Goal: Information Seeking & Learning: Learn about a topic

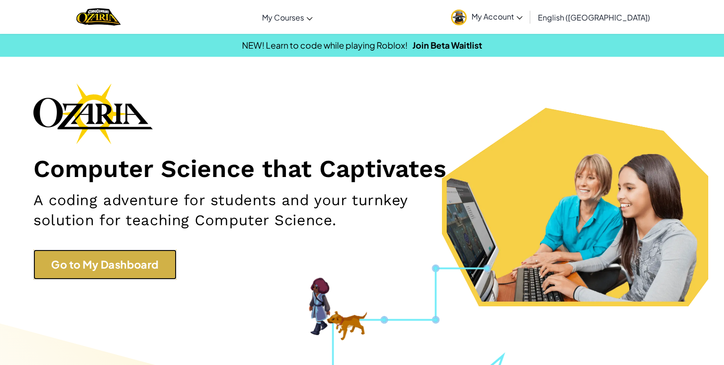
click at [124, 255] on link "Go to My Dashboard" at bounding box center [104, 265] width 143 height 30
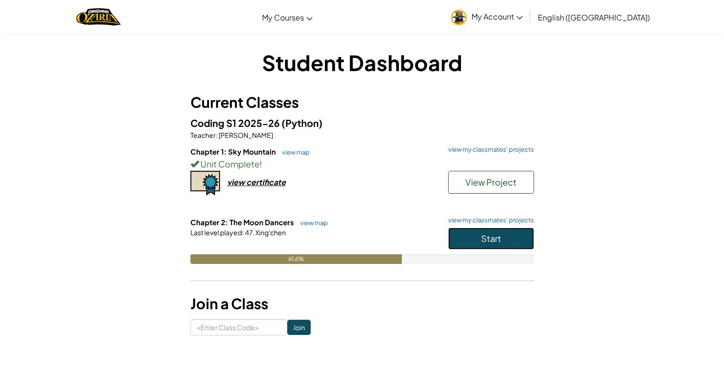
click at [510, 242] on button "Start" at bounding box center [491, 239] width 86 height 22
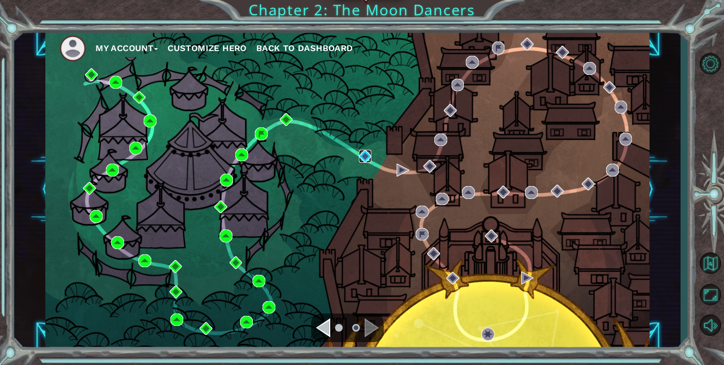
click at [369, 157] on img at bounding box center [365, 156] width 13 height 13
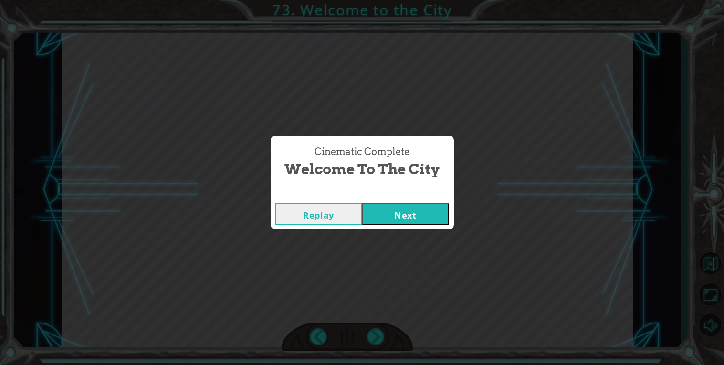
click at [411, 207] on button "Next" at bounding box center [405, 213] width 87 height 21
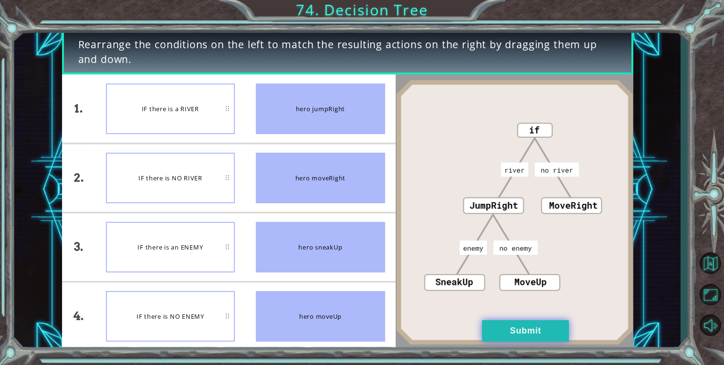
click at [497, 324] on button "Submit" at bounding box center [525, 330] width 87 height 21
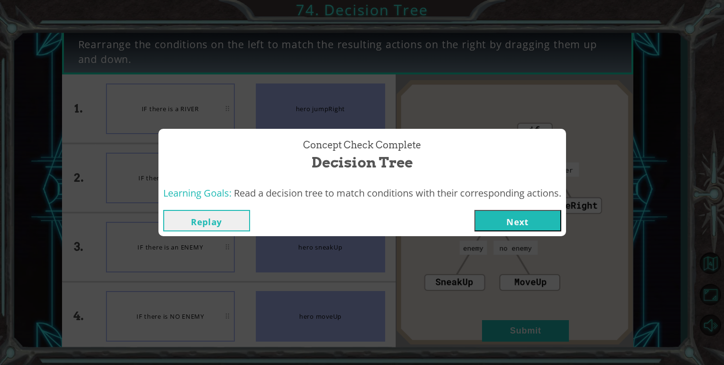
click at [522, 224] on button "Next" at bounding box center [517, 220] width 87 height 21
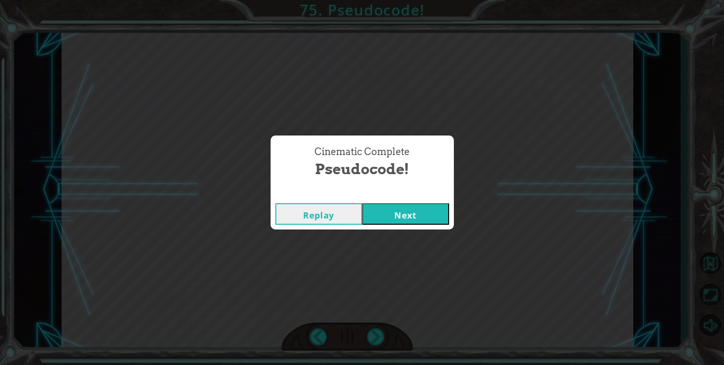
click at [423, 212] on button "Next" at bounding box center [405, 213] width 87 height 21
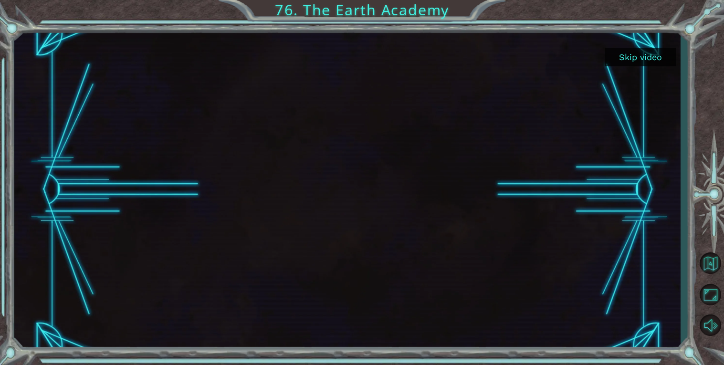
click at [633, 63] on button "Skip video" at bounding box center [641, 57] width 72 height 19
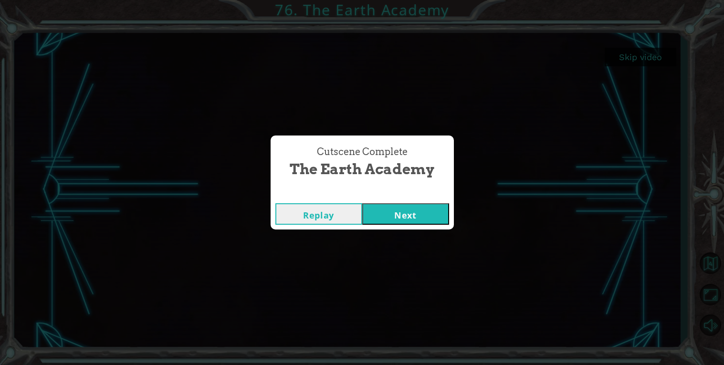
click at [411, 223] on button "Next" at bounding box center [405, 213] width 87 height 21
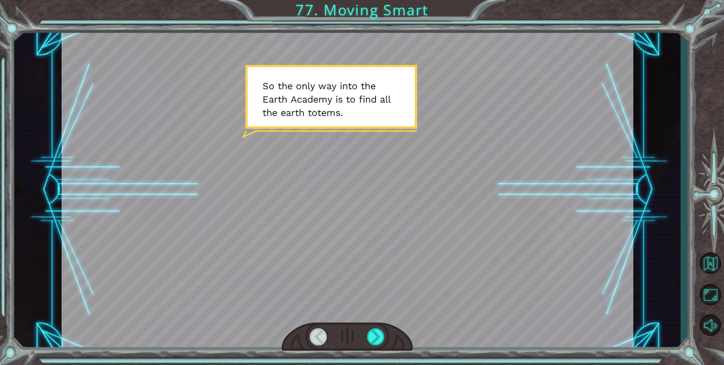
click at [392, 5] on div "Temporary Text S o t h e o n l y w a y i n t o t h e E a r t h A c a d e m y i …" at bounding box center [362, 182] width 724 height 365
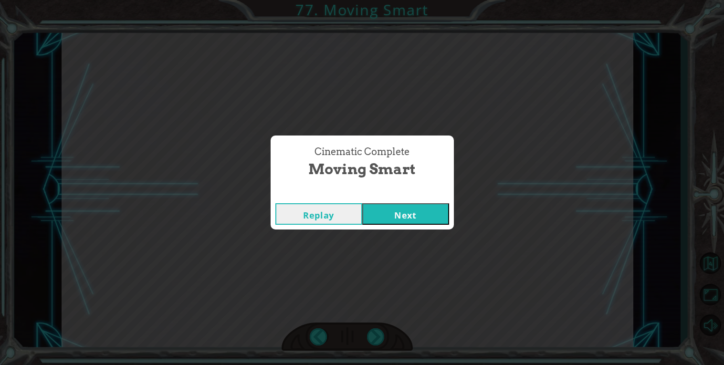
click at [411, 212] on button "Next" at bounding box center [405, 213] width 87 height 21
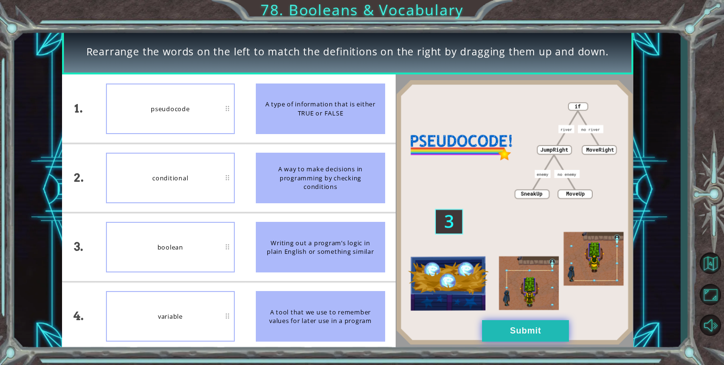
click at [501, 329] on button "Submit" at bounding box center [525, 330] width 87 height 21
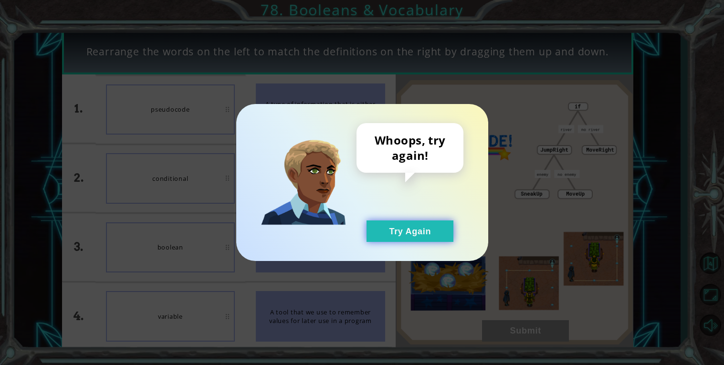
click at [435, 237] on button "Try Again" at bounding box center [410, 231] width 87 height 21
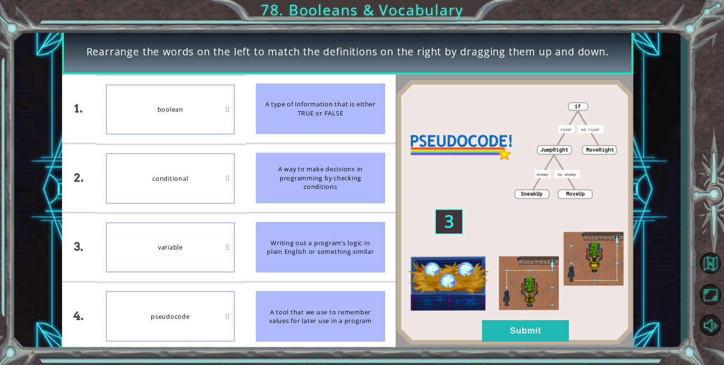
click at [193, 355] on div "Rearrange the words on the left to match the definitions on the right by draggi…" at bounding box center [362, 182] width 724 height 365
click at [548, 333] on button "Submit" at bounding box center [525, 330] width 87 height 21
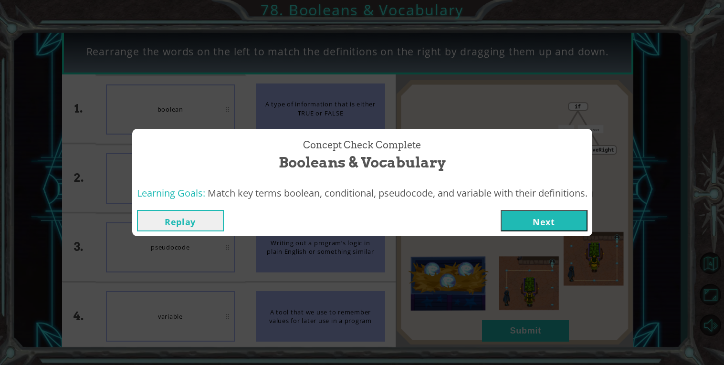
click at [568, 220] on button "Next" at bounding box center [544, 220] width 87 height 21
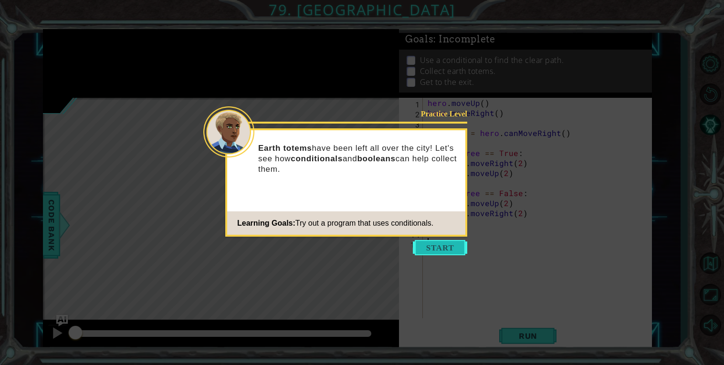
click at [451, 245] on button "Start" at bounding box center [440, 247] width 54 height 15
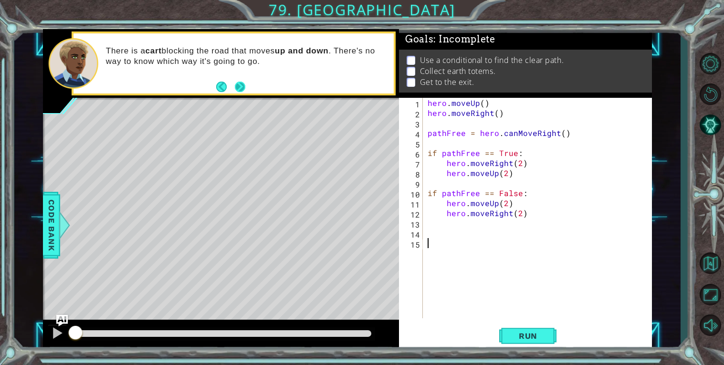
click at [238, 88] on button "Next" at bounding box center [240, 87] width 11 height 11
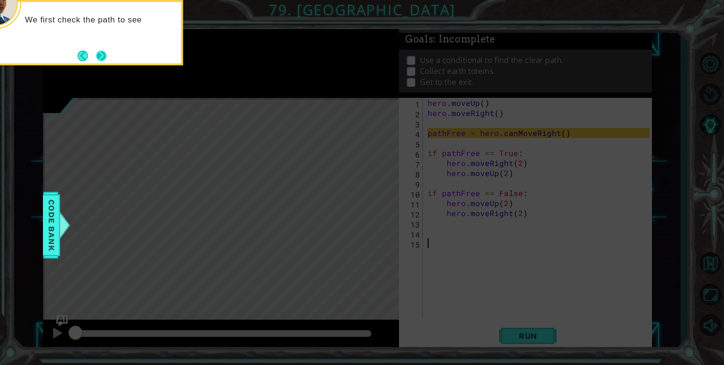
click at [105, 51] on button "Next" at bounding box center [101, 56] width 11 height 11
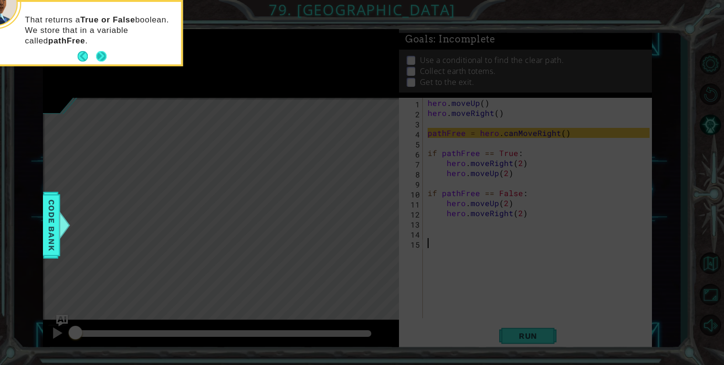
click at [105, 56] on button "Next" at bounding box center [101, 56] width 11 height 11
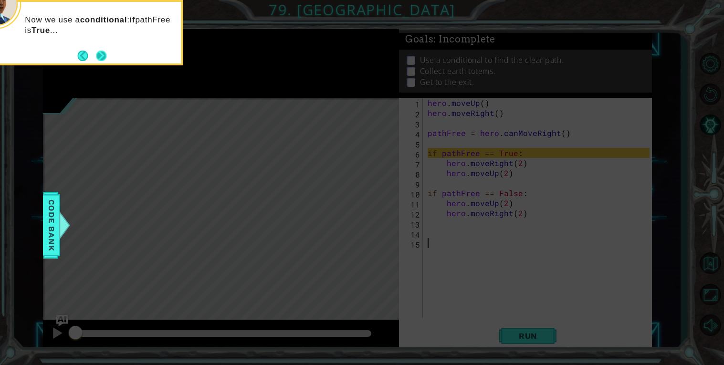
click at [106, 57] on button "Next" at bounding box center [101, 56] width 11 height 11
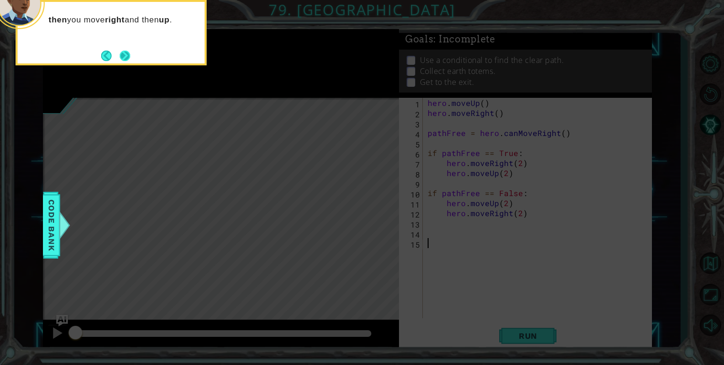
click at [120, 57] on button "Next" at bounding box center [125, 56] width 11 height 11
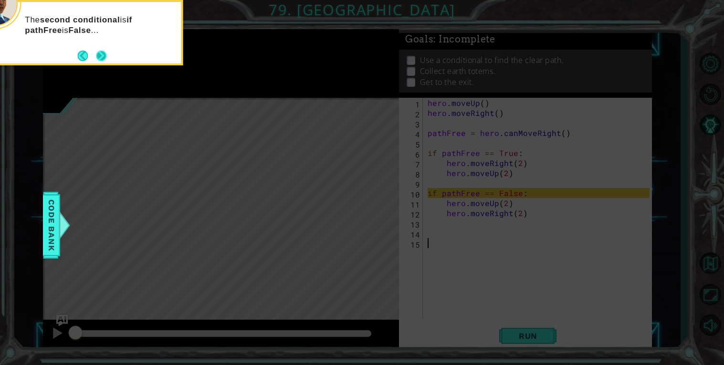
click at [99, 52] on button "Next" at bounding box center [101, 56] width 11 height 11
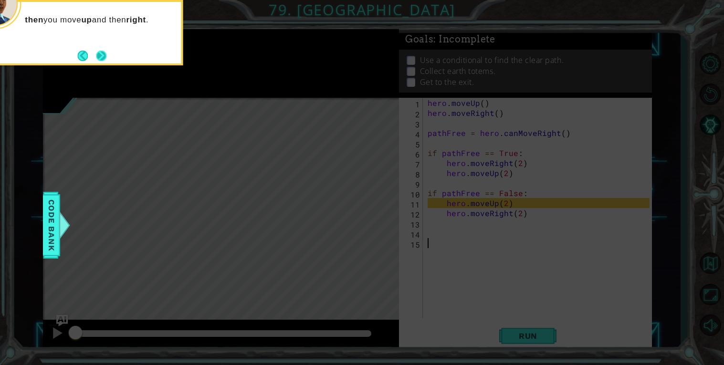
click at [99, 53] on button "Next" at bounding box center [101, 56] width 11 height 11
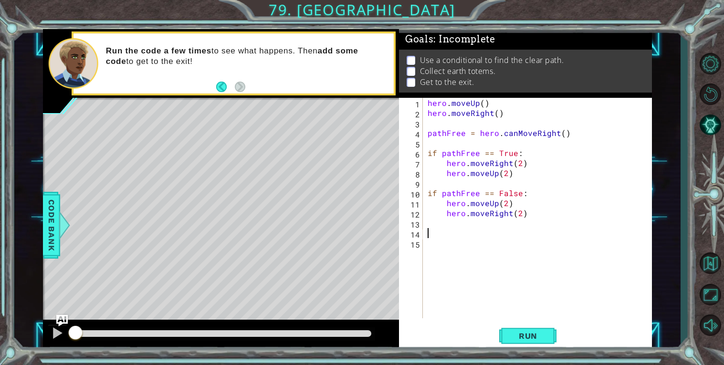
click at [473, 232] on div "hero . moveUp ( ) hero . moveRight ( ) pathFree = hero . canMoveRight ( ) if pa…" at bounding box center [540, 218] width 229 height 241
type textarea "h"
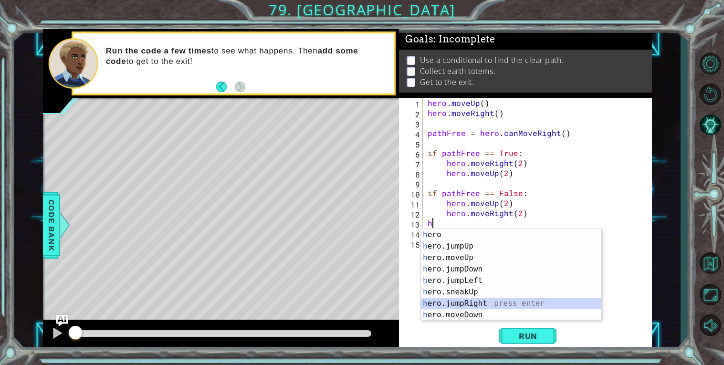
click at [465, 304] on div "h ero press enter h ero.jumpUp press enter h ero.moveUp press enter h ero.jumpD…" at bounding box center [511, 286] width 180 height 115
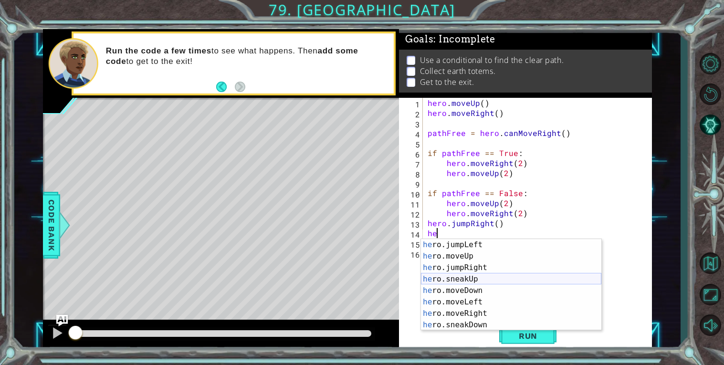
scroll to position [34, 0]
click at [475, 311] on div "he ro.jumpLeft press enter he ro.moveUp press enter he ro.jumpRight press enter…" at bounding box center [511, 296] width 180 height 115
type textarea "hero.moveRight(1)"
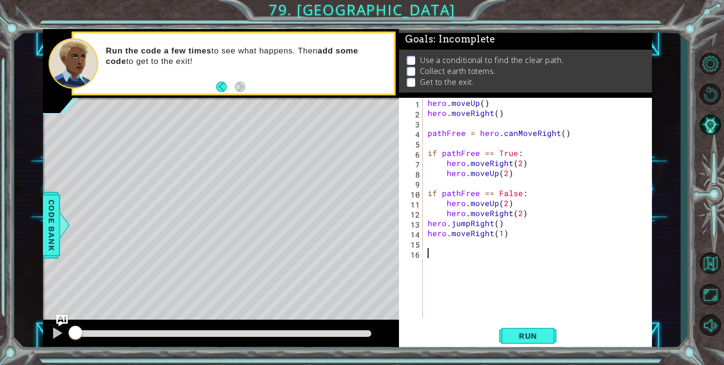
click at [447, 259] on div "hero . moveUp ( ) hero . moveRight ( ) pathFree = hero . canMoveRight ( ) if pa…" at bounding box center [540, 218] width 229 height 241
click at [441, 248] on div "hero . moveUp ( ) hero . moveRight ( ) pathFree = hero . canMoveRight ( ) if pa…" at bounding box center [540, 218] width 229 height 241
click at [435, 242] on div "hero . moveUp ( ) hero . moveRight ( ) pathFree = hero . canMoveRight ( ) if pa…" at bounding box center [540, 218] width 229 height 241
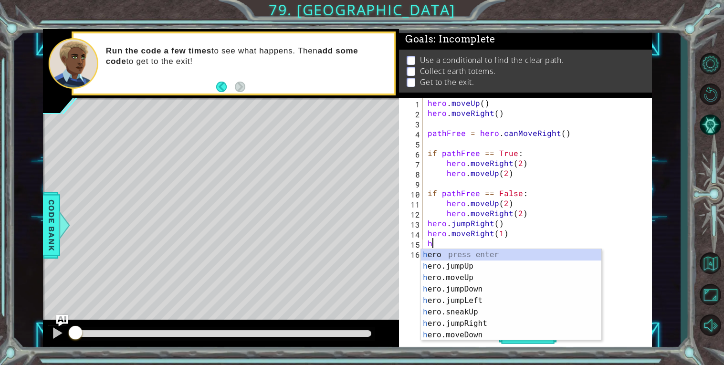
type textarea "he"
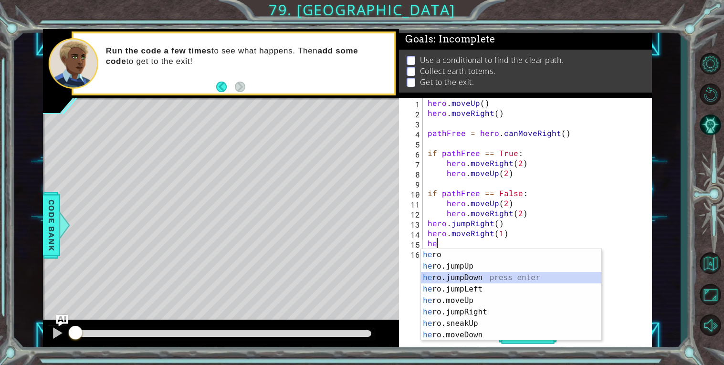
click at [473, 277] on div "he ro press enter he ro.jumpUp press enter he ro.jumpDown press enter he ro.jum…" at bounding box center [511, 306] width 180 height 115
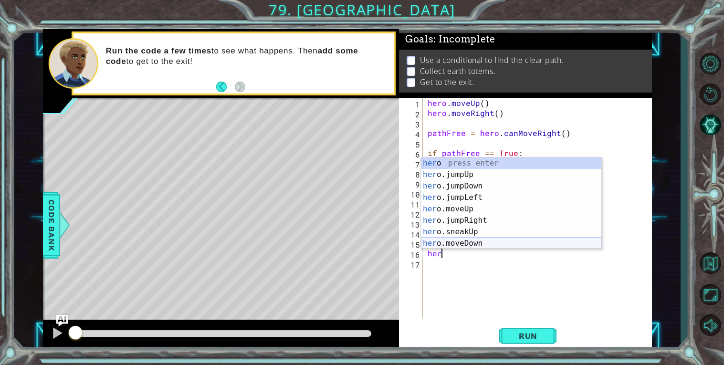
click at [461, 244] on div "her o press enter her o.jumpUp press enter her o.jumpDown press enter her o.jum…" at bounding box center [511, 215] width 180 height 115
type textarea "hero.moveDown(1)"
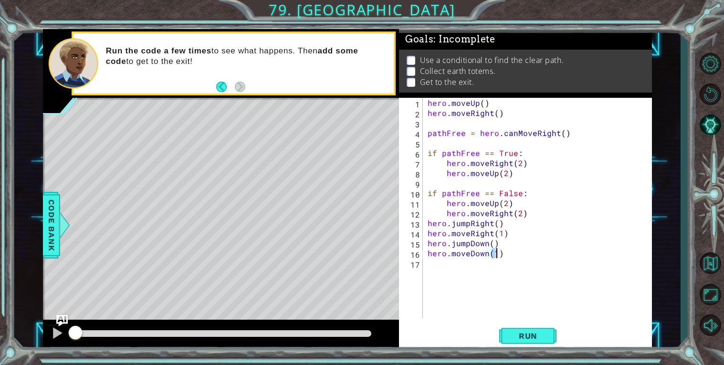
click at [454, 285] on div "hero . moveUp ( ) hero . moveRight ( ) pathFree = hero . canMoveRight ( ) if pa…" at bounding box center [540, 218] width 229 height 241
click at [540, 339] on span "Run" at bounding box center [528, 336] width 38 height 10
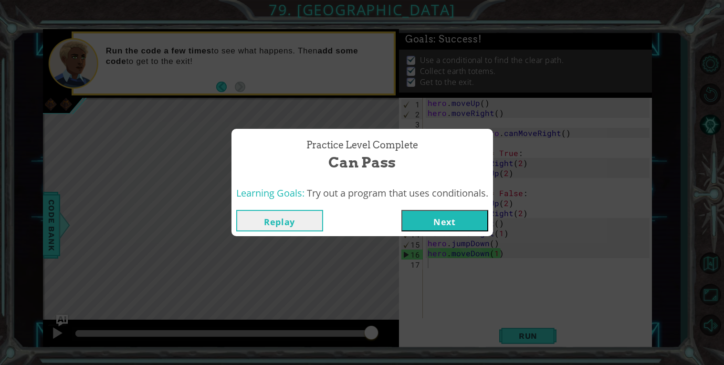
click at [300, 220] on button "Replay" at bounding box center [279, 220] width 87 height 21
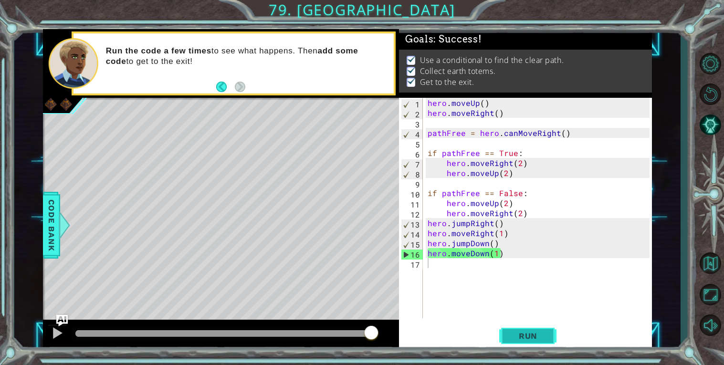
click at [533, 339] on span "Run" at bounding box center [528, 336] width 38 height 10
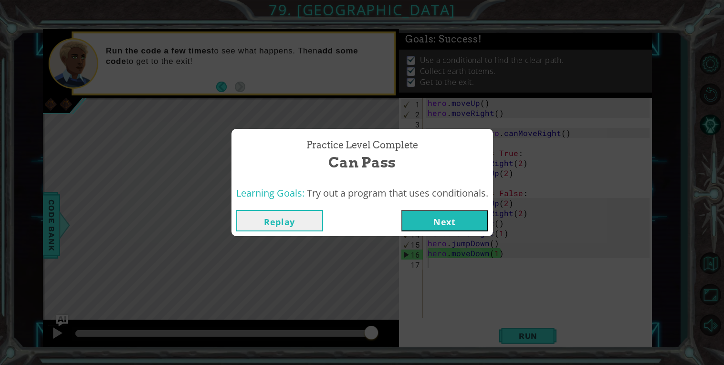
click at [462, 210] on button "Next" at bounding box center [444, 220] width 87 height 21
click at [468, 212] on body "1 ההההההההההההההההההההההההההההההההההההההההההההההההההההההההההההההההההההההההההההה…" at bounding box center [362, 182] width 724 height 365
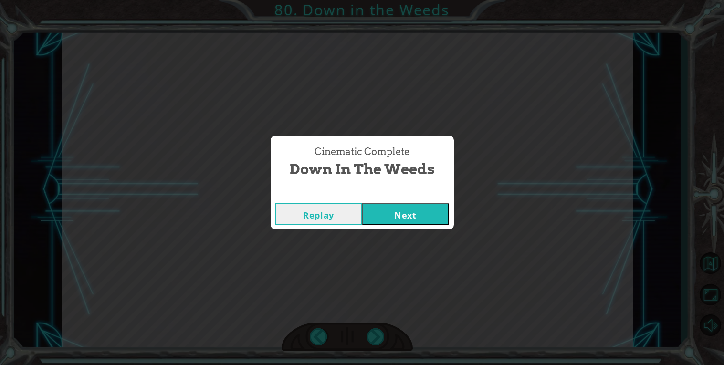
click at [412, 192] on div "Cinematic Complete" at bounding box center [362, 194] width 183 height 10
click at [435, 216] on button "Next" at bounding box center [405, 213] width 87 height 21
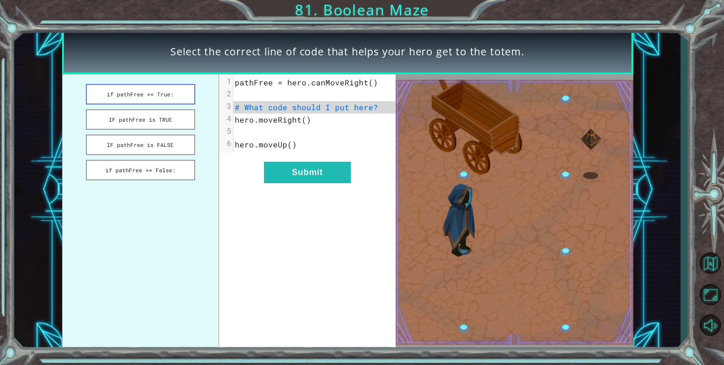
click at [138, 94] on button "if pathFree == True:" at bounding box center [140, 94] width 109 height 21
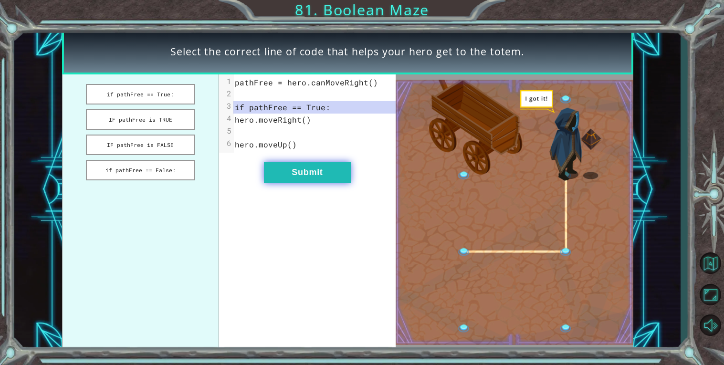
click at [334, 170] on button "Submit" at bounding box center [307, 172] width 87 height 21
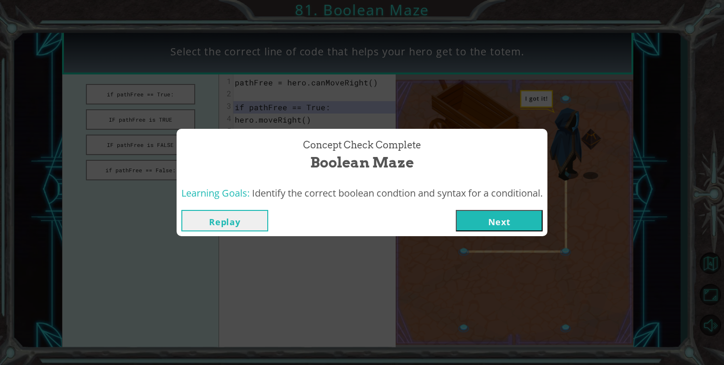
click at [472, 228] on button "Next" at bounding box center [499, 220] width 87 height 21
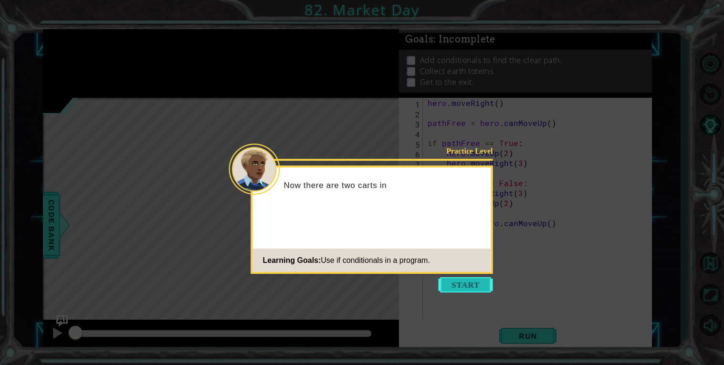
click at [469, 284] on button "Start" at bounding box center [466, 284] width 54 height 15
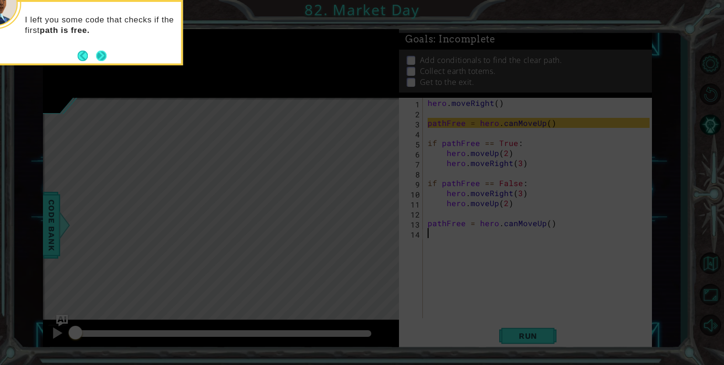
click at [103, 54] on button "Next" at bounding box center [101, 56] width 11 height 11
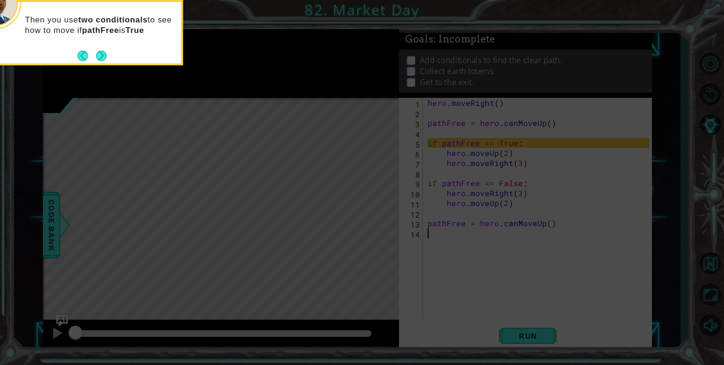
click at [103, 54] on button "Next" at bounding box center [101, 56] width 11 height 11
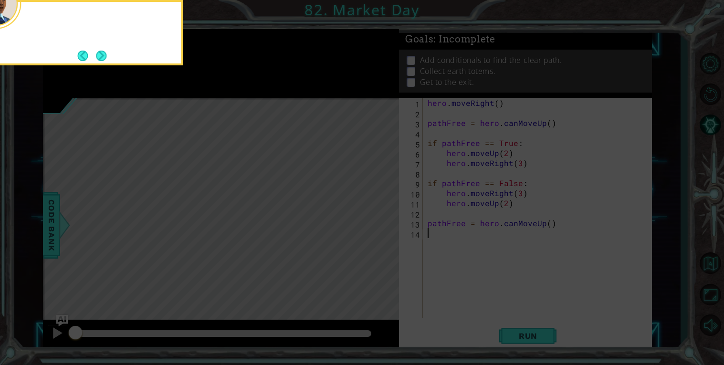
click at [103, 54] on button "Next" at bounding box center [101, 56] width 11 height 11
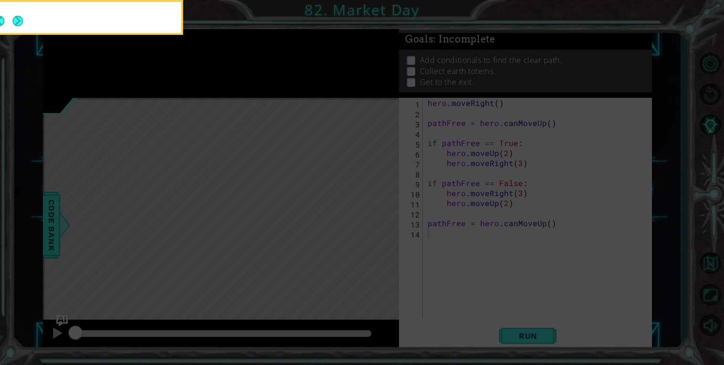
click at [23, 26] on button "Next" at bounding box center [17, 21] width 11 height 11
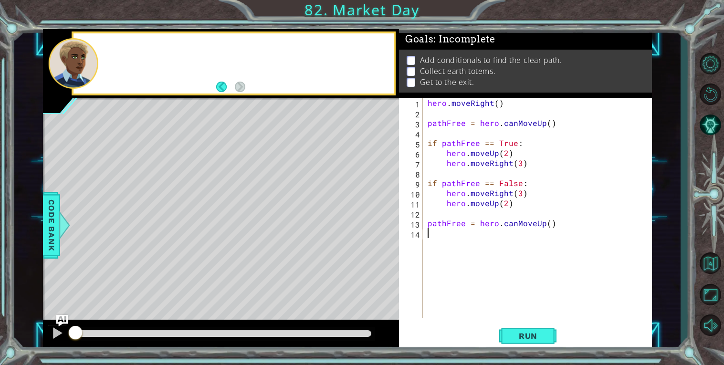
click at [103, 54] on div at bounding box center [246, 63] width 295 height 23
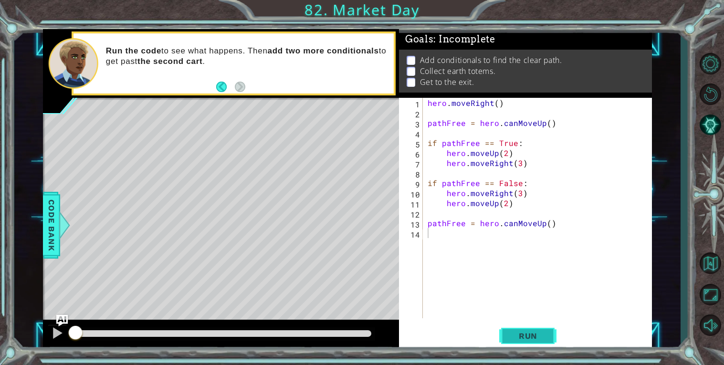
click at [506, 338] on button "Run" at bounding box center [527, 335] width 57 height 25
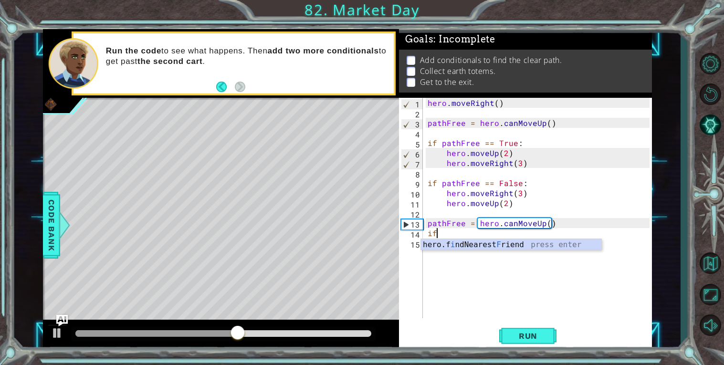
type textarea "i"
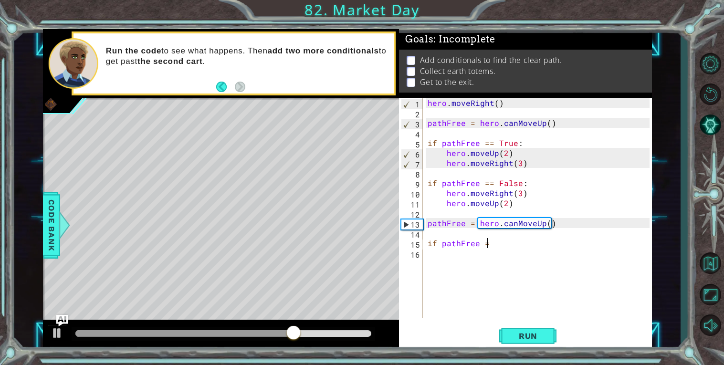
scroll to position [0, 3]
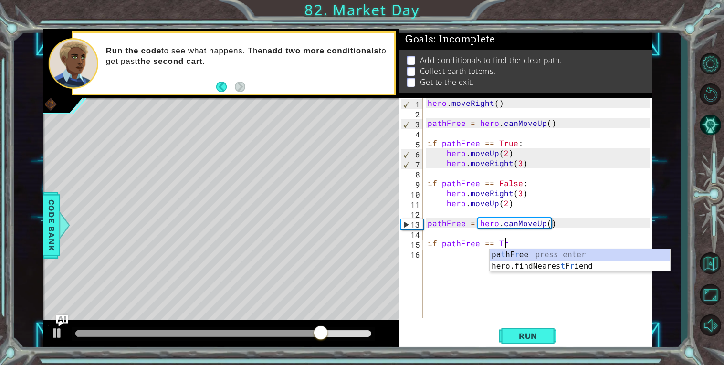
type textarea "if pathFree == True"
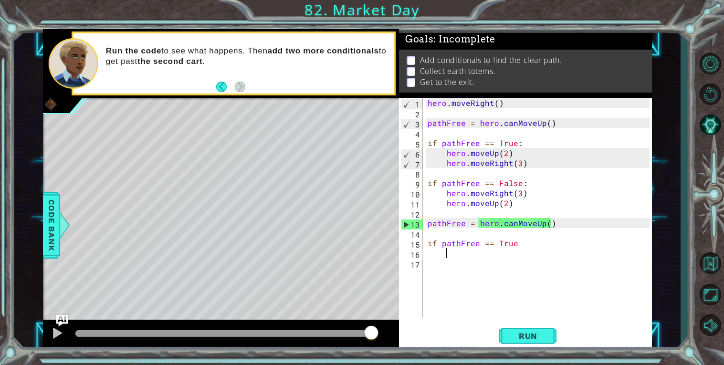
scroll to position [0, 1]
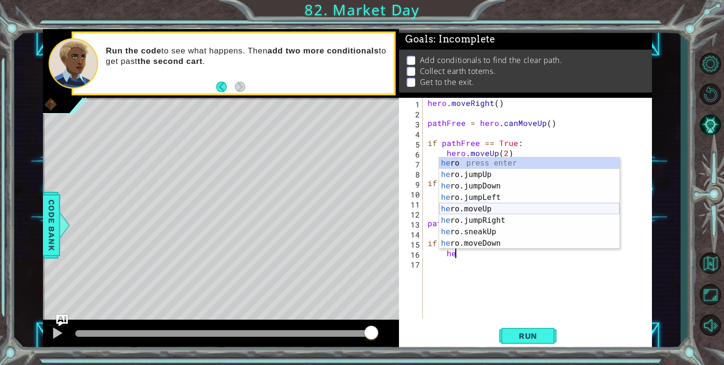
click at [489, 209] on div "he ro press enter he ro.jumpUp press enter he ro.jumpDown press enter he ro.jum…" at bounding box center [529, 215] width 180 height 115
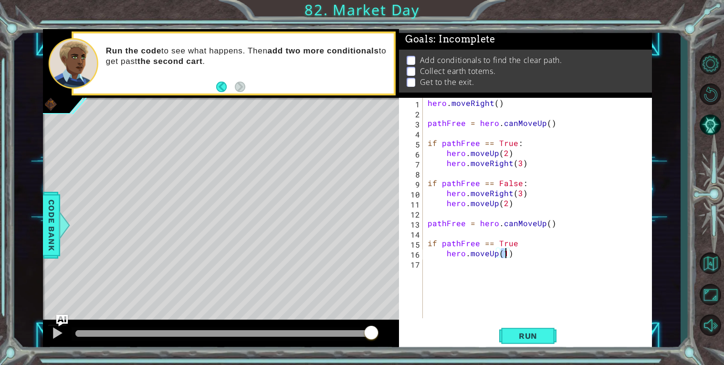
type textarea "hero.moveUp(2)"
click at [523, 258] on div "hero . moveRight ( ) pathFree = hero . canMoveUp ( ) if pathFree == True : hero…" at bounding box center [540, 218] width 229 height 241
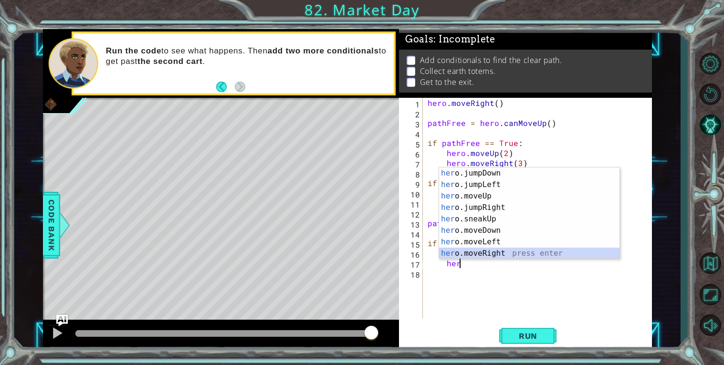
scroll to position [22, 0]
click at [502, 251] on div "her o.jumpDown press enter her o.jumpLeft press enter her o.moveUp press enter …" at bounding box center [529, 225] width 180 height 115
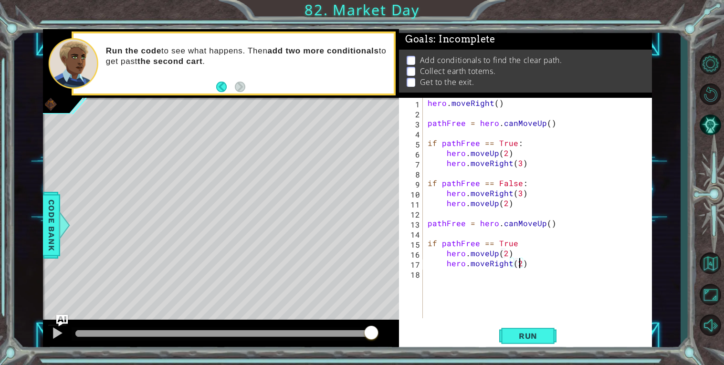
scroll to position [0, 5]
click at [457, 255] on div "hero . moveRight ( ) pathFree = hero . canMoveUp ( ) if pathFree == True : hero…" at bounding box center [540, 218] width 229 height 241
drag, startPoint x: 444, startPoint y: 261, endPoint x: 571, endPoint y: 267, distance: 127.1
click at [571, 267] on div "hero . moveRight ( ) pathFree = hero . canMoveUp ( ) if pathFree == True : hero…" at bounding box center [540, 218] width 229 height 241
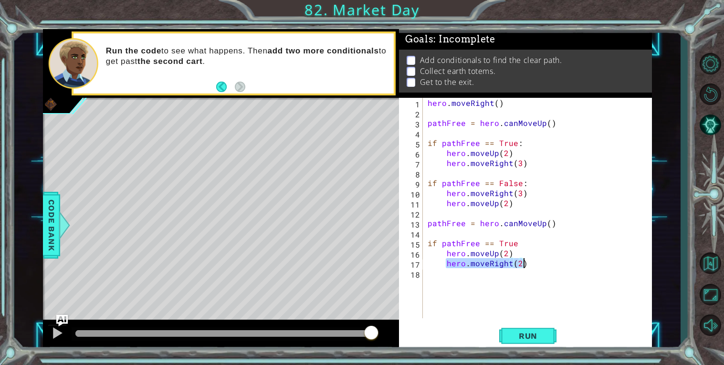
type textarea "hero.moveRight(2)"
click at [504, 275] on div "hero . moveRight ( ) pathFree = hero . canMoveUp ( ) if pathFree == True : hero…" at bounding box center [540, 218] width 229 height 241
type textarea "if pathFree == False"
paste textarea "hero.moveRight(2)"
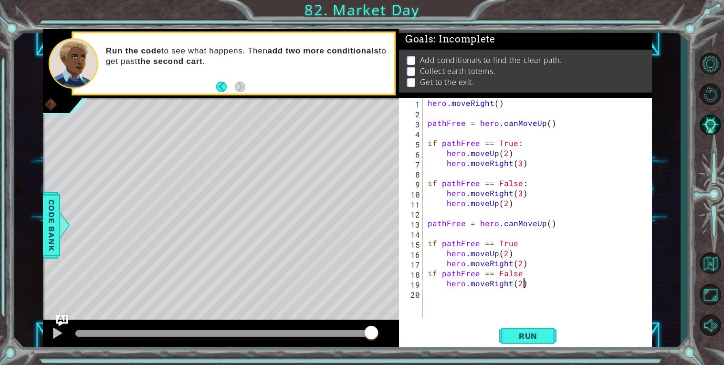
click at [480, 253] on div "hero . moveRight ( ) pathFree = hero . canMoveUp ( ) if pathFree == True : hero…" at bounding box center [540, 218] width 229 height 241
click at [480, 253] on div "hero . moveRight ( ) pathFree = hero . canMoveUp ( ) if pathFree == True : hero…" at bounding box center [538, 208] width 224 height 221
click at [480, 253] on div "hero . moveRight ( ) pathFree = hero . canMoveUp ( ) if pathFree == True : hero…" at bounding box center [540, 218] width 229 height 241
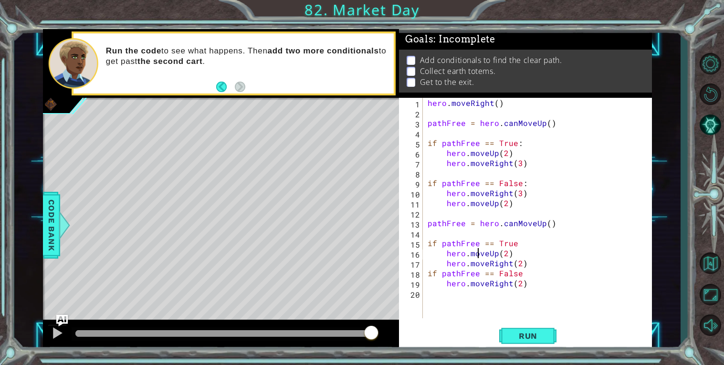
type textarea "hero.moveUp(2) hero.moveRight(2)"
click at [473, 290] on div "hero . moveRight ( ) pathFree = hero . canMoveUp ( ) if pathFree == True : hero…" at bounding box center [540, 218] width 229 height 241
click at [535, 343] on button "Run" at bounding box center [527, 335] width 57 height 25
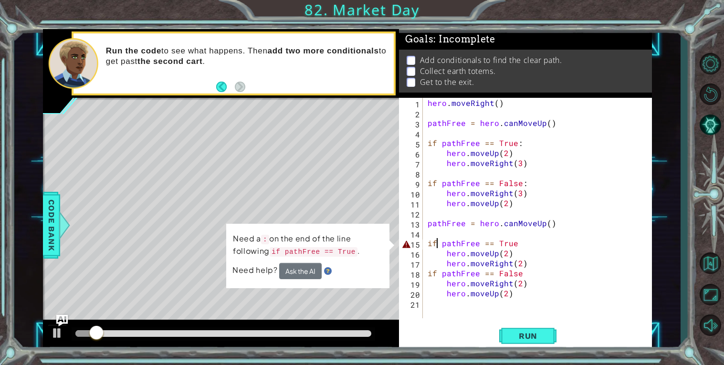
click at [437, 245] on div "hero . moveRight ( ) pathFree = hero . canMoveUp ( ) if pathFree == True : hero…" at bounding box center [540, 218] width 229 height 241
click at [545, 248] on div "hero . moveRight ( ) pathFree = hero . canMoveUp ( ) if pathFree == True : hero…" at bounding box center [540, 218] width 229 height 241
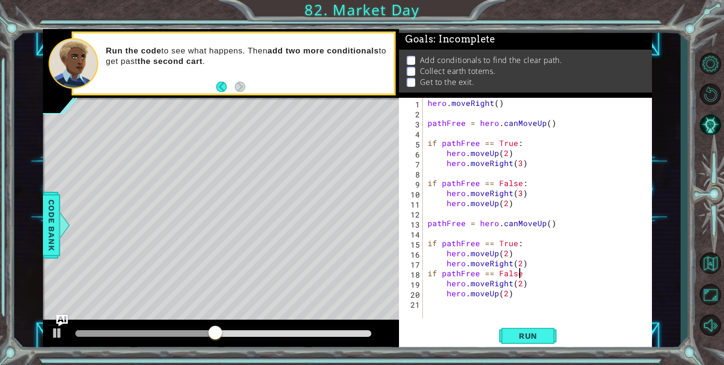
scroll to position [0, 5]
type textarea "if pathFree == False:"
click at [537, 328] on button "Run" at bounding box center [527, 335] width 57 height 25
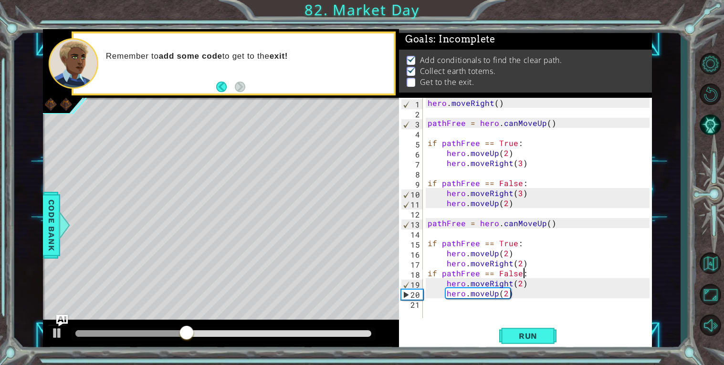
click at [436, 309] on div "hero . moveRight ( ) pathFree = hero . canMoveUp ( ) if pathFree == True : hero…" at bounding box center [540, 218] width 229 height 241
type textarea "\"
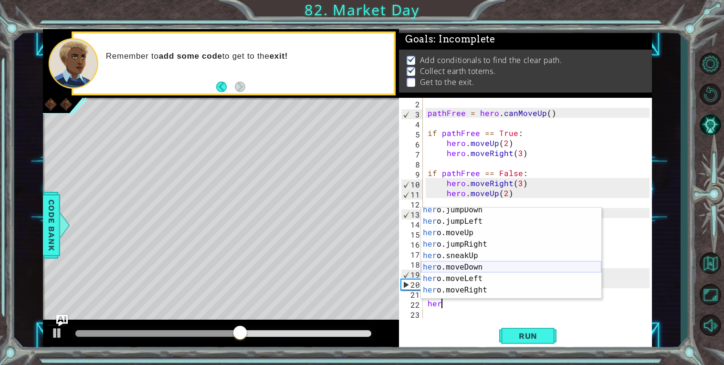
scroll to position [30, 0]
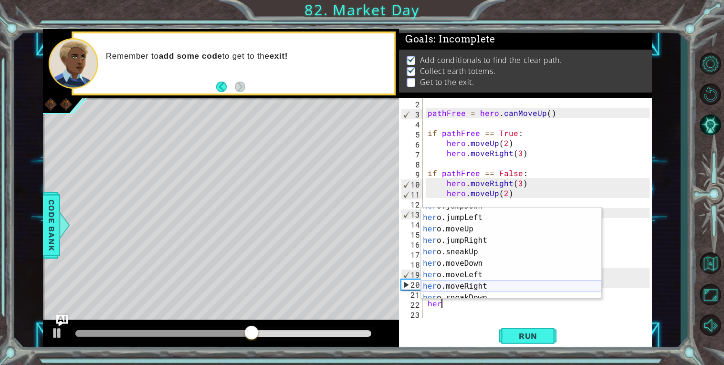
click at [477, 290] on div "her o.jumpDown press enter her o.jumpLeft press enter her o.moveUp press enter …" at bounding box center [511, 257] width 180 height 115
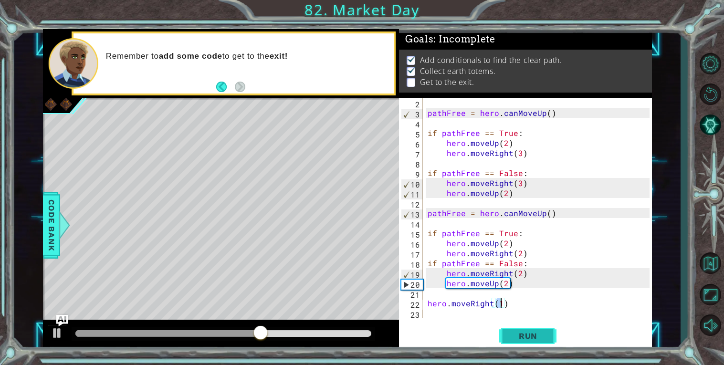
type textarea "hero.moveRight(1)"
click at [546, 338] on span "Run" at bounding box center [528, 336] width 38 height 10
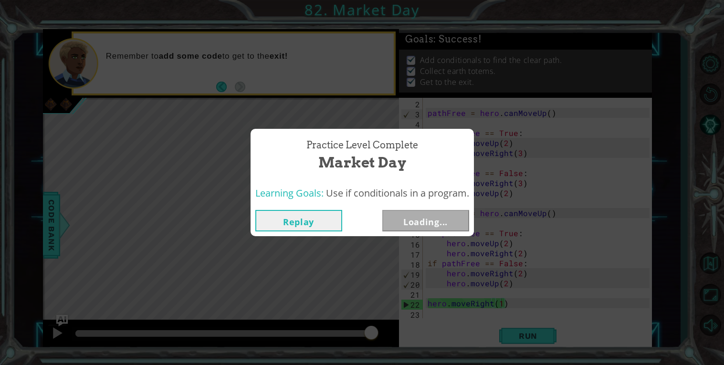
drag, startPoint x: 124, startPoint y: 333, endPoint x: 444, endPoint y: 329, distance: 320.3
click at [444, 329] on body "1 ההההההההההההההההההההההההההההההההההההההההההההההההההההההההההההההההההההההההההההה…" at bounding box center [362, 182] width 724 height 365
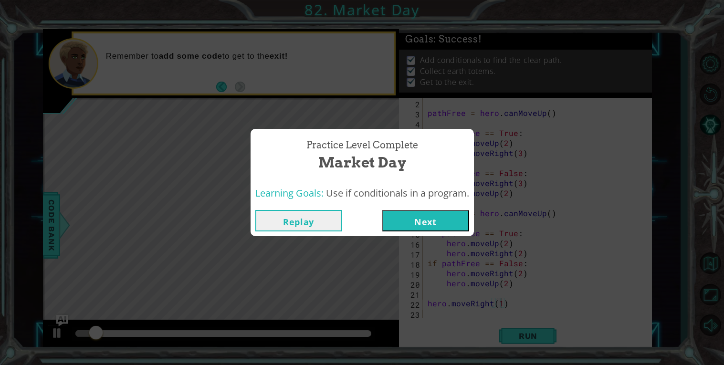
click at [408, 218] on button "Next" at bounding box center [425, 220] width 87 height 21
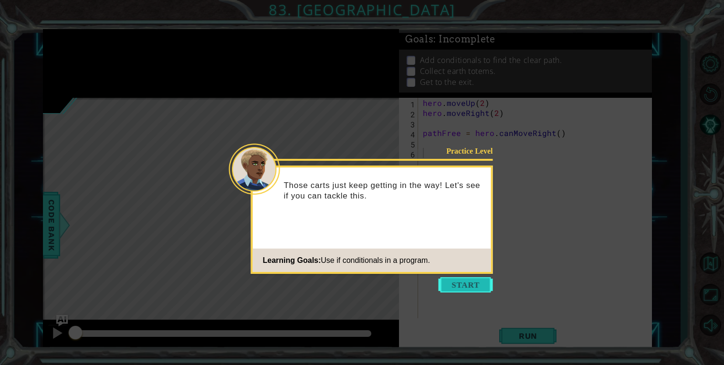
click at [485, 287] on button "Start" at bounding box center [466, 284] width 54 height 15
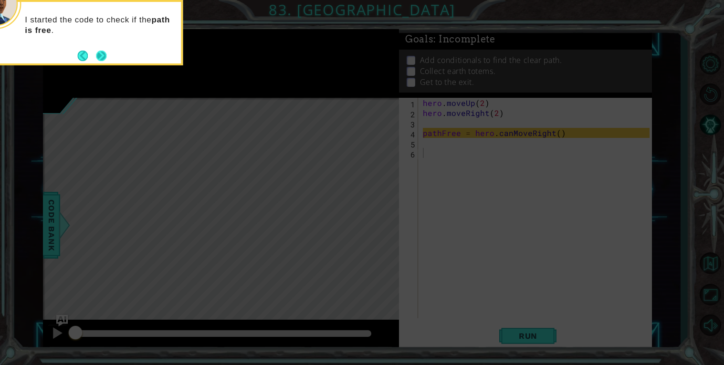
click at [101, 53] on button "Next" at bounding box center [101, 56] width 11 height 11
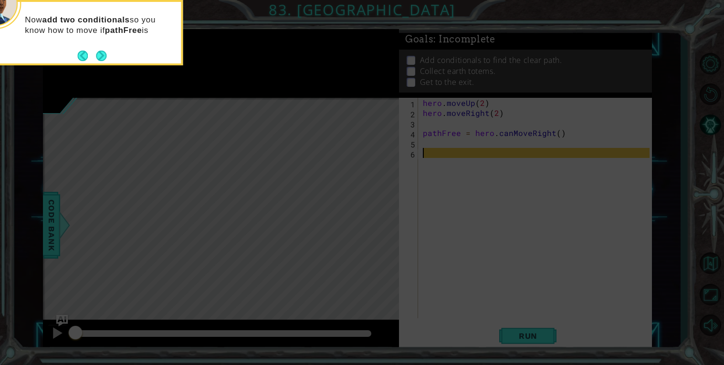
click at [101, 53] on button "Next" at bounding box center [101, 56] width 11 height 11
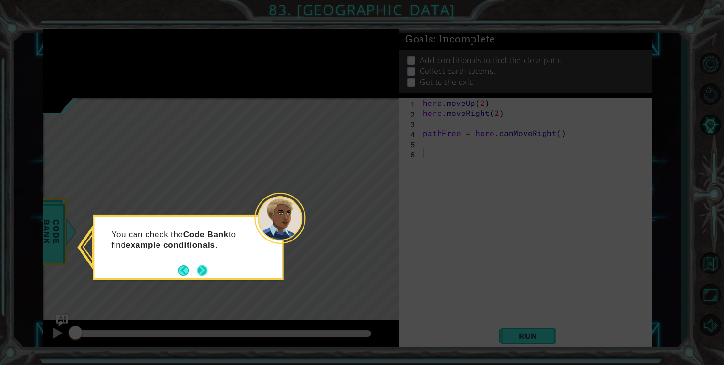
click at [198, 266] on button "Next" at bounding box center [202, 270] width 11 height 11
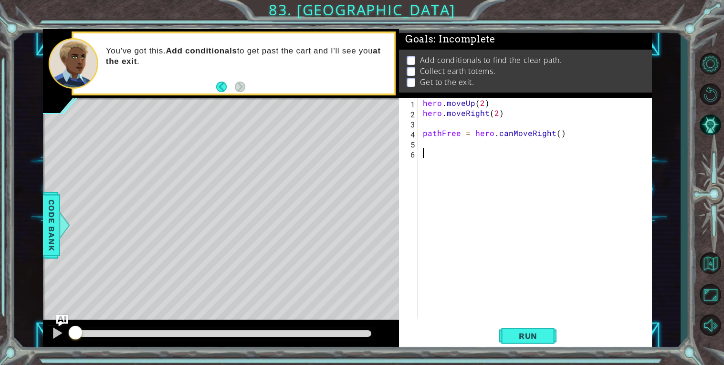
type textarea "I"
type textarea "if pathFree == True:"
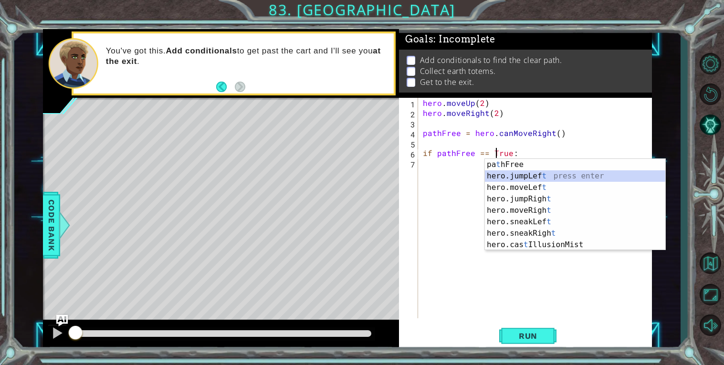
click at [444, 195] on div "hero . moveUp ( 2 ) hero . moveRight ( 2 ) pathFree = hero . canMoveRight ( ) i…" at bounding box center [537, 218] width 233 height 241
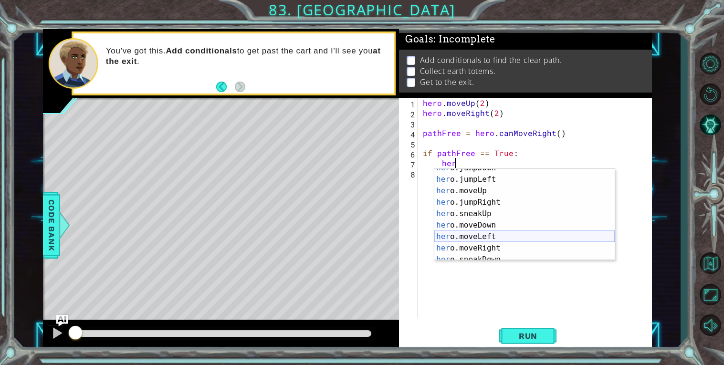
scroll to position [18, 0]
click at [510, 246] on div "her o.jumpDown press enter her o.jumpLeft press enter her o.moveUp press enter …" at bounding box center [524, 219] width 180 height 115
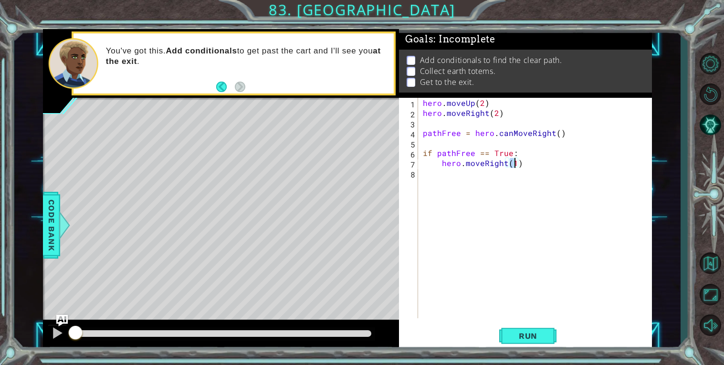
type textarea "hero.moveRight(2)"
click at [439, 184] on div "hero . moveUp ( 2 ) hero . moveRight ( 2 ) pathFree = hero . canMoveRight ( ) i…" at bounding box center [537, 218] width 233 height 241
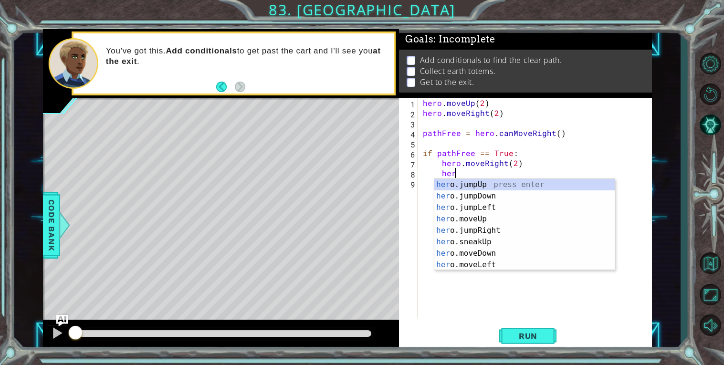
scroll to position [0, 1]
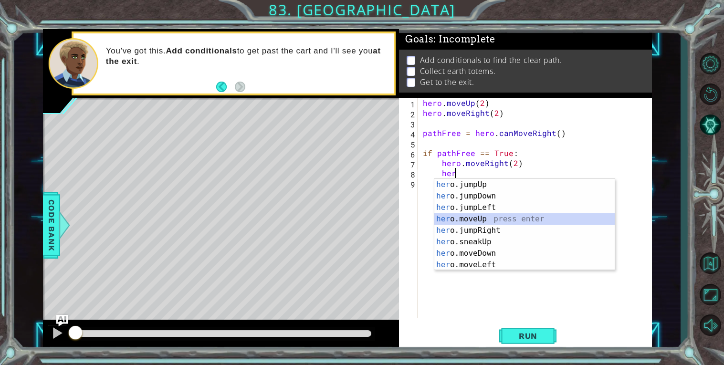
click at [492, 213] on div "her o.jumpUp press enter her o.jumpDown press enter her o.jumpLeft press enter …" at bounding box center [524, 236] width 180 height 115
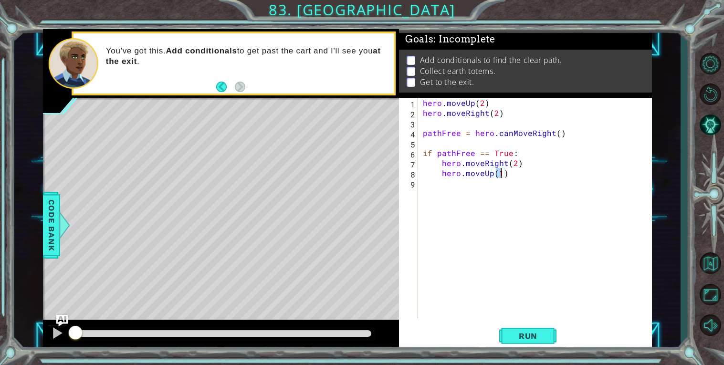
scroll to position [0, 4]
click at [454, 172] on div "hero . moveUp ( 2 ) hero . moveRight ( 2 ) pathFree = hero . canMoveRight ( ) i…" at bounding box center [537, 218] width 233 height 241
type textarea "hero.moveUp(2)"
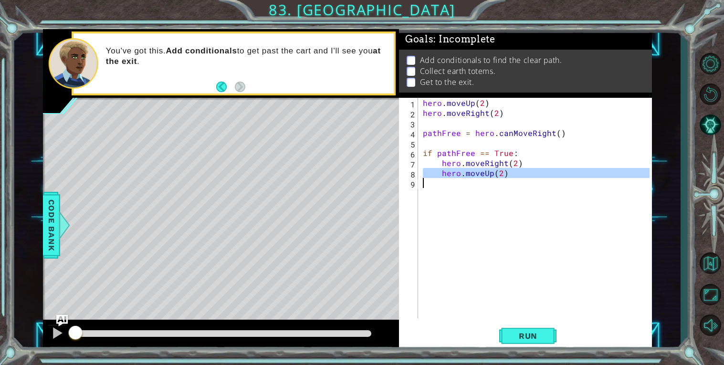
click at [469, 198] on div "hero . moveUp ( 2 ) hero . moveRight ( 2 ) pathFree = hero . canMoveRight ( ) i…" at bounding box center [535, 208] width 229 height 221
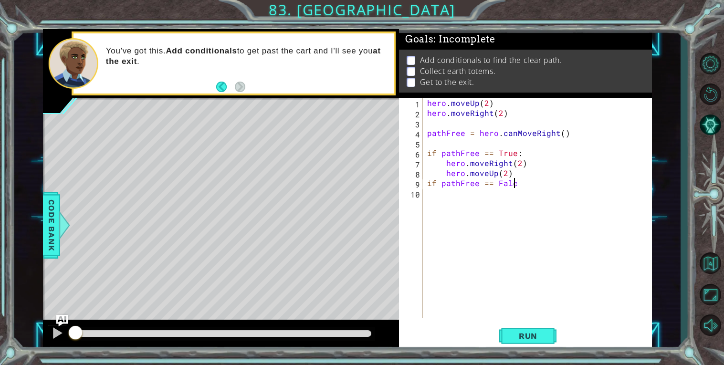
scroll to position [0, 4]
type textarea "if pathFree == False:"
paste textarea "Code Area"
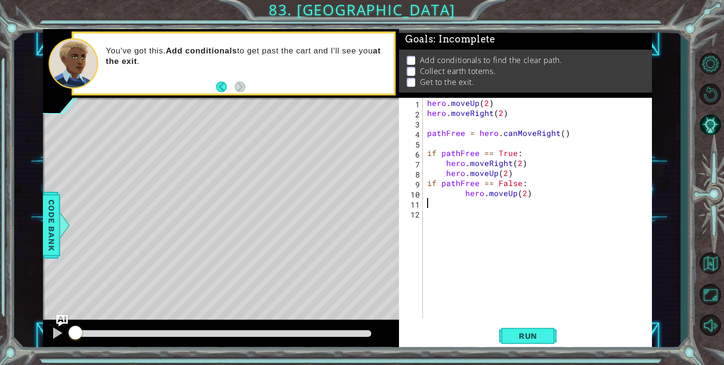
click at [474, 166] on div "hero . moveUp ( 2 ) hero . moveRight ( 2 ) pathFree = hero . canMoveRight ( ) i…" at bounding box center [539, 218] width 229 height 241
click at [469, 165] on div "hero . moveUp ( 2 ) hero . moveRight ( 2 ) pathFree = hero . canMoveRight ( ) i…" at bounding box center [537, 208] width 224 height 221
click at [469, 165] on div "hero . moveUp ( 2 ) hero . moveRight ( 2 ) pathFree = hero . canMoveRight ( ) i…" at bounding box center [539, 218] width 229 height 241
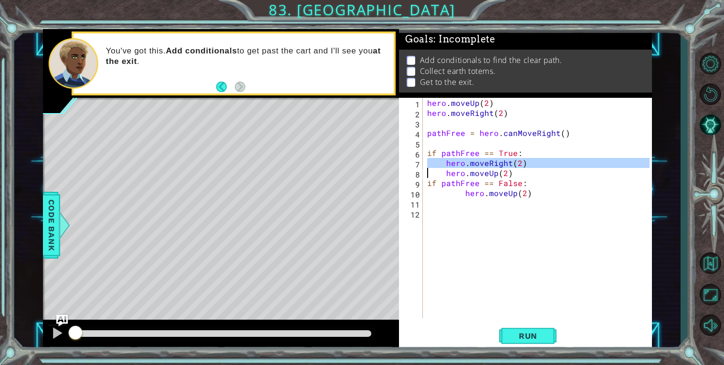
click at [469, 165] on div "hero . moveUp ( 2 ) hero . moveRight ( 2 ) pathFree = hero . canMoveRight ( ) i…" at bounding box center [537, 208] width 224 height 221
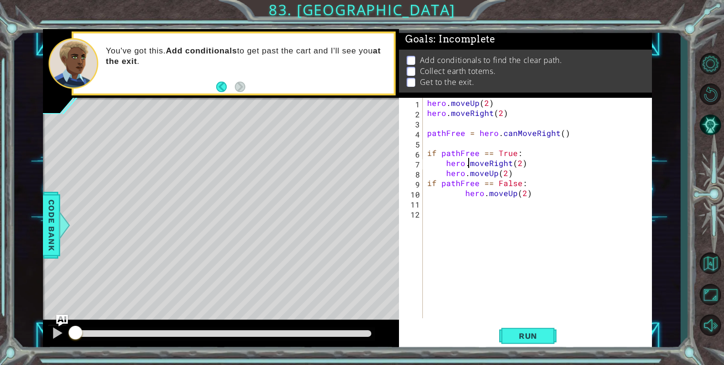
click at [469, 165] on div "hero . moveUp ( 2 ) hero . moveRight ( 2 ) pathFree = hero . canMoveRight ( ) i…" at bounding box center [539, 218] width 229 height 241
type textarea "hero.moveRight(2) hero.moveUp(2)"
click at [469, 213] on div "hero . moveUp ( 2 ) hero . moveRight ( 2 ) pathFree = hero . canMoveRight ( ) i…" at bounding box center [539, 218] width 229 height 241
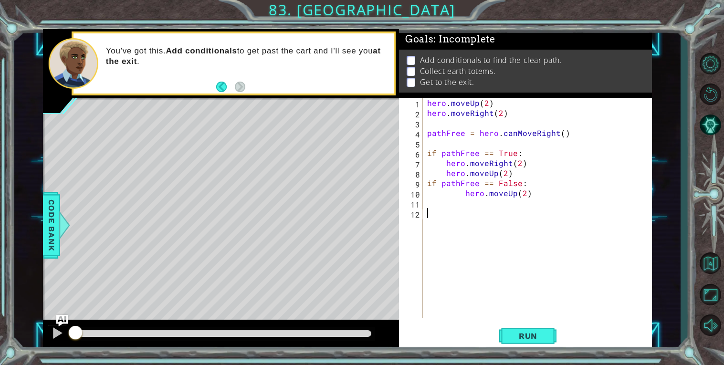
click at [457, 205] on div "hero . moveUp ( 2 ) hero . moveRight ( 2 ) pathFree = hero . canMoveRight ( ) i…" at bounding box center [539, 218] width 229 height 241
paste textarea "hero.moveRight(2)"
click at [459, 192] on div "hero . moveUp ( 2 ) hero . moveRight ( 2 ) pathFree = hero . canMoveRight ( ) i…" at bounding box center [539, 218] width 229 height 241
click at [506, 169] on div "hero . moveUp ( 2 ) hero . moveRight ( 2 ) pathFree = hero . canMoveRight ( ) i…" at bounding box center [539, 218] width 229 height 241
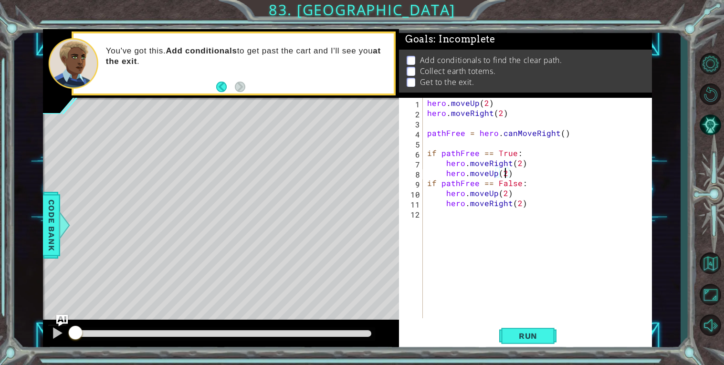
type textarea "hero.moveUp(3)"
click at [523, 173] on div "hero . moveUp ( 2 ) hero . moveRight ( 2 ) pathFree = hero . canMoveRight ( ) i…" at bounding box center [539, 218] width 229 height 241
paste textarea "Code Area"
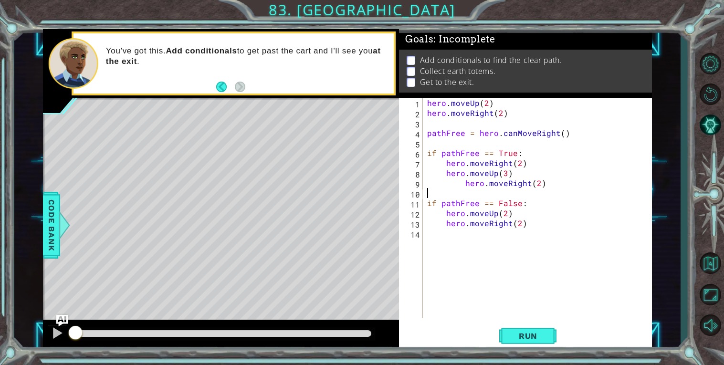
scroll to position [0, 0]
click at [539, 184] on div "hero . moveUp ( 2 ) hero . moveRight ( 2 ) pathFree = hero . canMoveRight ( ) i…" at bounding box center [539, 218] width 229 height 241
drag, startPoint x: 461, startPoint y: 180, endPoint x: 447, endPoint y: 178, distance: 13.5
click at [447, 178] on div "hero . moveUp ( 2 ) hero . moveRight ( 2 ) pathFree = hero . canMoveRight ( ) i…" at bounding box center [539, 218] width 229 height 241
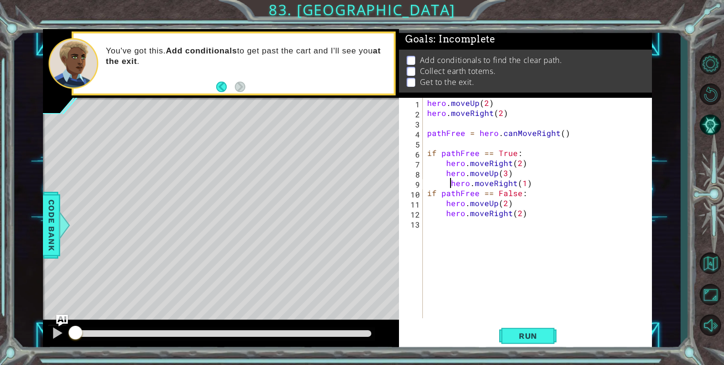
type textarea "hero.moveRight(1)"
click at [469, 229] on div "hero . moveUp ( 2 ) hero . moveRight ( 2 ) pathFree = hero . canMoveRight ( ) i…" at bounding box center [539, 218] width 229 height 241
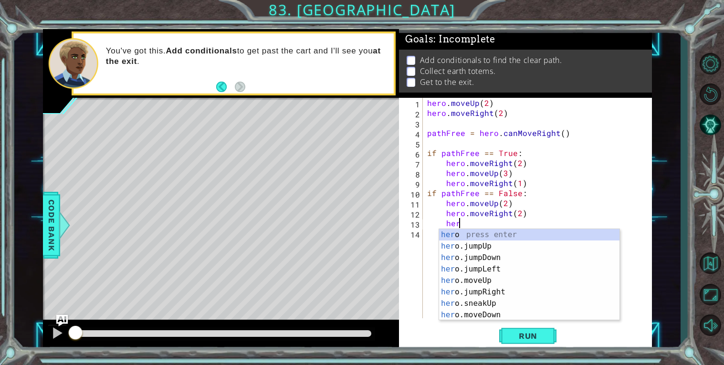
scroll to position [0, 1]
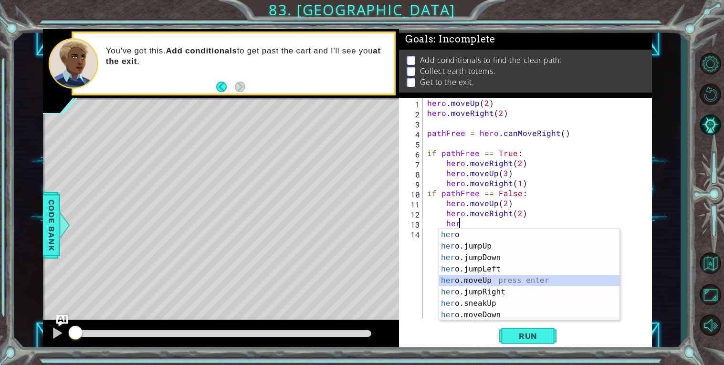
click at [497, 278] on div "her o press enter her o.jumpUp press enter her o.jumpDown press enter her o.jum…" at bounding box center [529, 286] width 180 height 115
type textarea "hero.moveUp(1)"
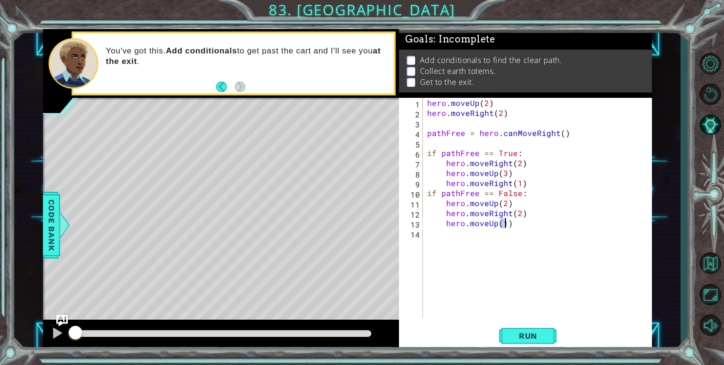
click at [487, 247] on div "hero . moveUp ( 2 ) hero . moveRight ( 2 ) pathFree = hero . canMoveRight ( ) i…" at bounding box center [539, 218] width 229 height 241
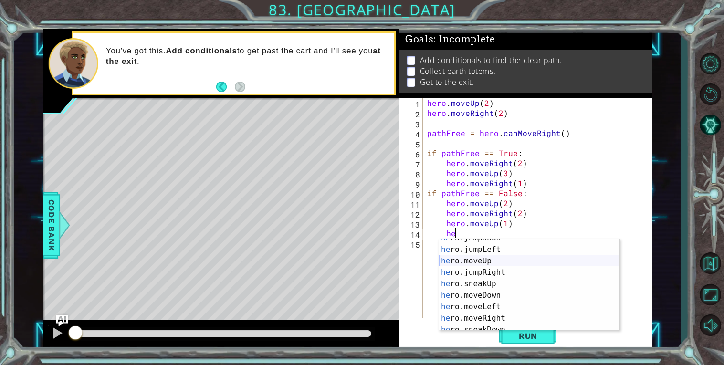
scroll to position [39, 0]
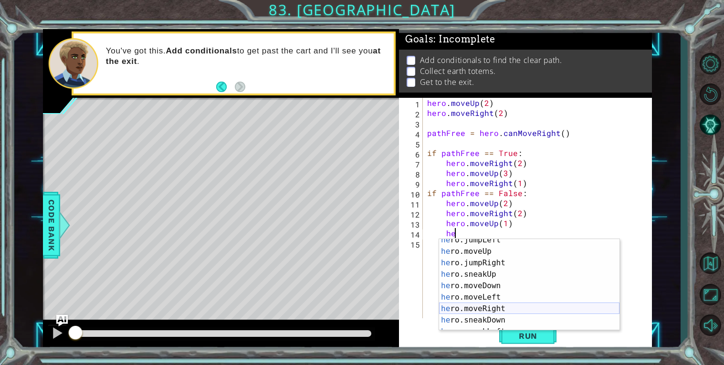
click at [512, 308] on div "he ro.jumpLeft press enter he ro.moveUp press enter he ro.jumpRight press enter…" at bounding box center [529, 291] width 180 height 115
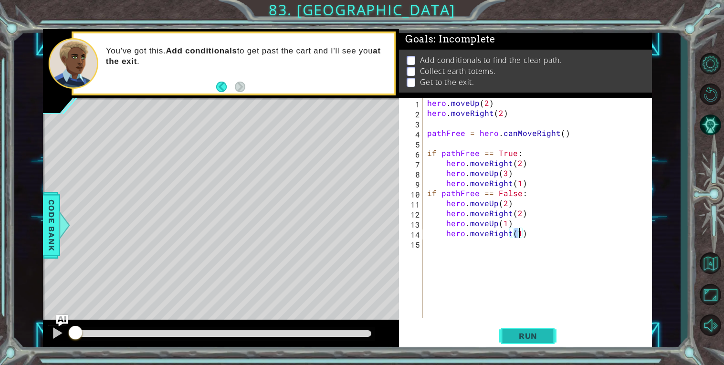
type textarea "hero.moveRight(1)"
click at [530, 342] on button "Run" at bounding box center [527, 335] width 57 height 25
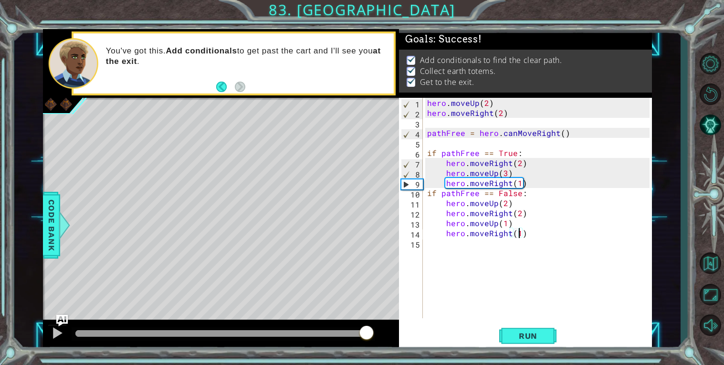
drag, startPoint x: 127, startPoint y: 333, endPoint x: 368, endPoint y: 315, distance: 241.3
click at [368, 315] on div "methods hero use(thing) moveUp(steps) moveDown(steps) moveLeft(steps) moveRight…" at bounding box center [347, 189] width 609 height 321
drag, startPoint x: 134, startPoint y: 331, endPoint x: 355, endPoint y: 329, distance: 221.5
click at [355, 329] on div at bounding box center [354, 333] width 17 height 17
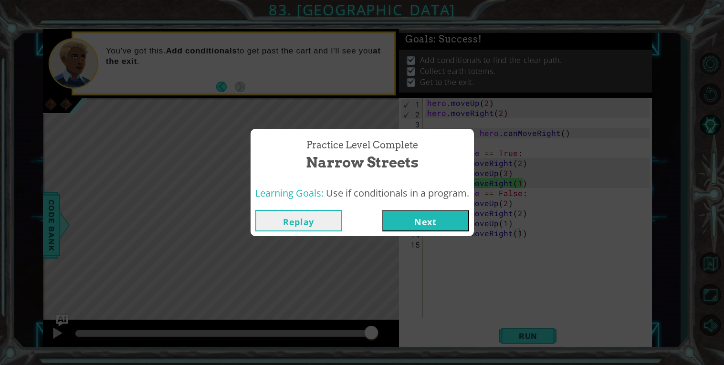
click at [390, 225] on button "Next" at bounding box center [425, 220] width 87 height 21
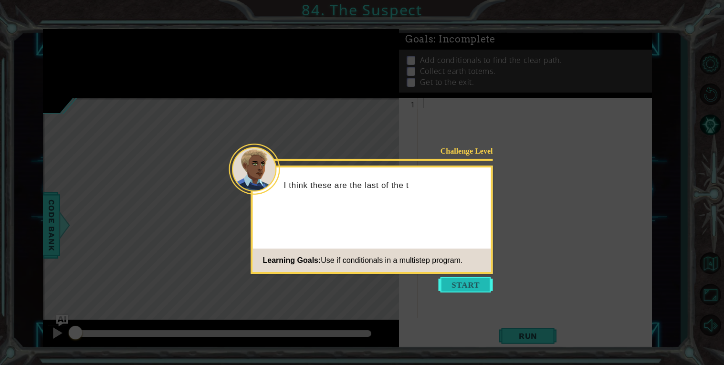
click at [458, 283] on button "Start" at bounding box center [466, 284] width 54 height 15
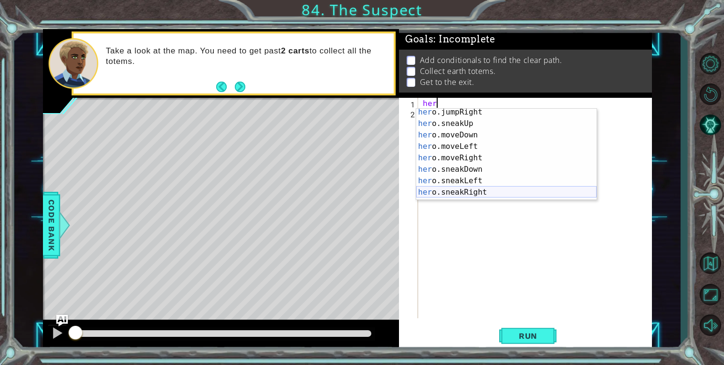
scroll to position [50, 0]
click at [461, 151] on div "her o.jumpRight press enter her o.sneakUp press enter her o.moveDown press ente…" at bounding box center [506, 162] width 180 height 115
type textarea "hero.moveRight(1)"
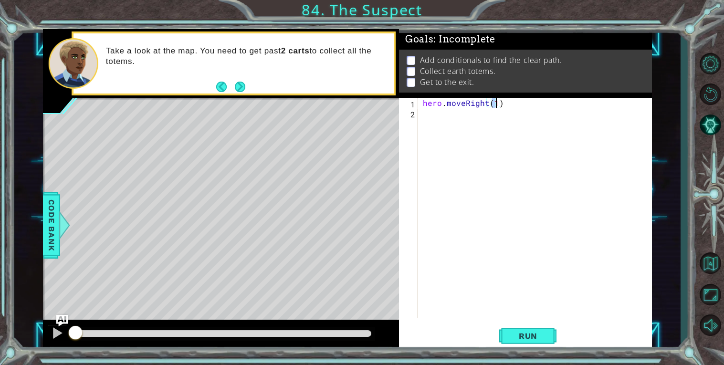
click at [456, 146] on div "hero . moveRight ( 1 )" at bounding box center [537, 218] width 233 height 241
type textarea "p"
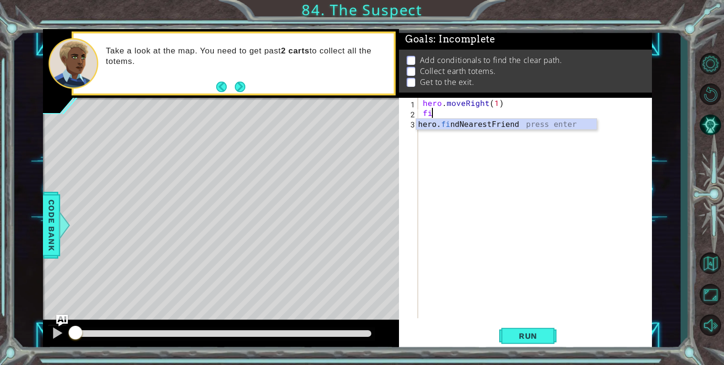
type textarea "f"
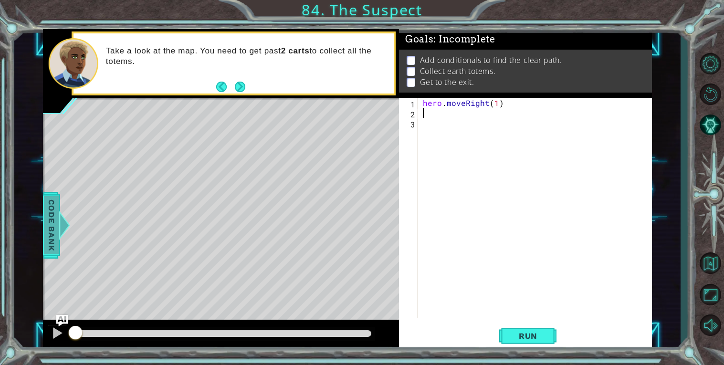
click at [54, 230] on span "Code Bank" at bounding box center [51, 225] width 15 height 58
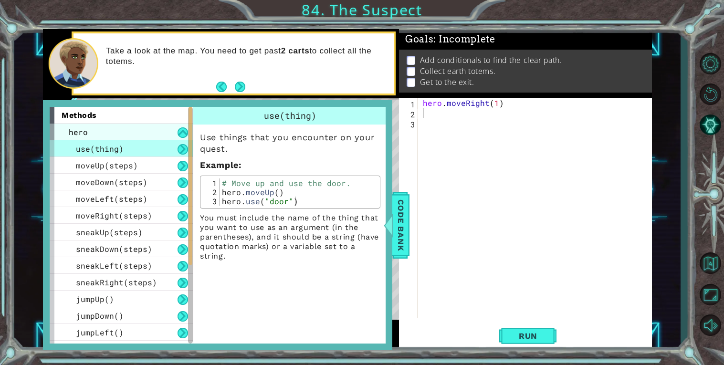
click at [158, 132] on div "hero" at bounding box center [121, 132] width 143 height 17
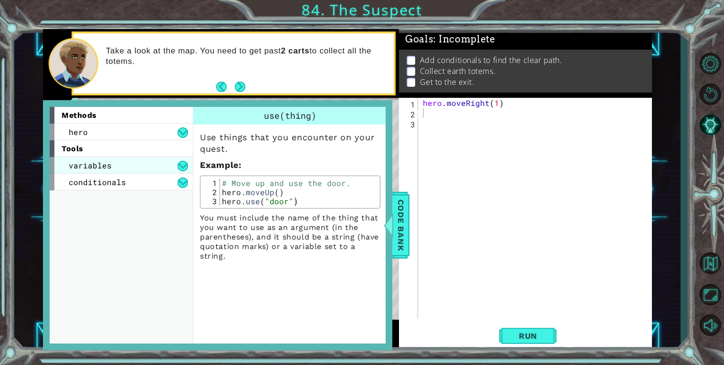
click at [167, 164] on div "variables" at bounding box center [121, 165] width 143 height 17
click at [168, 163] on div "variables" at bounding box center [121, 165] width 143 height 17
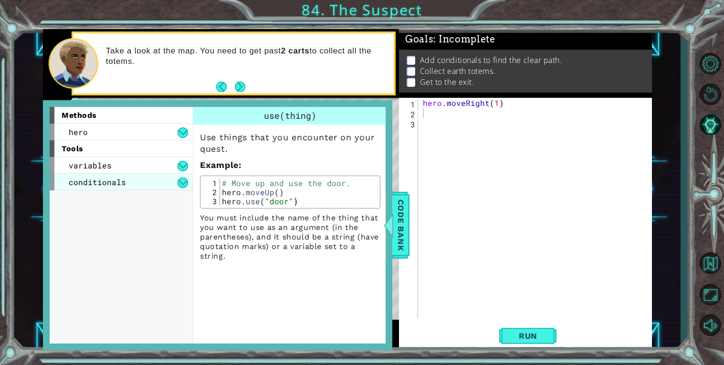
click at [163, 177] on div "conditionals" at bounding box center [121, 182] width 143 height 17
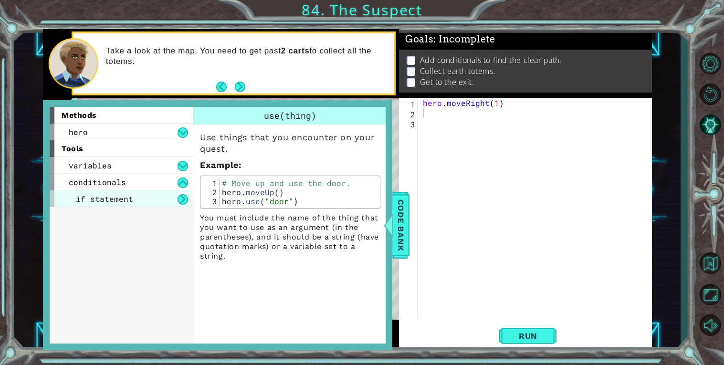
click at [172, 194] on div "if statement" at bounding box center [121, 198] width 143 height 17
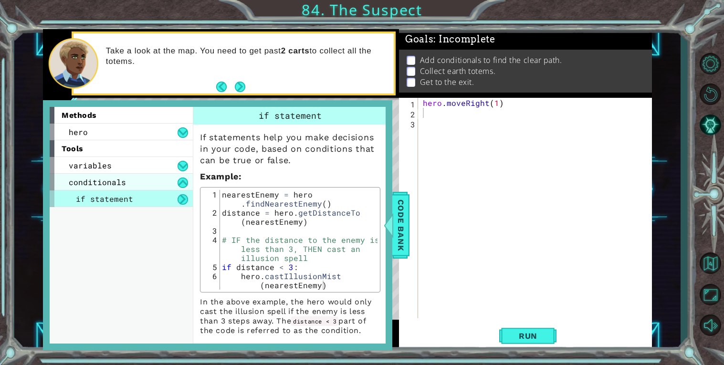
click at [164, 179] on div "conditionals" at bounding box center [121, 182] width 143 height 17
click at [174, 178] on div "conditionals" at bounding box center [121, 182] width 143 height 17
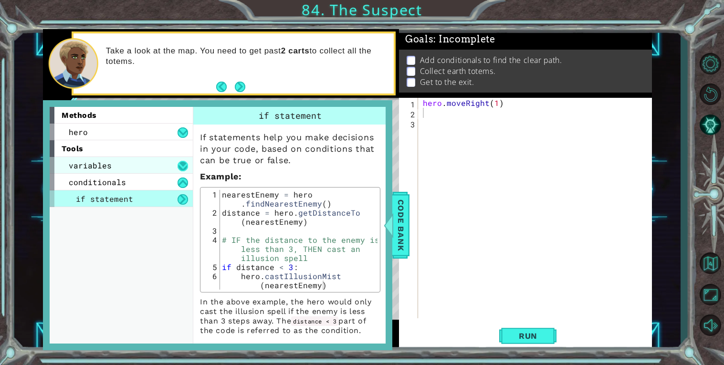
click at [179, 162] on button at bounding box center [183, 166] width 11 height 11
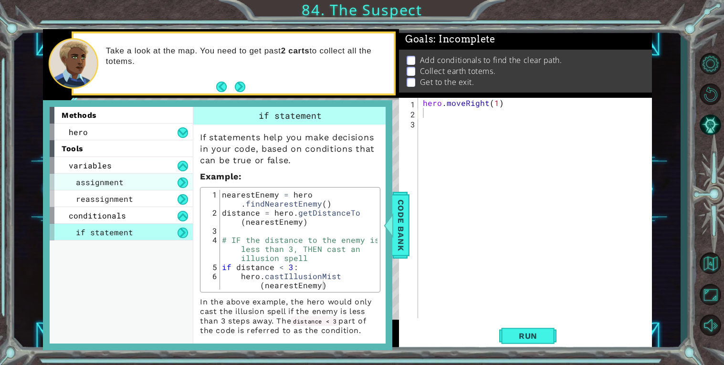
click at [175, 182] on div "assignment" at bounding box center [121, 182] width 143 height 17
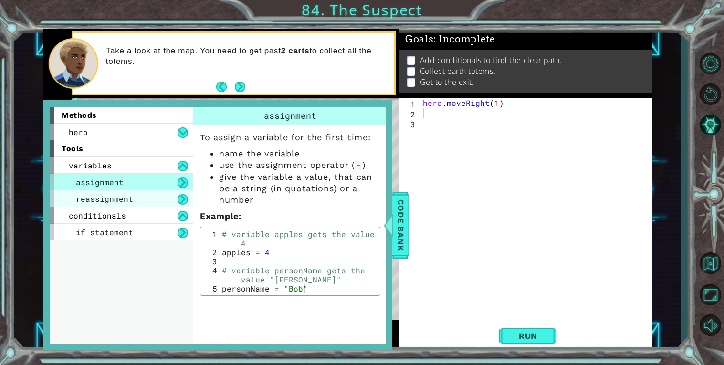
click at [179, 192] on div "reassignment" at bounding box center [121, 198] width 143 height 17
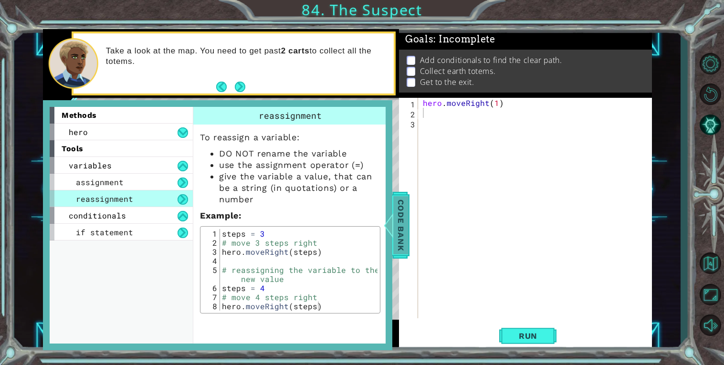
click at [408, 236] on span "Code Bank" at bounding box center [400, 225] width 15 height 58
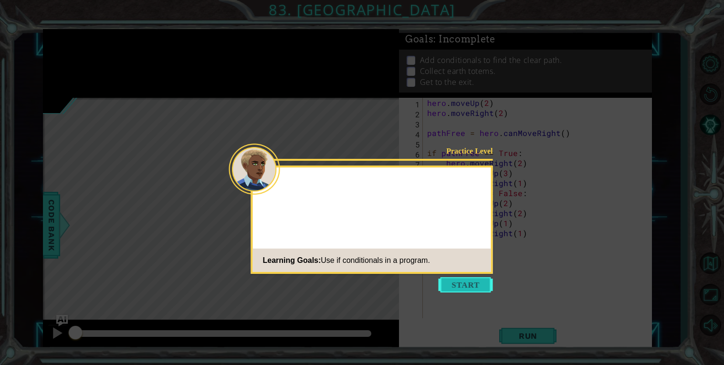
click at [484, 278] on button "Start" at bounding box center [466, 284] width 54 height 15
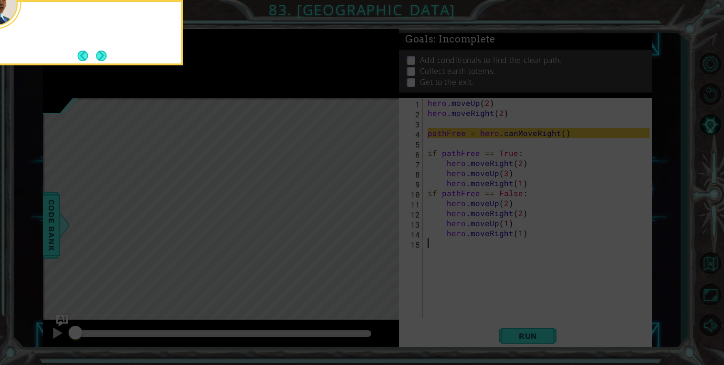
click at [514, 318] on icon at bounding box center [362, 182] width 724 height 365
click at [108, 65] on div "I started the c" at bounding box center [87, 32] width 191 height 65
click at [101, 58] on button "Next" at bounding box center [101, 56] width 11 height 11
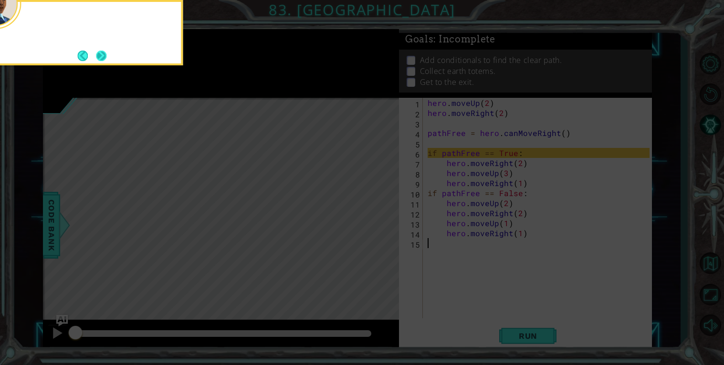
click at [103, 57] on button "Next" at bounding box center [101, 56] width 11 height 11
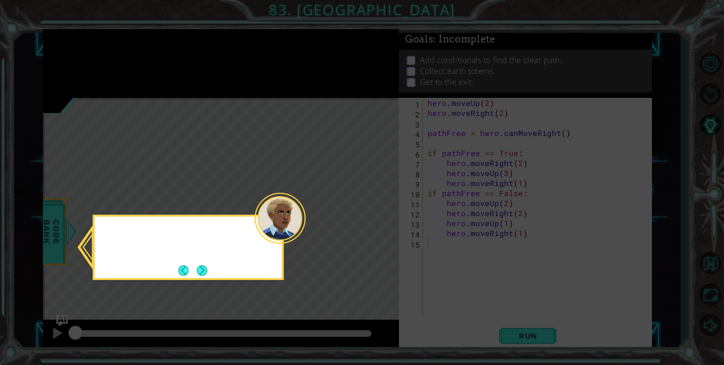
click at [103, 56] on icon at bounding box center [362, 182] width 724 height 365
click at [208, 255] on div "You can check the C" at bounding box center [188, 239] width 187 height 38
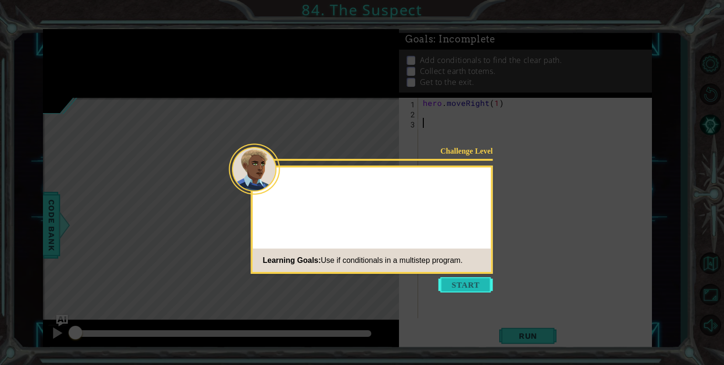
click at [470, 287] on button "Start" at bounding box center [466, 284] width 54 height 15
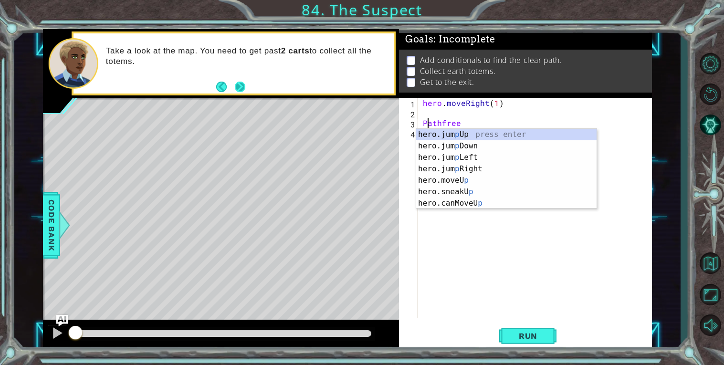
type textarea "Pathfree"
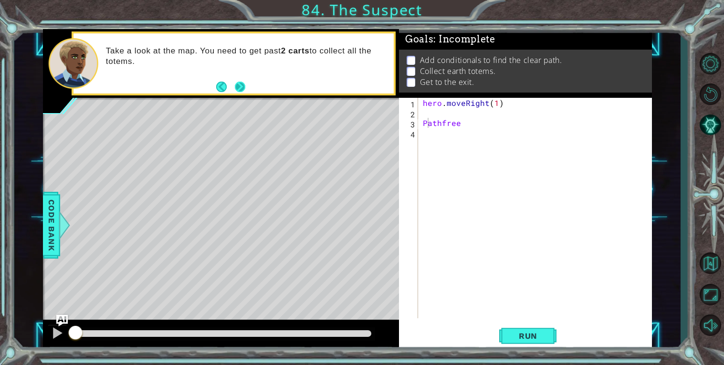
click at [241, 91] on button "Next" at bounding box center [240, 87] width 11 height 11
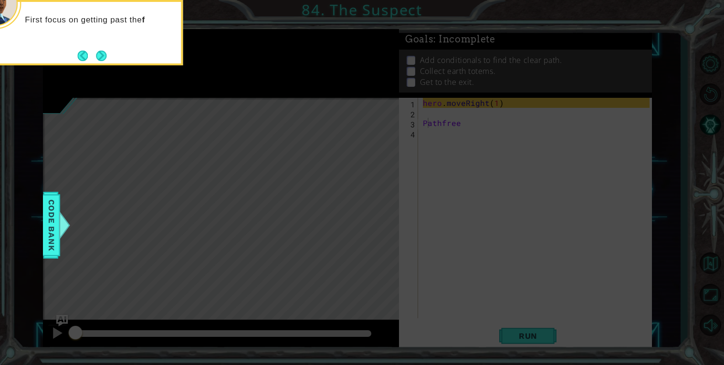
click at [110, 61] on div "First focus on getting past the f" at bounding box center [87, 32] width 191 height 65
click at [106, 59] on button "Next" at bounding box center [101, 56] width 11 height 11
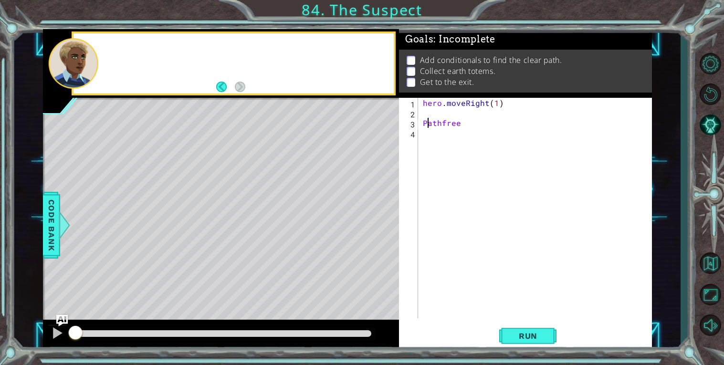
click at [106, 59] on div at bounding box center [246, 63] width 295 height 23
click at [477, 116] on div "hero . moveRight ( 1 ) Pathfree" at bounding box center [537, 218] width 233 height 241
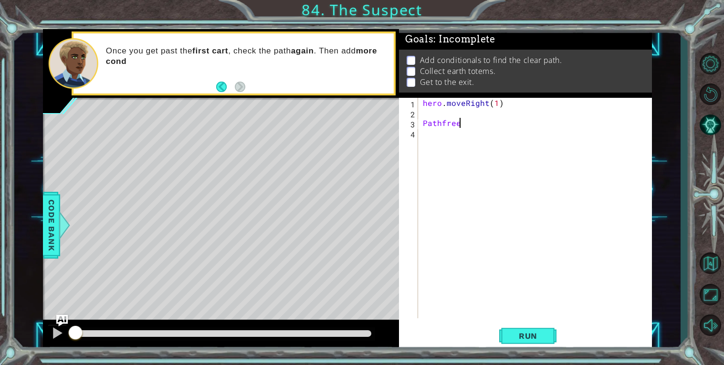
click at [477, 125] on div "hero . moveRight ( 1 ) Pathfree" at bounding box center [537, 218] width 233 height 241
type textarea "Pathfree = c"
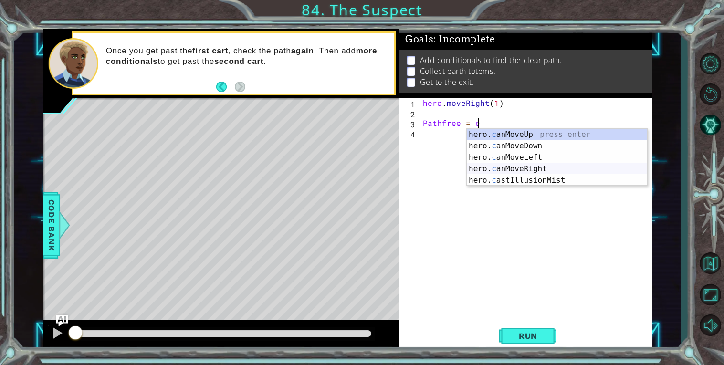
click at [533, 167] on div "hero. c anMoveUp press enter hero. c anMoveDown press enter hero. c anMoveLeft …" at bounding box center [557, 169] width 180 height 80
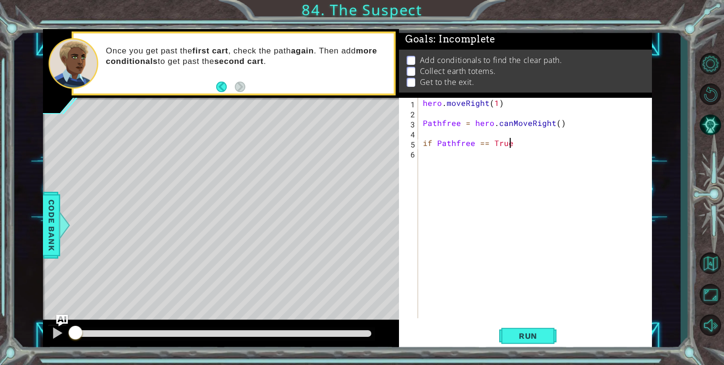
scroll to position [0, 4]
type textarea "if Pathfree == True:"
type textarea "m"
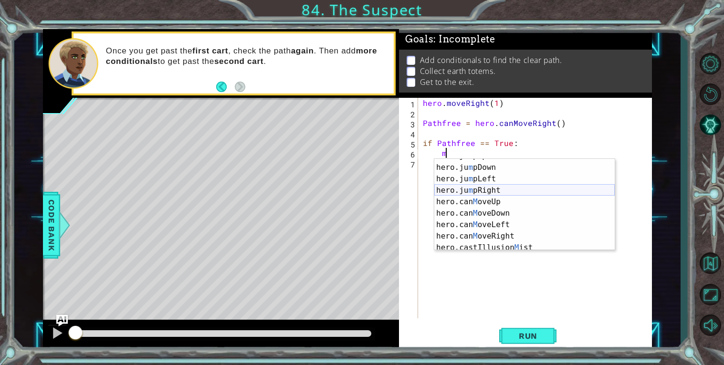
scroll to position [57, 0]
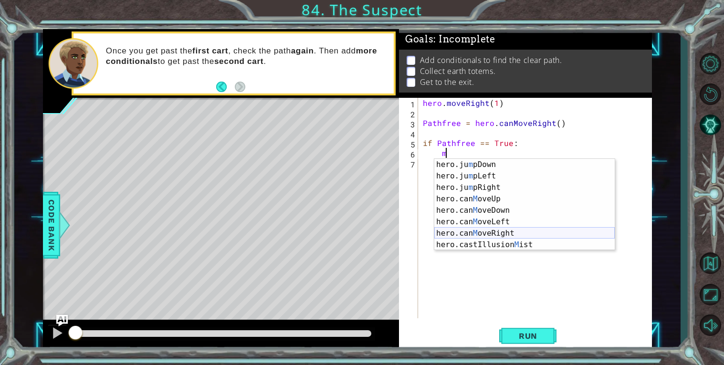
click at [500, 235] on div "hero.ju m pDown press enter hero.ju m pLeft press enter hero.ju m pRight press …" at bounding box center [524, 216] width 180 height 115
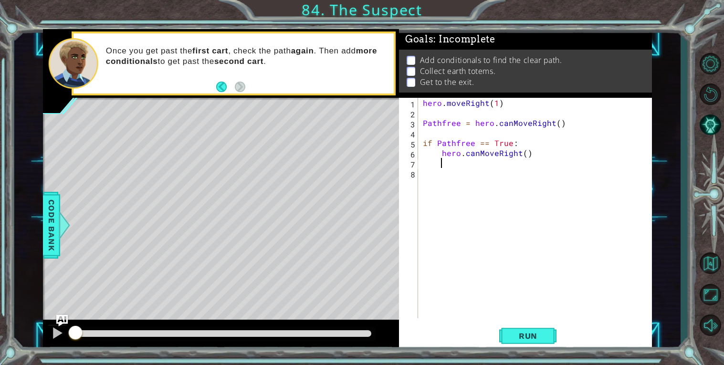
click at [525, 155] on div "hero . moveRight ( 1 ) Pathfree = hero . canMoveRight ( ) if Pathfree == True :…" at bounding box center [537, 218] width 233 height 241
type textarea "hero.canMoveRight(3)"
click at [470, 186] on div "hero . moveRight ( 1 ) Pathfree = hero . canMoveRight ( ) if Pathfree == True :…" at bounding box center [537, 218] width 233 height 241
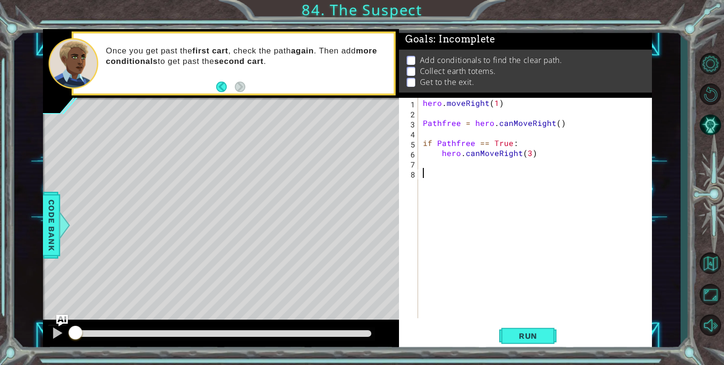
click at [466, 180] on div "hero . moveRight ( 1 ) Pathfree = hero . canMoveRight ( ) if Pathfree == True :…" at bounding box center [537, 218] width 233 height 241
click at [579, 153] on div "hero . moveRight ( 1 ) Pathfree = hero . canMoveRight ( ) if Pathfree == True :…" at bounding box center [537, 218] width 233 height 241
type textarea "hero.canMoveRight(3)"
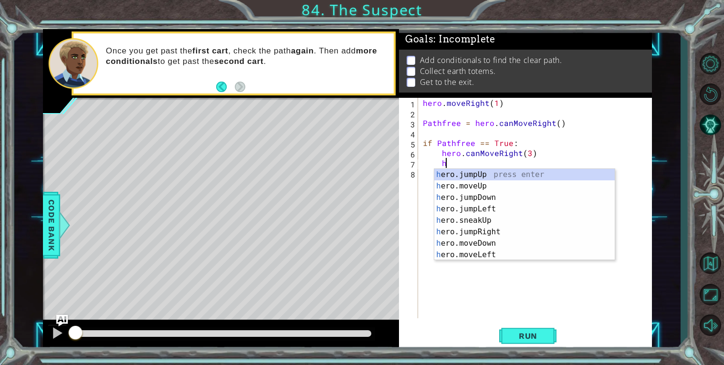
scroll to position [0, 2]
click at [456, 203] on div "he ro.jumpUp press enter he ro.jumpDown press enter he ro.jumpLeft press enter …" at bounding box center [524, 226] width 180 height 115
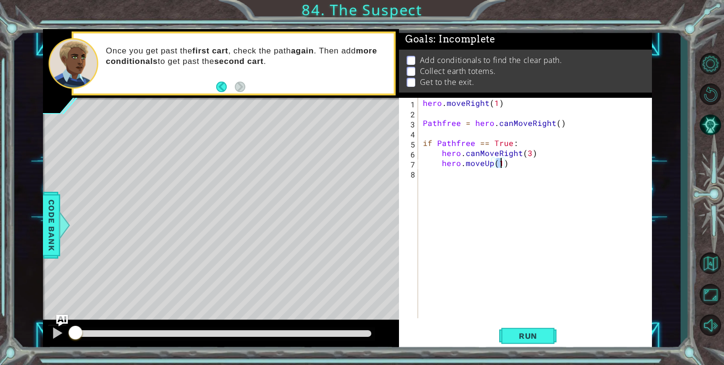
type textarea "hero.moveUp(2)"
click at [520, 177] on div "hero . moveRight ( 1 ) Pathfree = hero . canMoveRight ( ) if Pathfree == True :…" at bounding box center [537, 218] width 233 height 241
type textarea "if Pathfree == False:"
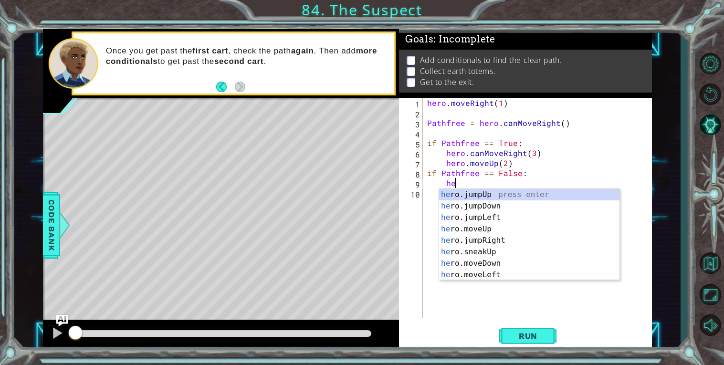
scroll to position [0, 1]
click at [507, 227] on div "her o.jumpUp press enter her o.jumpDown press enter her o.jumpLeft press enter …" at bounding box center [529, 246] width 180 height 115
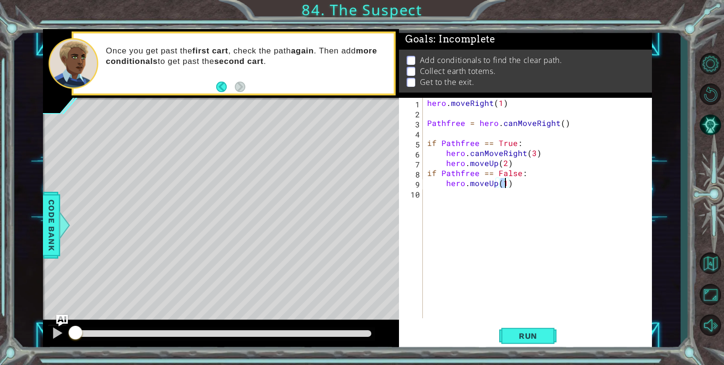
scroll to position [0, 4]
click at [480, 158] on div "hero . moveRight ( 1 ) Pathfree = hero . canMoveRight ( ) if Pathfree == True :…" at bounding box center [539, 218] width 229 height 241
type textarea "hero.canMoveRight(3) hero.moveUp(2)"
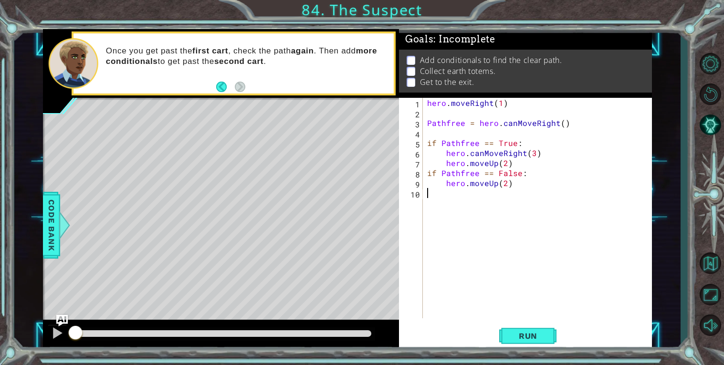
click at [484, 198] on div "hero . moveRight ( 1 ) Pathfree = hero . canMoveRight ( ) if Pathfree == True :…" at bounding box center [539, 218] width 229 height 241
click at [426, 122] on div "hero . moveRight ( 1 ) Pathfree = hero . canMoveRight ( ) if Pathfree == True :…" at bounding box center [539, 218] width 229 height 241
type textarea "Pathfree = hero.canMoveRight()"
drag, startPoint x: 426, startPoint y: 122, endPoint x: 532, endPoint y: 121, distance: 106.0
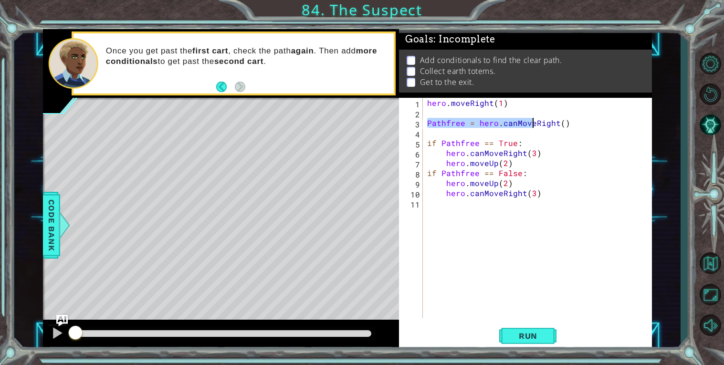
click at [532, 121] on div "hero . moveRight ( 1 ) Pathfree = hero . canMoveRight ( ) if Pathfree == True :…" at bounding box center [539, 218] width 229 height 241
click at [495, 204] on div "hero . moveRight ( 1 ) Pathfree = hero . canMoveRight ( ) if Pathfree == True :…" at bounding box center [539, 218] width 229 height 241
paste textarea "Pathfree = hero.canMove"
type textarea "Pathfree = hero.canMove"
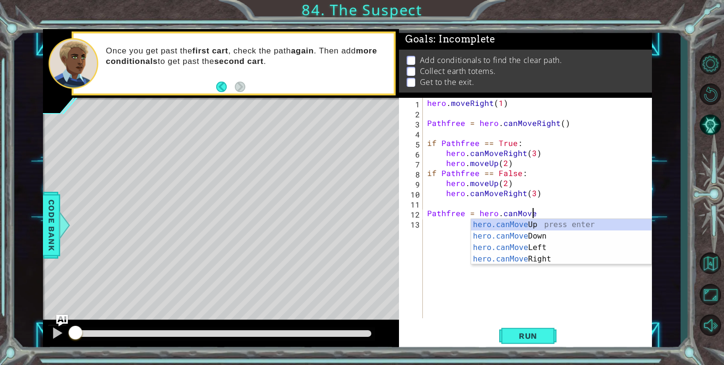
click at [577, 222] on div "hero.canMove Up press enter hero.canMove Down press enter hero.canMove Left pre…" at bounding box center [561, 253] width 180 height 69
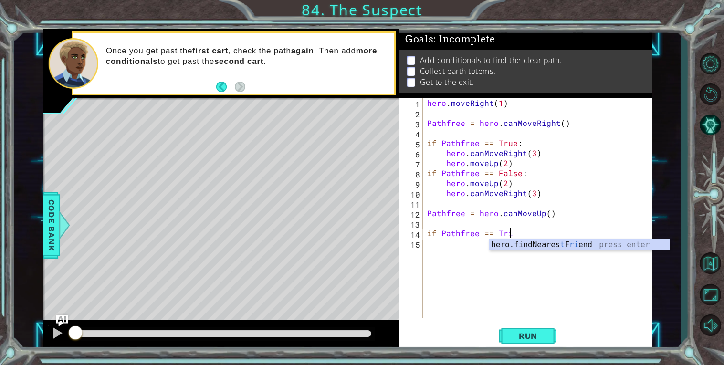
scroll to position [0, 4]
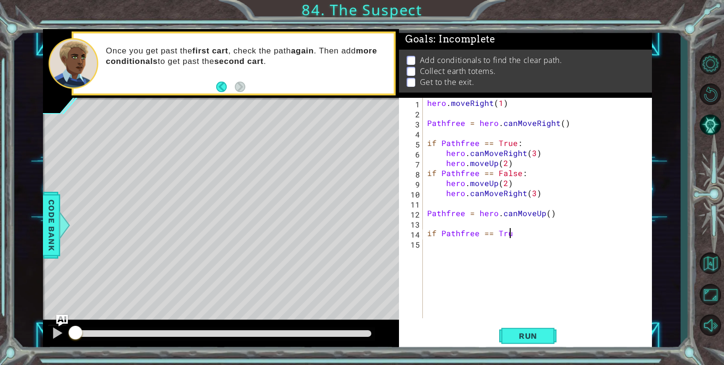
type textarea "if Pathfree == True"
click at [545, 242] on div "hero . moveRight ( 1 ) Pathfree = hero . canMoveRight ( ) if Pathfree == True :…" at bounding box center [539, 218] width 229 height 241
click at [545, 234] on div "hero . moveRight ( 1 ) Pathfree = hero . canMoveRight ( ) if Pathfree == True :…" at bounding box center [539, 218] width 229 height 241
type textarea "if Pathfree == True:"
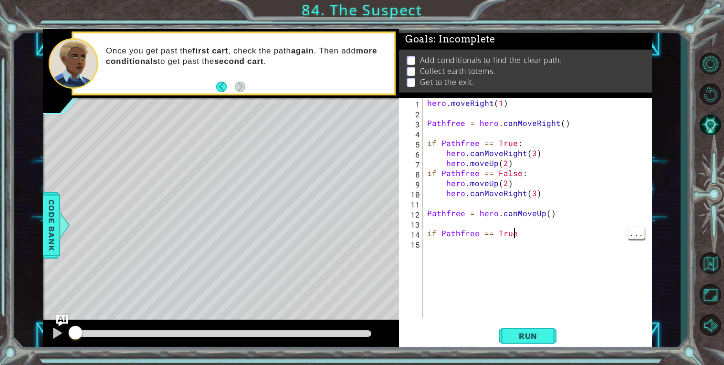
scroll to position [0, 4]
click at [519, 248] on div "hero . moveRight ( 1 ) Pathfree = hero . canMoveRight ( ) if Pathfree == True :…" at bounding box center [539, 218] width 229 height 241
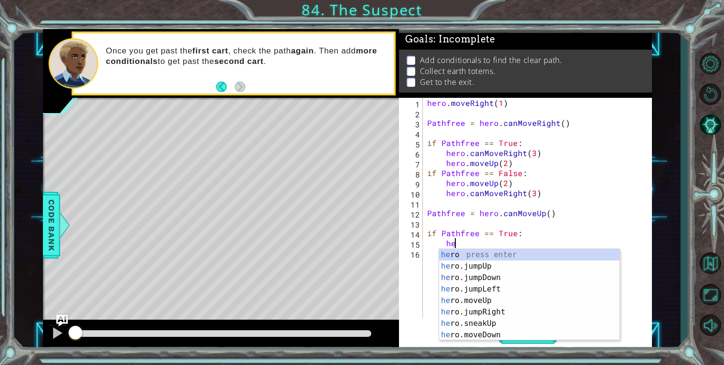
scroll to position [0, 1]
click at [484, 299] on div "her o press enter her o.jumpUp press enter her o.jumpDown press enter her o.jum…" at bounding box center [529, 306] width 180 height 115
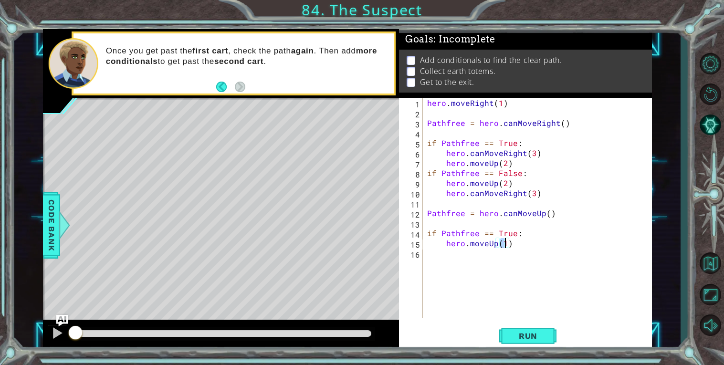
type textarea "hero.moveUp(2)"
click at [449, 247] on div "hero . moveRight ( 1 ) Pathfree = hero . canMoveRight ( ) if Pathfree == True :…" at bounding box center [539, 218] width 229 height 241
click at [455, 257] on div "hero . moveRight ( 1 ) Pathfree = hero . canMoveRight ( ) if Pathfree == True :…" at bounding box center [539, 218] width 229 height 241
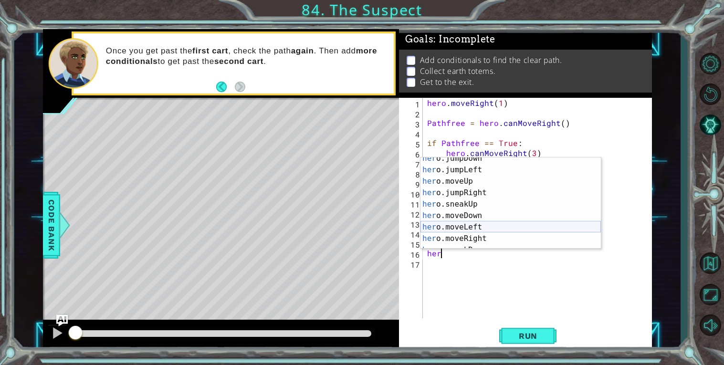
scroll to position [28, 0]
click at [465, 235] on div "her o.jumpDown press enter her o.jumpLeft press enter her o.moveUp press enter …" at bounding box center [511, 210] width 180 height 115
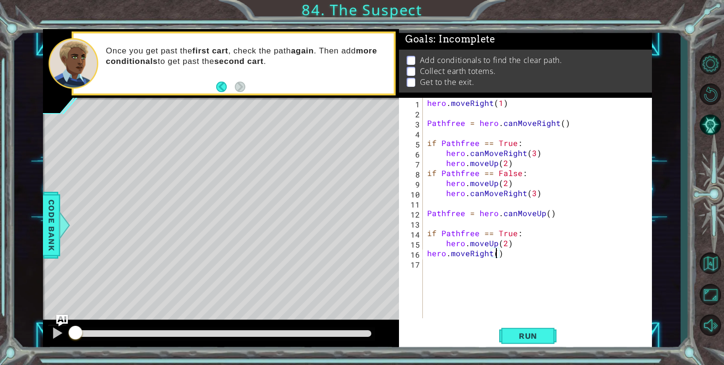
scroll to position [0, 4]
click at [425, 253] on div "hero . moveRight ( 1 ) Pathfree = hero . canMoveRight ( ) if Pathfree == True :…" at bounding box center [539, 218] width 229 height 241
type textarea "hero.moveRight(3)"
click at [463, 271] on div "hero . moveRight ( 1 ) Pathfree = hero . canMoveRight ( ) if Pathfree == True :…" at bounding box center [539, 218] width 229 height 241
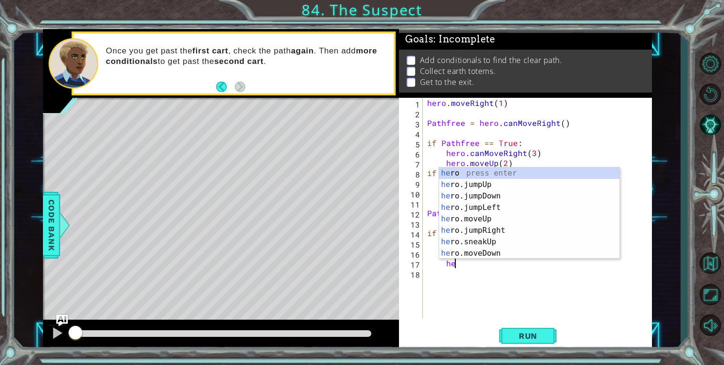
scroll to position [0, 1]
click at [463, 218] on div "her o press enter her o.jumpUp press enter her o.jumpDown press enter her o.jum…" at bounding box center [529, 225] width 180 height 115
type textarea "hero.moveUp(1)"
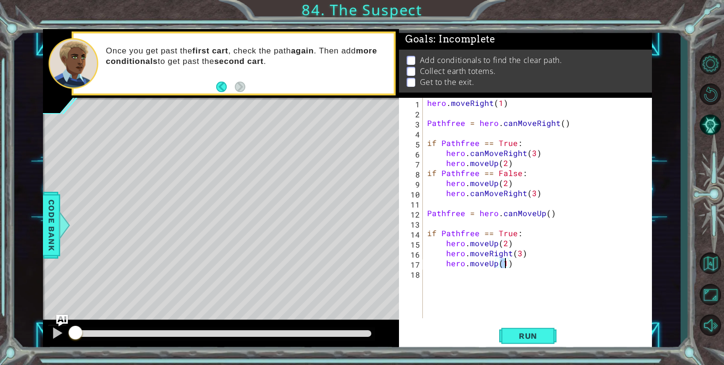
click at [498, 280] on div "hero . moveRight ( 1 ) Pathfree = hero . canMoveRight ( ) if Pathfree == True :…" at bounding box center [539, 218] width 229 height 241
click at [431, 173] on div "hero . moveRight ( 1 ) Pathfree = hero . canMoveRight ( ) if Pathfree == True :…" at bounding box center [539, 218] width 229 height 241
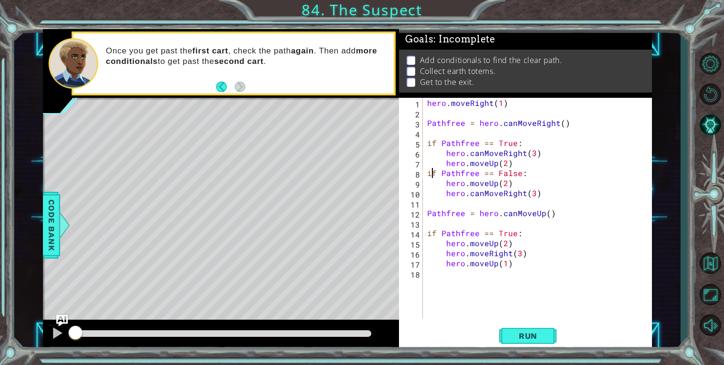
type textarea "if Pathfree == False: hero.moveUp(2)"
click at [458, 281] on div "hero . moveRight ( 1 ) Pathfree = hero . canMoveRight ( ) if Pathfree == True :…" at bounding box center [539, 218] width 229 height 241
click at [431, 274] on div "hero . moveRight ( 1 ) Pathfree = hero . canMoveRight ( ) if Pathfree == True :…" at bounding box center [539, 218] width 229 height 241
click at [473, 254] on div "hero . moveRight ( 1 ) Pathfree = hero . canMoveRight ( ) if Pathfree == True :…" at bounding box center [539, 218] width 229 height 241
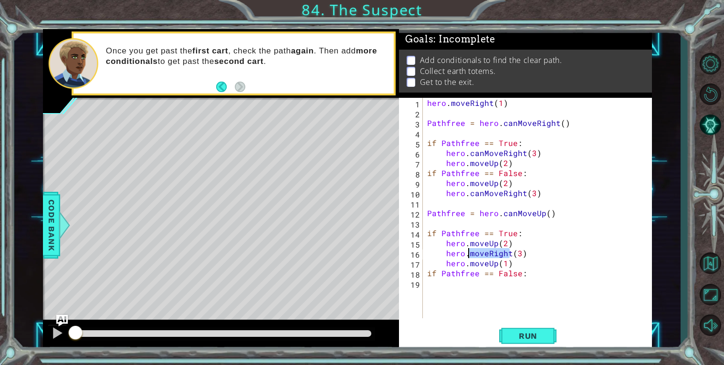
click at [473, 254] on div "hero . moveRight ( 1 ) Pathfree = hero . canMoveRight ( ) if Pathfree == True :…" at bounding box center [539, 218] width 229 height 241
type textarea "hero.moveRight(3) hero.moveUp(1)"
click at [465, 283] on div "hero . moveRight ( 1 ) Pathfree = hero . canMoveRight ( ) if Pathfree == True :…" at bounding box center [539, 218] width 229 height 241
paste textarea "hero.moveRight(3)"
click at [518, 284] on div "hero . moveRight ( 1 ) Pathfree = hero . canMoveRight ( ) if Pathfree == True :…" at bounding box center [539, 218] width 229 height 241
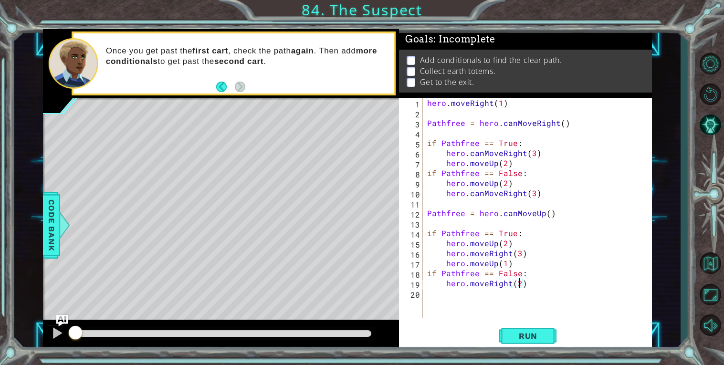
scroll to position [0, 5]
click at [495, 183] on div "hero . moveRight ( 1 ) Pathfree = hero . canMoveRight ( ) if Pathfree == True :…" at bounding box center [539, 218] width 229 height 241
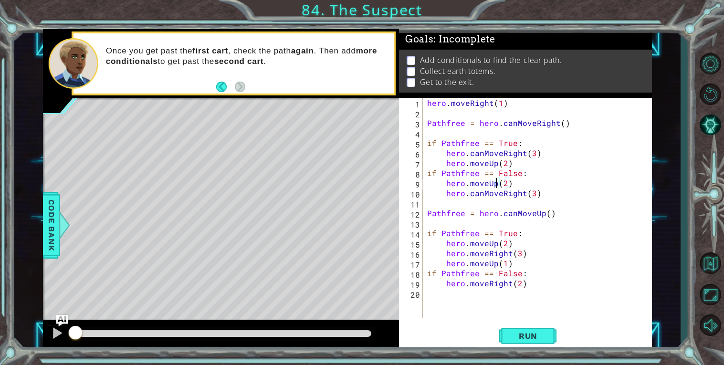
type textarea "hero.moveUp(2) hero.canMoveRight(3)"
click at [474, 293] on div "hero . moveRight ( 1 ) Pathfree = hero . canMoveRight ( ) if Pathfree == True :…" at bounding box center [539, 218] width 229 height 241
paste textarea "Code Area"
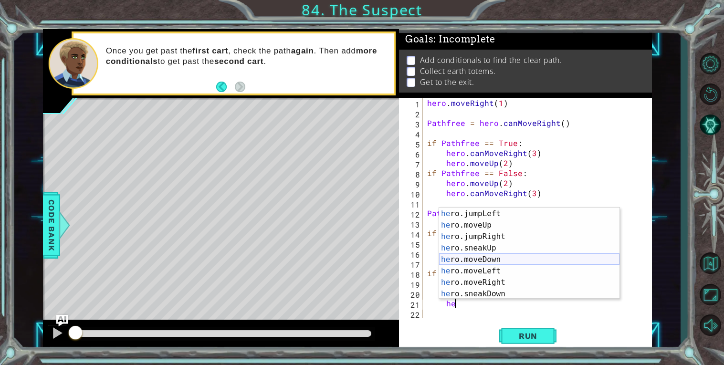
scroll to position [55, 0]
click at [481, 260] on div "he ro.moveUp press enter he ro.jumpRight press enter he ro.sneakUp press enter …" at bounding box center [529, 256] width 180 height 115
type textarea "hero.moveRight(1)"
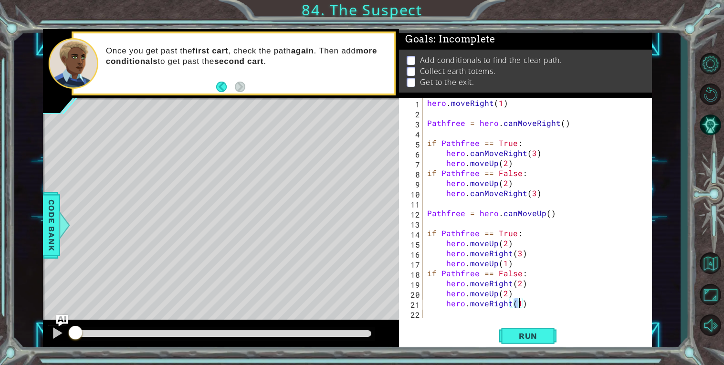
click at [479, 317] on div "hero . moveRight ( 1 ) Pathfree = hero . canMoveRight ( ) if Pathfree == True :…" at bounding box center [539, 218] width 229 height 241
click at [481, 266] on div "hero . moveRight ( 1 ) Pathfree = hero . canMoveRight ( ) if Pathfree == True :…" at bounding box center [539, 218] width 229 height 241
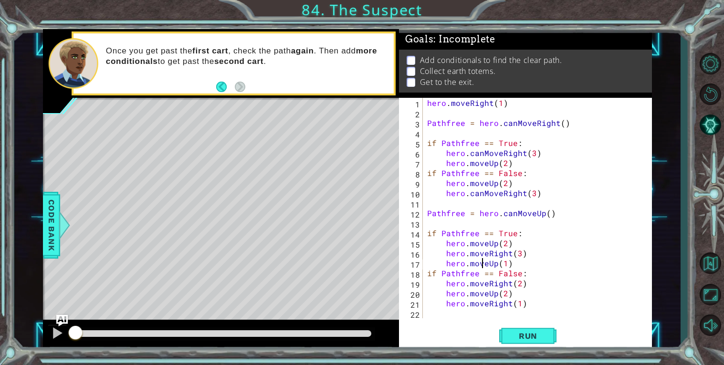
type textarea "hero.moveUp(1) if Pathfree == False:"
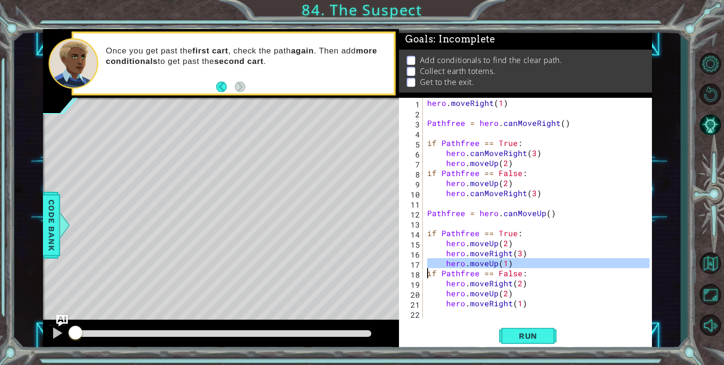
click at [487, 314] on div "hero . moveRight ( 1 ) Pathfree = hero . canMoveRight ( ) if Pathfree == True :…" at bounding box center [539, 218] width 229 height 241
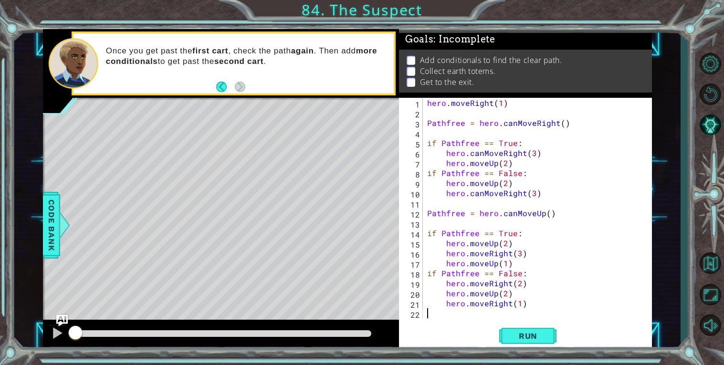
paste textarea "Code Area"
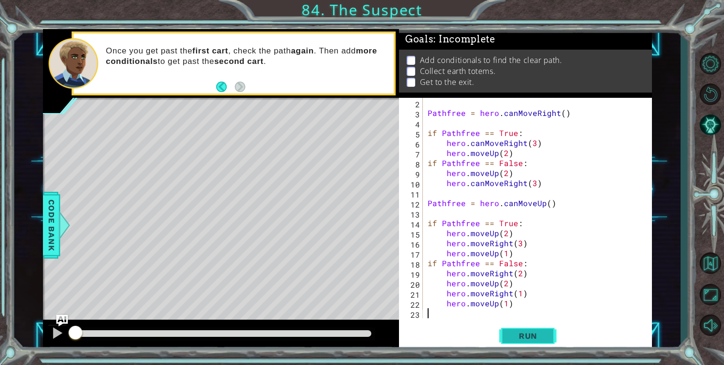
scroll to position [10, 0]
click at [521, 337] on span "Run" at bounding box center [528, 336] width 38 height 10
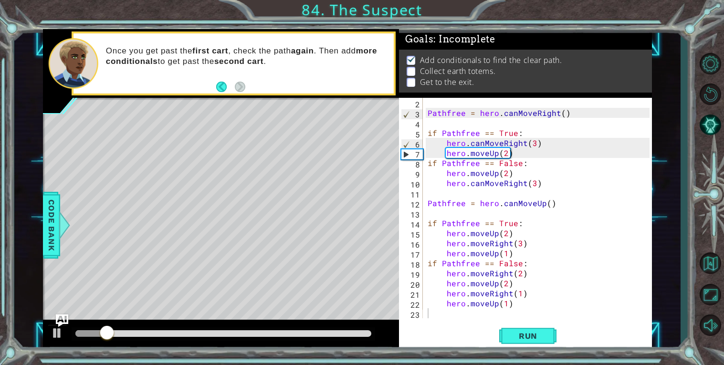
click at [60, 326] on img "Ask AI" at bounding box center [62, 321] width 12 height 12
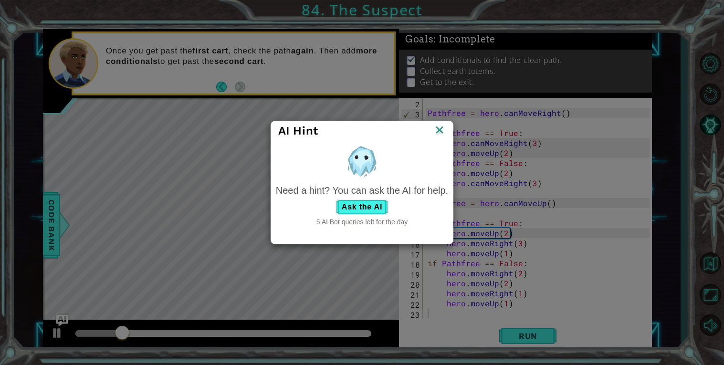
click at [439, 127] on img at bounding box center [439, 131] width 12 height 14
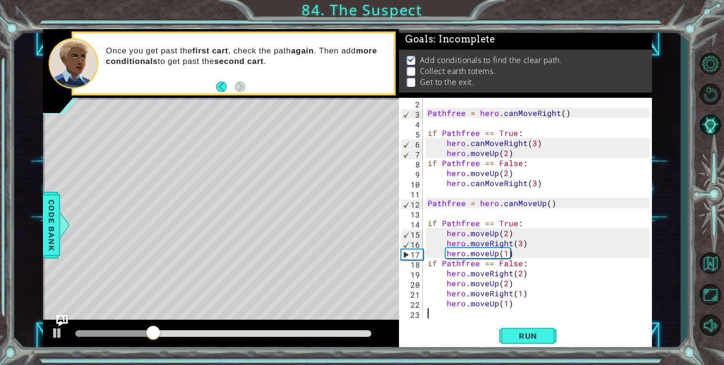
click at [483, 144] on div "Pathfree = hero . canMoveRight ( ) if Pathfree == True : hero . canMoveRight ( …" at bounding box center [540, 218] width 229 height 241
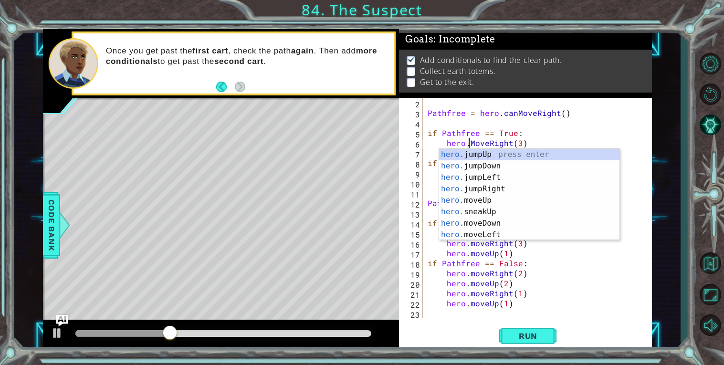
scroll to position [0, 0]
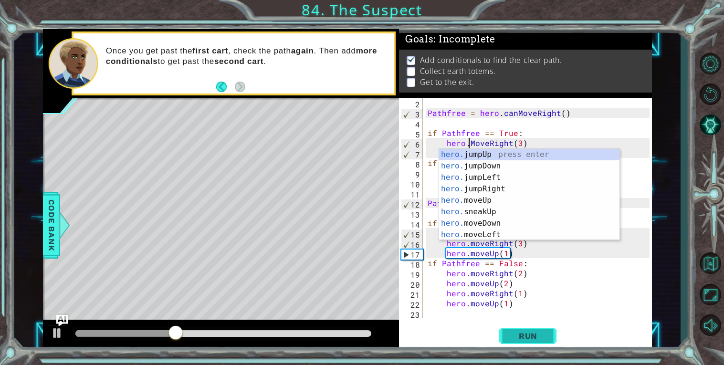
click at [530, 331] on span "Run" at bounding box center [528, 336] width 38 height 10
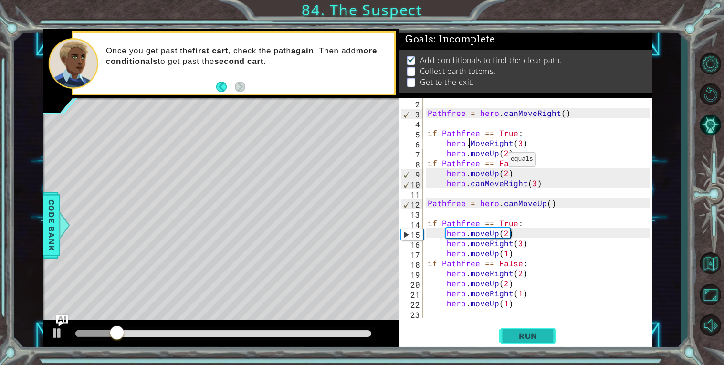
click at [531, 333] on span "Run" at bounding box center [528, 336] width 38 height 10
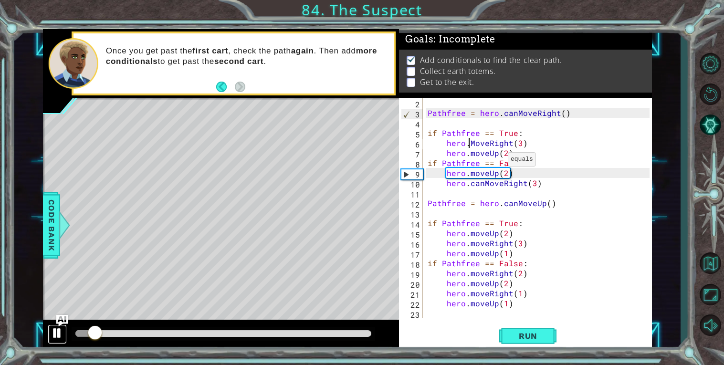
click at [63, 332] on div at bounding box center [57, 333] width 12 height 12
click at [428, 160] on div "Pathfree = hero . canMoveRight ( ) if Pathfree == True : hero . MoveRight ( 3 )…" at bounding box center [540, 218] width 229 height 241
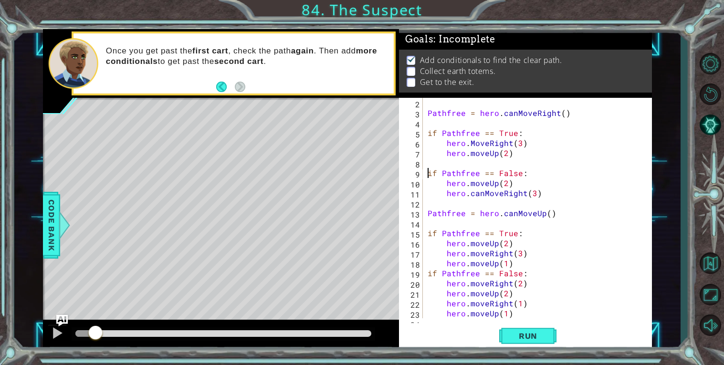
click at [429, 271] on div "Pathfree = hero . canMoveRight ( ) if Pathfree == True : hero . MoveRight ( 3 )…" at bounding box center [540, 218] width 229 height 241
click at [537, 340] on span "Run" at bounding box center [528, 336] width 38 height 10
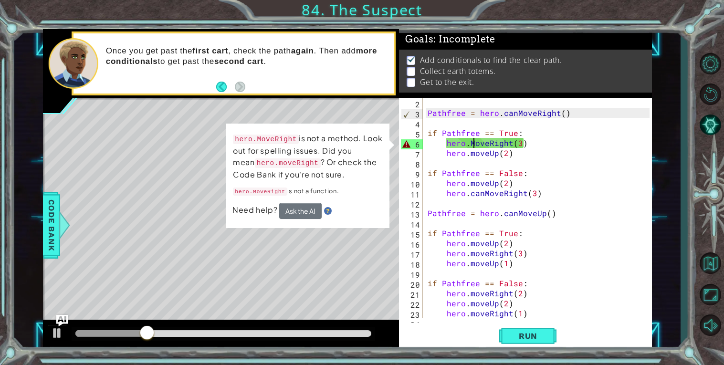
click at [474, 146] on div "Pathfree = hero . canMoveRight ( ) if Pathfree == True : hero . MoveRight ( 3 )…" at bounding box center [540, 218] width 229 height 241
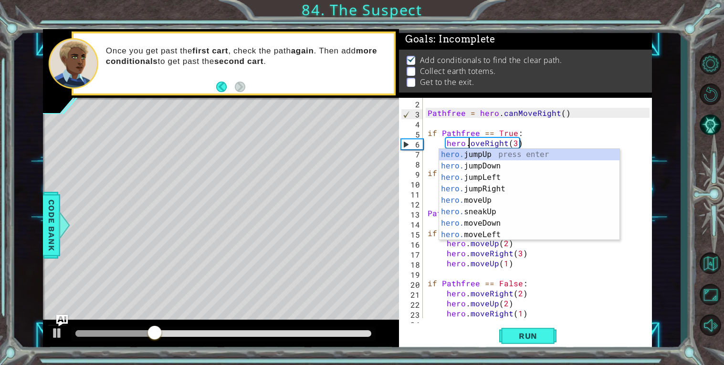
scroll to position [0, 3]
type textarea "hero.moveRight(3)"
click at [536, 337] on span "Run" at bounding box center [528, 336] width 38 height 10
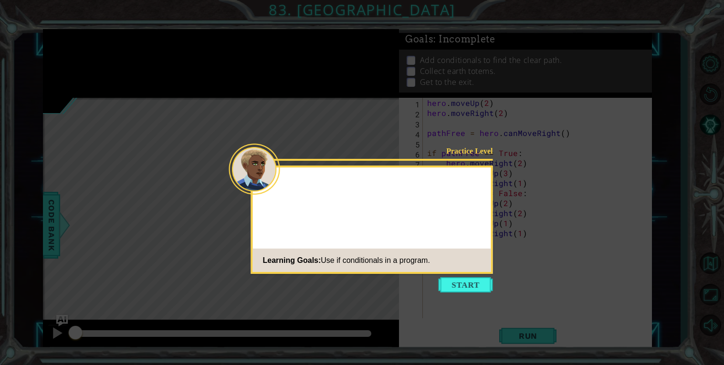
click at [476, 289] on button "Start" at bounding box center [466, 284] width 54 height 15
click at [479, 285] on icon at bounding box center [362, 182] width 724 height 365
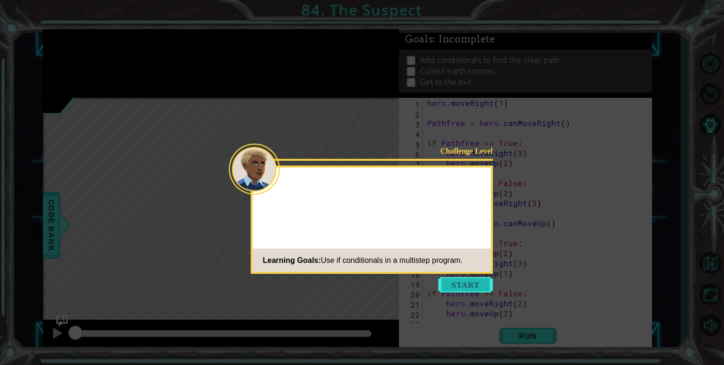
click at [455, 280] on button "Start" at bounding box center [466, 284] width 54 height 15
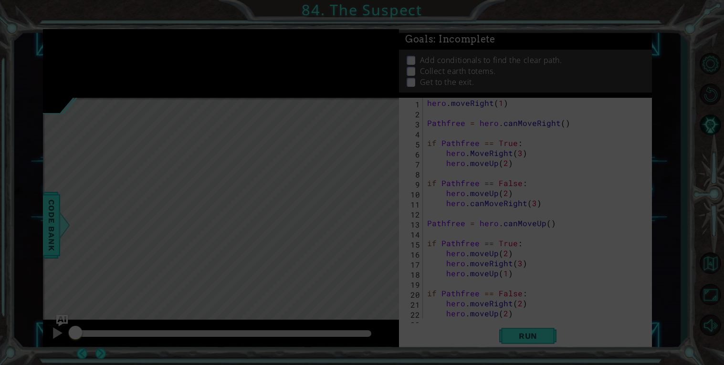
click at [520, 325] on icon at bounding box center [362, 182] width 724 height 365
click at [520, 325] on button "Run" at bounding box center [527, 335] width 57 height 25
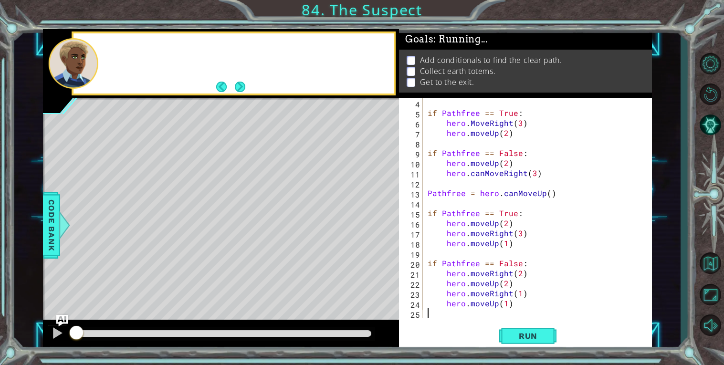
click at [520, 325] on button "Run" at bounding box center [527, 335] width 57 height 25
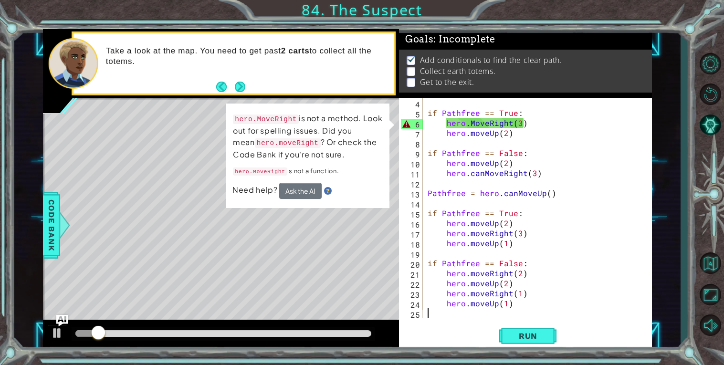
click at [472, 124] on div "if Pathfree == True : hero . MoveRight ( 3 ) hero . moveUp ( 2 ) if Pathfree ==…" at bounding box center [540, 218] width 229 height 241
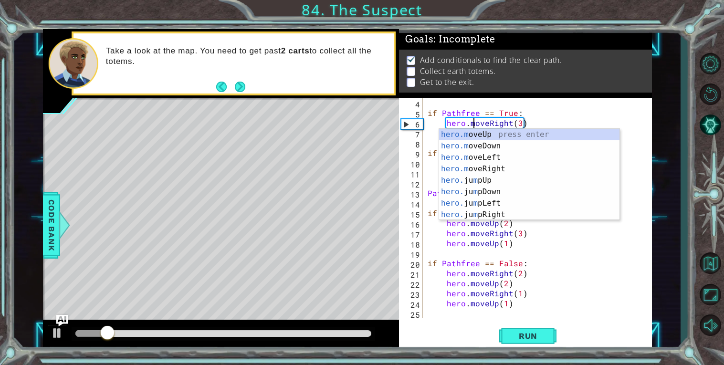
scroll to position [0, 3]
type textarea "hero.moveRight(3)"
click at [532, 335] on span "Run" at bounding box center [528, 336] width 38 height 10
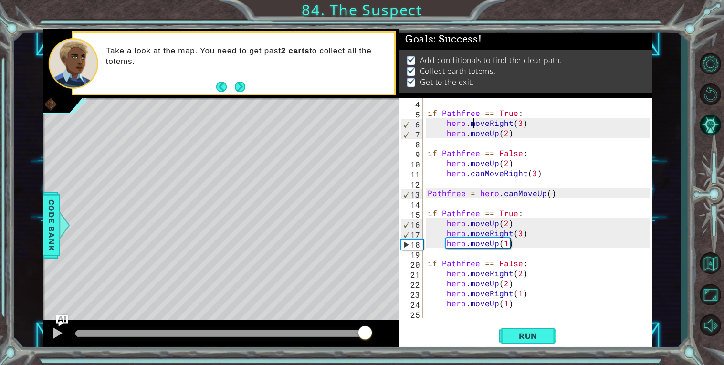
drag, startPoint x: 178, startPoint y: 336, endPoint x: 365, endPoint y: 322, distance: 187.7
click at [365, 322] on div at bounding box center [221, 335] width 356 height 31
click at [360, 335] on div at bounding box center [223, 333] width 296 height 7
click at [59, 332] on div at bounding box center [57, 333] width 12 height 12
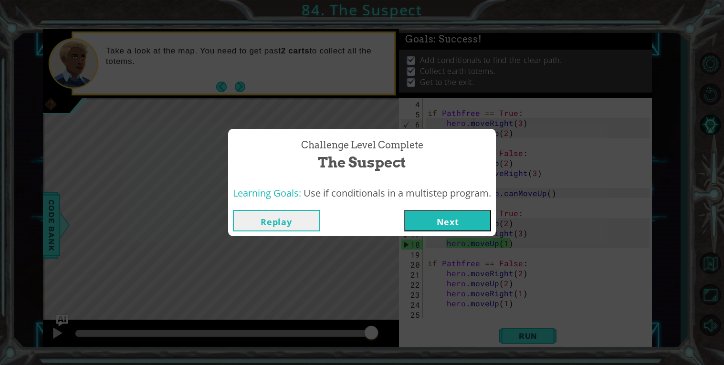
click at [472, 220] on button "Next" at bounding box center [447, 220] width 87 height 21
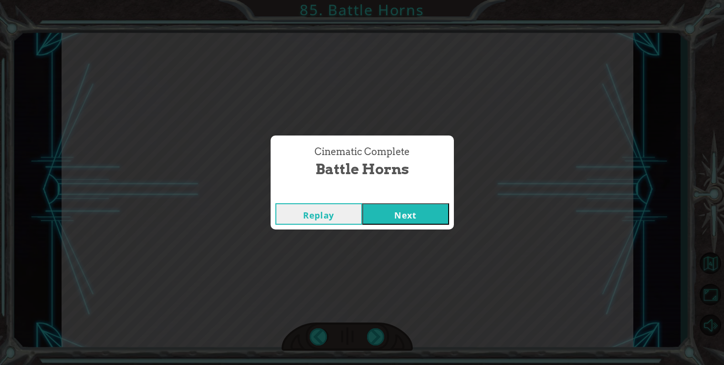
click at [397, 212] on button "Next" at bounding box center [405, 213] width 87 height 21
click at [422, 218] on button "Next" at bounding box center [405, 213] width 87 height 21
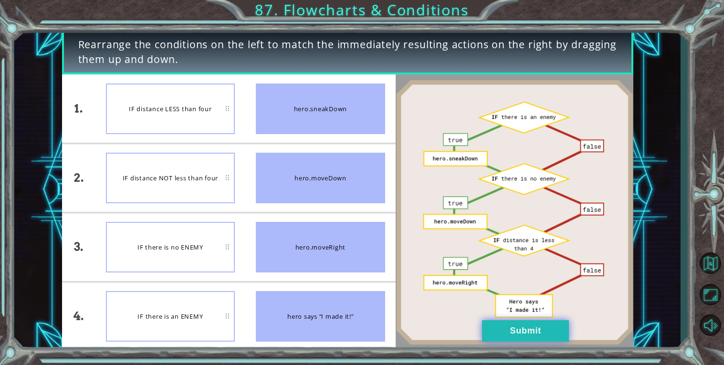
click at [492, 330] on button "Submit" at bounding box center [525, 330] width 87 height 21
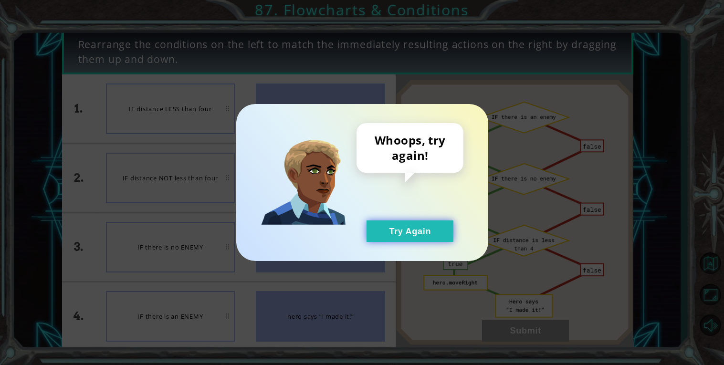
click at [430, 231] on button "Try Again" at bounding box center [410, 231] width 87 height 21
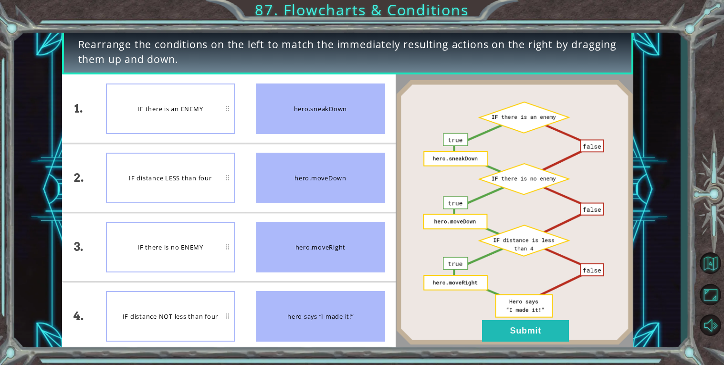
click at [224, 233] on div "IF there is no ENEMY" at bounding box center [170, 247] width 129 height 51
click at [556, 331] on button "Submit" at bounding box center [525, 330] width 87 height 21
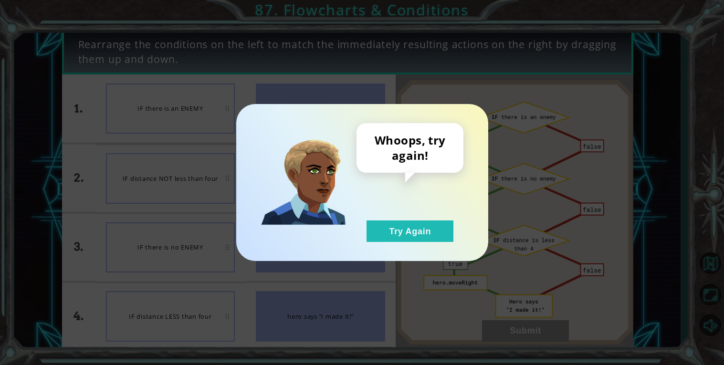
click at [556, 331] on div "Whoops, try again! Try Again" at bounding box center [362, 182] width 724 height 365
click at [428, 239] on button "Try Again" at bounding box center [410, 231] width 87 height 21
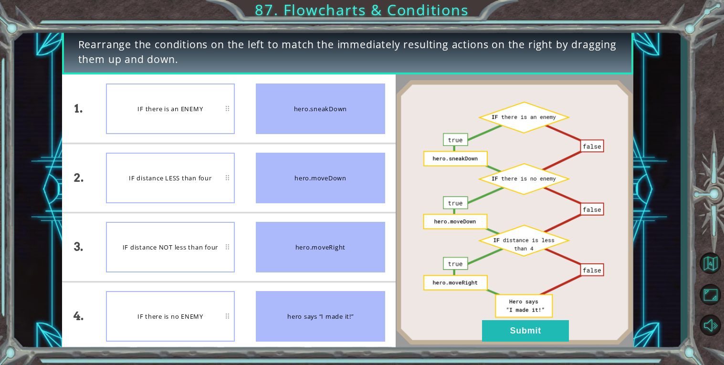
click at [200, 305] on div "IF there is no ENEMY" at bounding box center [170, 316] width 129 height 51
drag, startPoint x: 512, startPoint y: 336, endPoint x: 267, endPoint y: 228, distance: 267.1
click at [267, 228] on div "1. 2. 3. 4. IF distance LESS than four IF distance NOT less than four IF there …" at bounding box center [229, 212] width 334 height 276
click at [558, 335] on button "Submit" at bounding box center [525, 330] width 87 height 21
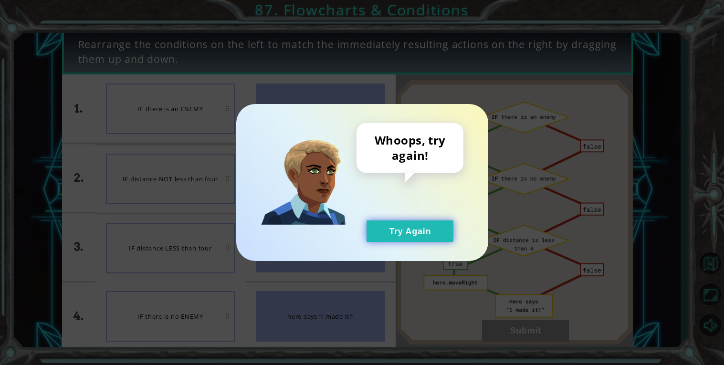
click at [423, 227] on button "Try Again" at bounding box center [410, 231] width 87 height 21
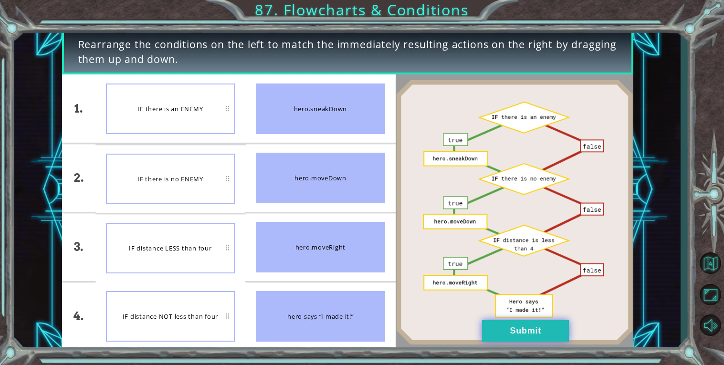
click at [544, 334] on button "Submit" at bounding box center [525, 330] width 87 height 21
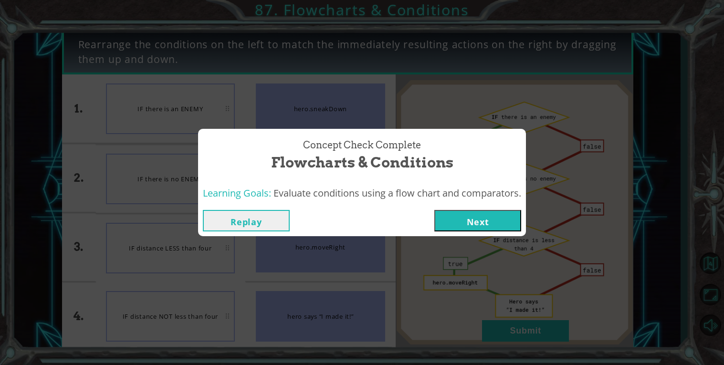
click at [512, 219] on button "Next" at bounding box center [477, 220] width 87 height 21
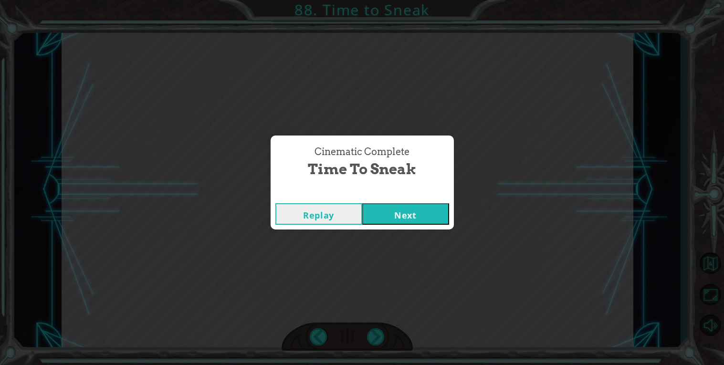
click at [443, 203] on button "Next" at bounding box center [405, 213] width 87 height 21
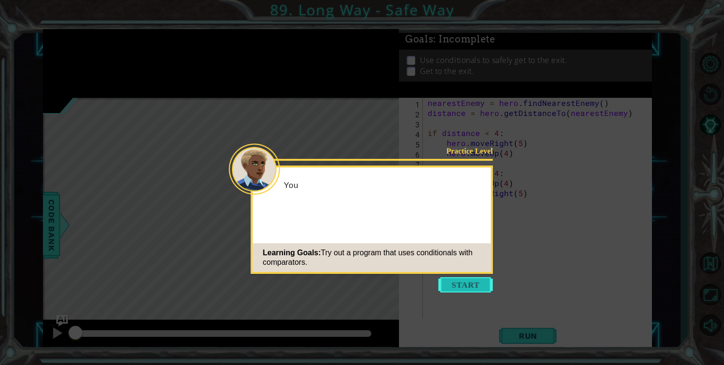
click at [471, 291] on button "Start" at bounding box center [466, 284] width 54 height 15
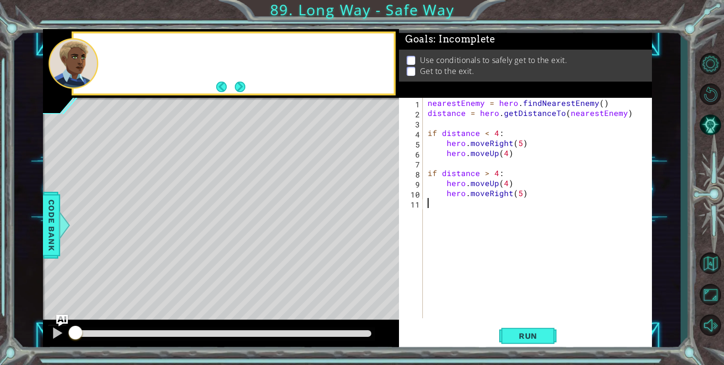
click at [472, 284] on div "nearestEnemy = hero . findNearestEnemy ( ) distance = hero . getDistanceTo ( ne…" at bounding box center [540, 218] width 229 height 241
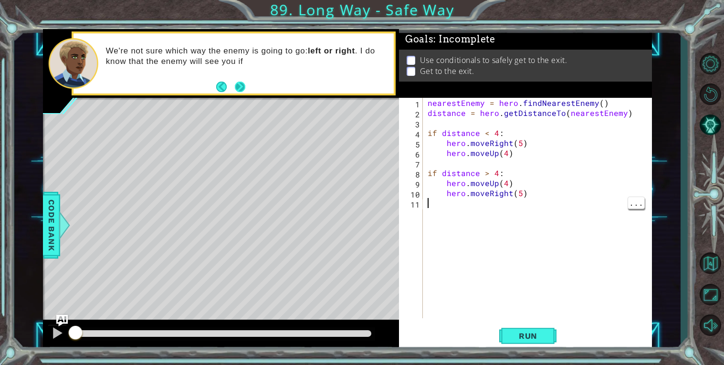
click at [235, 82] on button "Next" at bounding box center [240, 87] width 11 height 11
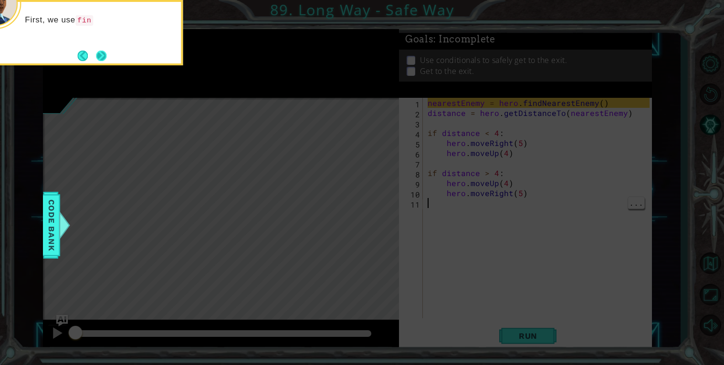
click at [102, 53] on button "Next" at bounding box center [101, 56] width 11 height 11
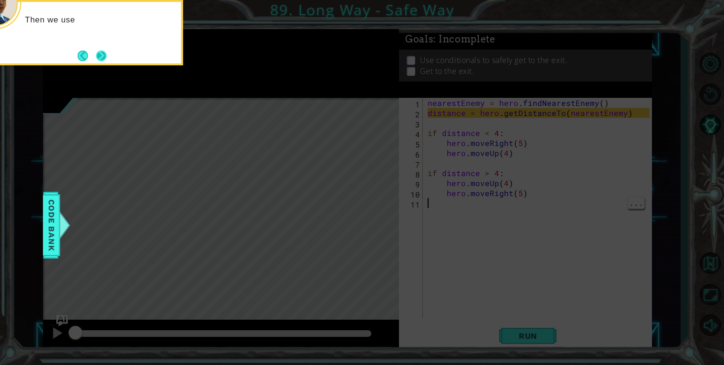
click at [97, 51] on button "Next" at bounding box center [101, 56] width 11 height 11
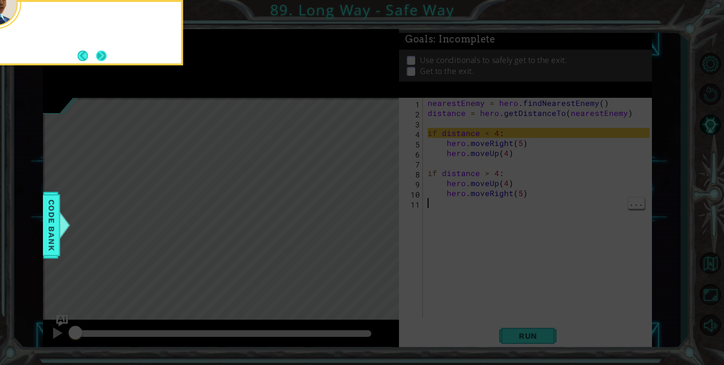
click at [97, 53] on button "Next" at bounding box center [101, 56] width 11 height 11
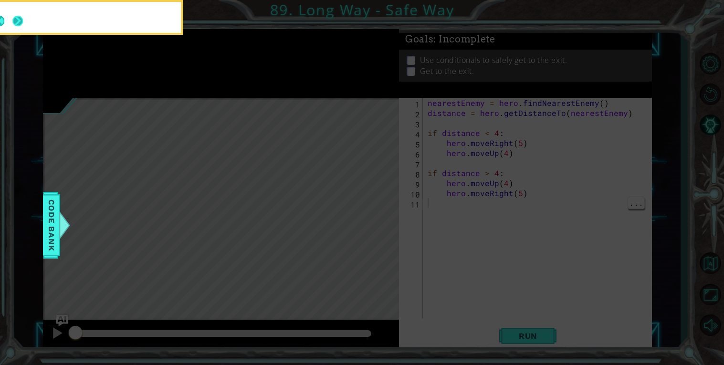
click at [23, 26] on button "Next" at bounding box center [17, 21] width 11 height 11
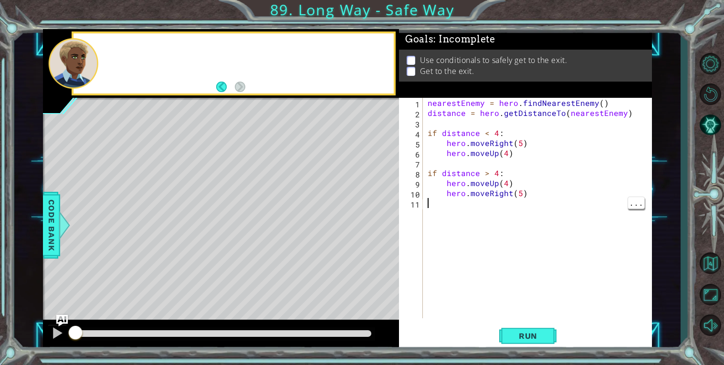
click at [106, 56] on div at bounding box center [246, 63] width 295 height 23
click at [106, 54] on div at bounding box center [246, 63] width 295 height 23
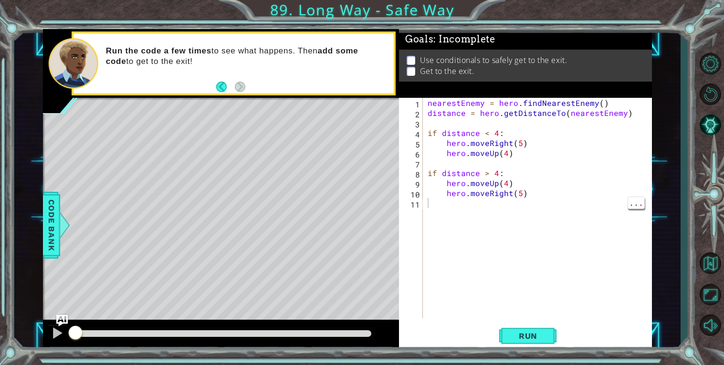
click at [528, 233] on div "nearestEnemy = hero . findNearestEnemy ( ) distance = hero . getDistanceTo ( ne…" at bounding box center [540, 218] width 229 height 241
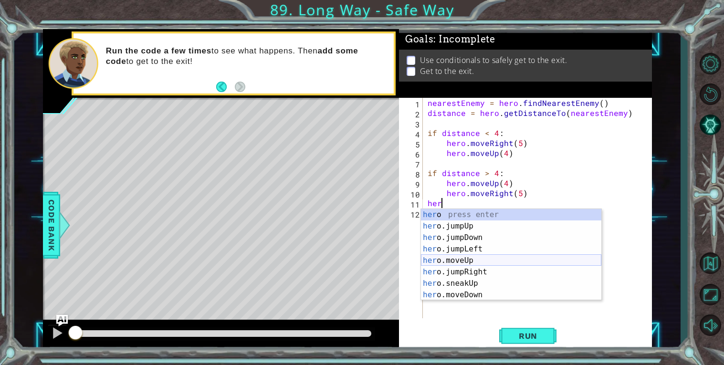
click at [501, 260] on div "her o press enter her o.jumpUp press enter her o.jumpDown press enter her o.jum…" at bounding box center [511, 266] width 180 height 115
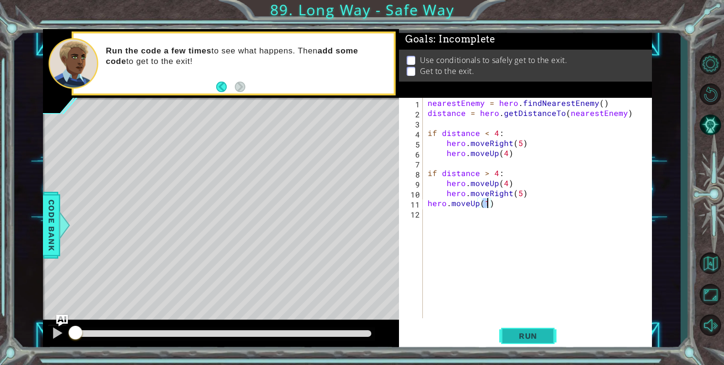
type textarea "hero.moveUp(1)"
click at [514, 336] on span "Run" at bounding box center [528, 336] width 38 height 10
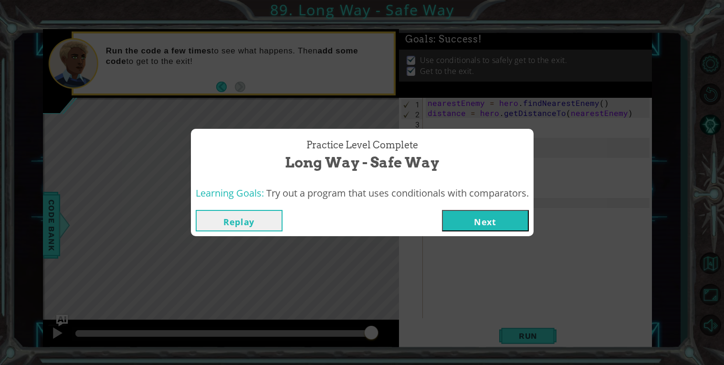
click at [514, 226] on button "Next" at bounding box center [485, 220] width 87 height 21
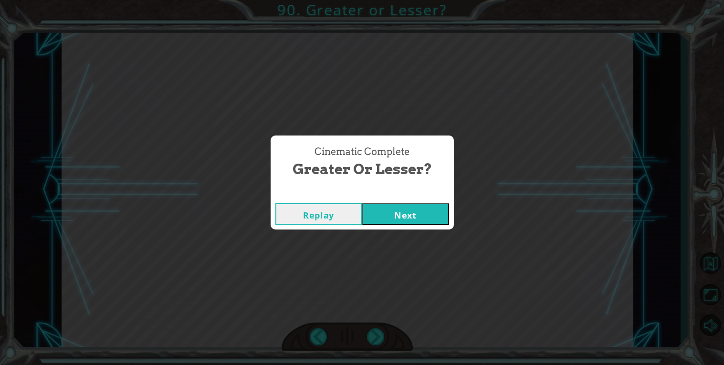
click at [421, 215] on button "Next" at bounding box center [405, 213] width 87 height 21
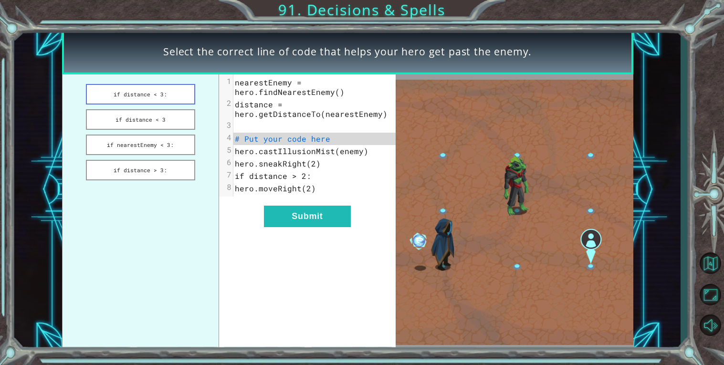
click at [147, 102] on button "if distance < 3:" at bounding box center [140, 94] width 109 height 21
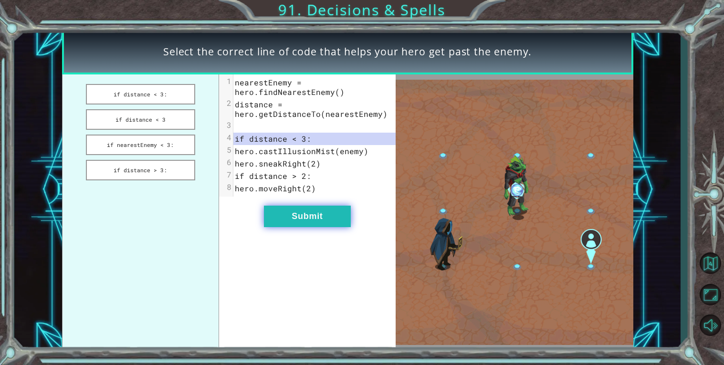
click at [293, 218] on button "Submit" at bounding box center [307, 216] width 87 height 21
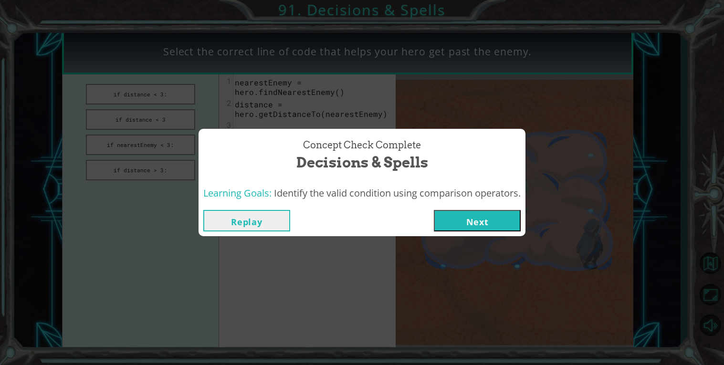
click at [447, 214] on button "Next" at bounding box center [477, 220] width 87 height 21
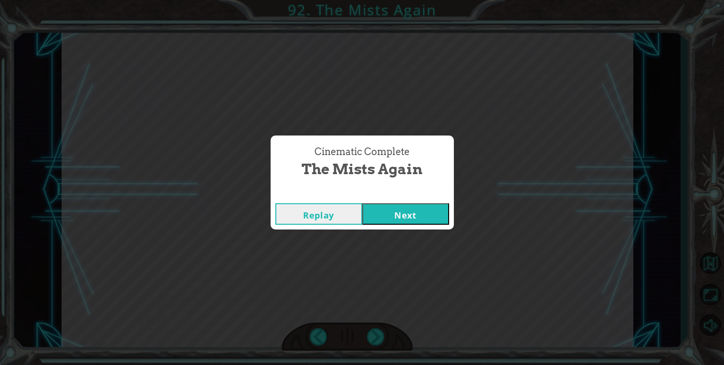
click at [405, 211] on button "Next" at bounding box center [405, 213] width 87 height 21
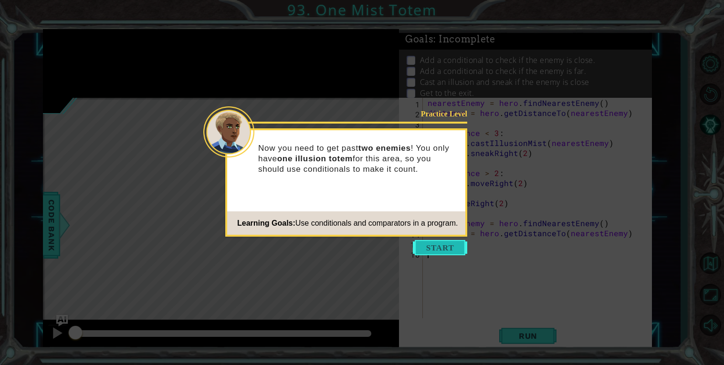
click at [446, 246] on button "Start" at bounding box center [440, 247] width 54 height 15
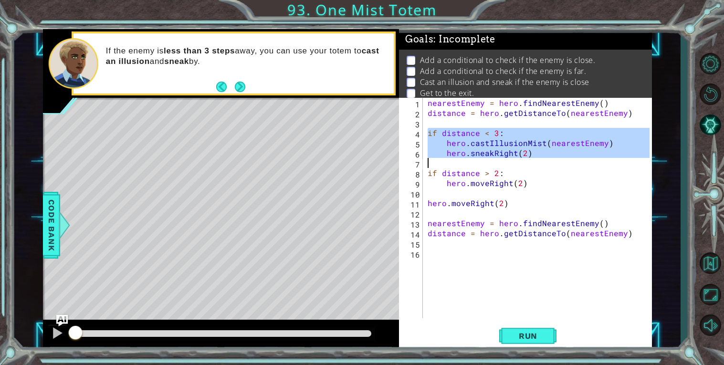
drag, startPoint x: 426, startPoint y: 133, endPoint x: 547, endPoint y: 160, distance: 124.2
click at [547, 160] on div "nearestEnemy = hero . findNearestEnemy ( ) distance = hero . getDistanceTo ( ne…" at bounding box center [540, 218] width 229 height 241
type textarea "hero.sneakRight(2)"
click at [463, 256] on div "nearestEnemy = hero . findNearestEnemy ( ) distance = hero . getDistanceTo ( ne…" at bounding box center [540, 218] width 229 height 241
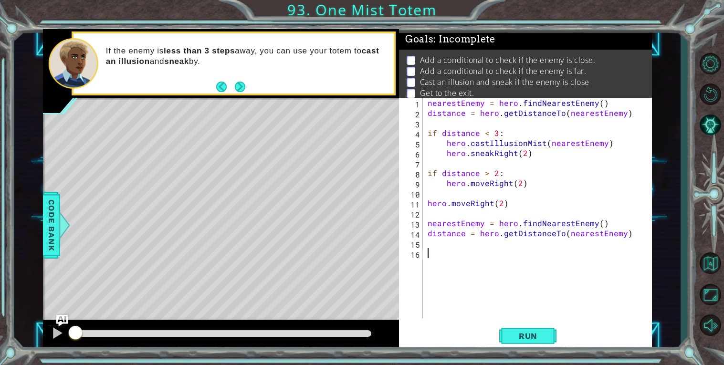
paste textarea "hero.sneakRight(2)"
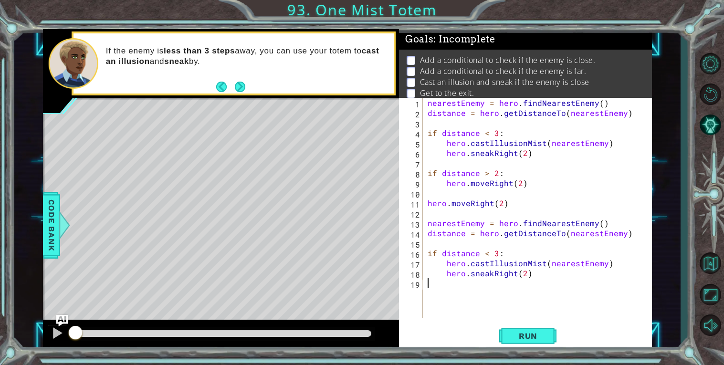
click at [519, 274] on div "nearestEnemy = hero . findNearestEnemy ( ) distance = hero . getDistanceTo ( ne…" at bounding box center [540, 218] width 229 height 241
click at [525, 276] on div "nearestEnemy = hero . findNearestEnemy ( ) distance = hero . getDistanceTo ( ne…" at bounding box center [540, 218] width 229 height 241
click at [540, 333] on span "Run" at bounding box center [528, 336] width 38 height 10
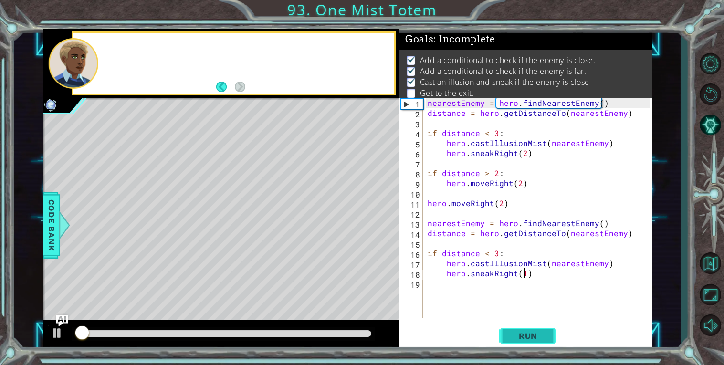
scroll to position [3, 0]
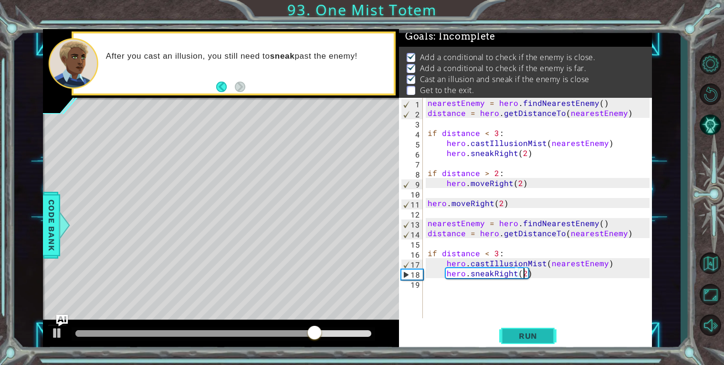
type textarea "hero.sneakRight(2)"
click at [536, 328] on button "Run" at bounding box center [527, 335] width 57 height 25
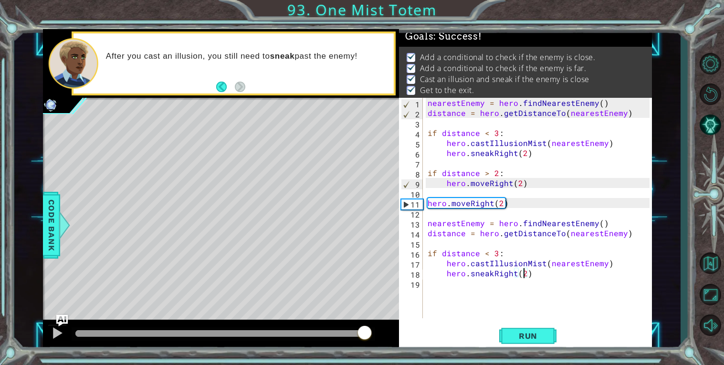
click at [364, 333] on div at bounding box center [223, 333] width 296 height 7
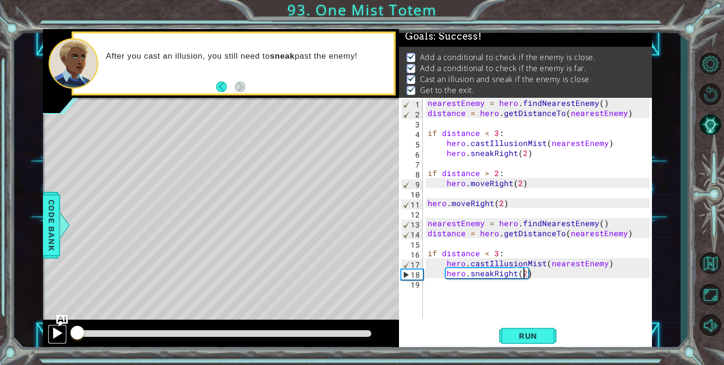
click at [61, 331] on div at bounding box center [57, 333] width 12 height 12
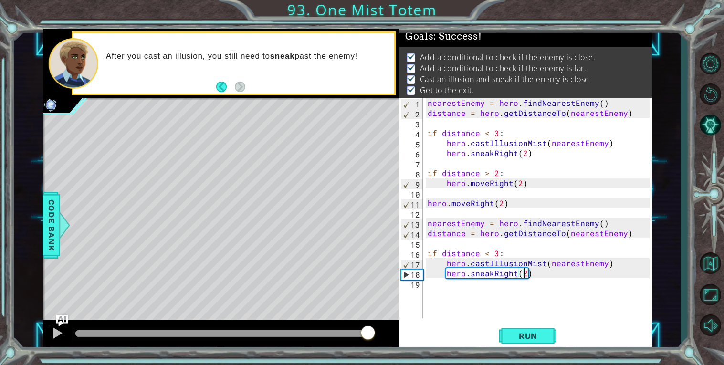
click at [367, 333] on div at bounding box center [223, 333] width 296 height 7
click at [360, 333] on div at bounding box center [223, 333] width 296 height 7
click at [53, 335] on div at bounding box center [57, 333] width 12 height 12
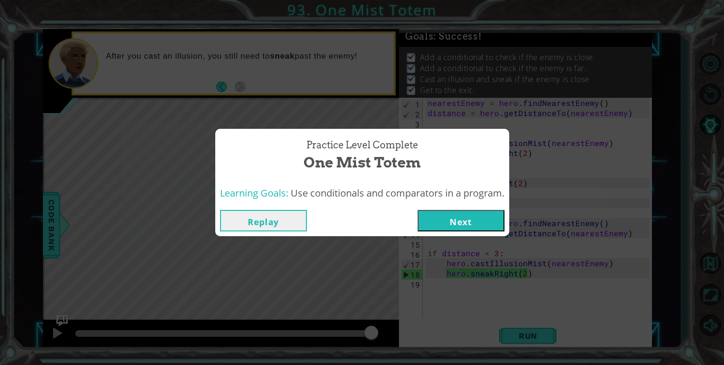
click at [445, 219] on button "Next" at bounding box center [461, 220] width 87 height 21
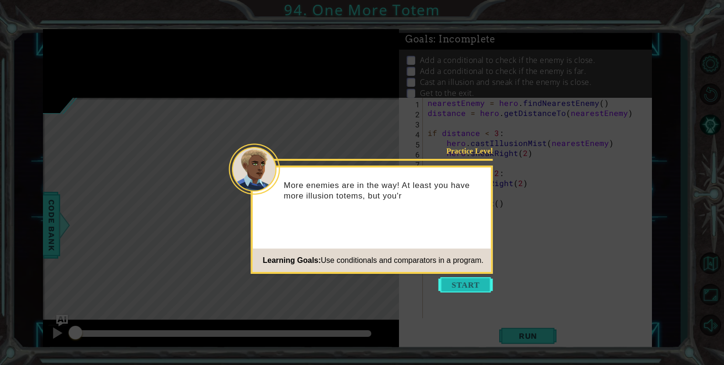
click at [481, 292] on button "Start" at bounding box center [466, 284] width 54 height 15
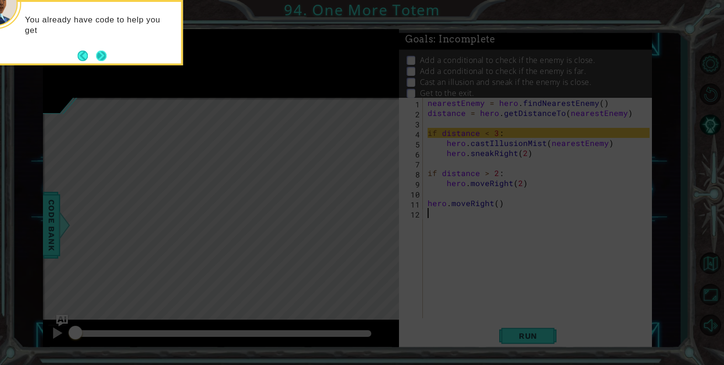
click at [106, 59] on button "Next" at bounding box center [101, 56] width 11 height 11
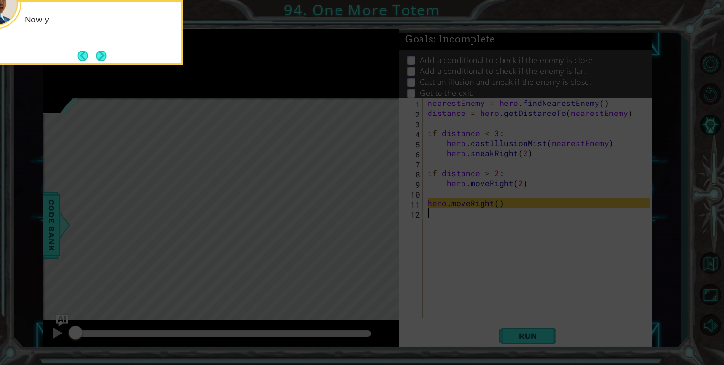
click at [106, 59] on button "Next" at bounding box center [101, 56] width 11 height 11
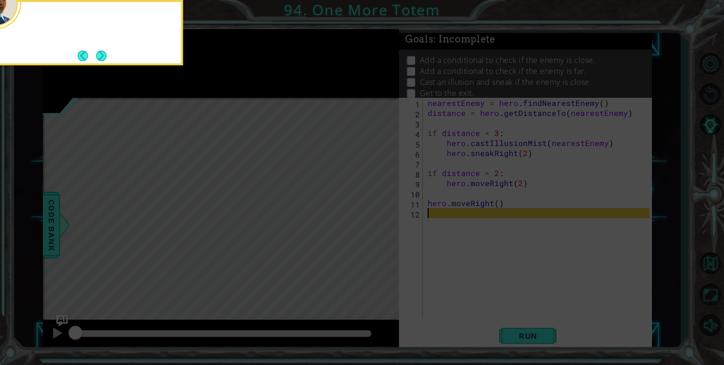
click at [106, 59] on button "Next" at bounding box center [101, 56] width 11 height 11
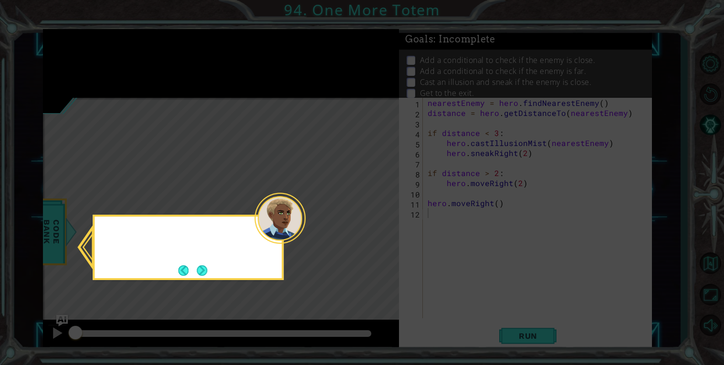
click at [106, 59] on icon at bounding box center [362, 182] width 724 height 365
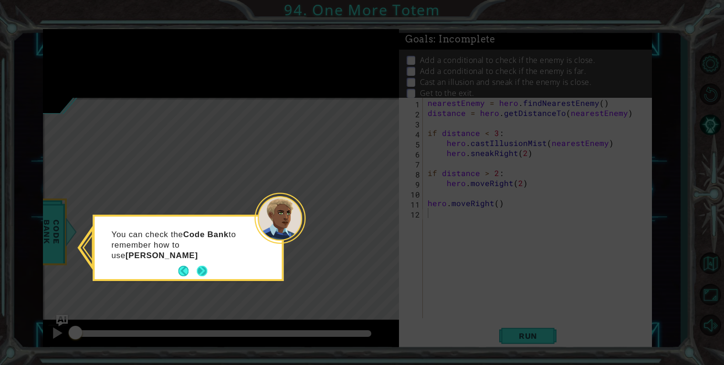
click at [207, 269] on button "Next" at bounding box center [202, 271] width 11 height 11
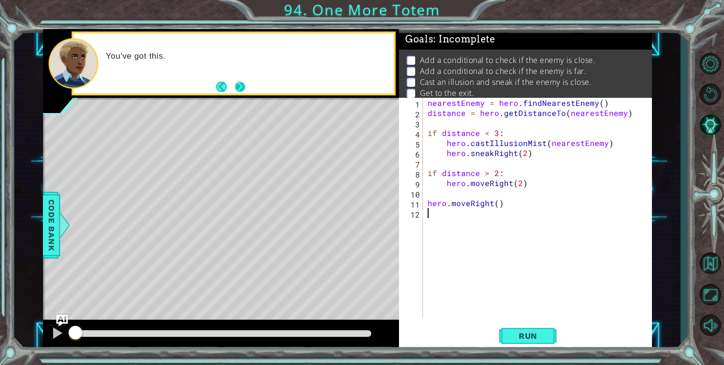
click at [242, 88] on button "Next" at bounding box center [240, 87] width 11 height 11
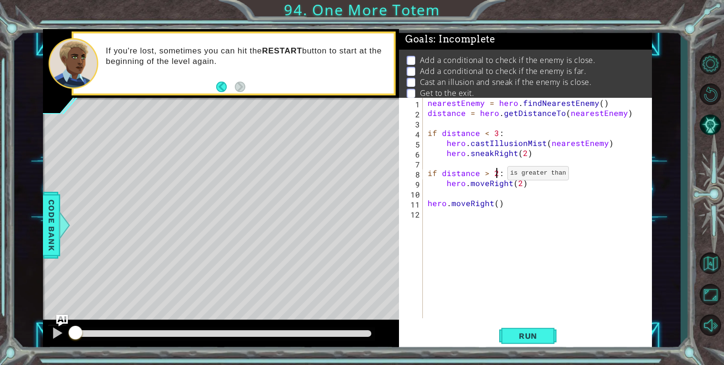
click at [495, 175] on div "nearestEnemy = hero . findNearestEnemy ( ) distance = hero . getDistanceTo ( ne…" at bounding box center [540, 218] width 229 height 241
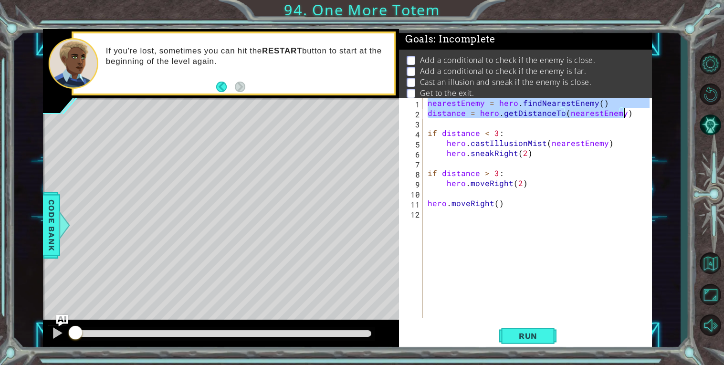
drag, startPoint x: 428, startPoint y: 103, endPoint x: 628, endPoint y: 115, distance: 200.4
click at [628, 115] on div "nearestEnemy = hero . findNearestEnemy ( ) distance = hero . getDistanceTo ( ne…" at bounding box center [540, 218] width 229 height 241
type textarea "nearestEnemy = hero.findNearestEnemy() distance = hero.getDistanceTo(nearestEne…"
click at [503, 229] on div "nearestEnemy = hero . findNearestEnemy ( ) distance = hero . getDistanceTo ( ne…" at bounding box center [540, 218] width 229 height 241
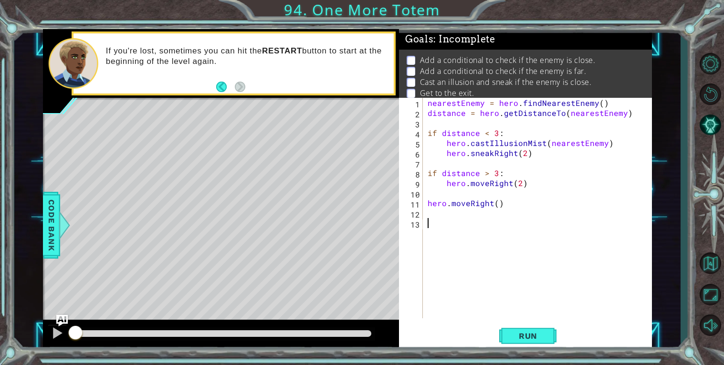
paste textarea "distance = hero.getDistanceTo(nearestEnemy)"
type textarea "distance = hero.getDistanceTo(nearestEnemy)"
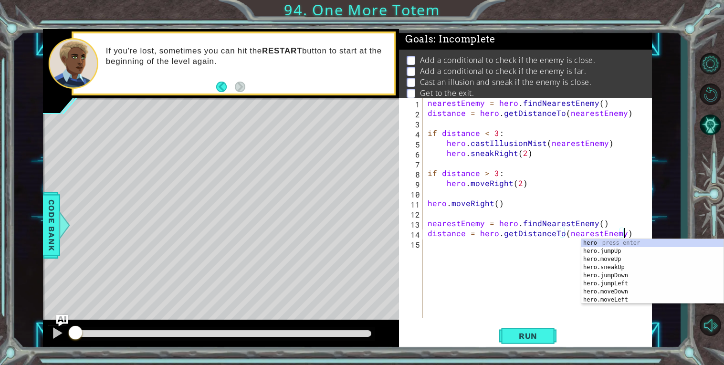
click at [528, 252] on div "nearestEnemy = hero . findNearestEnemy ( ) distance = hero . getDistanceTo ( ne…" at bounding box center [540, 218] width 229 height 241
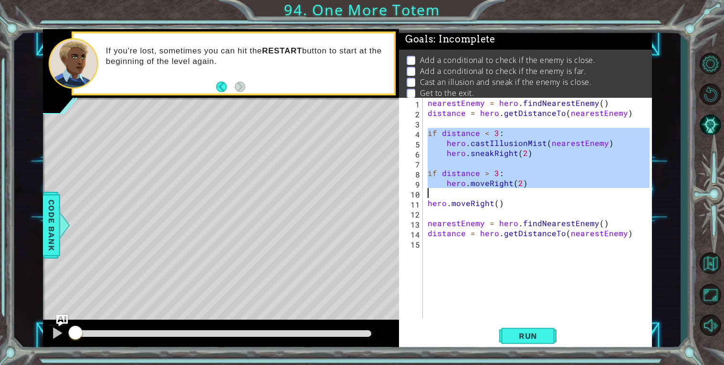
drag, startPoint x: 427, startPoint y: 133, endPoint x: 574, endPoint y: 192, distance: 158.8
click at [574, 192] on div "nearestEnemy = hero . findNearestEnemy ( ) distance = hero . getDistanceTo ( ne…" at bounding box center [540, 218] width 229 height 241
click at [485, 184] on div "nearestEnemy = hero . findNearestEnemy ( ) distance = hero . getDistanceTo ( ne…" at bounding box center [538, 208] width 224 height 221
type textarea "hero.moveRight(2)"
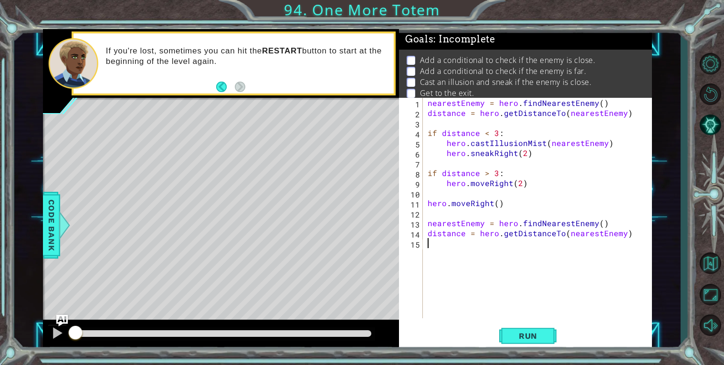
click at [501, 269] on div "nearestEnemy = hero . findNearestEnemy ( ) distance = hero . getDistanceTo ( ne…" at bounding box center [540, 218] width 229 height 241
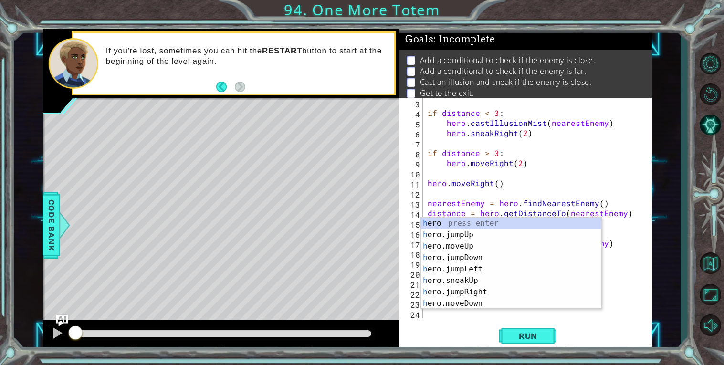
scroll to position [20, 0]
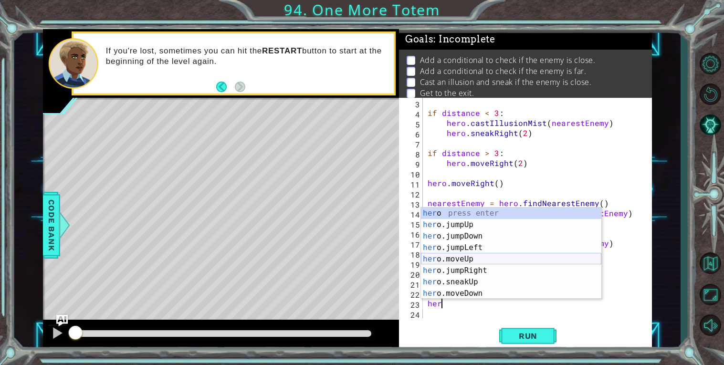
click at [470, 257] on div "her o press enter her o.jumpUp press enter her o.jumpDown press enter her o.jum…" at bounding box center [511, 265] width 180 height 115
type textarea "hero.moveUp(1)"
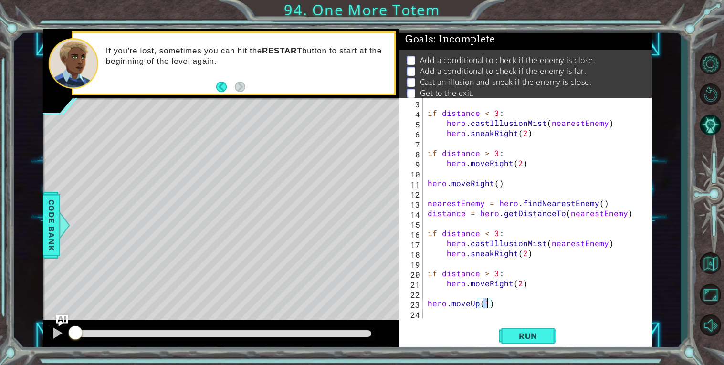
click at [474, 314] on div "if distance < 3 : hero . castIllusionMist ( nearestEnemy ) hero . sneakRight ( …" at bounding box center [540, 218] width 229 height 241
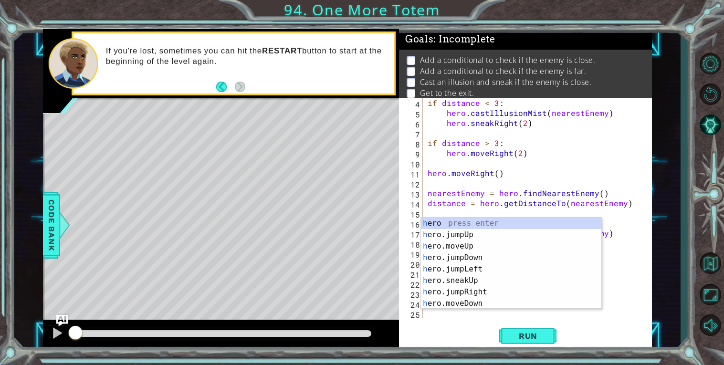
scroll to position [30, 0]
type textarea "her"
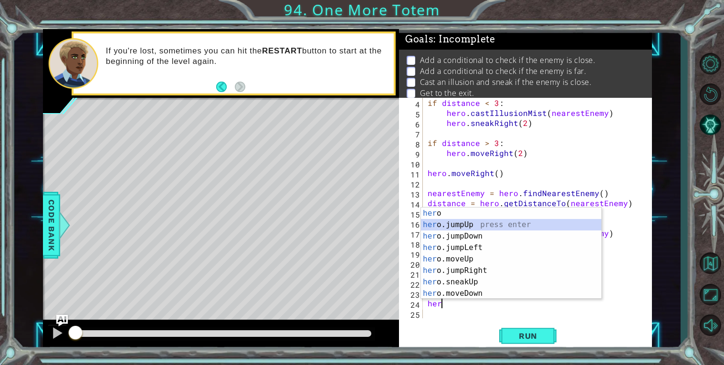
click at [456, 223] on div "her o press enter her o.jumpUp press enter her o.jumpDown press enter her o.jum…" at bounding box center [511, 265] width 180 height 115
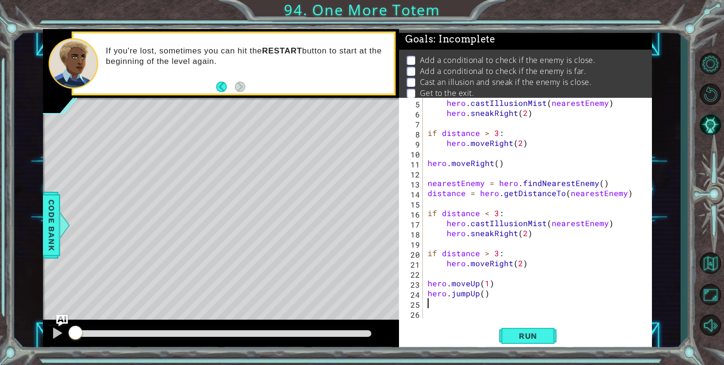
scroll to position [40, 0]
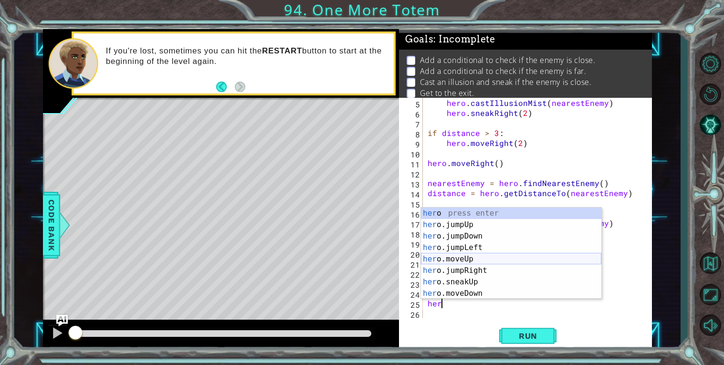
click at [438, 260] on div "her o press enter her o.jumpUp press enter her o.jumpDown press enter her o.jum…" at bounding box center [511, 265] width 180 height 115
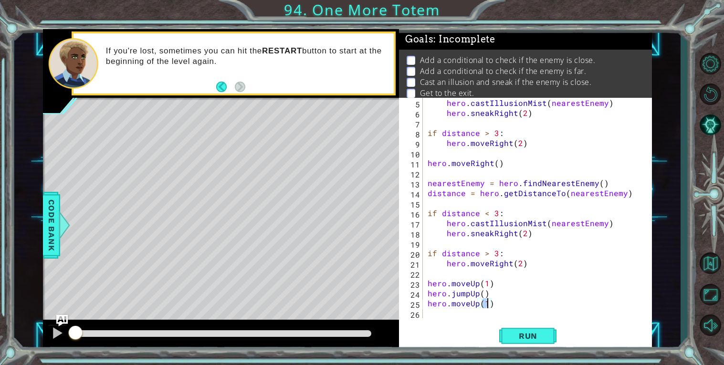
scroll to position [0, 3]
click at [542, 333] on span "Run" at bounding box center [528, 336] width 38 height 10
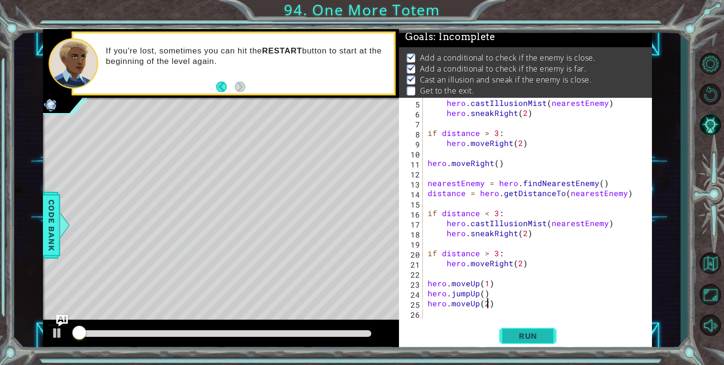
scroll to position [3, 0]
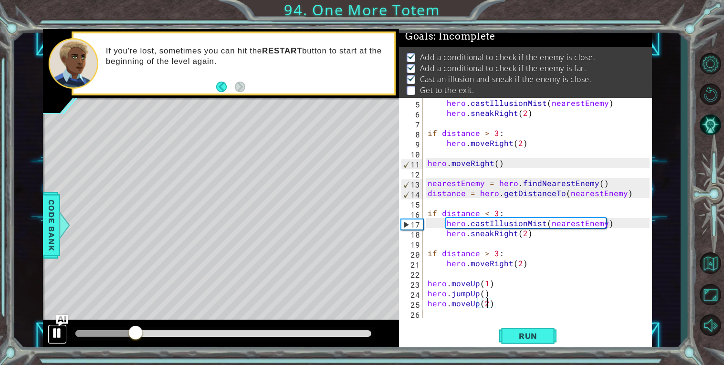
click at [55, 335] on div at bounding box center [57, 333] width 12 height 12
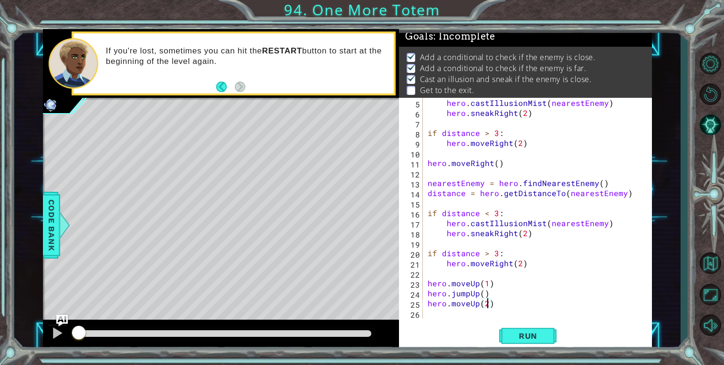
drag, startPoint x: 137, startPoint y: 330, endPoint x: 73, endPoint y: 329, distance: 63.5
click at [73, 329] on div at bounding box center [78, 333] width 17 height 17
click at [56, 336] on div at bounding box center [57, 333] width 12 height 12
click at [58, 335] on div at bounding box center [57, 333] width 12 height 12
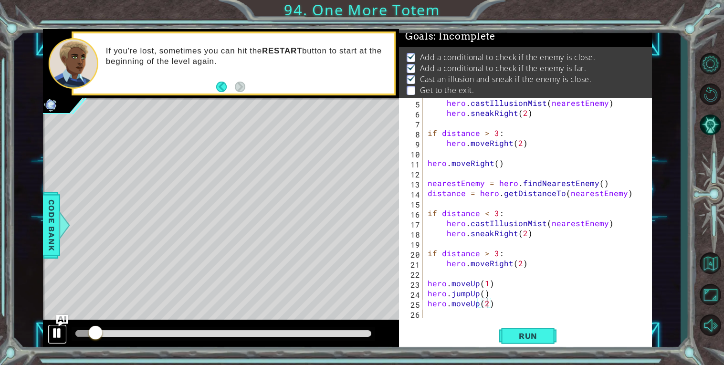
click at [58, 335] on div at bounding box center [57, 333] width 12 height 12
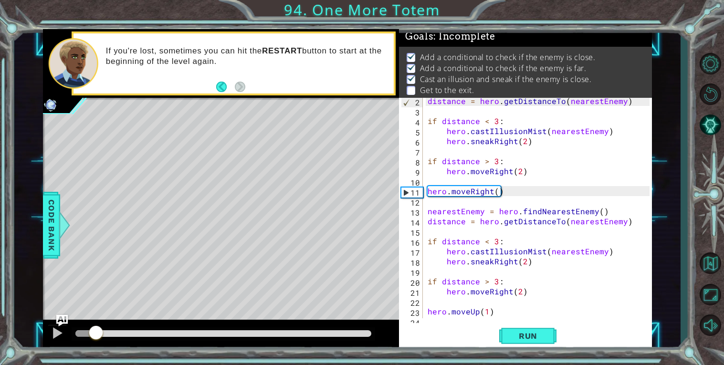
scroll to position [0, 0]
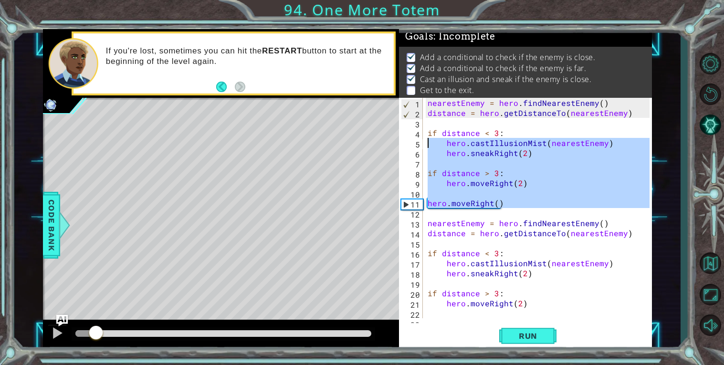
drag, startPoint x: 409, startPoint y: 202, endPoint x: 403, endPoint y: 124, distance: 78.5
type textarea "if distance < 3:"
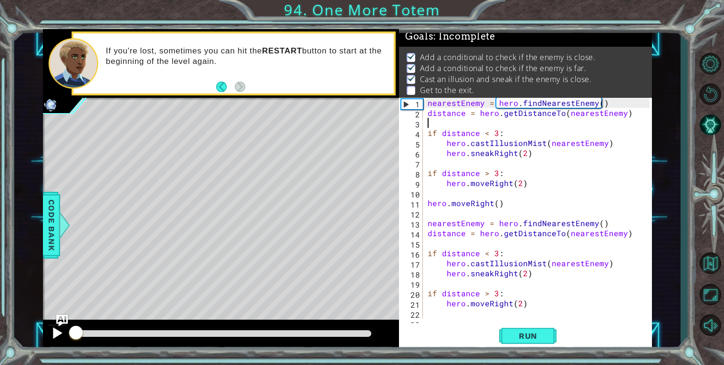
drag, startPoint x: 97, startPoint y: 331, endPoint x: 63, endPoint y: 331, distance: 33.4
click at [63, 331] on div at bounding box center [221, 335] width 356 height 31
click at [54, 331] on div at bounding box center [57, 333] width 12 height 12
click at [54, 332] on div at bounding box center [57, 333] width 12 height 12
click at [487, 135] on div "nearestEnemy = hero . findNearestEnemy ( ) distance = hero . getDistanceTo ( ne…" at bounding box center [540, 218] width 229 height 241
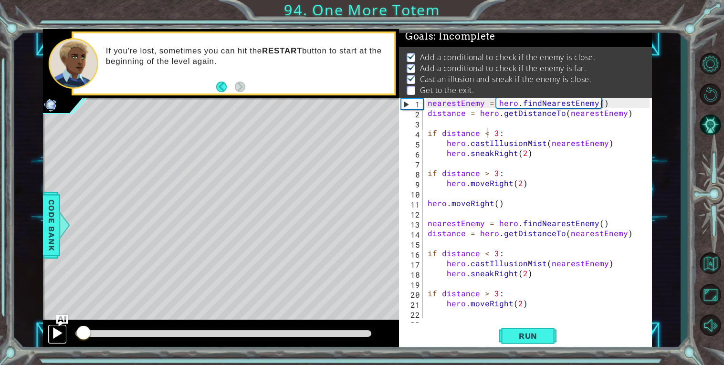
click at [55, 333] on div at bounding box center [57, 333] width 12 height 12
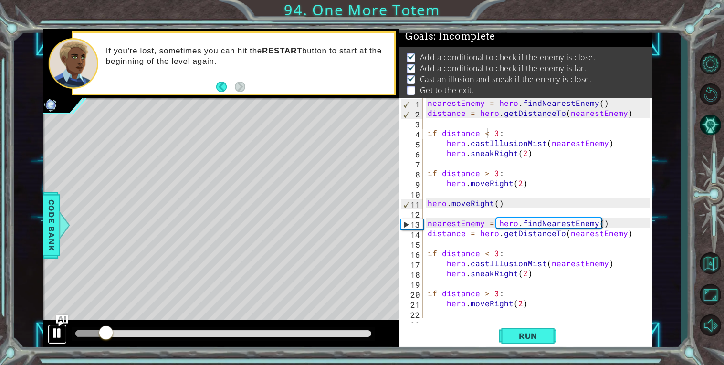
click at [55, 333] on div at bounding box center [57, 333] width 12 height 12
click at [445, 181] on div "nearestEnemy = hero . findNearestEnemy ( ) distance = hero . getDistanceTo ( ne…" at bounding box center [540, 218] width 229 height 241
click at [497, 203] on div "nearestEnemy = hero . findNearestEnemy ( ) distance = hero . getDistanceTo ( ne…" at bounding box center [540, 218] width 229 height 241
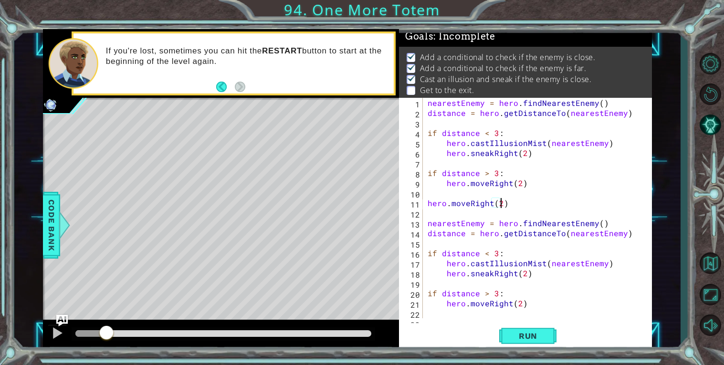
scroll to position [0, 4]
click at [54, 332] on div at bounding box center [57, 333] width 12 height 12
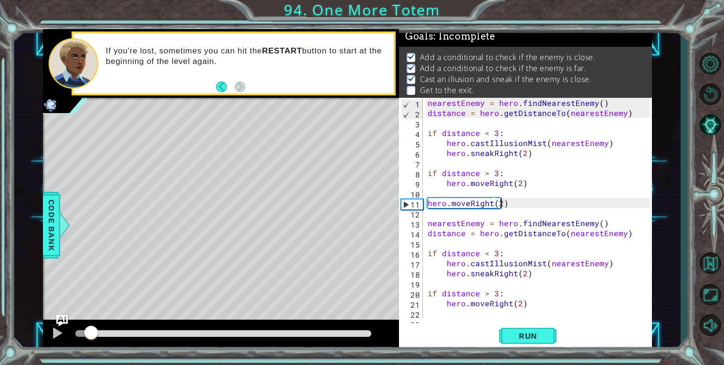
drag, startPoint x: 120, startPoint y: 332, endPoint x: 84, endPoint y: 328, distance: 36.0
click at [84, 328] on div at bounding box center [91, 333] width 17 height 17
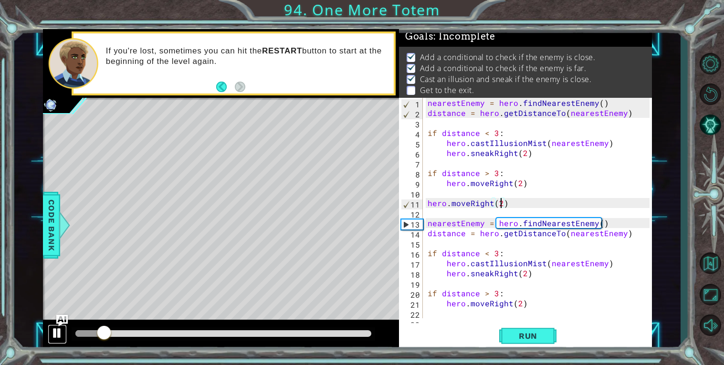
click at [59, 331] on div at bounding box center [57, 333] width 12 height 12
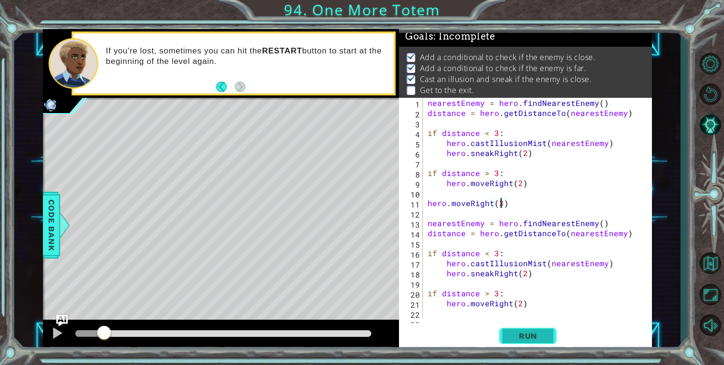
click at [521, 333] on span "Run" at bounding box center [528, 336] width 38 height 10
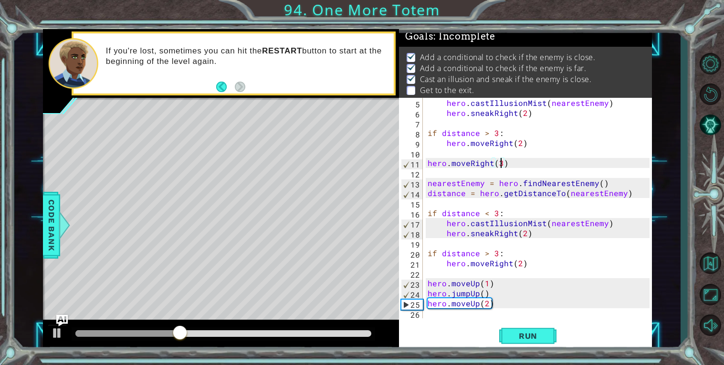
scroll to position [40, 0]
click at [495, 283] on div "hero . castIllusionMist ( nearestEnemy ) hero . sneakRight ( 2 ) if distance > …" at bounding box center [540, 218] width 229 height 241
type textarea "hero.moveUp(1)"
click at [426, 284] on div "hero . castIllusionMist ( nearestEnemy ) hero . sneakRight ( 2 ) if distance > …" at bounding box center [540, 218] width 229 height 241
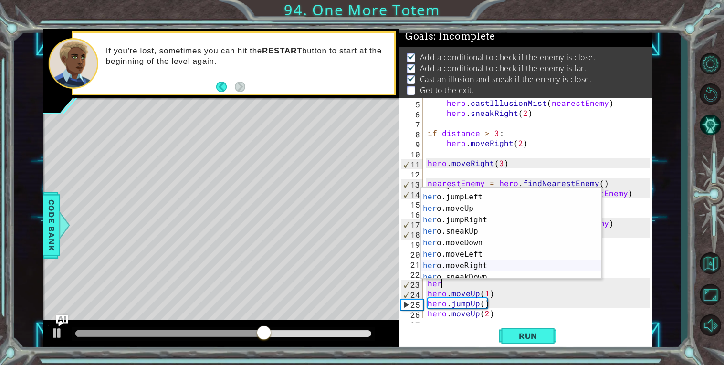
scroll to position [31, 0]
click at [487, 265] on div "her o.jumpDown press enter her o.jumpLeft press enter her o.moveUp press enter …" at bounding box center [511, 236] width 180 height 115
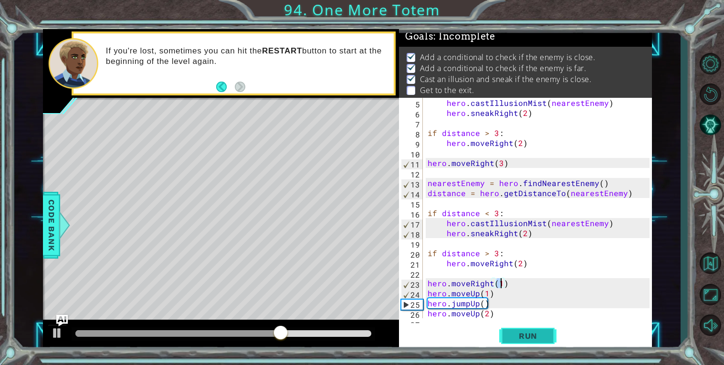
type textarea "hero.moveRight(1)"
click at [514, 336] on span "Run" at bounding box center [528, 336] width 38 height 10
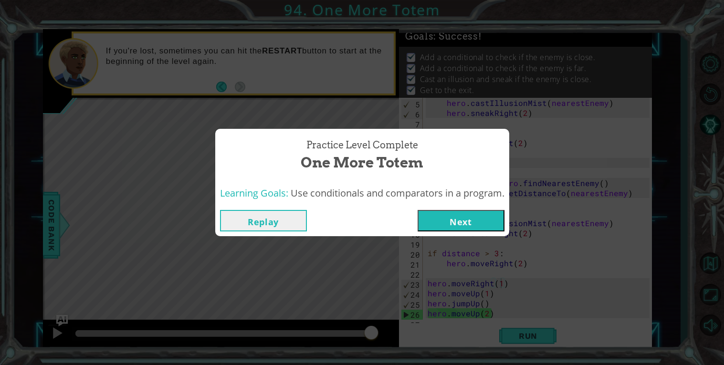
click at [444, 216] on button "Next" at bounding box center [461, 220] width 87 height 21
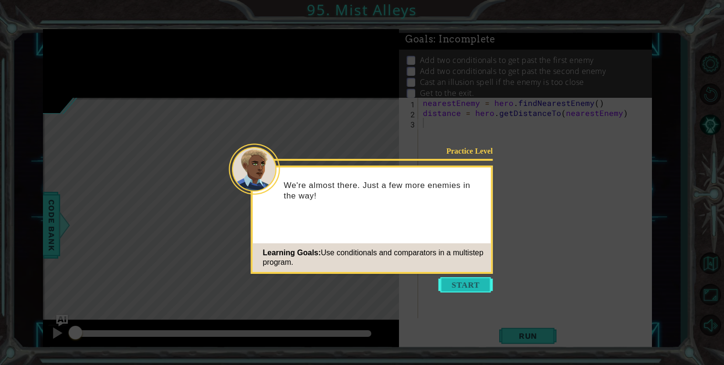
click at [471, 279] on button "Start" at bounding box center [466, 284] width 54 height 15
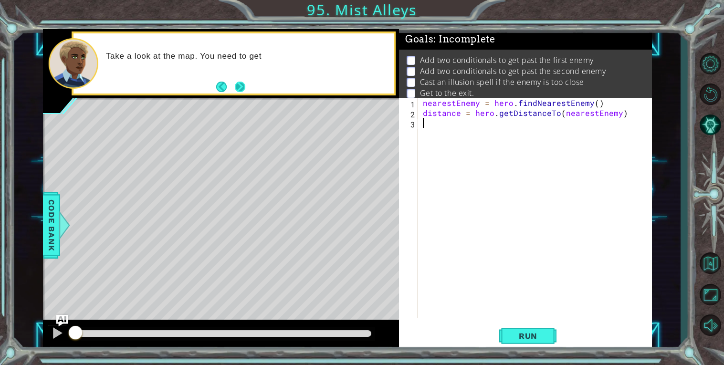
click at [239, 90] on button "Next" at bounding box center [240, 87] width 11 height 11
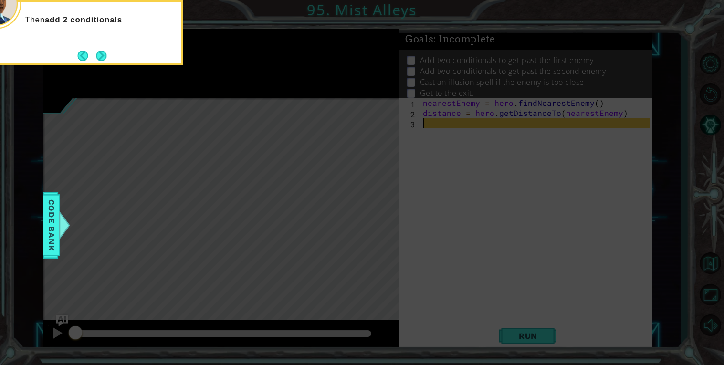
click at [79, 50] on footer at bounding box center [91, 56] width 29 height 14
click at [98, 53] on button "Next" at bounding box center [101, 56] width 11 height 11
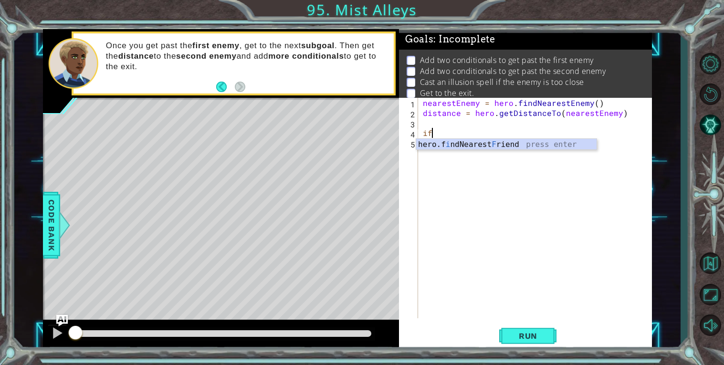
type textarea "if"
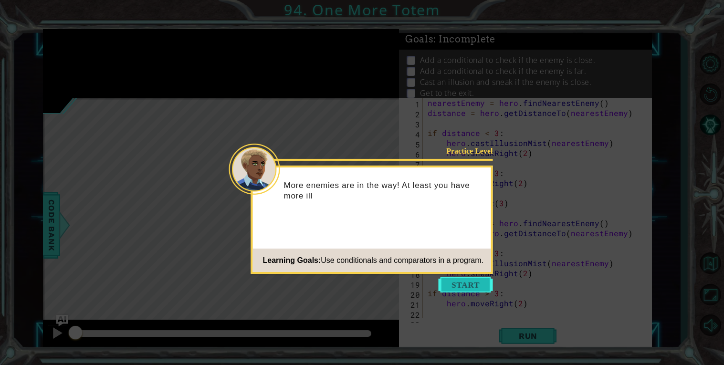
click at [461, 281] on button "Start" at bounding box center [466, 284] width 54 height 15
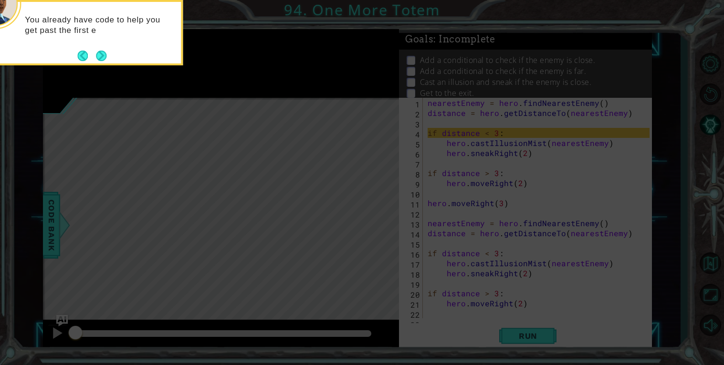
click at [529, 343] on icon at bounding box center [362, 182] width 724 height 365
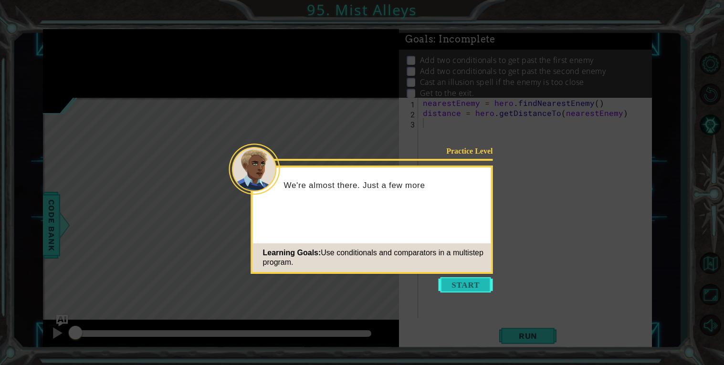
click at [459, 288] on button "Start" at bounding box center [466, 284] width 54 height 15
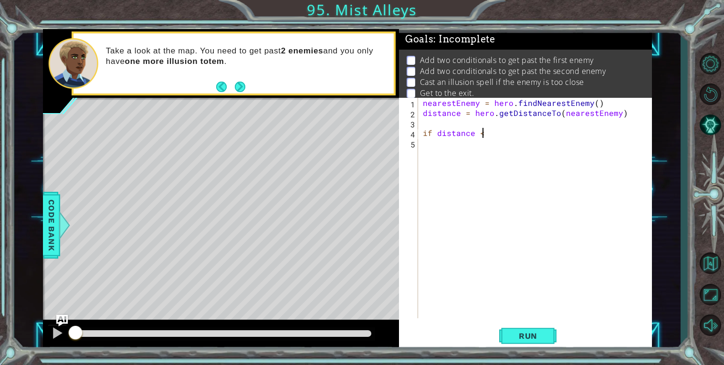
scroll to position [0, 3]
type textarea "if distance < 3"
click at [463, 145] on div "nearestEnemy = hero . findNearestEnemy ( ) distance = hero . getDistanceTo ( ne…" at bounding box center [537, 218] width 233 height 241
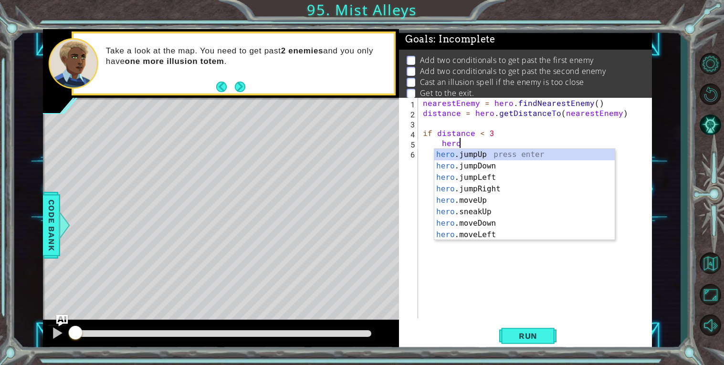
scroll to position [0, 2]
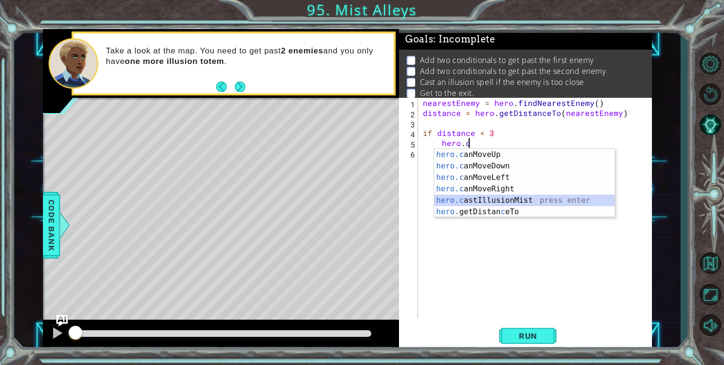
click at [561, 196] on div "hero.c anMoveUp press enter hero.c anMoveDown press enter hero.c anMoveLeft pre…" at bounding box center [524, 195] width 180 height 92
type textarea "hero.castIllusionMist(friend)"
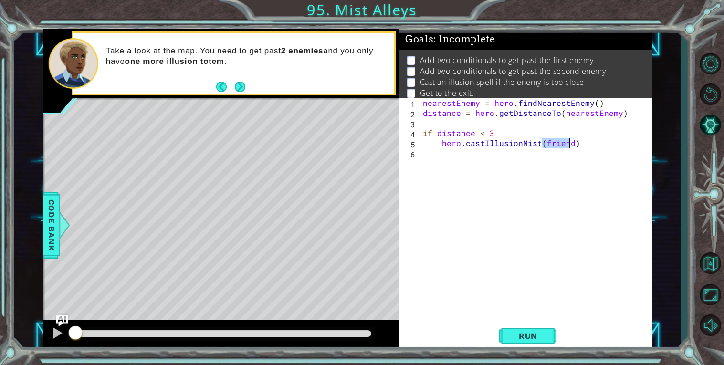
click at [499, 170] on div "nearestEnemy = hero . findNearestEnemy ( ) distance = hero . getDistanceTo ( ne…" at bounding box center [537, 218] width 233 height 241
click at [561, 145] on div "nearestEnemy = hero . findNearestEnemy ( ) distance = hero . getDistanceTo ( ne…" at bounding box center [537, 218] width 233 height 241
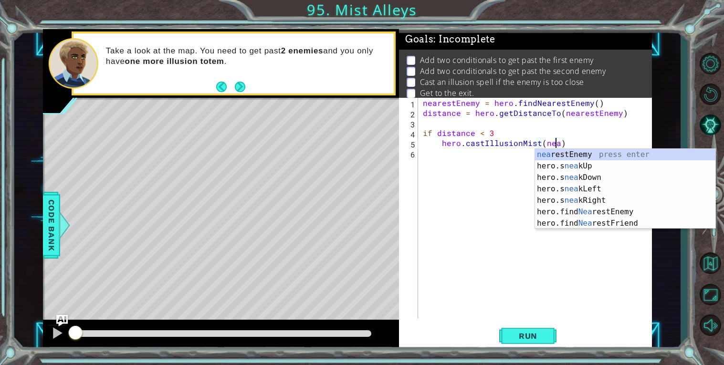
scroll to position [0, 8]
type textarea "hero.castIllusionMist(nearestEnemy)"
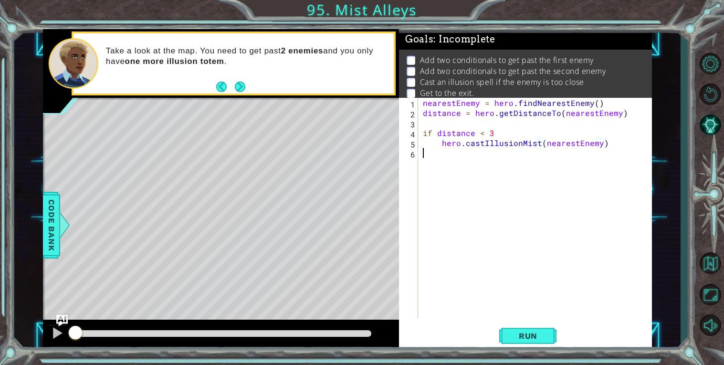
click at [556, 154] on div "nearestEnemy = hero . findNearestEnemy ( ) distance = hero . getDistanceTo ( ne…" at bounding box center [537, 218] width 233 height 241
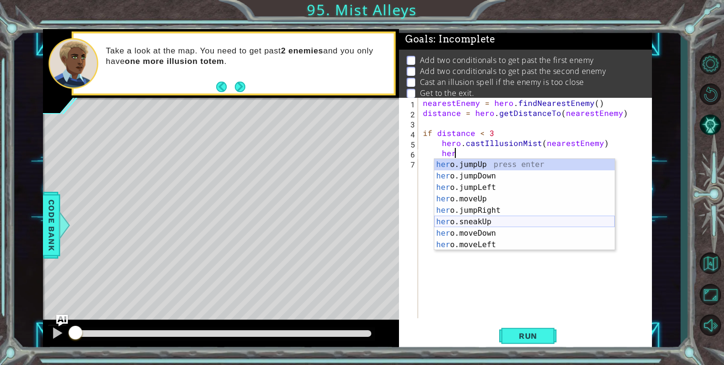
scroll to position [0, 0]
click at [481, 220] on div "her o.jumpUp press enter her o.jumpDown press enter her o.jumpLeft press enter …" at bounding box center [524, 216] width 180 height 115
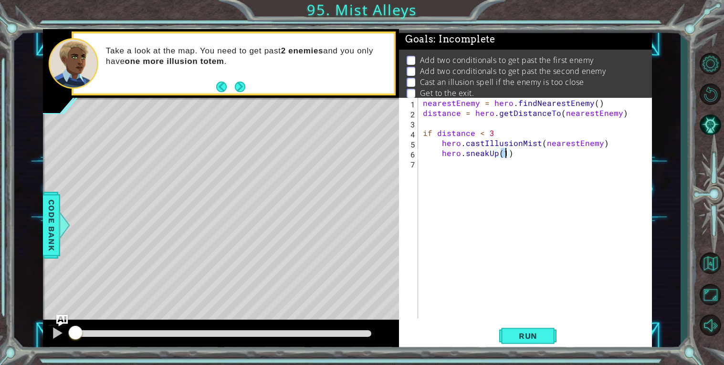
type textarea "hero.sneakUp(2)"
click at [504, 180] on div "nearestEnemy = hero . findNearestEnemy ( ) distance = hero . getDistanceTo ( ne…" at bounding box center [537, 218] width 233 height 241
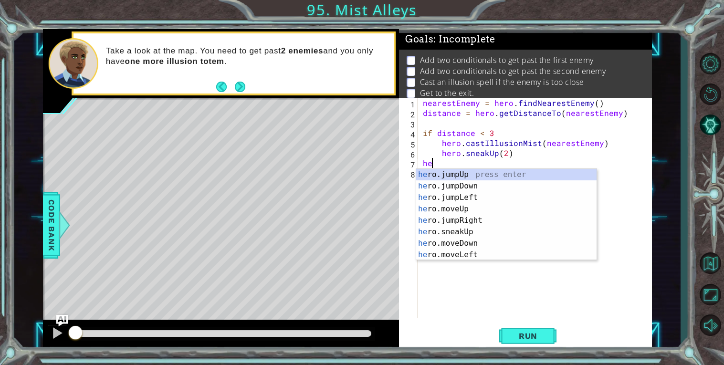
type textarea "her"
click at [428, 173] on div "her o.jumpUp press enter her o.jumpDown press enter her o.jumpLeft press enter …" at bounding box center [506, 226] width 180 height 115
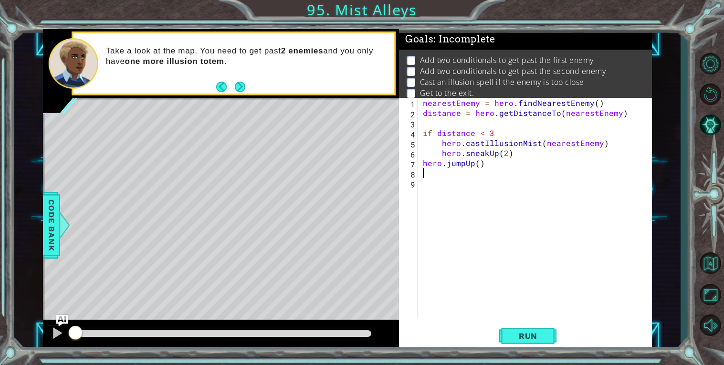
click at [451, 199] on div "nearestEnemy = hero . findNearestEnemy ( ) distance = hero . getDistanceTo ( ne…" at bounding box center [537, 218] width 233 height 241
click at [435, 178] on div "nearestEnemy = hero . findNearestEnemy ( ) distance = hero . getDistanceTo ( ne…" at bounding box center [537, 218] width 233 height 241
click at [425, 170] on div "nearestEnemy = hero . findNearestEnemy ( ) distance = hero . getDistanceTo ( ne…" at bounding box center [537, 218] width 233 height 241
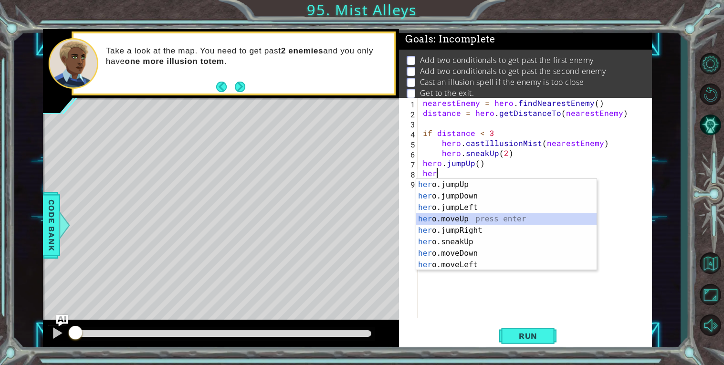
click at [471, 218] on div "her o.jumpUp press enter her o.jumpDown press enter her o.jumpLeft press enter …" at bounding box center [506, 236] width 180 height 115
type textarea "hero.moveUp(1)"
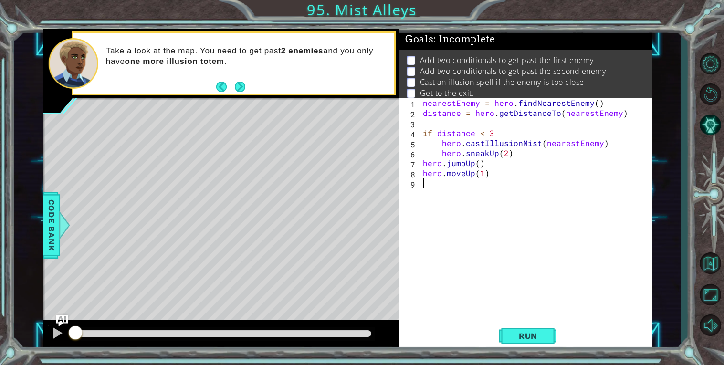
click at [461, 217] on div "nearestEnemy = hero . findNearestEnemy ( ) distance = hero . getDistanceTo ( ne…" at bounding box center [537, 218] width 233 height 241
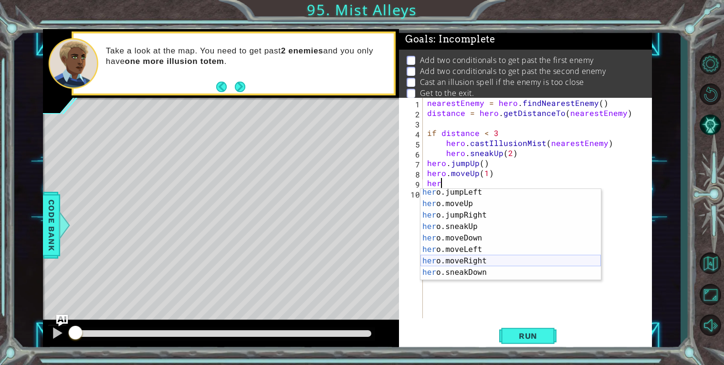
scroll to position [24, 0]
click at [504, 266] on div "her o.jumpLeft press enter her o.moveUp press enter her o.jumpRight press enter…" at bounding box center [511, 245] width 180 height 115
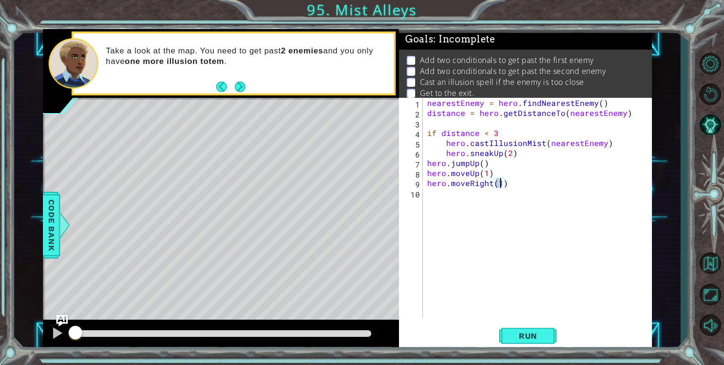
click at [432, 100] on div "nearestEnemy = hero . findNearestEnemy ( ) distance = hero . getDistanceTo ( ne…" at bounding box center [539, 218] width 229 height 241
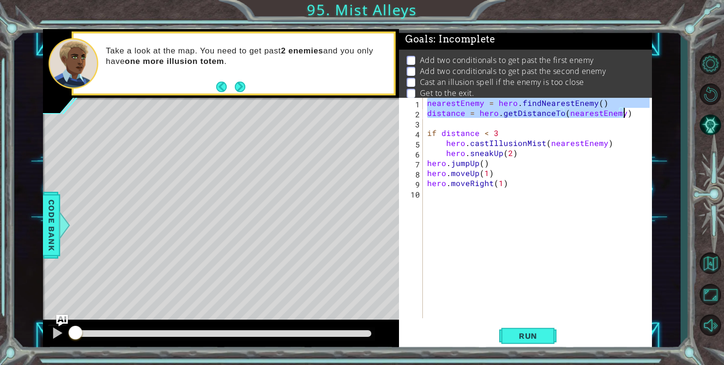
drag, startPoint x: 427, startPoint y: 100, endPoint x: 678, endPoint y: 112, distance: 251.4
click at [678, 112] on div "1 ההההההההההההההההההההההההההההההההההההההההההההההההההההההההההההההההההההההההההההה…" at bounding box center [347, 189] width 666 height 321
type textarea "nearestEnemy = hero.findNearestEnemy() distance = hero.getDistanceTo(nearestEne…"
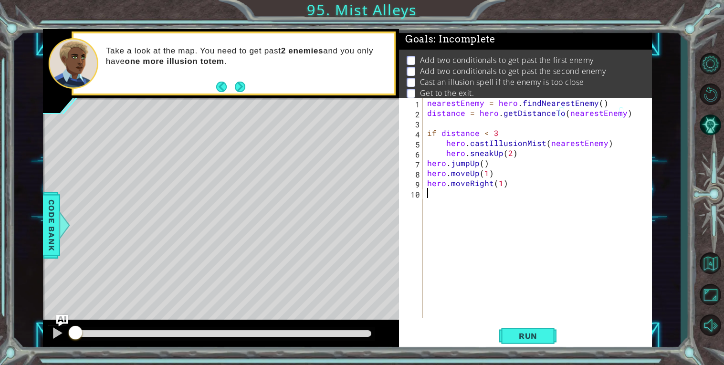
click at [496, 212] on div "nearestEnemy = hero . findNearestEnemy ( ) distance = hero . getDistanceTo ( ne…" at bounding box center [539, 218] width 229 height 241
paste textarea "distance = hero.getDistanceTo(nearestEnemy)"
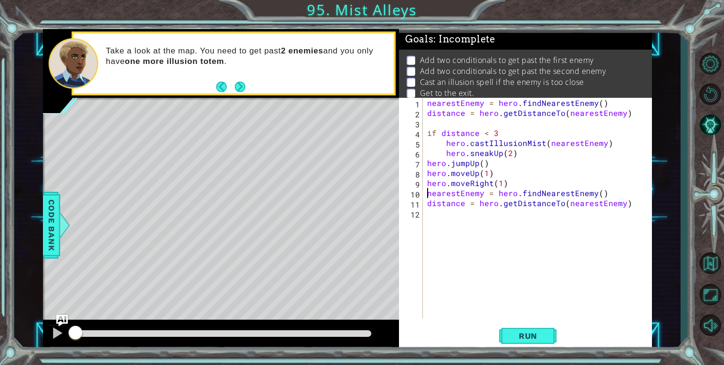
click at [426, 192] on div "nearestEnemy = hero . findNearestEnemy ( ) distance = hero . getDistanceTo ( ne…" at bounding box center [539, 218] width 229 height 241
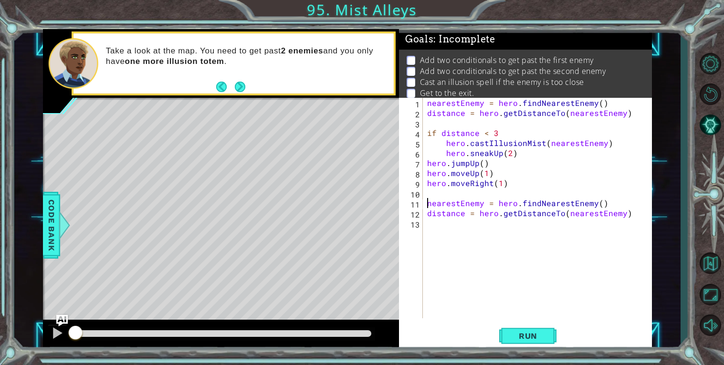
click at [518, 157] on div "nearestEnemy = hero . findNearestEnemy ( ) distance = hero . getDistanceTo ( ne…" at bounding box center [539, 218] width 229 height 241
type textarea "hero.sneakUp(2)"
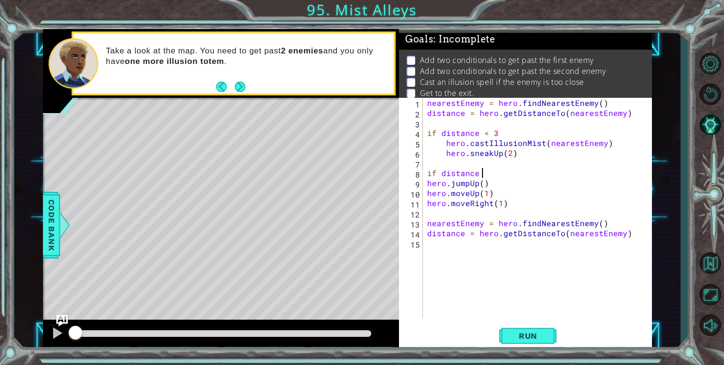
scroll to position [0, 2]
type textarea "if distance > 3"
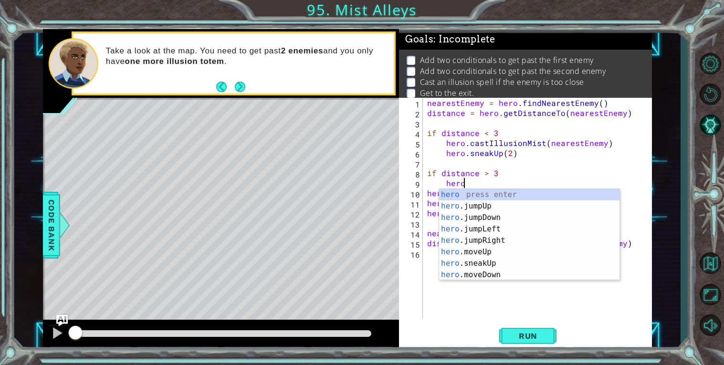
scroll to position [0, 2]
click at [537, 241] on div "hero. jumpUp press enter hero. jumpDown press enter hero. jumpLeft press enter …" at bounding box center [529, 246] width 180 height 115
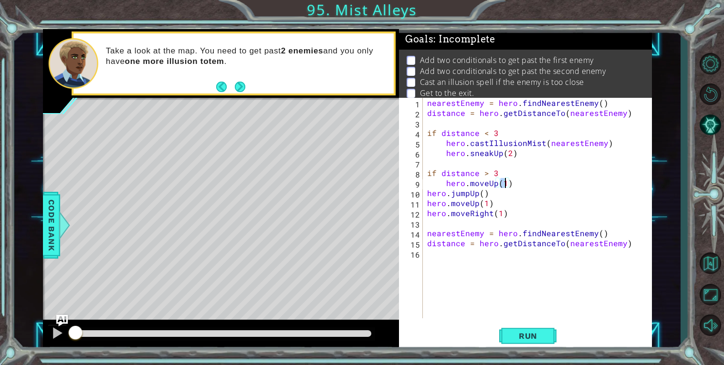
type textarea "hero.moveUp(2)"
click at [524, 186] on div "nearestEnemy = hero . findNearestEnemy ( ) distance = hero . getDistanceTo ( ne…" at bounding box center [539, 218] width 229 height 241
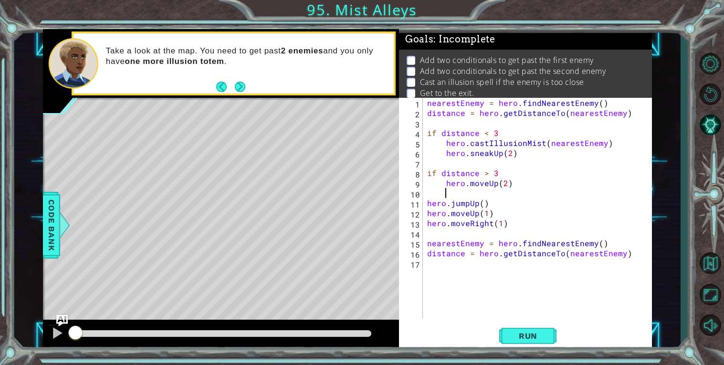
scroll to position [0, 0]
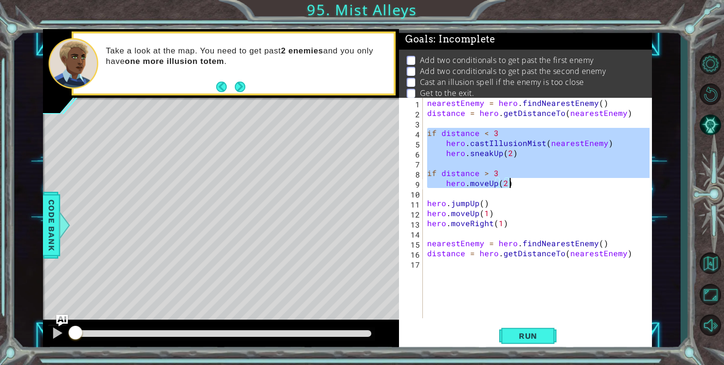
drag, startPoint x: 427, startPoint y: 131, endPoint x: 544, endPoint y: 185, distance: 128.2
click at [544, 185] on div "nearestEnemy = hero . findNearestEnemy ( ) distance = hero . getDistanceTo ( ne…" at bounding box center [539, 218] width 229 height 241
type textarea "if distance > 3 hero.moveUp(2)"
click at [480, 285] on div "nearestEnemy = hero . findNearestEnemy ( ) distance = hero . getDistanceTo ( ne…" at bounding box center [539, 218] width 229 height 241
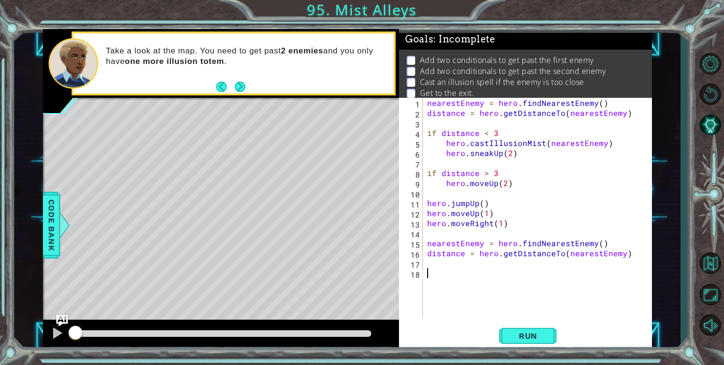
paste textarea "hero.moveUp(2)"
type textarea "hero.moveUp(2)"
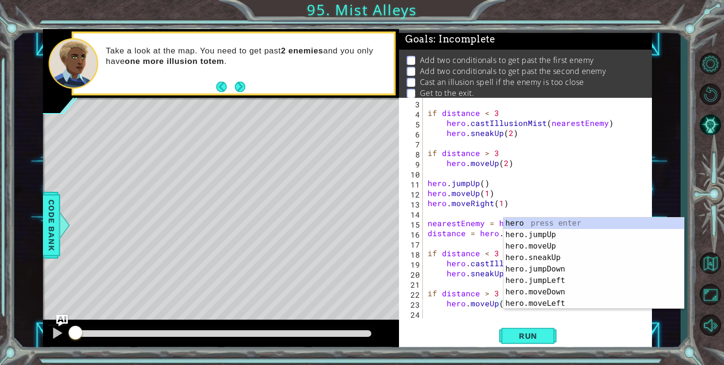
scroll to position [20, 0]
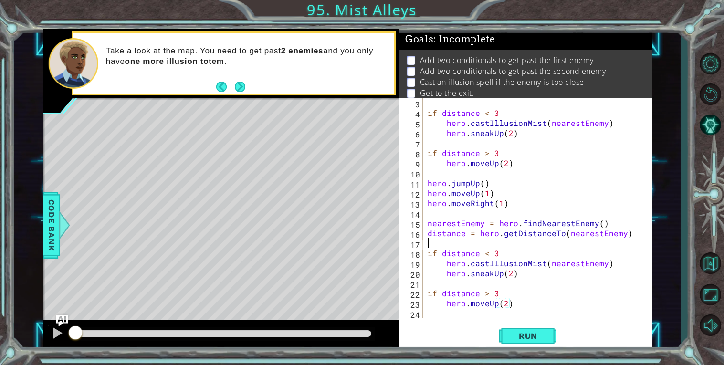
click at [457, 246] on div "if distance < 3 hero . castIllusionMist ( nearestEnemy ) hero . sneakUp ( 2 ) i…" at bounding box center [540, 218] width 229 height 241
click at [506, 256] on div "if distance < 3 hero . castIllusionMist ( nearestEnemy ) hero . sneakUp ( 2 ) i…" at bounding box center [540, 218] width 229 height 241
click at [513, 276] on div "if distance < 3 hero . castIllusionMist ( nearestEnemy ) hero . sneakUp ( 2 ) i…" at bounding box center [540, 218] width 229 height 241
drag, startPoint x: 520, startPoint y: 275, endPoint x: 515, endPoint y: 274, distance: 6.0
click at [515, 274] on div "if distance < 3 hero . castIllusionMist ( nearestEnemy ) hero . sneakUp ( 2 ) i…" at bounding box center [540, 218] width 229 height 241
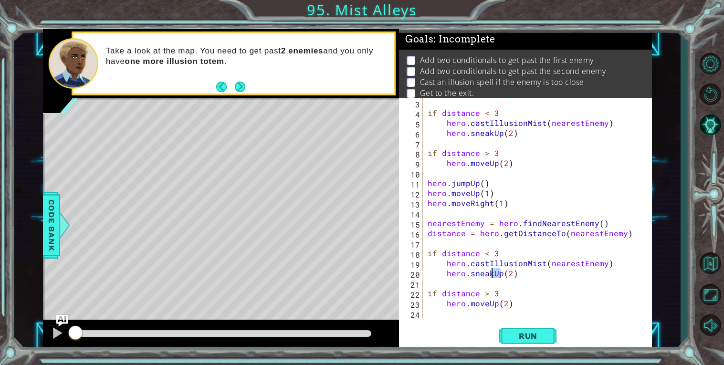
drag, startPoint x: 499, startPoint y: 272, endPoint x: 492, endPoint y: 272, distance: 7.2
click at [492, 272] on div "if distance < 3 hero . castIllusionMist ( nearestEnemy ) hero . sneakUp ( 2 ) i…" at bounding box center [540, 218] width 229 height 241
click at [492, 272] on div "if distance < 3 hero . castIllusionMist ( nearestEnemy ) hero . sneakUp ( 2 ) i…" at bounding box center [538, 208] width 224 height 221
drag, startPoint x: 491, startPoint y: 272, endPoint x: 470, endPoint y: 271, distance: 21.0
click at [470, 271] on div "if distance < 3 hero . castIllusionMist ( nearestEnemy ) hero . sneakUp ( 2 ) i…" at bounding box center [540, 218] width 229 height 241
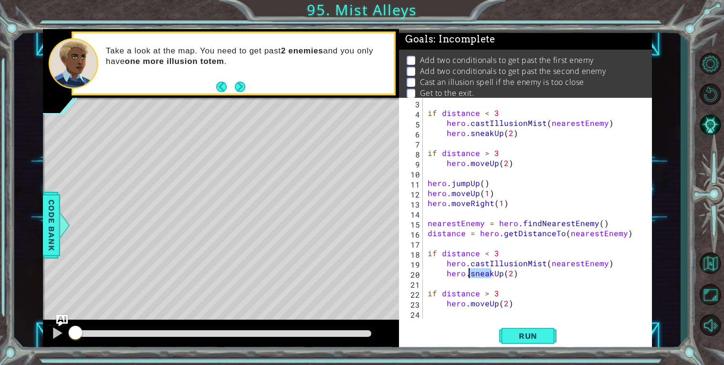
click at [494, 272] on div "if distance < 3 hero . castIllusionMist ( nearestEnemy ) hero . sneakUp ( 2 ) i…" at bounding box center [538, 208] width 224 height 221
drag, startPoint x: 494, startPoint y: 272, endPoint x: 504, endPoint y: 273, distance: 10.0
click at [504, 273] on div "if distance < 3 hero . castIllusionMist ( nearestEnemy ) hero . sneakUp ( 2 ) i…" at bounding box center [540, 218] width 229 height 241
click at [496, 271] on div "if distance < 3 hero . castIllusionMist ( nearestEnemy ) hero . sneakUp ( 2 ) i…" at bounding box center [538, 208] width 224 height 221
drag, startPoint x: 493, startPoint y: 271, endPoint x: 502, endPoint y: 272, distance: 9.1
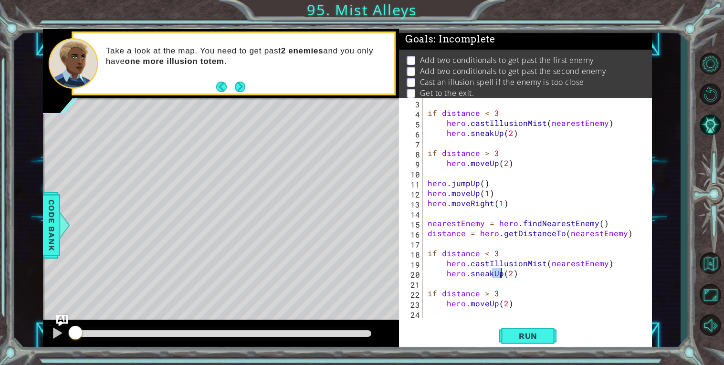
click at [502, 272] on div "if distance < 3 hero . castIllusionMist ( nearestEnemy ) hero . sneakUp ( 2 ) i…" at bounding box center [540, 218] width 229 height 241
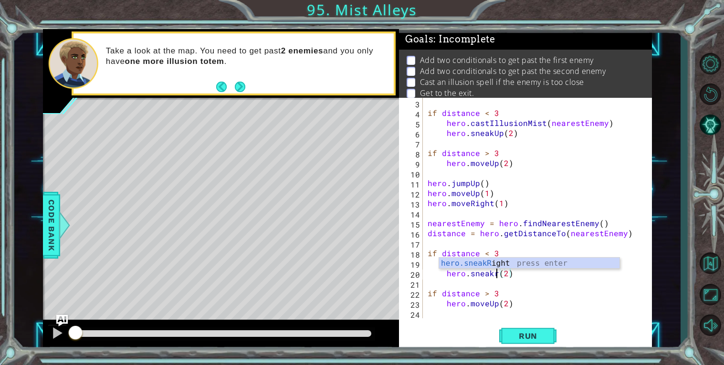
scroll to position [0, 4]
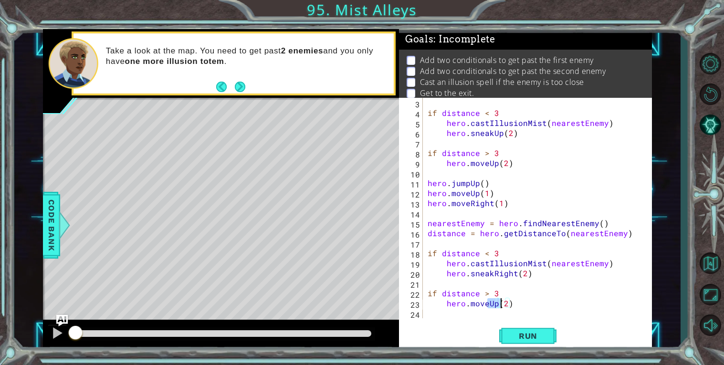
drag, startPoint x: 489, startPoint y: 304, endPoint x: 499, endPoint y: 305, distance: 10.0
click at [499, 305] on div "if distance < 3 hero . castIllusionMist ( nearestEnemy ) hero . sneakUp ( 2 ) i…" at bounding box center [540, 218] width 229 height 241
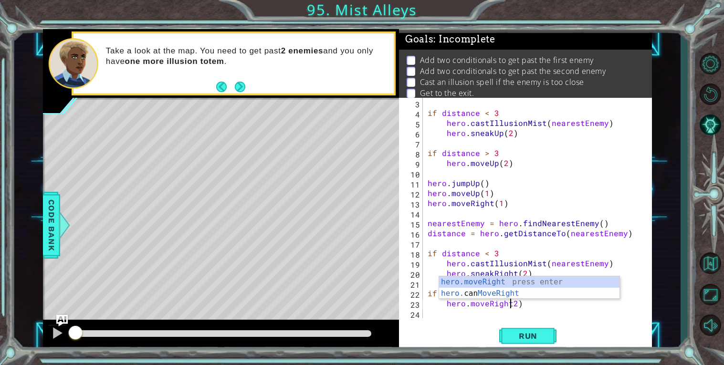
type textarea "hero.moveRight(2)"
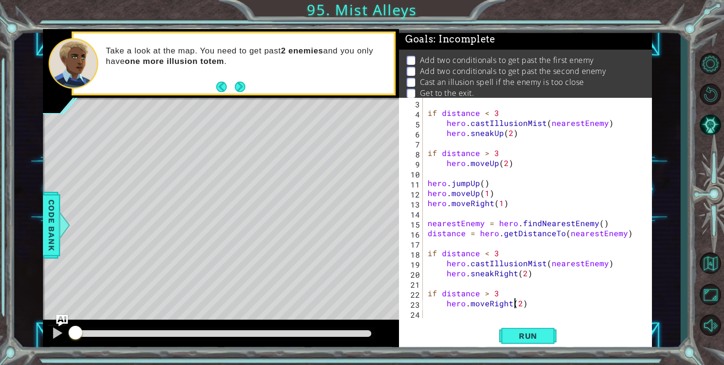
scroll to position [0, 5]
click at [540, 305] on div "if distance < 3 hero . castIllusionMist ( nearestEnemy ) hero . sneakUp ( 2 ) i…" at bounding box center [540, 218] width 229 height 241
click at [481, 317] on div "if distance < 3 hero . castIllusionMist ( nearestEnemy ) hero . sneakUp ( 2 ) i…" at bounding box center [540, 218] width 229 height 241
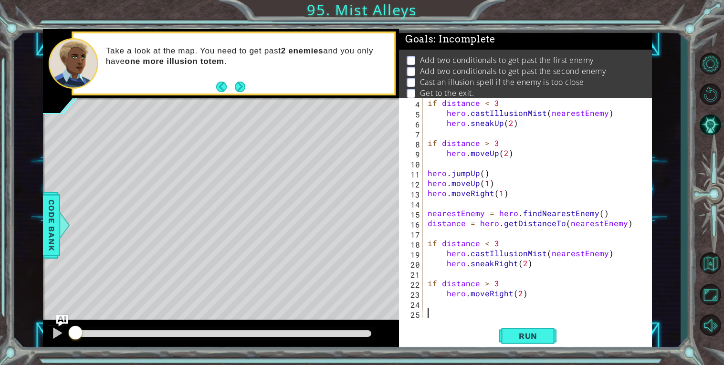
scroll to position [40, 0]
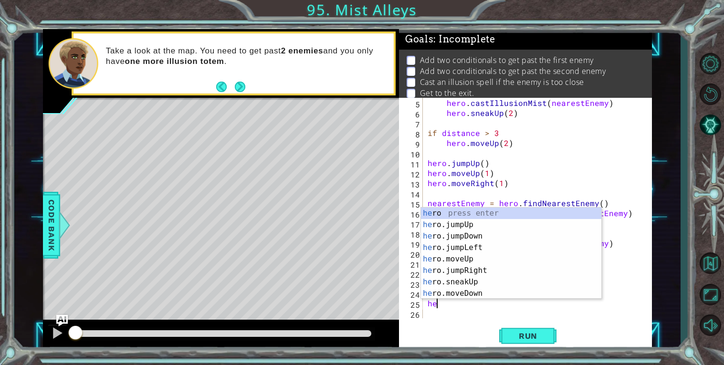
type textarea "her"
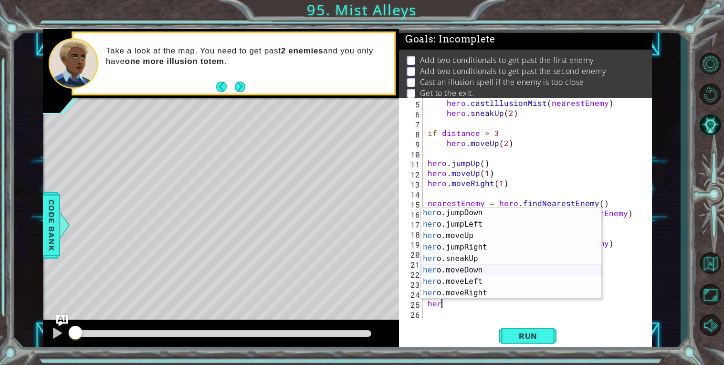
scroll to position [19, 0]
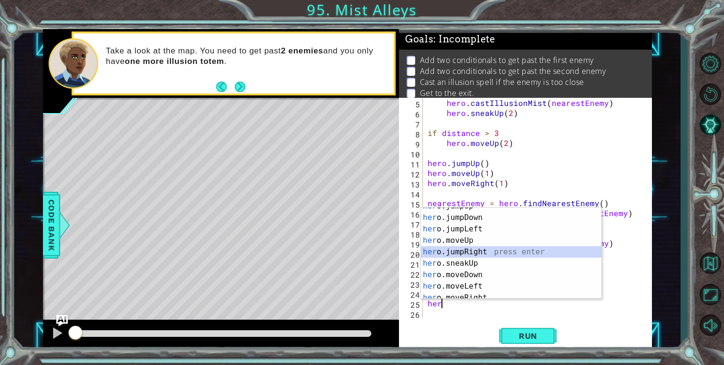
click at [453, 248] on div "her o.jumpUp press enter her o.jumpDown press enter her o.jumpLeft press enter …" at bounding box center [511, 257] width 180 height 115
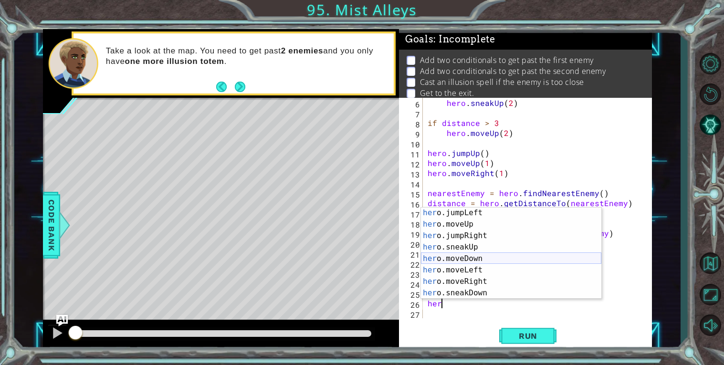
scroll to position [42, 0]
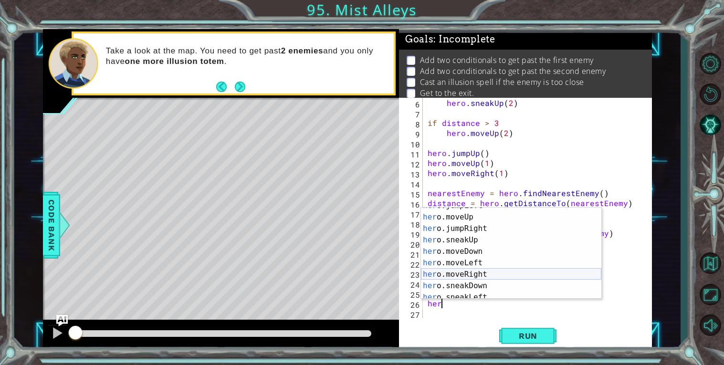
click at [459, 272] on div "her o.jumpLeft press enter her o.moveUp press enter her o.jumpRight press enter…" at bounding box center [511, 257] width 180 height 115
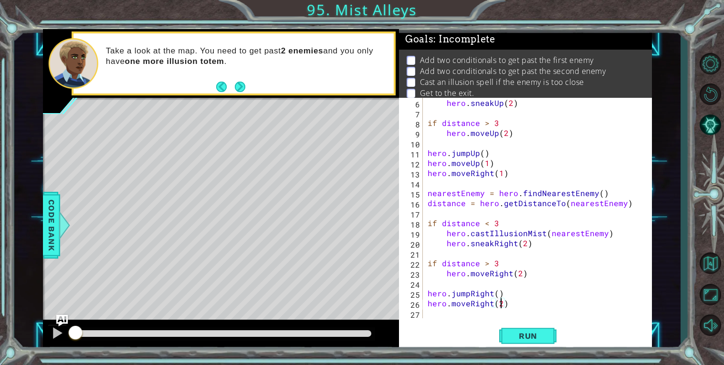
scroll to position [0, 4]
click at [526, 332] on span "Run" at bounding box center [528, 336] width 38 height 10
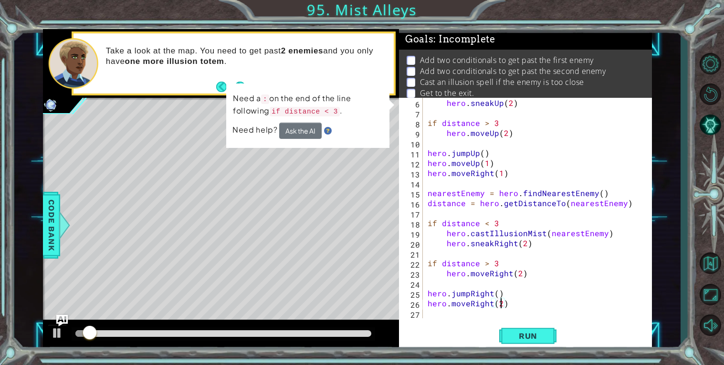
scroll to position [0, 0]
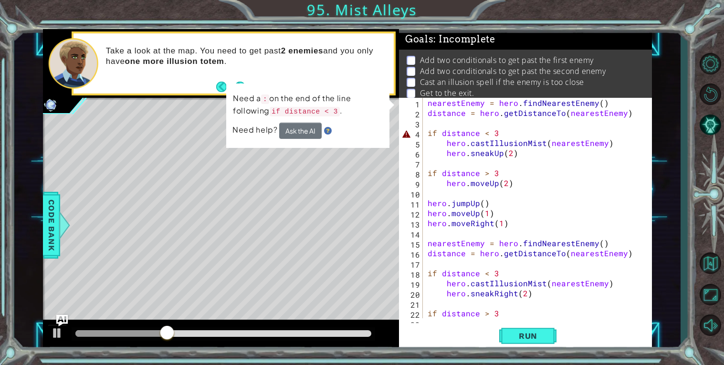
click at [519, 133] on div "nearestEnemy = hero . findNearestEnemy ( ) distance = hero . getDistanceTo ( ne…" at bounding box center [540, 218] width 229 height 241
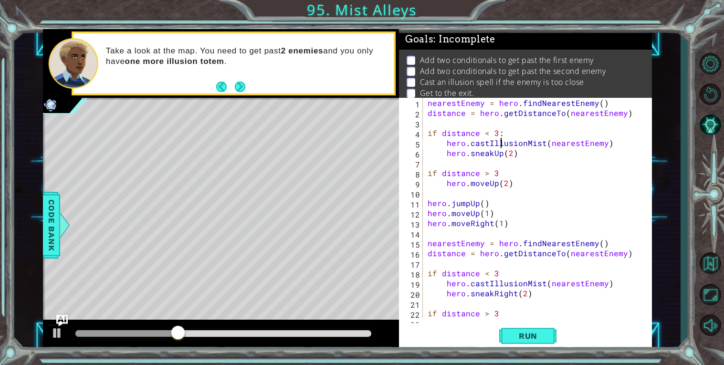
type textarea "hero.sneakUp(2)"
type textarea "hero.moveUp(2)"
type textarea "hero.moveRight(1)"
type textarea "distance = hero.getDistanceTo(nearestEnemy)"
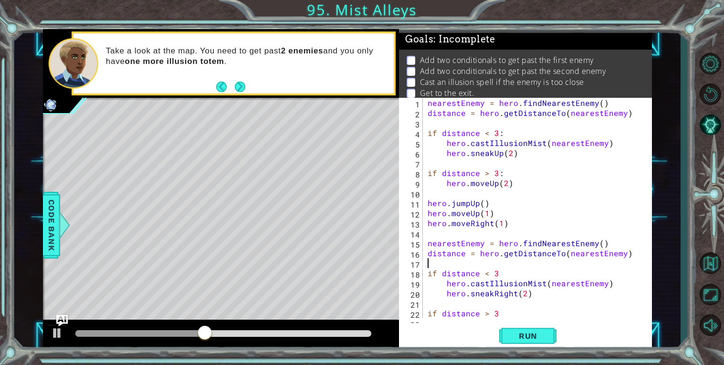
type textarea "if distance < 3"
type textarea "hero.sneakRight(2)"
type textarea "if distance > 3:"
click at [536, 339] on span "Run" at bounding box center [528, 336] width 38 height 10
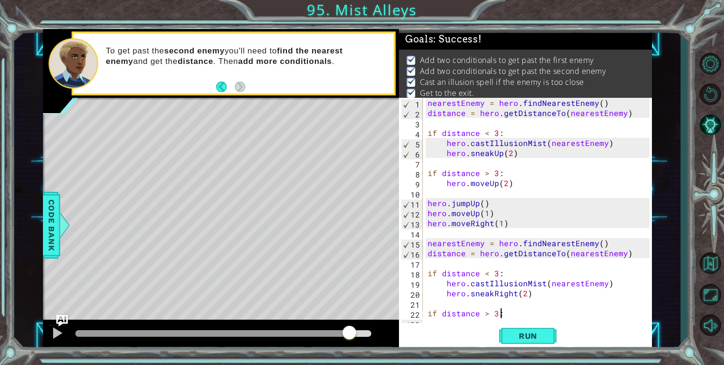
drag, startPoint x: 262, startPoint y: 333, endPoint x: 350, endPoint y: 334, distance: 88.8
click at [350, 334] on div at bounding box center [349, 333] width 17 height 17
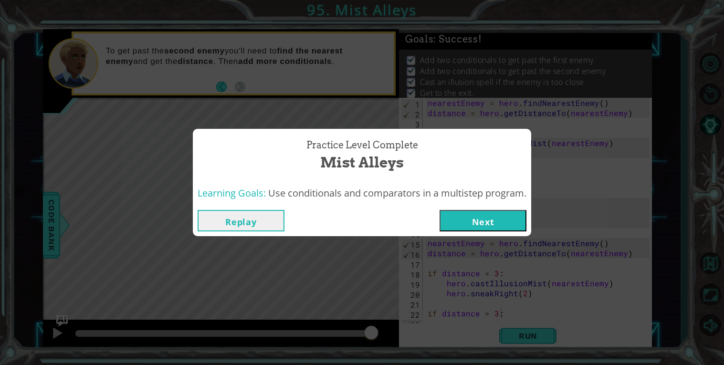
click at [475, 212] on button "Next" at bounding box center [483, 220] width 87 height 21
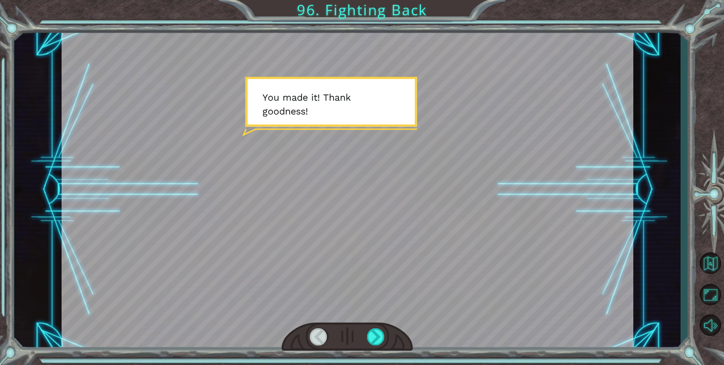
click at [528, 108] on div at bounding box center [348, 189] width 572 height 321
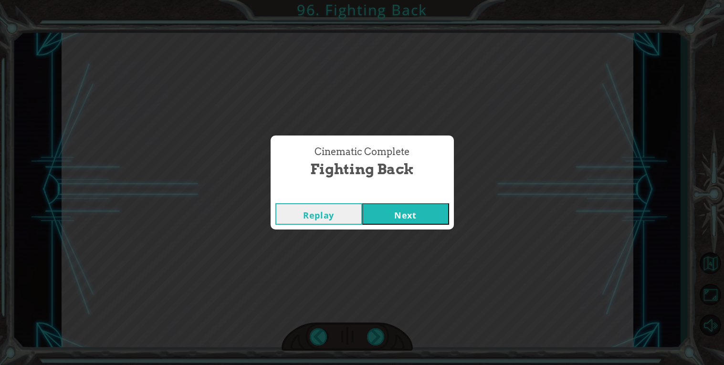
click at [437, 208] on button "Next" at bounding box center [405, 213] width 87 height 21
click at [441, 207] on button "Next" at bounding box center [405, 213] width 87 height 21
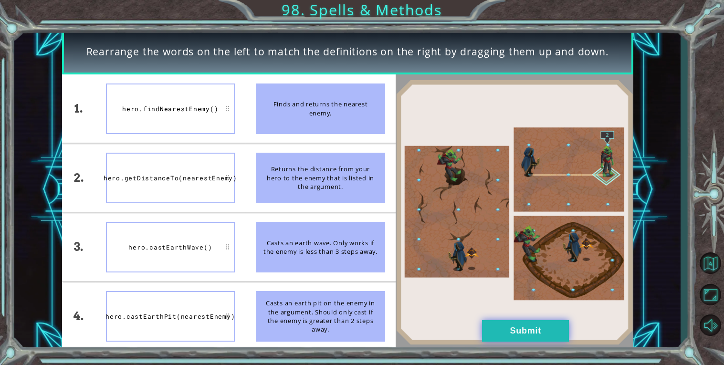
click at [550, 330] on button "Submit" at bounding box center [525, 330] width 87 height 21
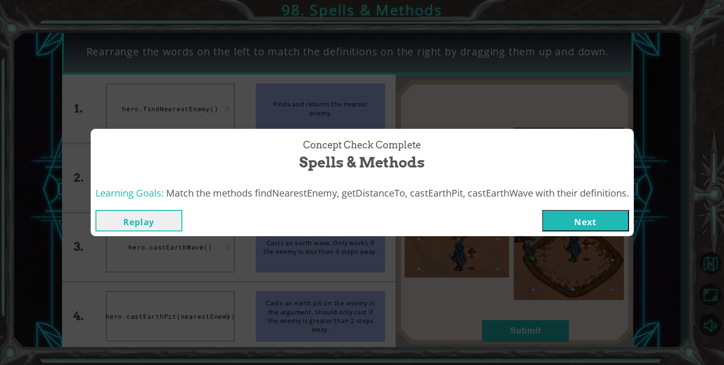
click at [603, 218] on button "Next" at bounding box center [585, 220] width 87 height 21
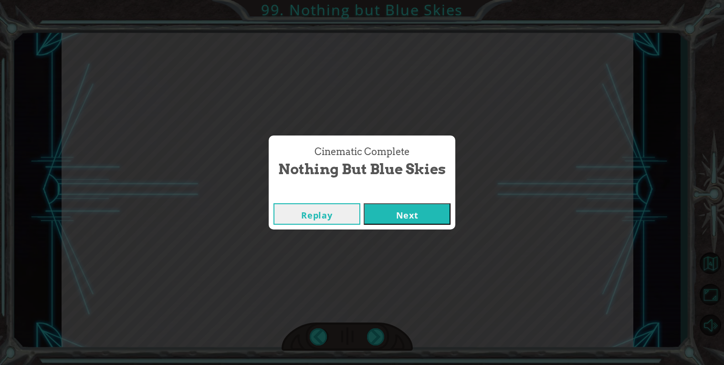
click at [415, 205] on button "Next" at bounding box center [407, 213] width 87 height 21
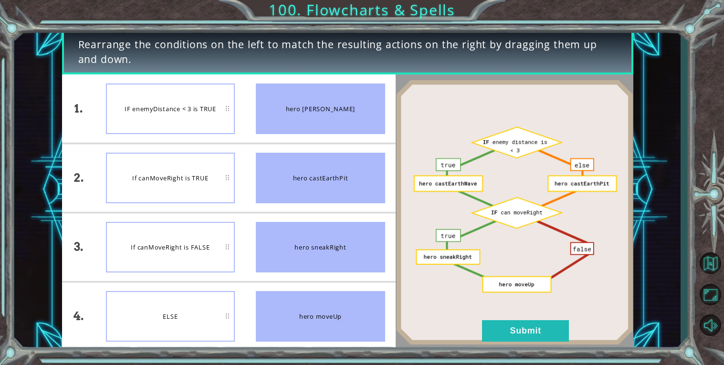
click at [211, 191] on div "If canMoveRight is TRUE" at bounding box center [170, 178] width 129 height 51
click at [515, 338] on button "Submit" at bounding box center [525, 330] width 87 height 21
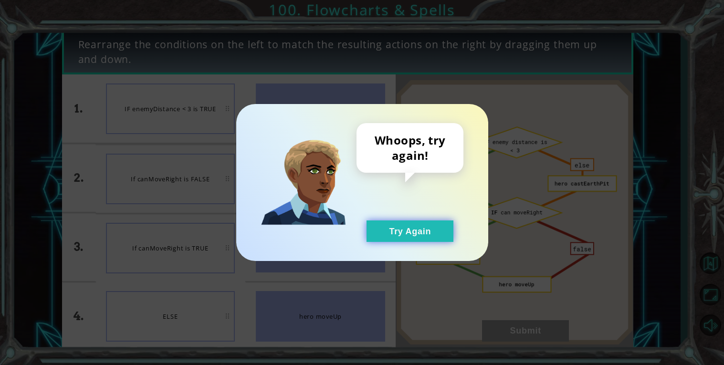
click at [395, 236] on button "Try Again" at bounding box center [410, 231] width 87 height 21
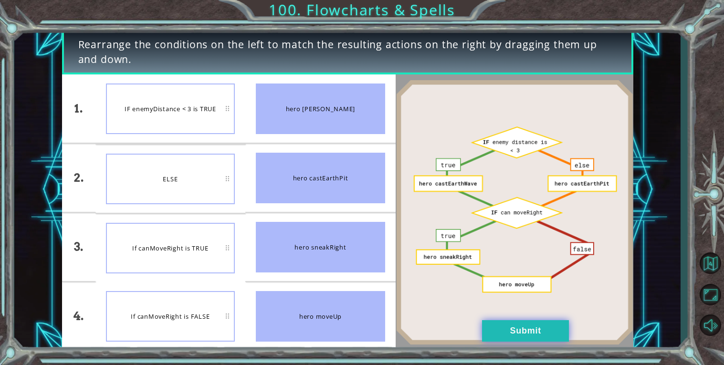
click at [526, 323] on button "Submit" at bounding box center [525, 330] width 87 height 21
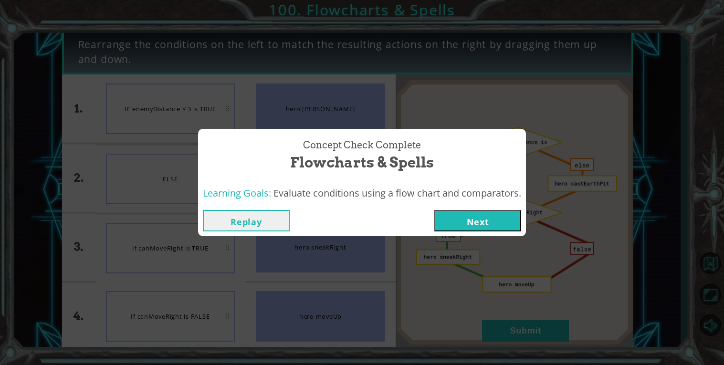
click at [449, 219] on button "Next" at bounding box center [477, 220] width 87 height 21
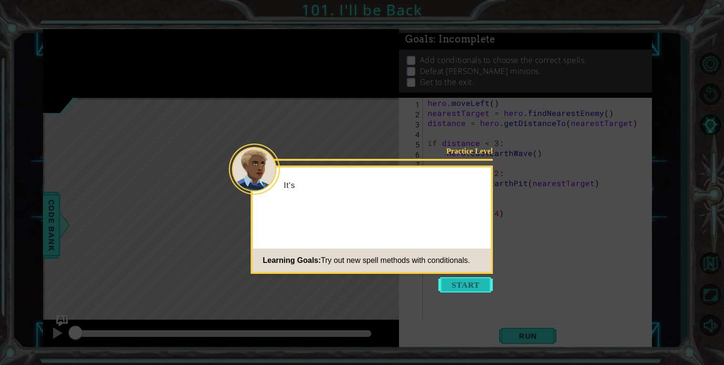
click at [469, 290] on button "Start" at bounding box center [466, 284] width 54 height 15
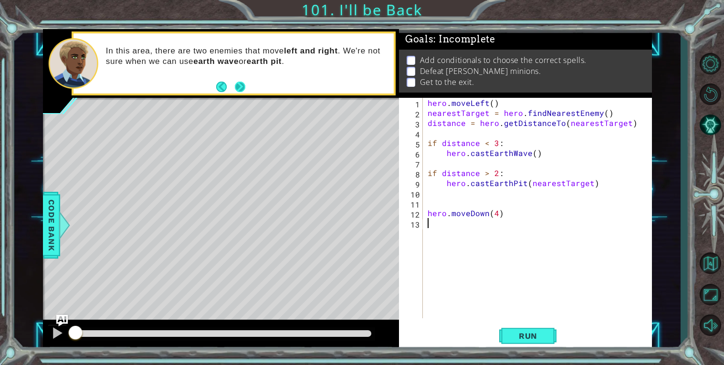
click at [244, 92] on button "Next" at bounding box center [240, 87] width 11 height 11
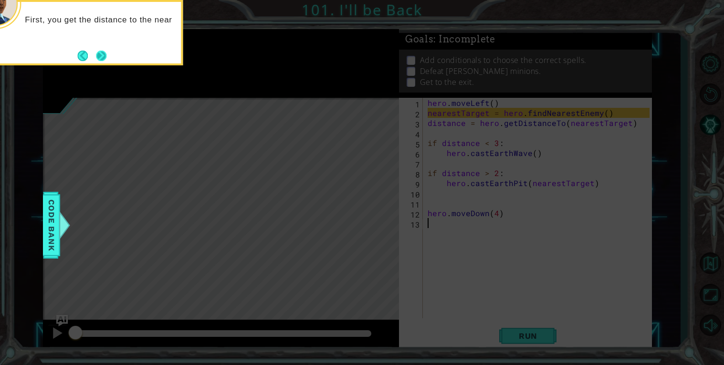
click at [99, 56] on button "Next" at bounding box center [101, 56] width 11 height 11
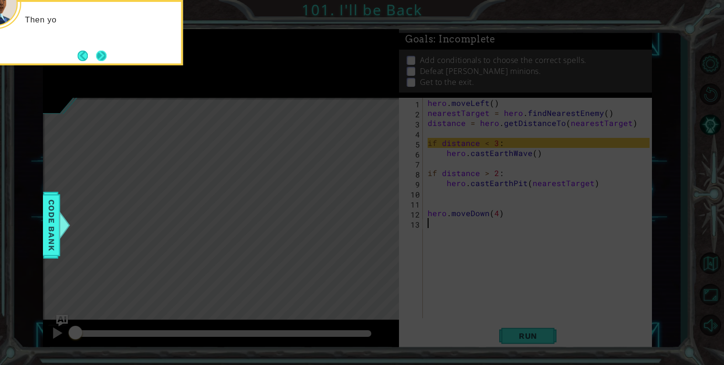
click at [106, 59] on button "Next" at bounding box center [101, 56] width 11 height 11
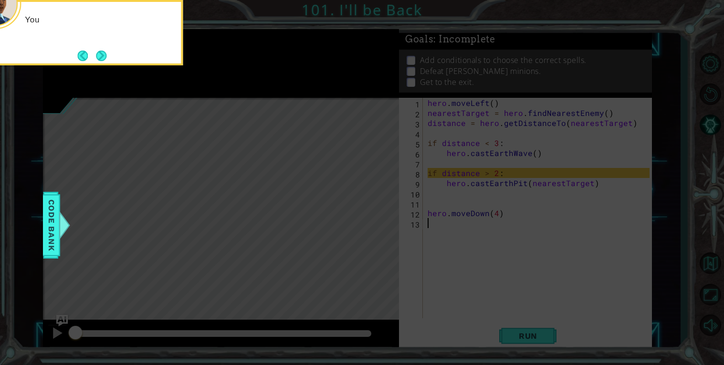
click at [106, 59] on button "Next" at bounding box center [101, 56] width 11 height 11
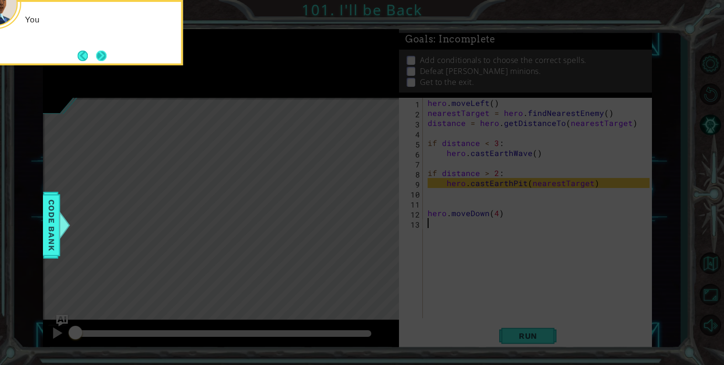
click at [106, 59] on button "Next" at bounding box center [101, 56] width 11 height 11
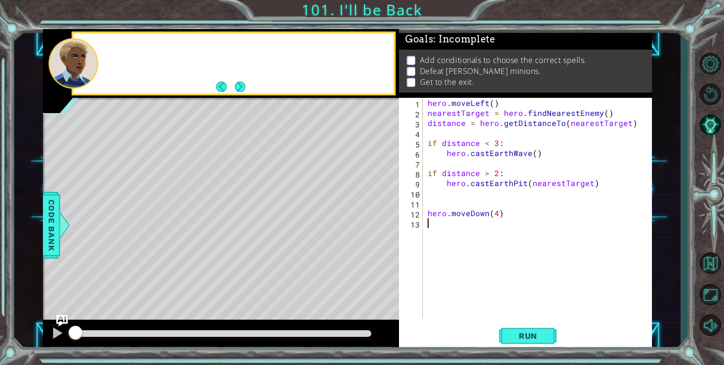
click at [106, 59] on div at bounding box center [246, 63] width 295 height 23
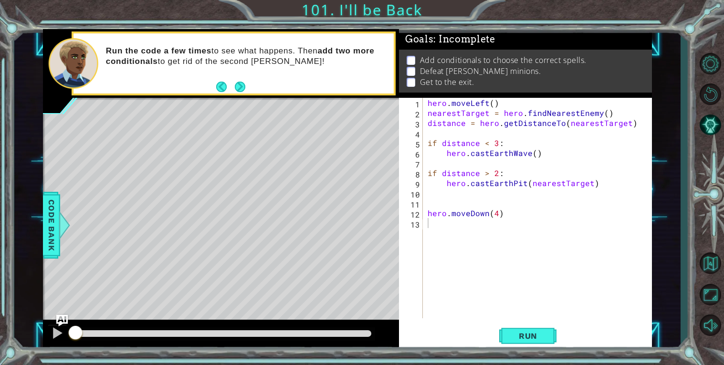
click at [539, 182] on div "hero . moveLeft ( ) nearestTarget = hero . findNearestEnemy ( ) distance = hero…" at bounding box center [540, 218] width 229 height 241
click at [539, 182] on div "hero . moveLeft ( ) nearestTarget = hero . findNearestEnemy ( ) distance = hero…" at bounding box center [538, 208] width 224 height 221
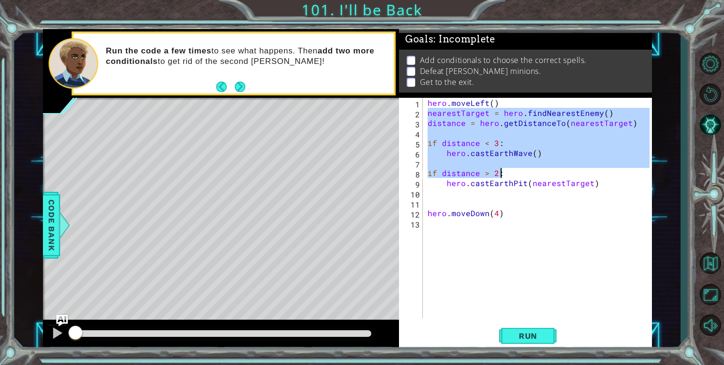
drag, startPoint x: 429, startPoint y: 114, endPoint x: 596, endPoint y: 177, distance: 178.6
click at [596, 177] on div "hero . moveLeft ( ) nearestTarget = hero . findNearestEnemy ( ) distance = hero…" at bounding box center [540, 218] width 229 height 241
click at [596, 177] on div "hero . moveLeft ( ) nearestTarget = hero . findNearestEnemy ( ) distance = hero…" at bounding box center [538, 208] width 224 height 221
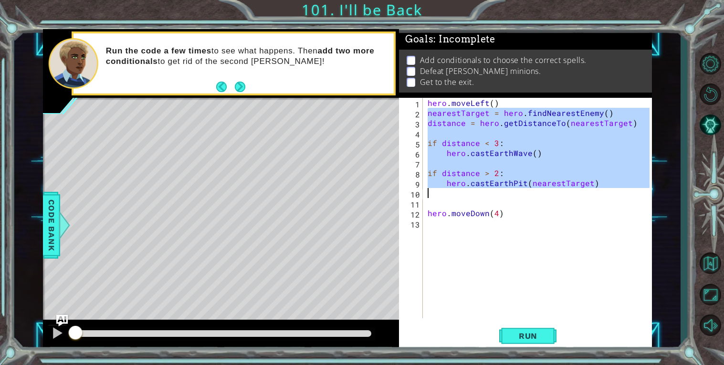
drag, startPoint x: 428, startPoint y: 113, endPoint x: 612, endPoint y: 190, distance: 199.6
click at [612, 190] on div "hero . moveLeft ( ) nearestTarget = hero . findNearestEnemy ( ) distance = hero…" at bounding box center [540, 218] width 229 height 241
type textarea "hero.castEarthPit(nearestTarget)"
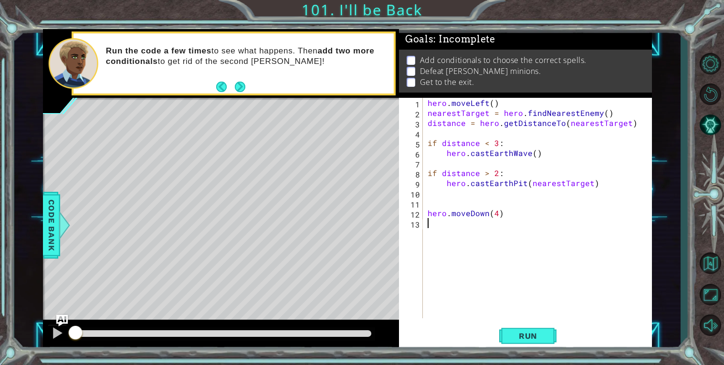
click at [463, 250] on div "hero . moveLeft ( ) nearestTarget = hero . findNearestEnemy ( ) distance = hero…" at bounding box center [540, 218] width 229 height 241
paste textarea "h"
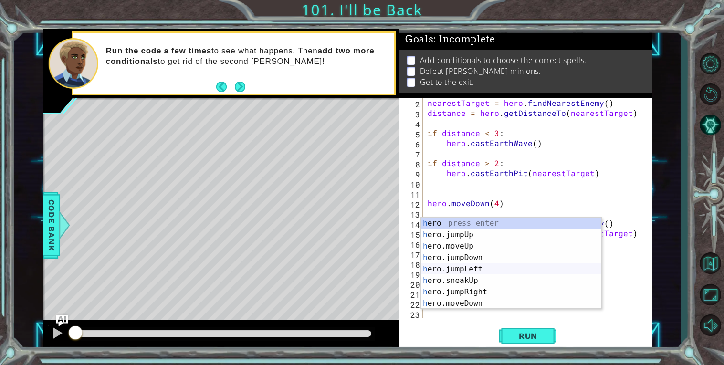
scroll to position [28, 0]
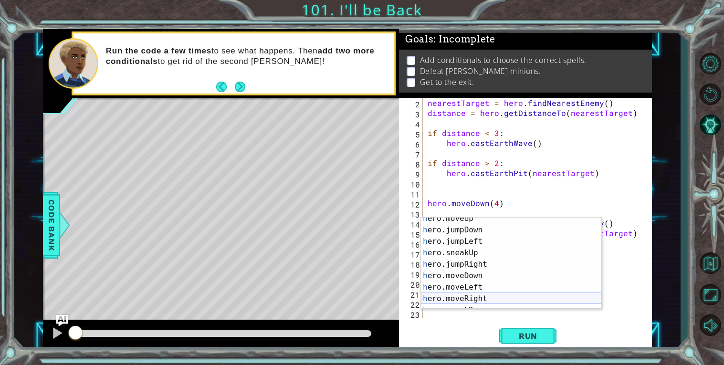
click at [482, 298] on div "h ero.moveUp press enter h ero.jumpDown press enter h ero.jumpLeft press enter …" at bounding box center [511, 270] width 180 height 115
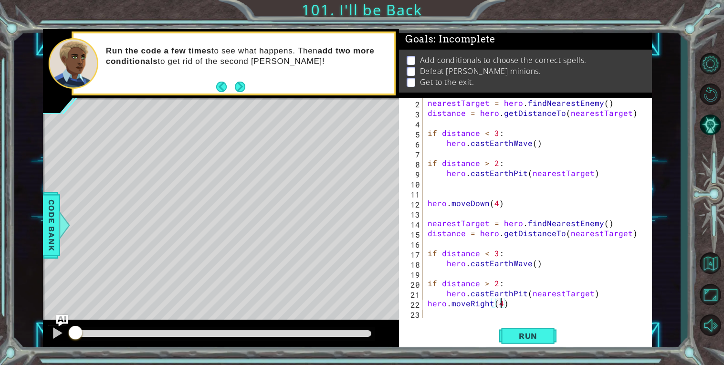
scroll to position [0, 4]
type textarea "hero.moveRight(4)"
click at [466, 321] on div "hero.moveRight(4) 2 3 4 5 6 7 8 9 10 11 12 13 14 15 16 17 18 19 20 21 22 23 nea…" at bounding box center [525, 224] width 253 height 253
click at [455, 315] on div "nearestTarget = hero . findNearestEnemy ( ) distance = hero . getDistanceTo ( n…" at bounding box center [540, 218] width 229 height 241
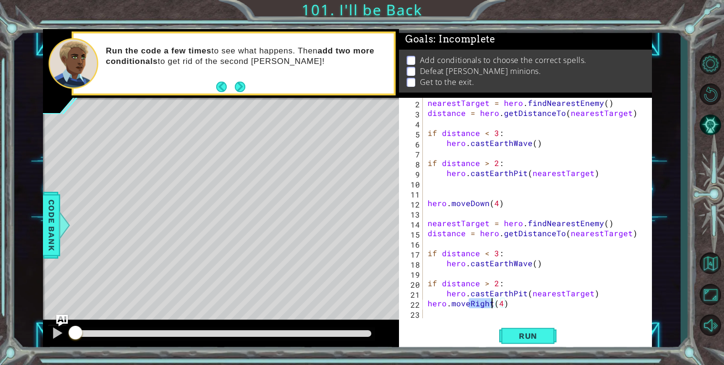
drag, startPoint x: 470, startPoint y: 301, endPoint x: 493, endPoint y: 304, distance: 23.1
click at [493, 304] on div "nearestTarget = hero . findNearestEnemy ( ) distance = hero . getDistanceTo ( n…" at bounding box center [540, 218] width 229 height 241
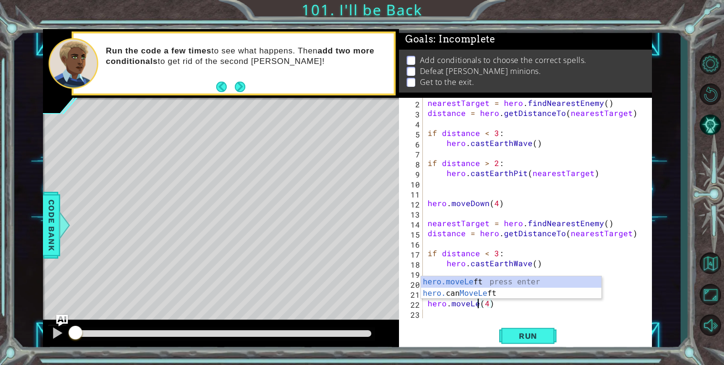
scroll to position [0, 3]
type textarea "hero.moveLeft(4)"
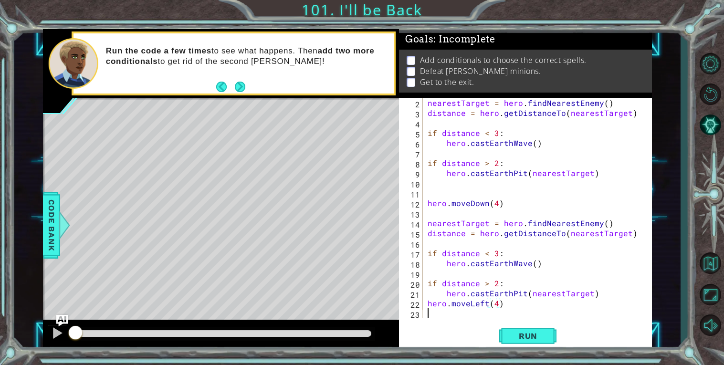
click at [451, 310] on div "nearestTarget = hero . findNearestEnemy ( ) distance = hero . getDistanceTo ( n…" at bounding box center [540, 218] width 229 height 241
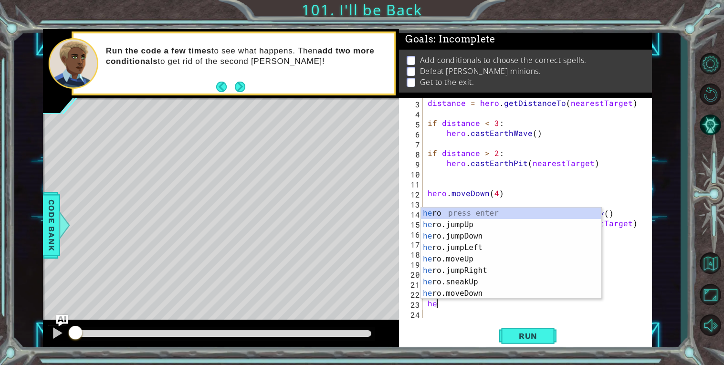
type textarea "her"
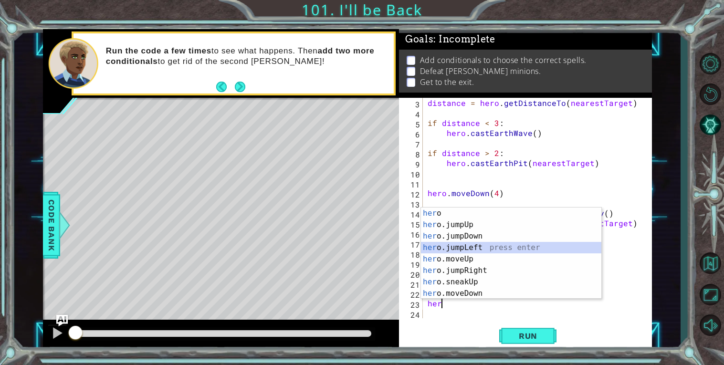
click at [453, 248] on div "her o press enter her o.jumpUp press enter her o.jumpDown press enter her o.jum…" at bounding box center [511, 265] width 180 height 115
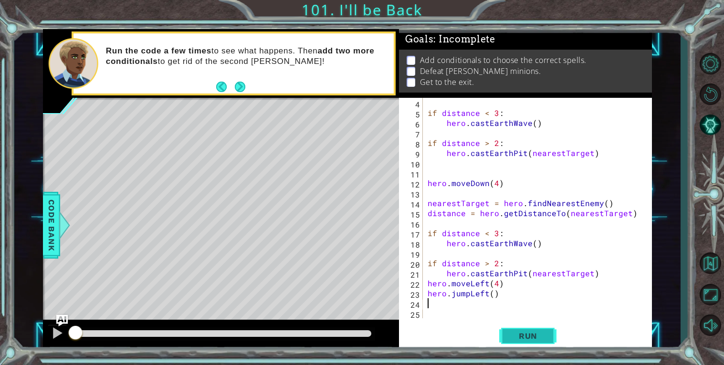
click at [533, 340] on span "Run" at bounding box center [528, 336] width 38 height 10
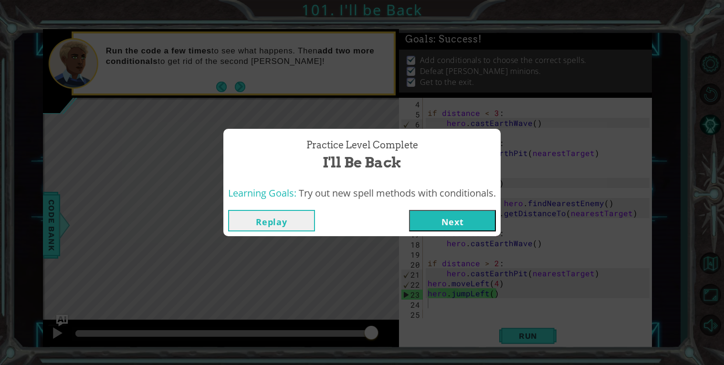
click at [461, 226] on button "Next" at bounding box center [452, 220] width 87 height 21
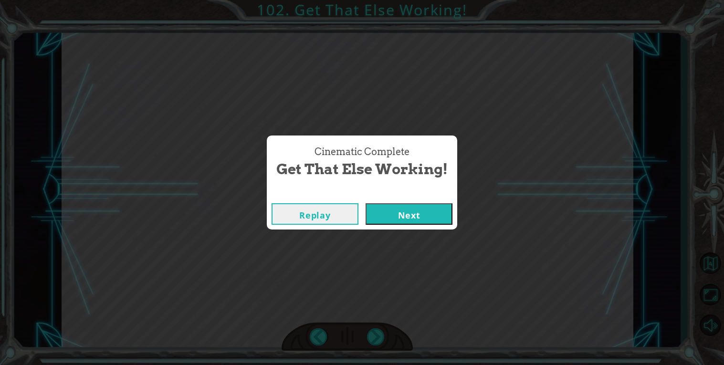
click at [423, 213] on button "Next" at bounding box center [409, 213] width 87 height 21
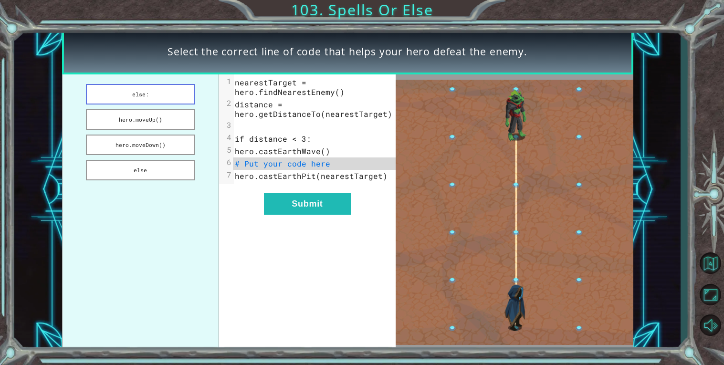
click at [157, 87] on button "else:" at bounding box center [140, 94] width 109 height 21
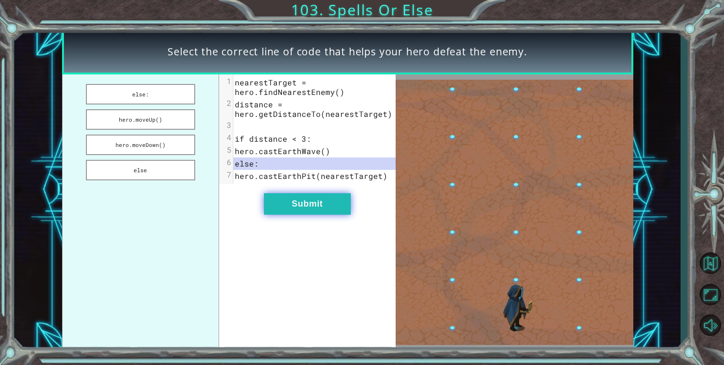
click at [284, 203] on button "Submit" at bounding box center [307, 203] width 87 height 21
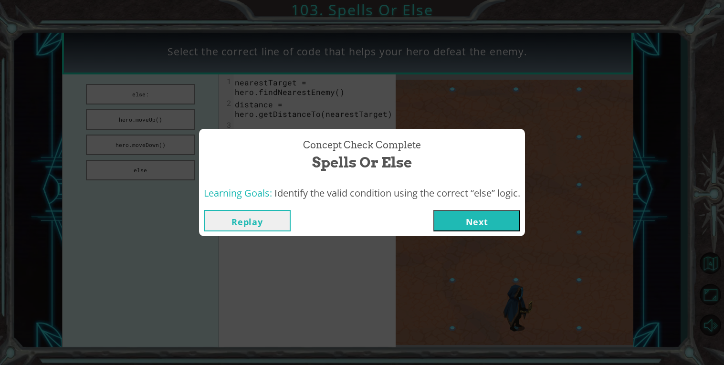
click at [443, 205] on div "Replay Next" at bounding box center [362, 220] width 326 height 31
click at [453, 213] on button "Next" at bounding box center [476, 220] width 87 height 21
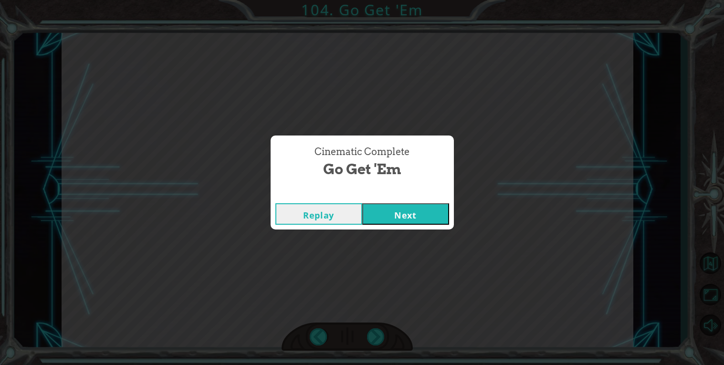
click at [389, 214] on button "Next" at bounding box center [405, 213] width 87 height 21
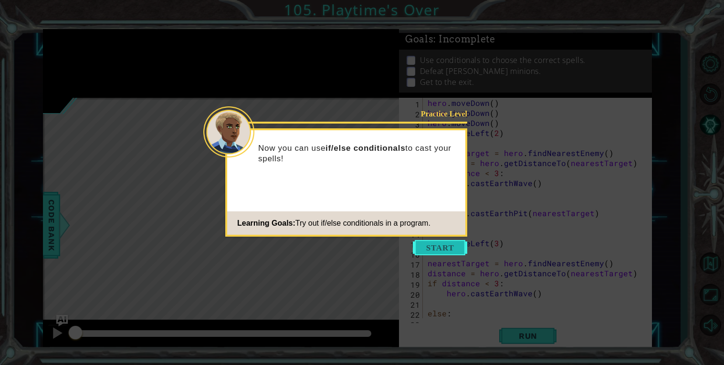
click at [440, 242] on button "Start" at bounding box center [440, 247] width 54 height 15
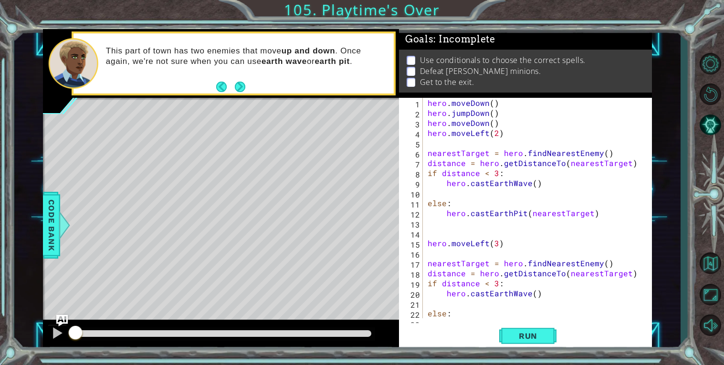
click at [247, 83] on div "This part of town has two enemies that move up and down . Once again, we're not…" at bounding box center [246, 63] width 295 height 44
click at [241, 82] on button "Next" at bounding box center [240, 87] width 11 height 11
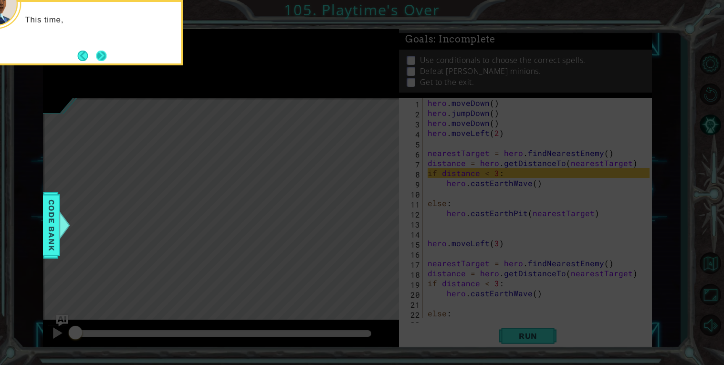
click at [106, 54] on button "Next" at bounding box center [101, 56] width 11 height 11
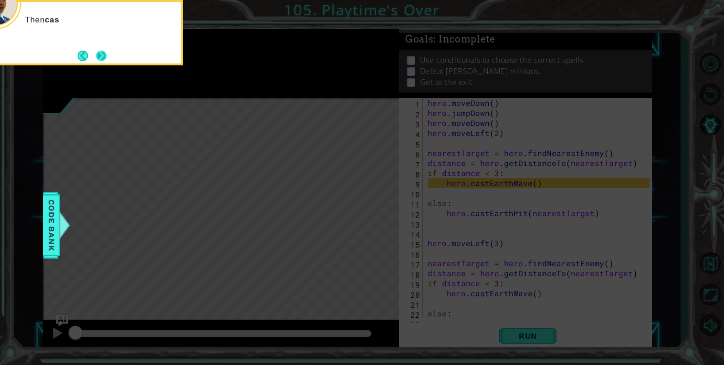
click at [108, 54] on button "Next" at bounding box center [101, 55] width 15 height 15
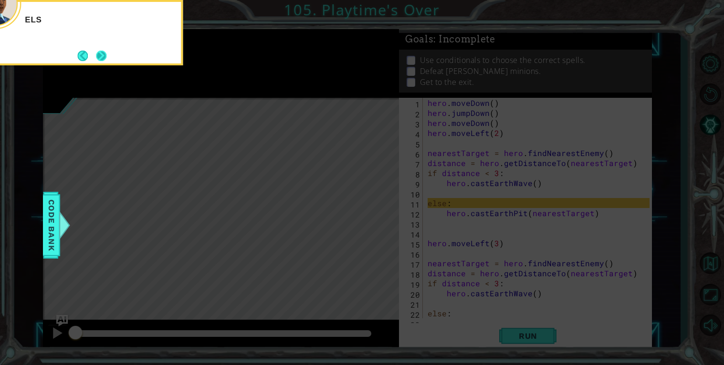
click at [103, 53] on button "Next" at bounding box center [101, 56] width 11 height 11
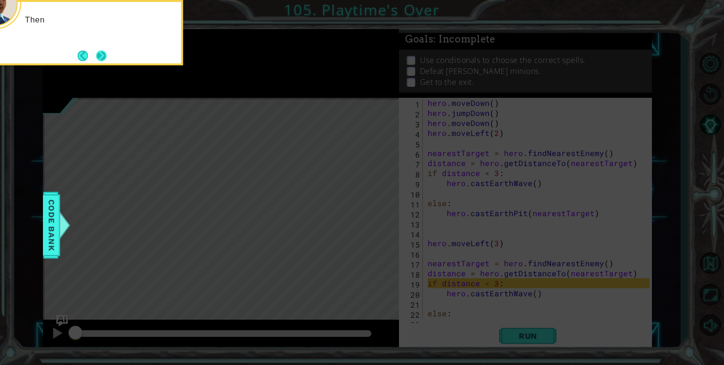
click at [105, 58] on button "Next" at bounding box center [101, 56] width 11 height 11
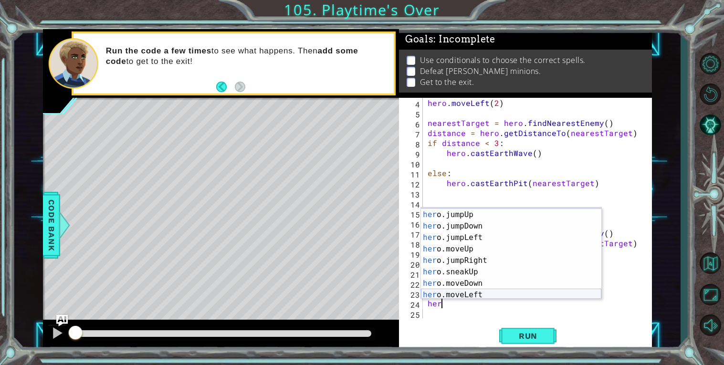
scroll to position [11, 0]
click at [475, 293] on div "her o.jumpUp press enter her o.jumpDown press enter her o.jumpLeft press enter …" at bounding box center [511, 265] width 180 height 115
type textarea "hero.moveLeft(1)"
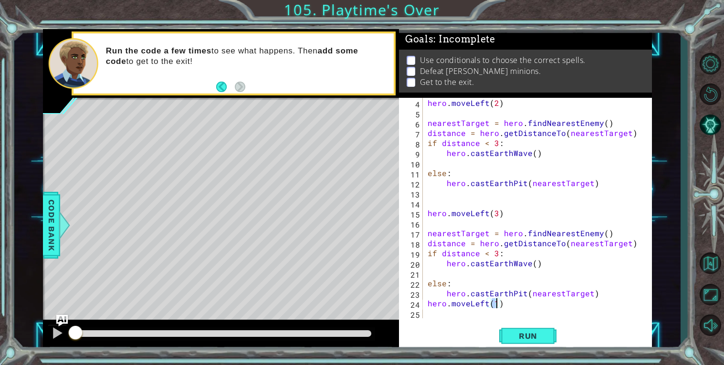
click at [451, 315] on div "hero . moveLeft ( 2 ) nearestTarget = hero . findNearestEnemy ( ) distance = he…" at bounding box center [540, 218] width 229 height 241
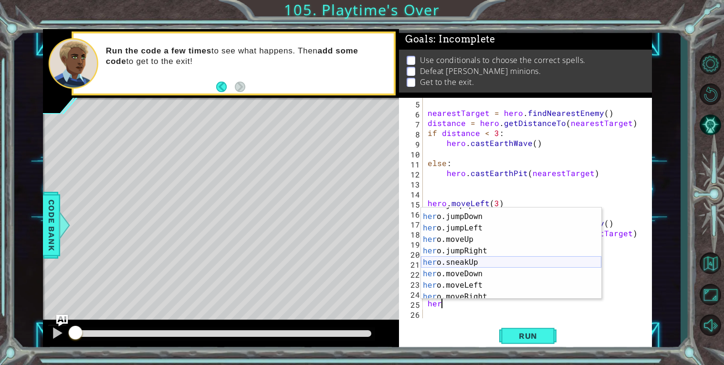
scroll to position [27, 0]
click at [451, 266] on div "her o.jumpDown press enter her o.jumpLeft press enter her o.moveUp press enter …" at bounding box center [511, 261] width 180 height 115
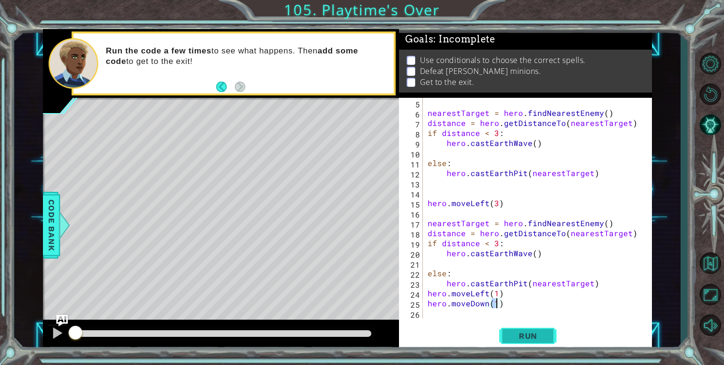
type textarea "hero.moveDown(1)"
click at [524, 333] on span "Run" at bounding box center [528, 336] width 38 height 10
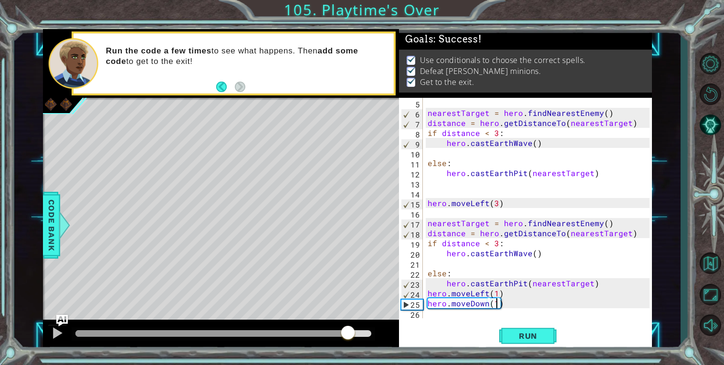
click at [348, 332] on div at bounding box center [223, 333] width 296 height 7
click at [54, 332] on div at bounding box center [57, 333] width 12 height 12
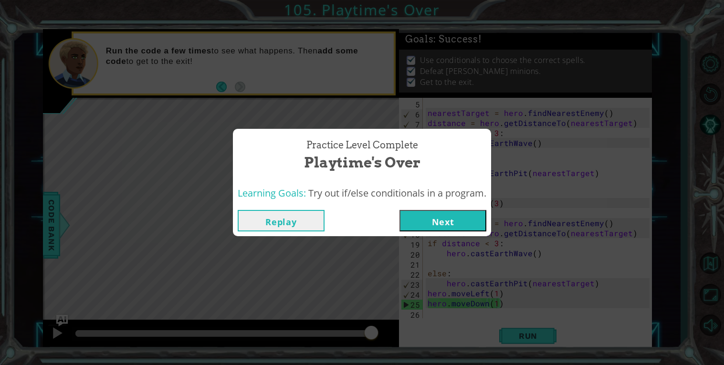
click at [432, 223] on button "Next" at bounding box center [443, 220] width 87 height 21
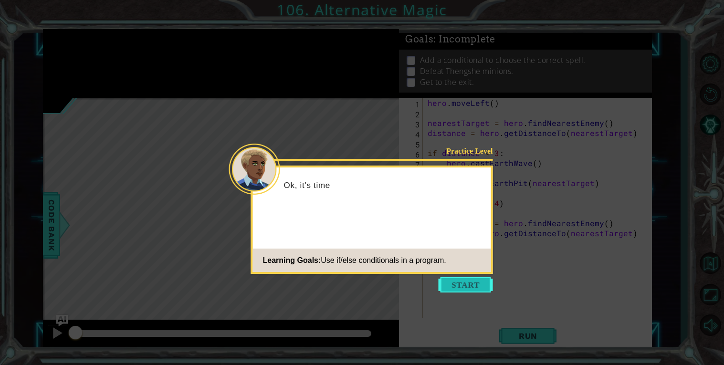
click at [485, 287] on button "Start" at bounding box center [466, 284] width 54 height 15
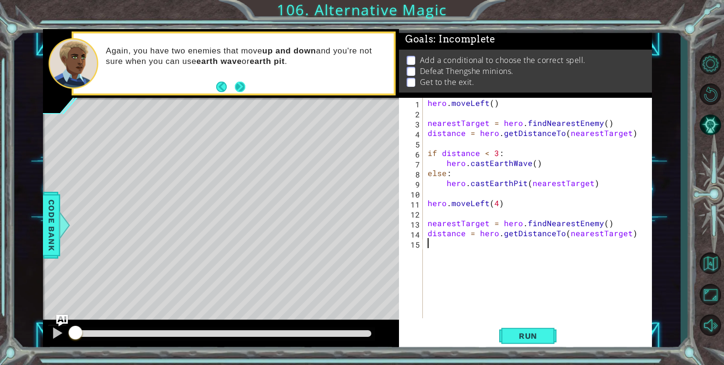
click at [239, 83] on button "Next" at bounding box center [240, 87] width 11 height 11
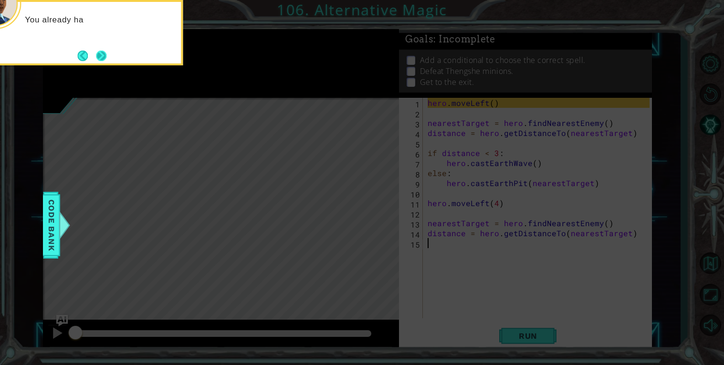
click at [105, 58] on button "Next" at bounding box center [101, 56] width 11 height 11
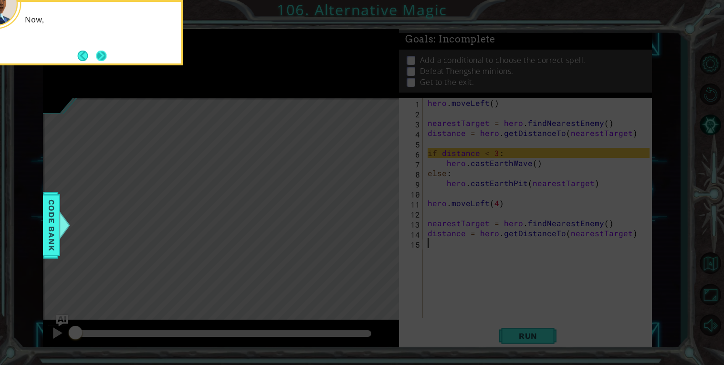
click at [97, 61] on button "Next" at bounding box center [101, 56] width 11 height 11
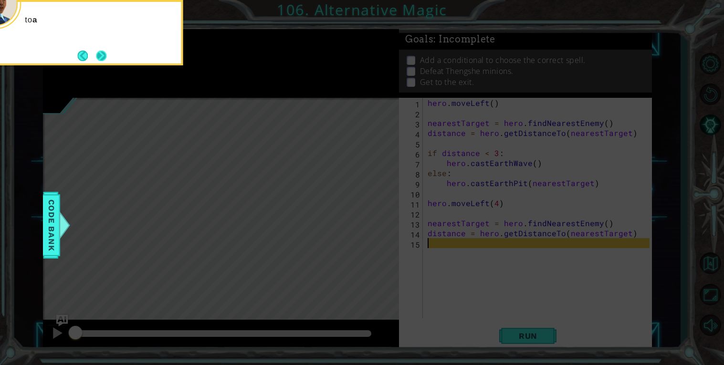
click at [101, 54] on button "Next" at bounding box center [101, 56] width 11 height 11
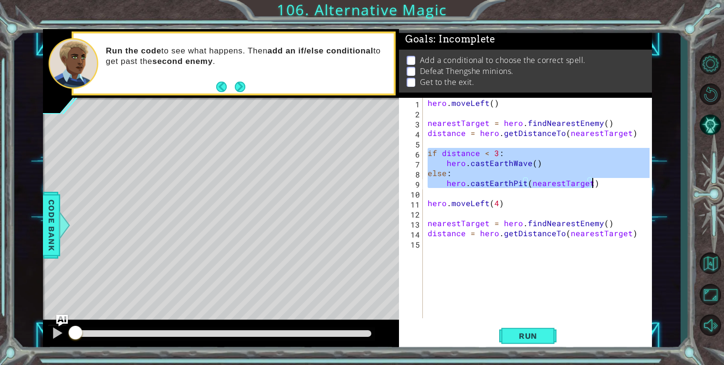
drag, startPoint x: 427, startPoint y: 155, endPoint x: 597, endPoint y: 186, distance: 172.7
click at [597, 186] on div "hero . moveLeft ( ) nearestTarget = hero . findNearestEnemy ( ) distance = hero…" at bounding box center [540, 218] width 229 height 241
type textarea "else: hero.castEarthPit(nearestTarget)"
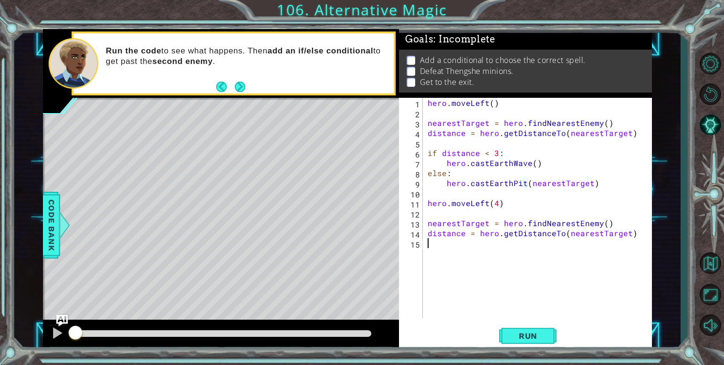
click at [467, 284] on div "hero . moveLeft ( ) nearestTarget = hero . findNearestEnemy ( ) distance = hero…" at bounding box center [540, 218] width 229 height 241
paste textarea "hero.castEarthPit(nearestTarget)"
type textarea "hero.castEarthPit(nearestTarget)"
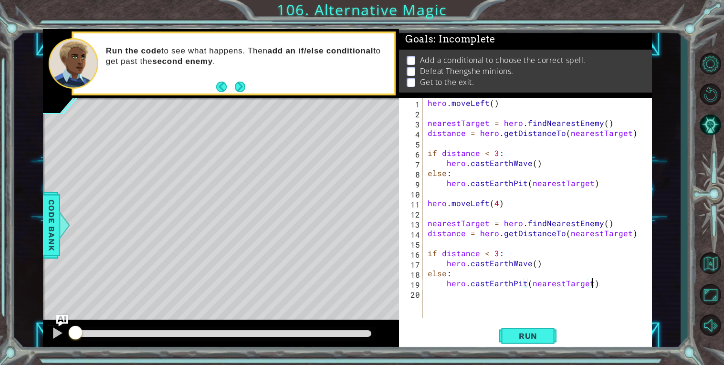
click at [454, 298] on div "hero . moveLeft ( ) nearestTarget = hero . findNearestEnemy ( ) distance = hero…" at bounding box center [540, 218] width 229 height 241
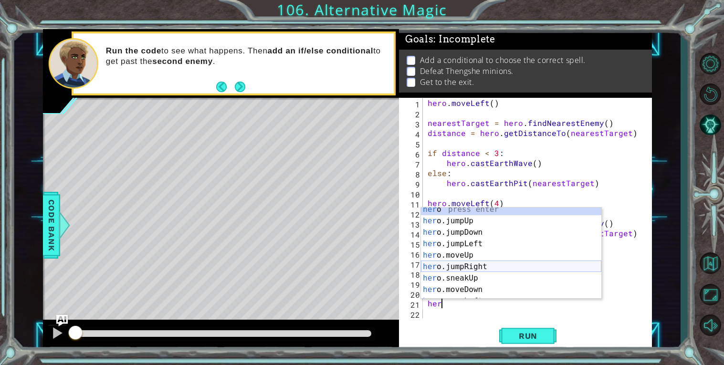
scroll to position [11, 0]
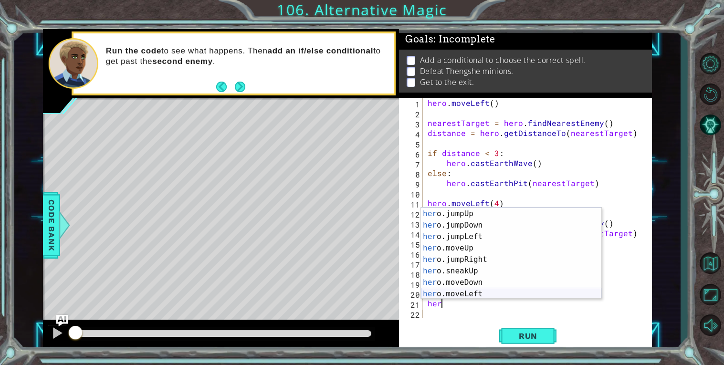
click at [475, 295] on div "her o press enter her o.jumpUp press enter her o.jumpDown press enter her o.jum…" at bounding box center [511, 254] width 180 height 115
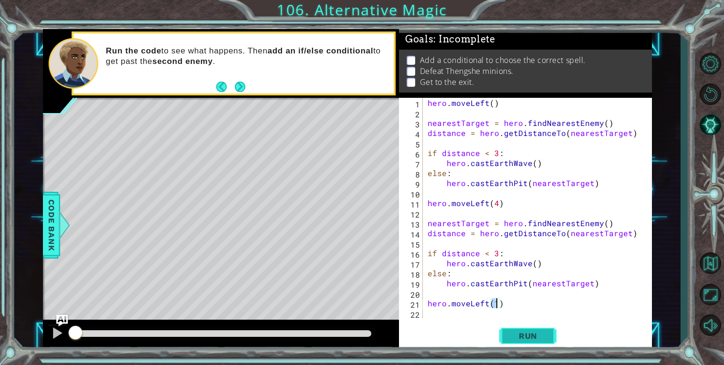
type textarea "hero.moveLeft(1)"
click at [549, 332] on button "Run" at bounding box center [527, 335] width 57 height 25
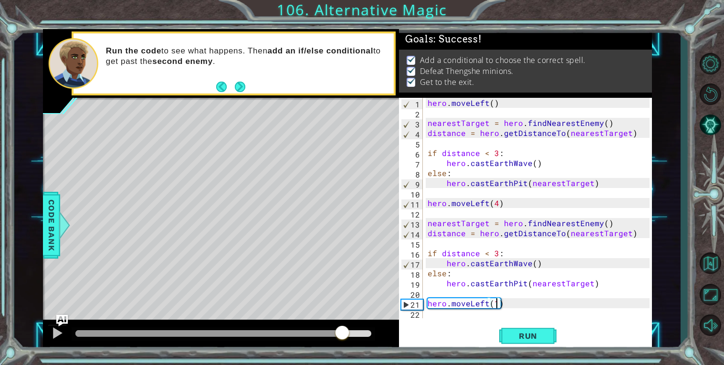
drag, startPoint x: 110, startPoint y: 330, endPoint x: 345, endPoint y: 333, distance: 234.9
click at [345, 333] on div at bounding box center [342, 333] width 17 height 17
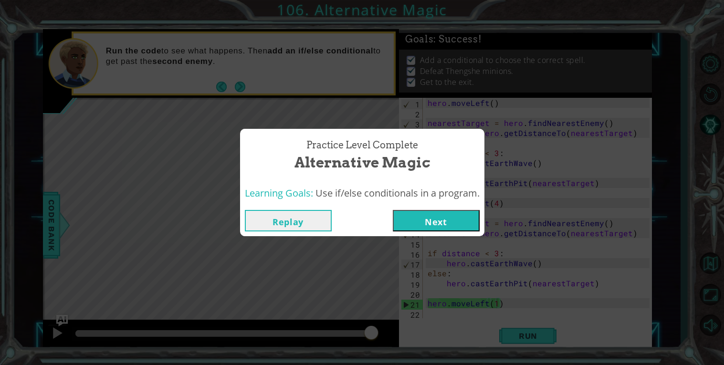
click at [430, 217] on button "Next" at bounding box center [436, 220] width 87 height 21
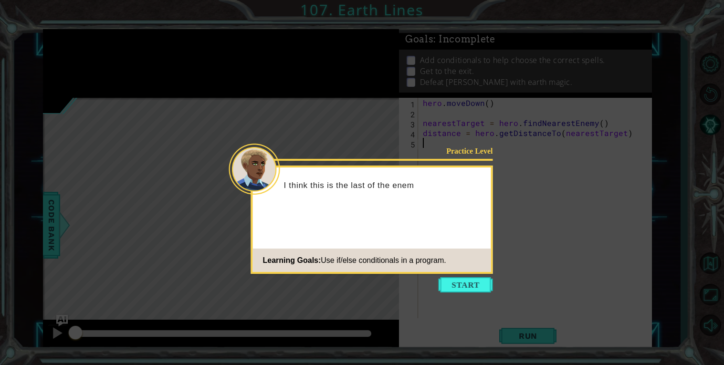
click at [444, 272] on div "Practice Level I think this is the last of the enem Learning Goals: Use if/else…" at bounding box center [372, 220] width 242 height 108
click at [452, 294] on icon at bounding box center [362, 182] width 724 height 365
click at [450, 278] on button "Start" at bounding box center [466, 284] width 54 height 15
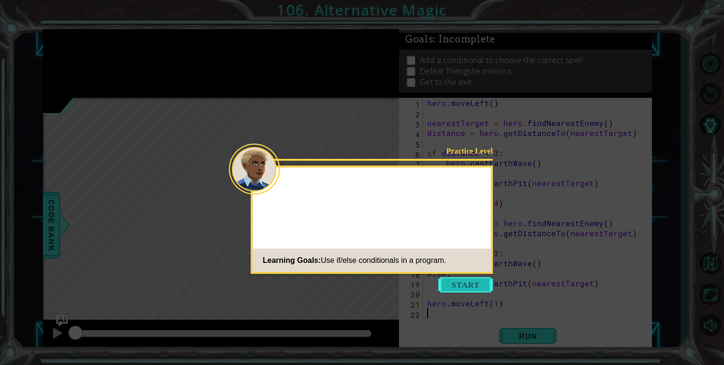
click at [475, 286] on button "Start" at bounding box center [466, 284] width 54 height 15
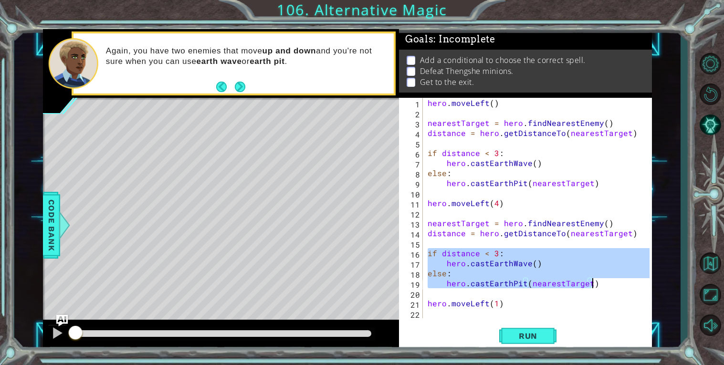
drag, startPoint x: 427, startPoint y: 254, endPoint x: 631, endPoint y: 285, distance: 206.2
click at [631, 285] on div "hero . moveLeft ( ) nearestTarget = hero . findNearestEnemy ( ) distance = hero…" at bounding box center [540, 218] width 229 height 241
type textarea "else: hero.castEarthPit(nearestTarget)"
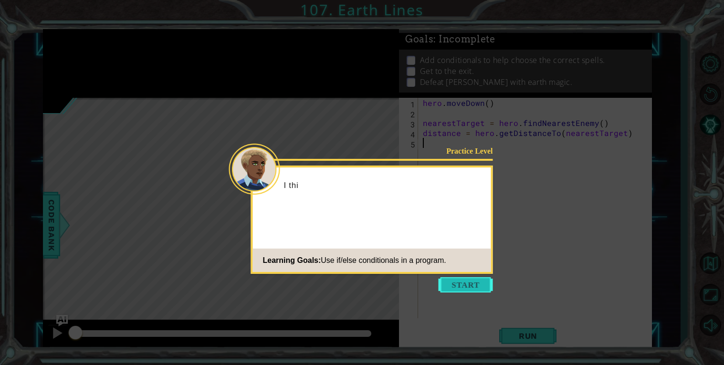
click at [448, 287] on button "Start" at bounding box center [466, 284] width 54 height 15
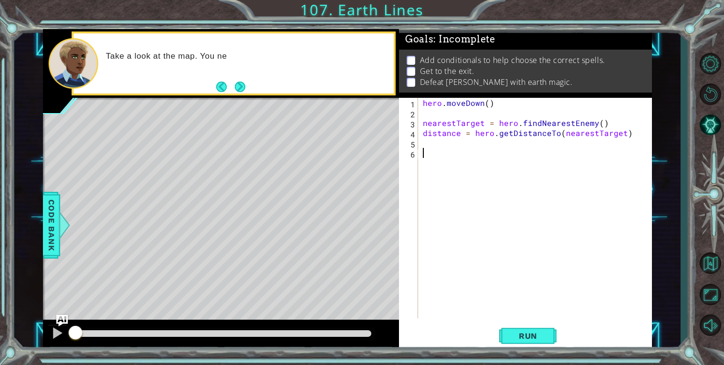
paste textarea "hero.castEarthPit(nearestTarget)"
type textarea "hero.castEarthPit(nearestTarget)"
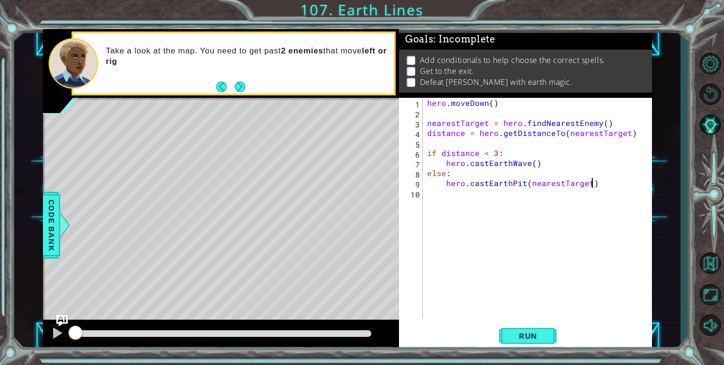
click at [474, 207] on div "hero . [GEOGRAPHIC_DATA] ( ) nearestTarget = hero . findNearestEnemy ( ) distan…" at bounding box center [539, 218] width 229 height 241
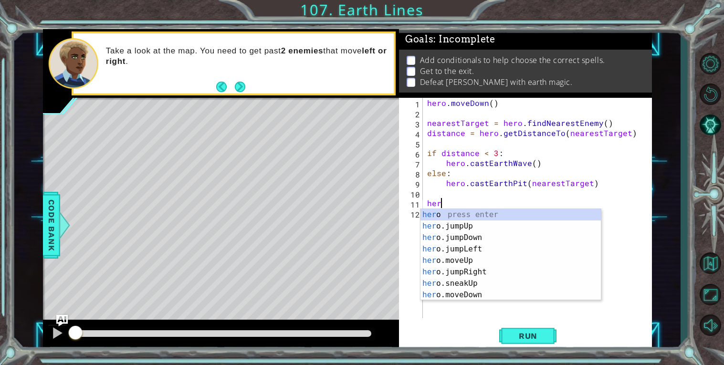
scroll to position [0, 0]
click at [473, 290] on div "her o press enter her o.jumpUp press enter her o.jumpDown press enter her o.jum…" at bounding box center [511, 266] width 180 height 115
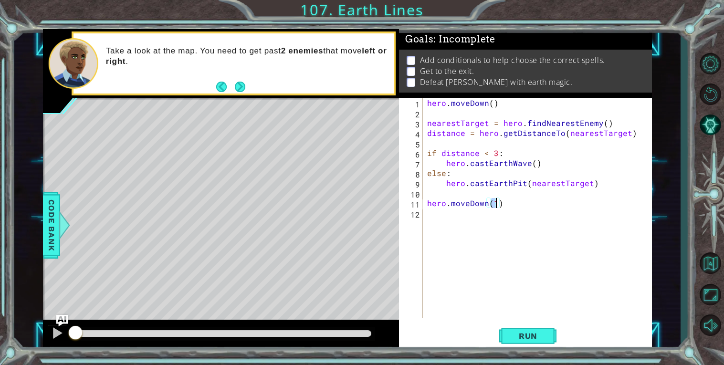
type textarea "hero.moveDown(4)"
click at [455, 239] on div "hero . [GEOGRAPHIC_DATA] ( ) nearestTarget = hero . findNearestEnemy ( ) distan…" at bounding box center [539, 218] width 229 height 241
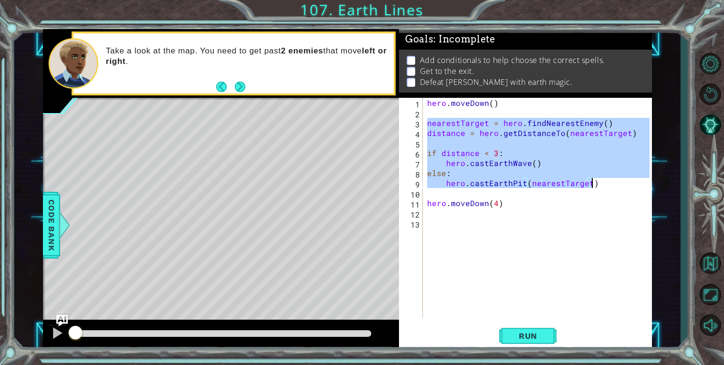
drag, startPoint x: 426, startPoint y: 123, endPoint x: 638, endPoint y: 186, distance: 221.6
click at [638, 186] on div "hero . [GEOGRAPHIC_DATA] ( ) nearestTarget = hero . findNearestEnemy ( ) distan…" at bounding box center [539, 218] width 229 height 241
type textarea "else: hero.castEarthPit(nearestTarget)"
click at [474, 244] on div "hero . [GEOGRAPHIC_DATA] ( ) nearestTarget = hero . findNearestEnemy ( ) distan…" at bounding box center [539, 218] width 229 height 241
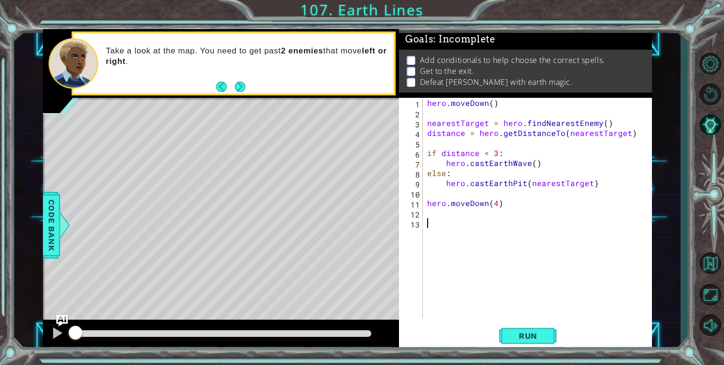
paste textarea "hero.castEarthPit(nearestTarget)"
type textarea "hero.castEarthPit(nearestTarget)"
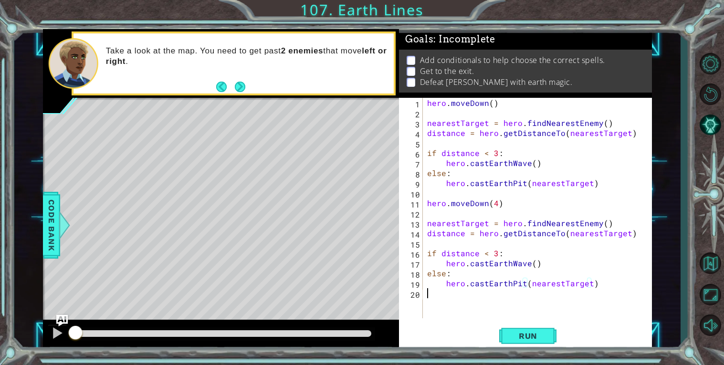
click at [470, 303] on div "hero . [GEOGRAPHIC_DATA] ( ) nearestTarget = hero . findNearestEnemy ( ) distan…" at bounding box center [539, 218] width 229 height 241
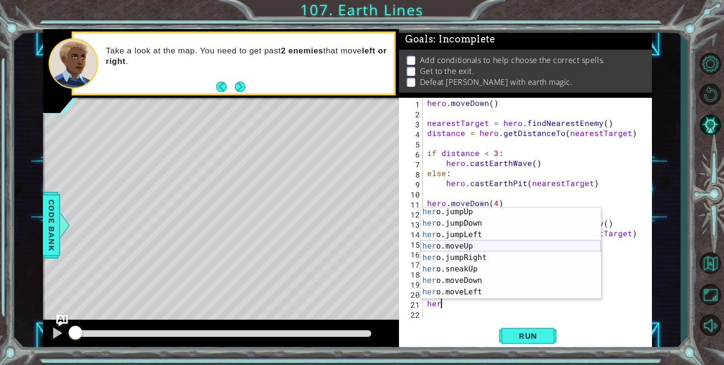
scroll to position [27, 0]
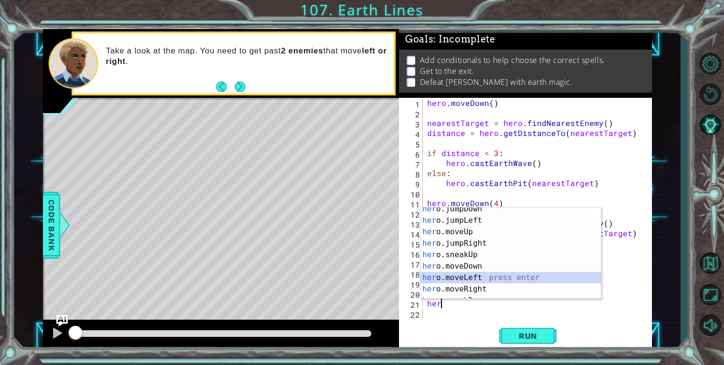
click at [492, 278] on div "her o.jumpDown press enter her o.jumpLeft press enter her o.moveUp press enter …" at bounding box center [511, 260] width 180 height 115
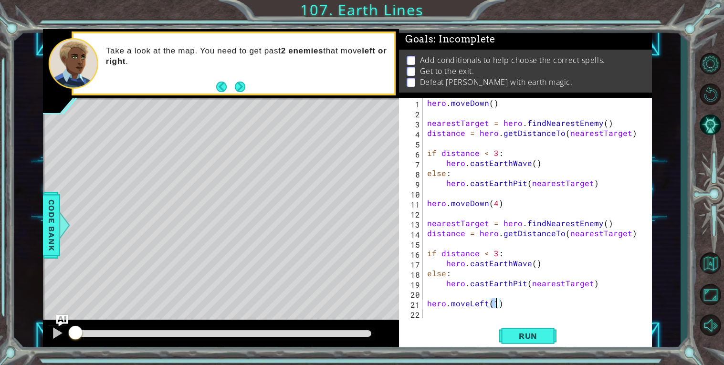
scroll to position [0, 3]
type textarea "hero.moveLeft(5)"
click at [522, 334] on span "Run" at bounding box center [528, 336] width 38 height 10
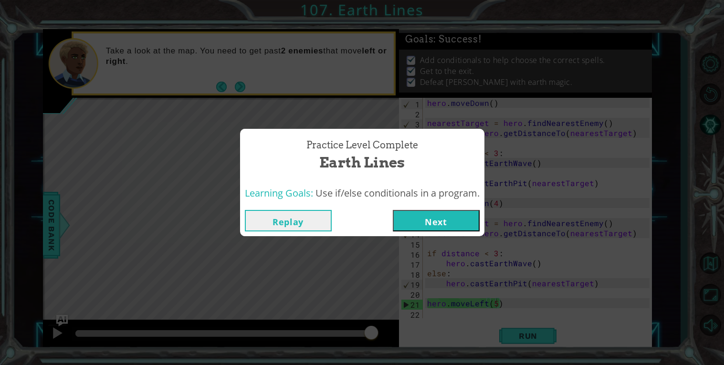
drag, startPoint x: 102, startPoint y: 334, endPoint x: 371, endPoint y: 329, distance: 268.8
click at [371, 329] on body "1 ההההההההההההההההההההההההההההההההההההההההההההההההההההההההההההההההההההההההההההה…" at bounding box center [362, 182] width 724 height 365
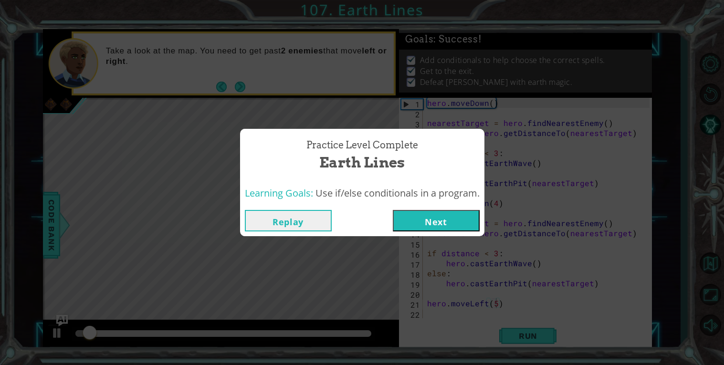
click at [441, 219] on button "Next" at bounding box center [436, 220] width 87 height 21
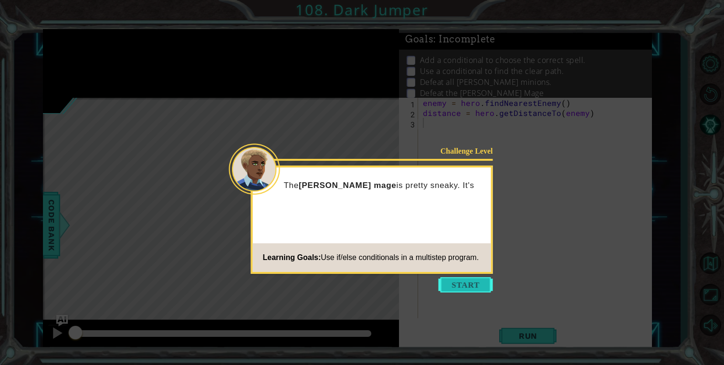
click at [466, 287] on button "Start" at bounding box center [466, 284] width 54 height 15
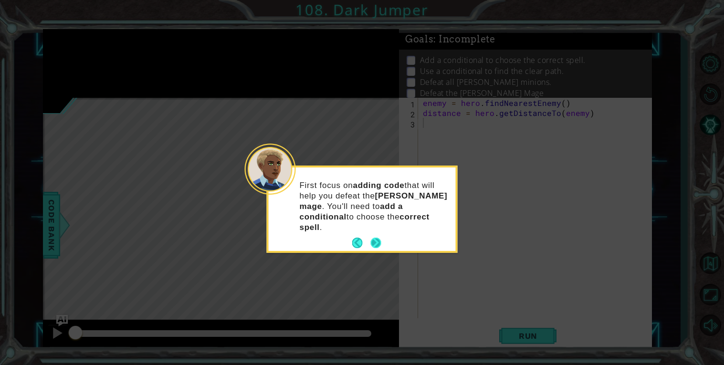
click at [382, 232] on div "First focus on adding code that will help you defeat the [PERSON_NAME] mage . Y…" at bounding box center [362, 210] width 187 height 84
click at [382, 232] on div "First focus on adding code that will help you defeat the [PERSON_NAME] mage . Y…" at bounding box center [362, 211] width 187 height 80
click at [380, 238] on button "Next" at bounding box center [376, 243] width 11 height 11
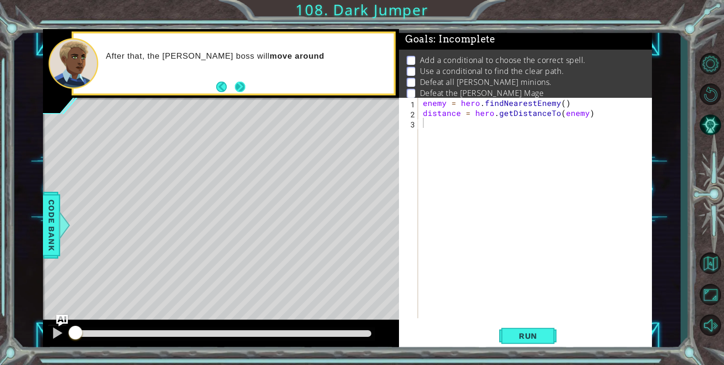
click at [245, 86] on button "Next" at bounding box center [240, 87] width 11 height 11
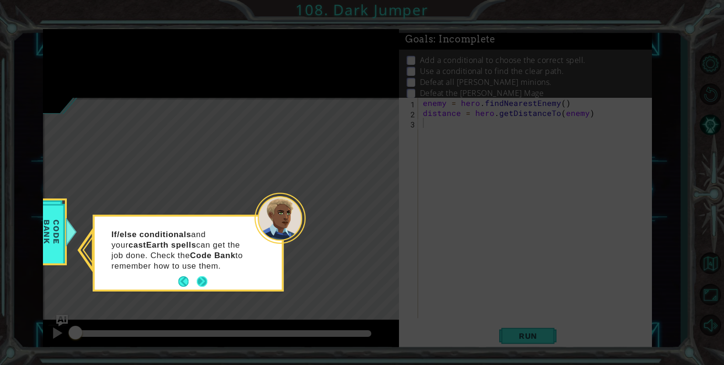
click at [204, 284] on button "Next" at bounding box center [202, 281] width 11 height 11
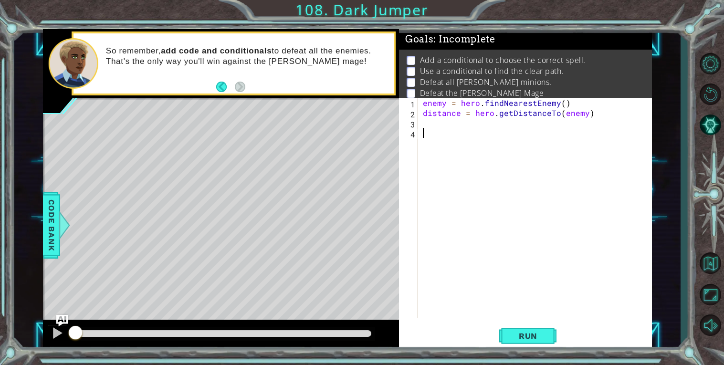
paste textarea "hero.castEarthPit(nearestTarget)"
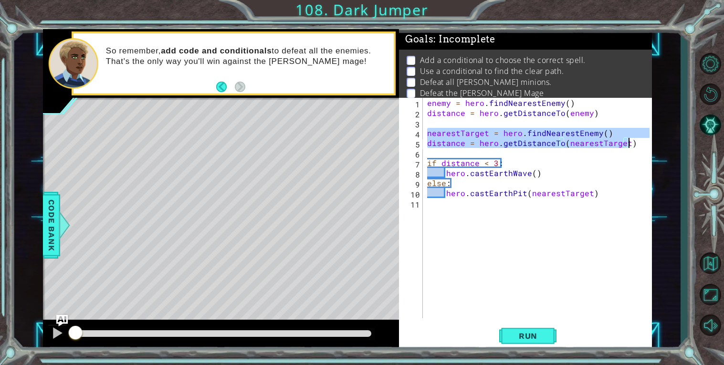
drag, startPoint x: 428, startPoint y: 134, endPoint x: 644, endPoint y: 145, distance: 216.5
click at [644, 145] on div "enemy = hero . findNearestEnemy ( ) distance = hero . getDistanceTo ( enemy ) n…" at bounding box center [539, 218] width 229 height 241
type textarea "nearestTarget = hero.findNearestEnemy() distance = hero.getDistanceTo(nearestTa…"
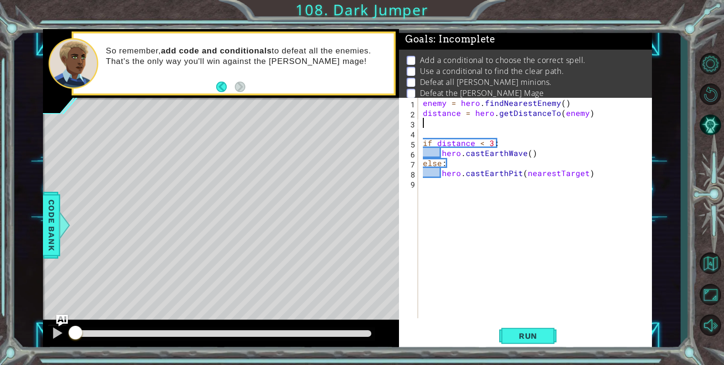
click at [434, 141] on div "enemy = hero . findNearestEnemy ( ) distance = hero . getDistanceTo ( enemy ) i…" at bounding box center [537, 218] width 233 height 241
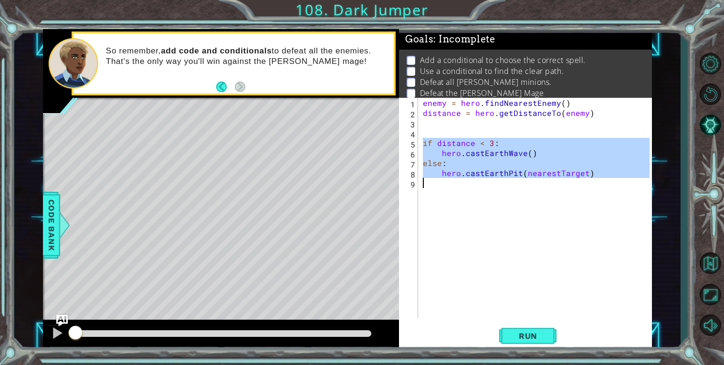
drag, startPoint x: 421, startPoint y: 142, endPoint x: 642, endPoint y: 180, distance: 224.3
click at [642, 180] on div "enemy = hero . findNearestEnemy ( ) distance = hero . getDistanceTo ( enemy ) i…" at bounding box center [537, 218] width 233 height 241
type textarea "hero.castEarthPit(nearestTarget)"
click at [642, 180] on div "enemy = hero . findNearestEnemy ( ) distance = hero . getDistanceTo ( enemy ) i…" at bounding box center [535, 208] width 229 height 221
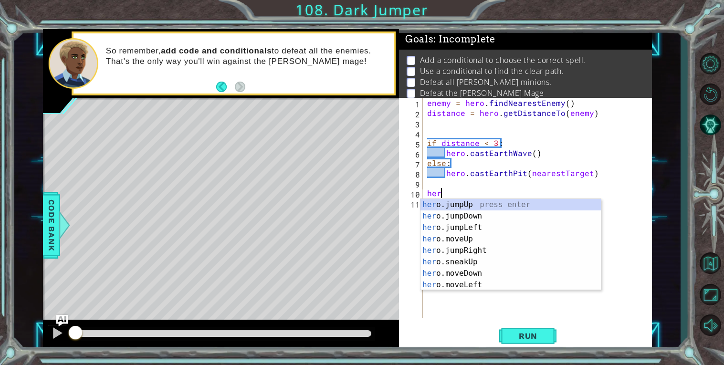
scroll to position [0, 0]
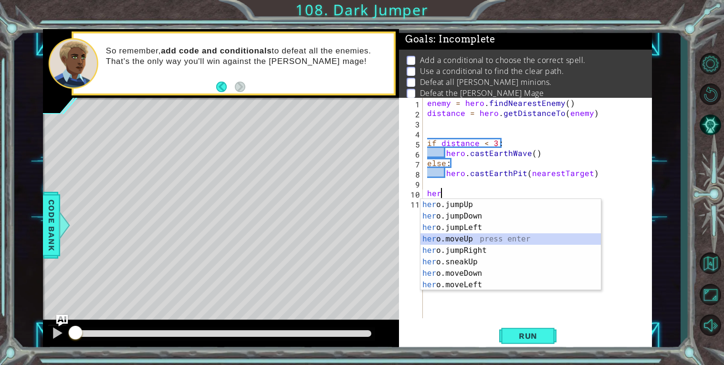
click at [466, 237] on div "her o.jumpUp press enter her o.jumpDown press enter her o.jumpLeft press enter …" at bounding box center [511, 256] width 180 height 115
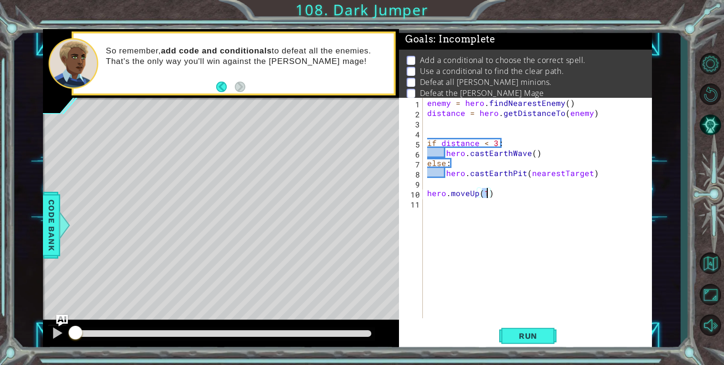
type textarea "hero.moveUp(2)"
click at [500, 246] on div "enemy = hero . findNearestEnemy ( ) distance = hero . getDistanceTo ( enemy ) i…" at bounding box center [539, 218] width 229 height 241
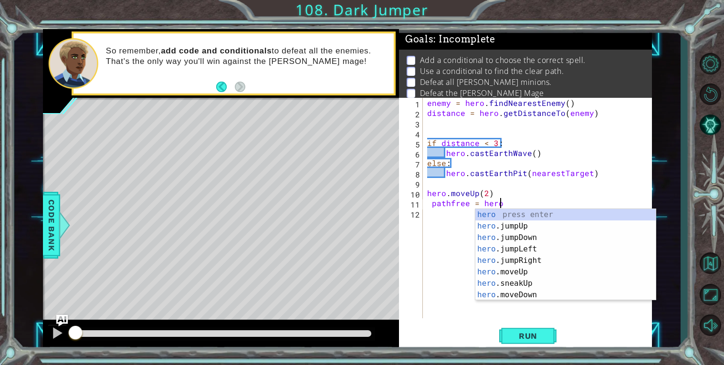
scroll to position [0, 4]
type textarea "pathfree = hero.c"
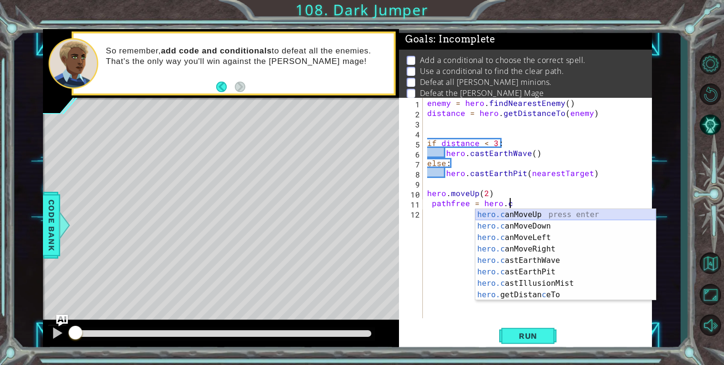
click at [538, 210] on div "hero.c anMoveUp press enter hero.c anMoveDown press enter hero.c anMoveLeft pre…" at bounding box center [565, 266] width 180 height 115
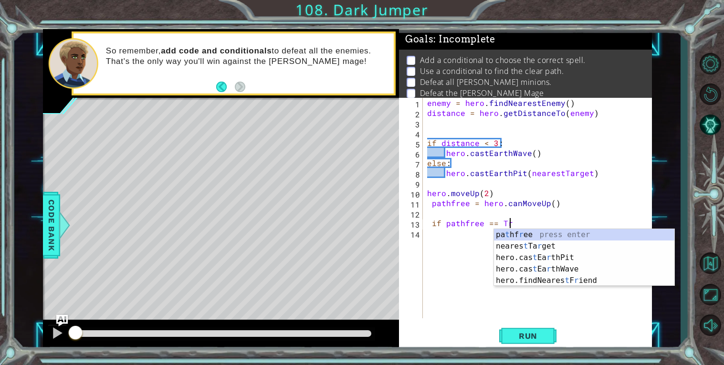
scroll to position [0, 4]
type textarea "if pathfree == True"
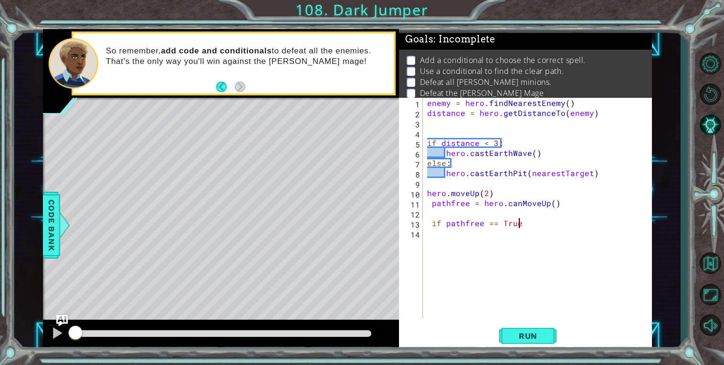
scroll to position [0, 0]
click at [510, 252] on div "enemy = hero . findNearestEnemy ( ) distance = hero . getDistanceTo ( enemy ) i…" at bounding box center [539, 218] width 229 height 241
click at [480, 244] on div "enemy = hero . findNearestEnemy ( ) distance = hero . getDistanceTo ( enemy ) i…" at bounding box center [539, 218] width 229 height 241
click at [470, 237] on div "enemy = hero . findNearestEnemy ( ) distance = hero . getDistanceTo ( enemy ) i…" at bounding box center [539, 218] width 229 height 241
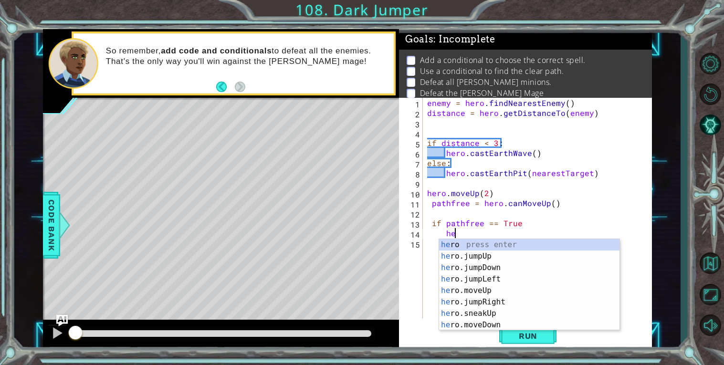
scroll to position [0, 1]
click at [458, 288] on div "her o press enter her o.jumpUp press enter her o.jumpDown press enter her o.jum…" at bounding box center [529, 296] width 180 height 115
type textarea "hero.moveUp(1)"
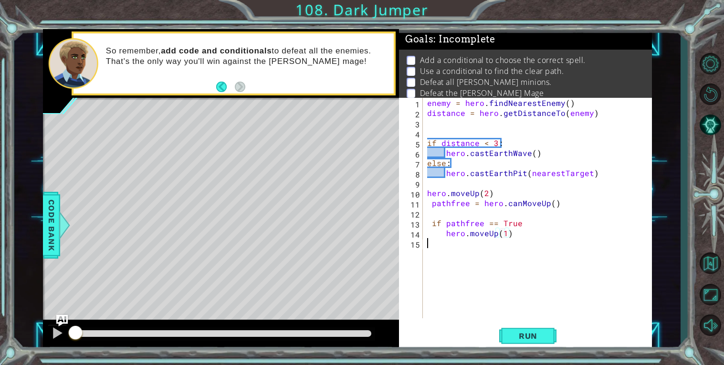
click at [445, 263] on div "enemy = hero . findNearestEnemy ( ) distance = hero . getDistanceTo ( enemy ) i…" at bounding box center [539, 218] width 229 height 241
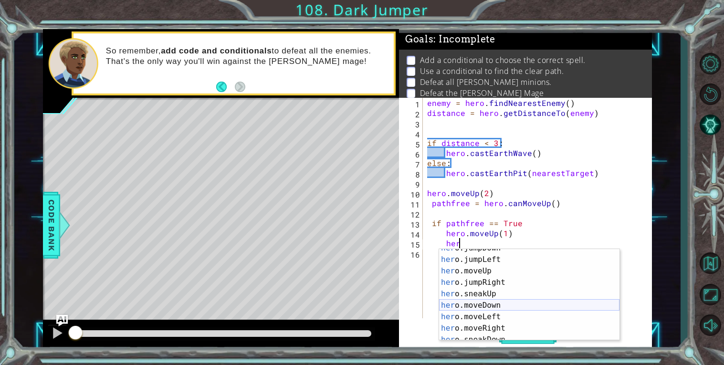
scroll to position [30, 0]
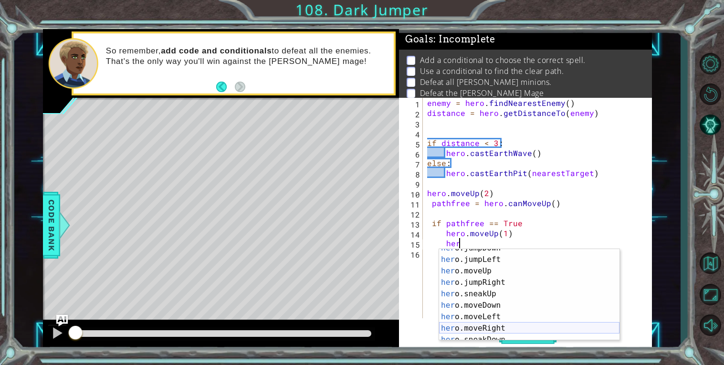
click at [495, 327] on div "her o.jumpDown press enter her o.jumpLeft press enter her o.moveUp press enter …" at bounding box center [529, 299] width 180 height 115
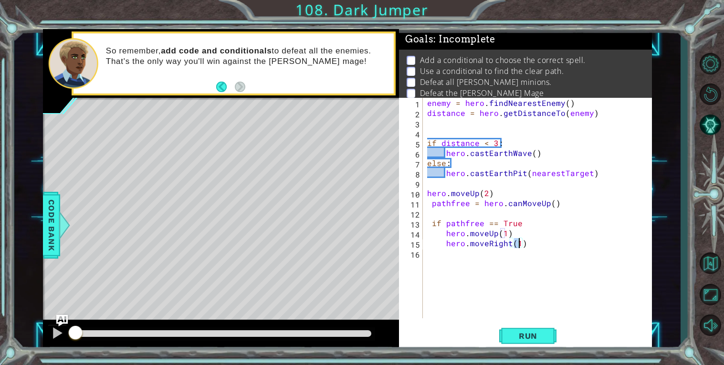
type textarea "hero.moveRight(2)"
click at [450, 262] on div "enemy = hero . findNearestEnemy ( ) distance = hero . getDistanceTo ( enemy ) i…" at bounding box center [539, 218] width 229 height 241
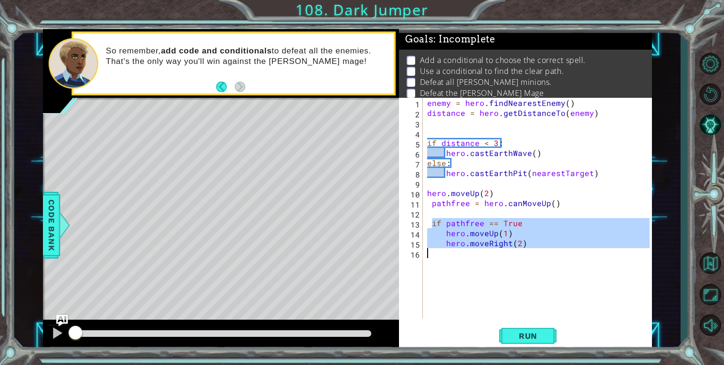
drag, startPoint x: 431, startPoint y: 223, endPoint x: 566, endPoint y: 250, distance: 137.3
click at [566, 250] on div "enemy = hero . findNearestEnemy ( ) distance = hero . getDistanceTo ( enemy ) i…" at bounding box center [539, 218] width 229 height 241
type textarea "hero.moveRight(2)"
click at [524, 268] on div "enemy = hero . findNearestEnemy ( ) distance = hero . getDistanceTo ( enemy ) i…" at bounding box center [537, 208] width 224 height 221
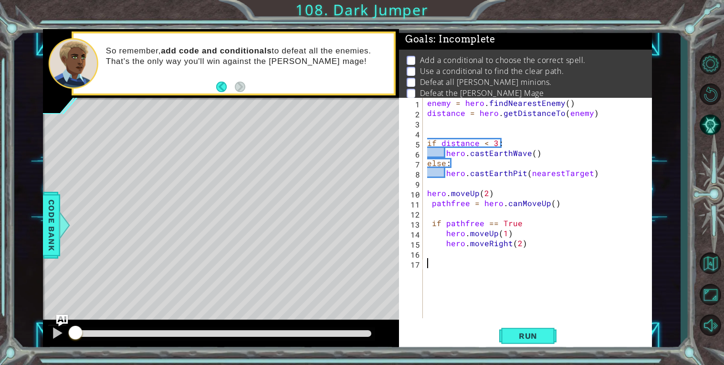
paste textarea "if pathfree == True"
click at [505, 263] on div "enemy = hero . findNearestEnemy ( ) distance = hero . getDistanceTo ( enemy ) i…" at bounding box center [539, 218] width 229 height 241
click at [536, 221] on div "enemy = hero . findNearestEnemy ( ) distance = hero . getDistanceTo ( enemy ) i…" at bounding box center [539, 218] width 229 height 241
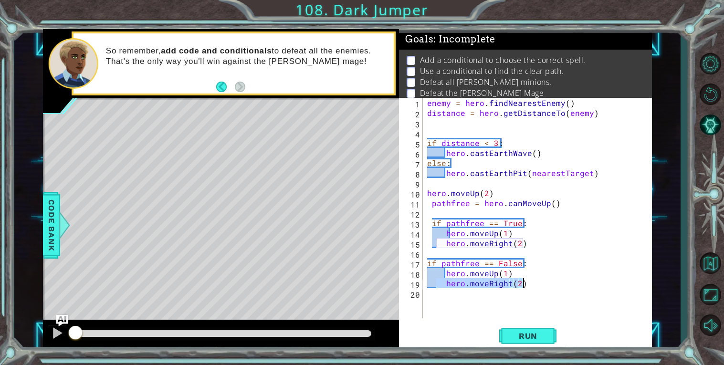
drag, startPoint x: 438, startPoint y: 282, endPoint x: 525, endPoint y: 284, distance: 86.9
click at [525, 284] on div "enemy = hero . findNearestEnemy ( ) distance = hero . getDistanceTo ( enemy ) i…" at bounding box center [539, 218] width 229 height 241
type textarea "hero.moveRight(2)"
click at [441, 271] on div "enemy = hero . findNearestEnemy ( ) distance = hero . getDistanceTo ( enemy ) i…" at bounding box center [539, 218] width 229 height 241
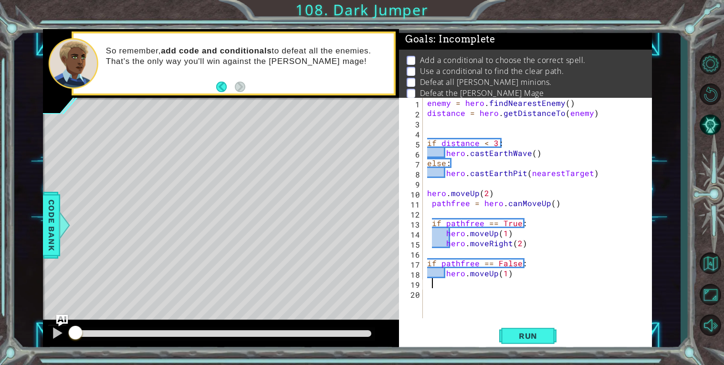
type textarea "hero.moveUp(1)"
click at [457, 279] on div "enemy = hero . findNearestEnemy ( ) distance = hero . getDistanceTo ( enemy ) i…" at bounding box center [539, 218] width 229 height 241
click at [453, 276] on div "enemy = hero . findNearestEnemy ( ) distance = hero . getDistanceTo ( enemy ) i…" at bounding box center [539, 218] width 229 height 241
paste textarea "hero.moveRight(2)"
click at [450, 272] on div "enemy = hero . findNearestEnemy ( ) distance = hero . getDistanceTo ( enemy ) i…" at bounding box center [539, 218] width 229 height 241
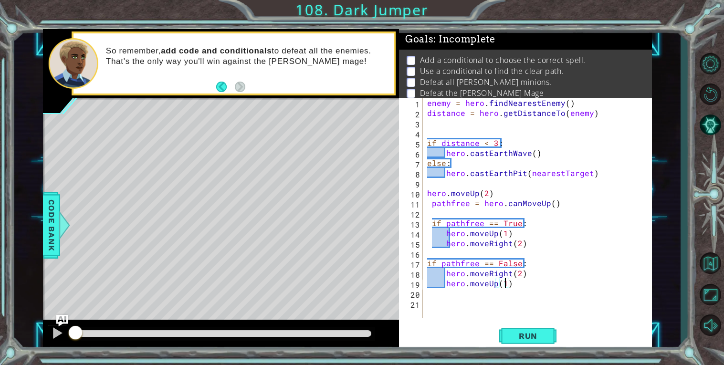
click at [505, 286] on div "enemy = hero . findNearestEnemy ( ) distance = hero . getDistanceTo ( enemy ) i…" at bounding box center [539, 218] width 229 height 241
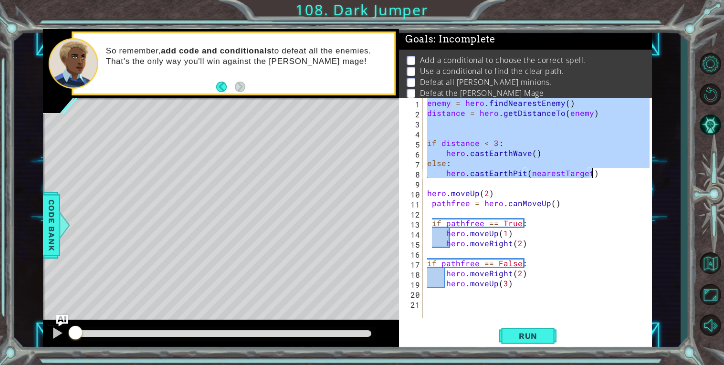
drag, startPoint x: 425, startPoint y: 102, endPoint x: 607, endPoint y: 175, distance: 195.8
click at [607, 175] on div "enemy = hero . findNearestEnemy ( ) distance = hero . getDistanceTo ( enemy ) i…" at bounding box center [539, 218] width 229 height 241
type textarea "else: hero.castEarthPit(nearestTarget)"
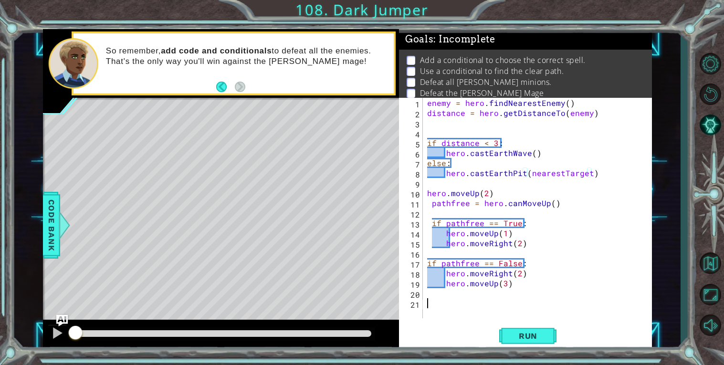
click at [463, 301] on div "enemy = hero . findNearestEnemy ( ) distance = hero . getDistanceTo ( enemy ) i…" at bounding box center [539, 218] width 229 height 241
paste textarea "hero.castEarthPit(nearestTarget)"
type textarea "hero.castEarthPit(nearestTarget)"
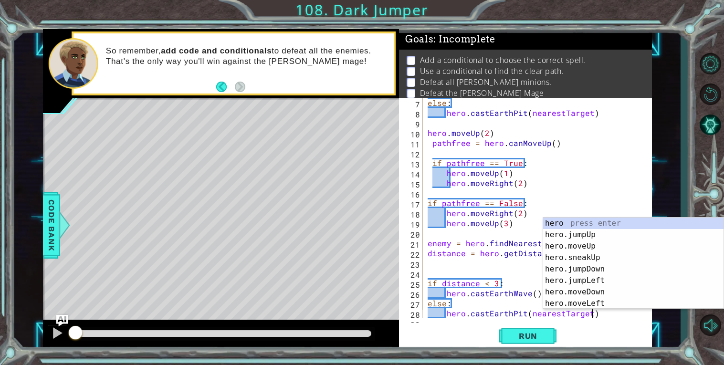
scroll to position [1, 0]
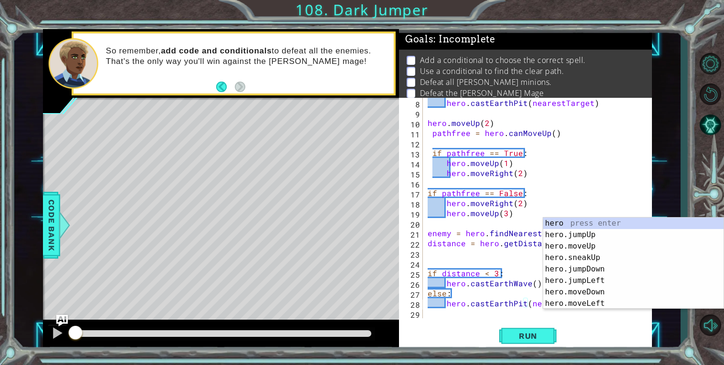
click at [442, 315] on div "hero . [GEOGRAPHIC_DATA] ( nearestTarget ) hero . moveUp ( 2 ) pathfree = hero …" at bounding box center [540, 218] width 229 height 241
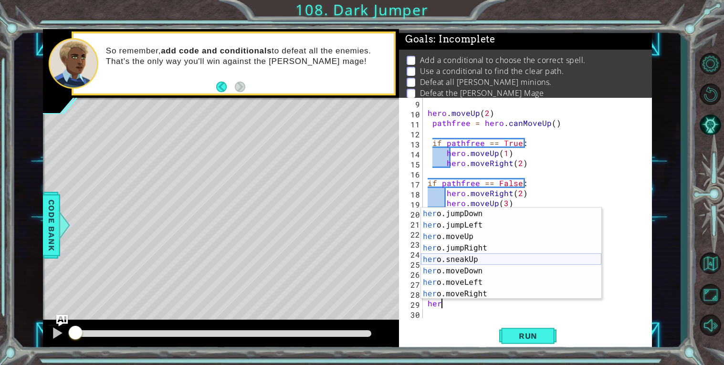
scroll to position [22, 0]
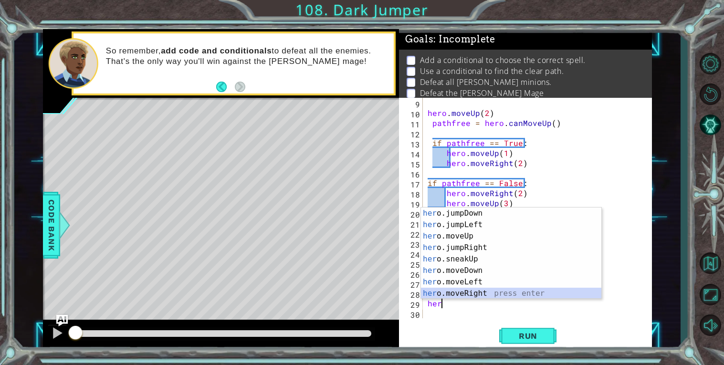
click at [479, 289] on div "her o.jumpDown press enter her o.jumpLeft press enter her o.moveUp press enter …" at bounding box center [511, 265] width 180 height 115
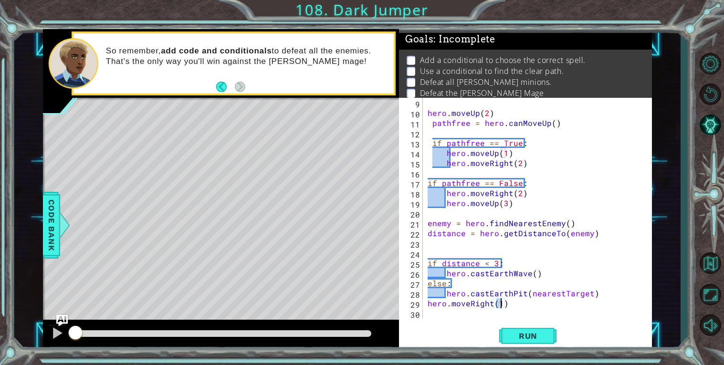
type textarea "hero.moveRight(2)"
click at [428, 300] on div "hero . moveUp ( 2 ) pathfree = hero . canMoveUp ( ) if pathfree == True : hero …" at bounding box center [540, 218] width 229 height 241
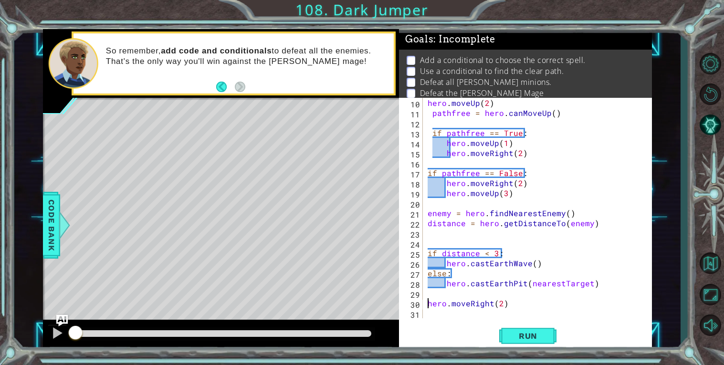
scroll to position [90, 0]
click at [438, 314] on div "hero . moveUp ( 2 ) pathfree = hero . canMoveUp ( ) if pathfree == True : hero …" at bounding box center [540, 218] width 229 height 241
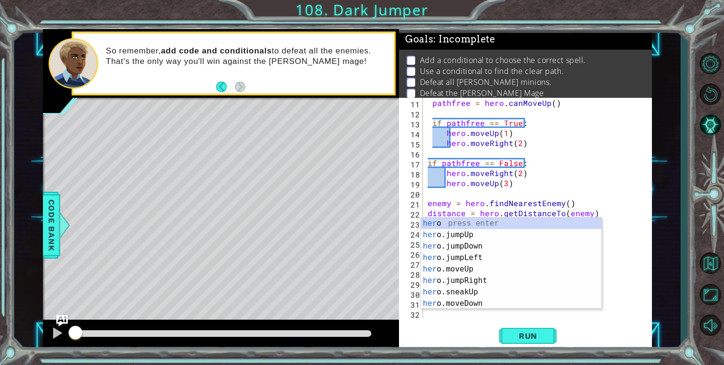
scroll to position [100, 0]
click at [464, 302] on div "her o press enter her o.jumpUp press enter her o.jumpDown press enter her o.jum…" at bounding box center [511, 275] width 180 height 115
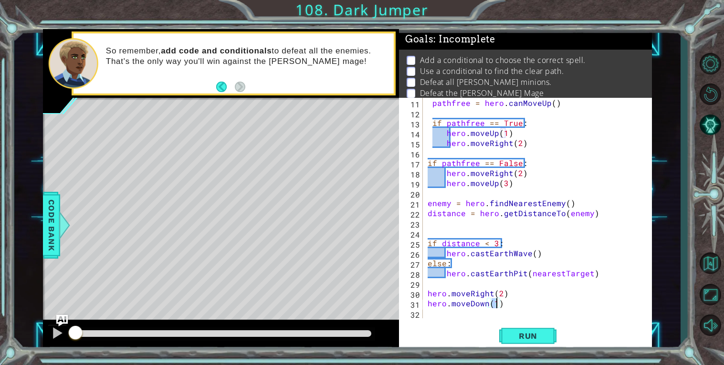
type textarea "hero.moveDown(2)"
click at [443, 316] on div "pathfree = hero . canMoveUp ( ) if pathfree == True : hero . moveUp ( 1 ) hero …" at bounding box center [540, 218] width 229 height 241
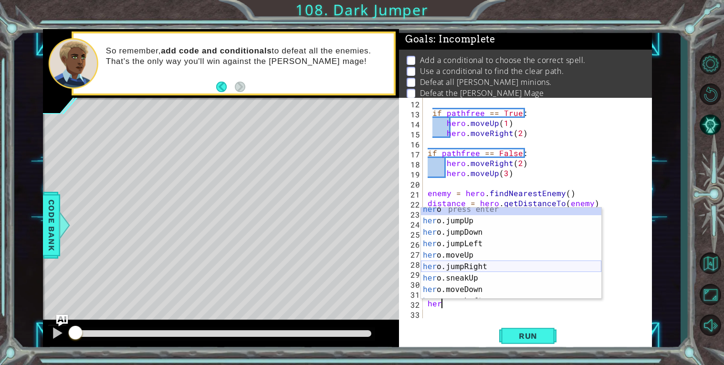
scroll to position [22, 0]
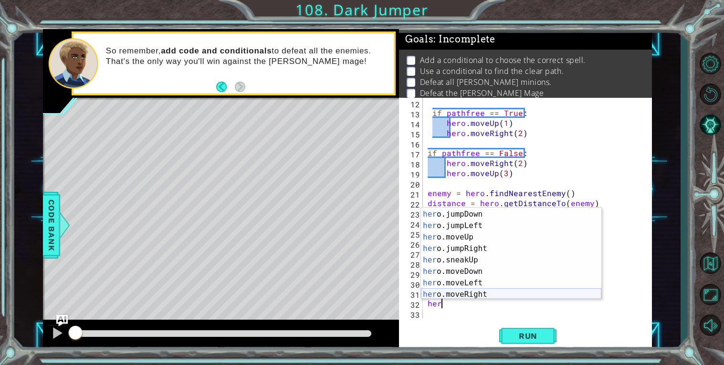
click at [471, 294] on div "her o.jumpUp press enter her o.jumpDown press enter her o.jumpLeft press enter …" at bounding box center [511, 254] width 180 height 115
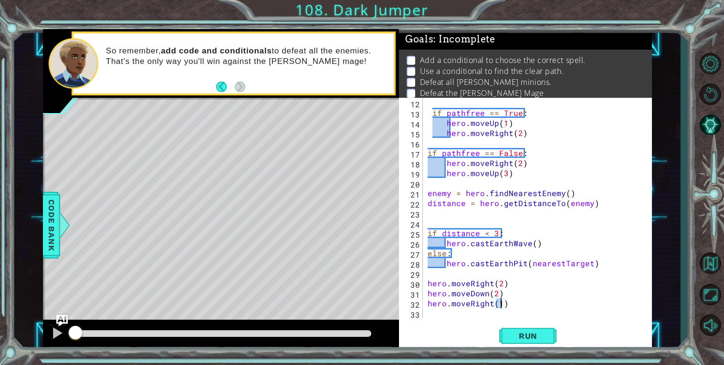
type textarea "hero.moveRight(2)"
click at [442, 316] on div "if pathfree == True : hero . moveUp ( 1 ) hero . moveRight ( 2 ) if pathfree ==…" at bounding box center [540, 218] width 229 height 241
click at [512, 295] on div "if pathfree == True : hero . moveUp ( 1 ) hero . moveRight ( 2 ) if pathfree ==…" at bounding box center [540, 218] width 229 height 241
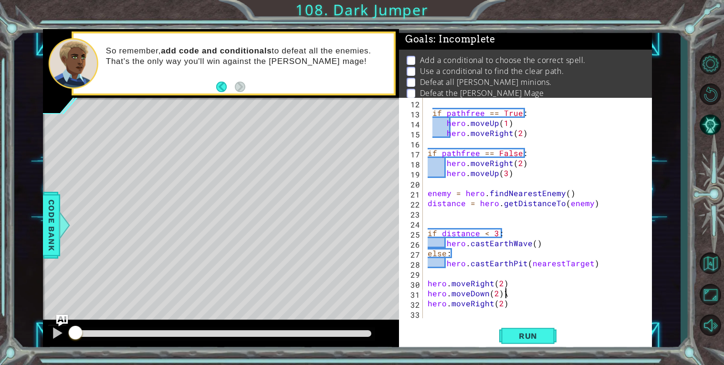
type textarea "hero.moveDown(2)"
paste textarea "hero.castEarthPit(nearestTarget)"
type textarea "hero.castEarthPit(nearestTarget)"
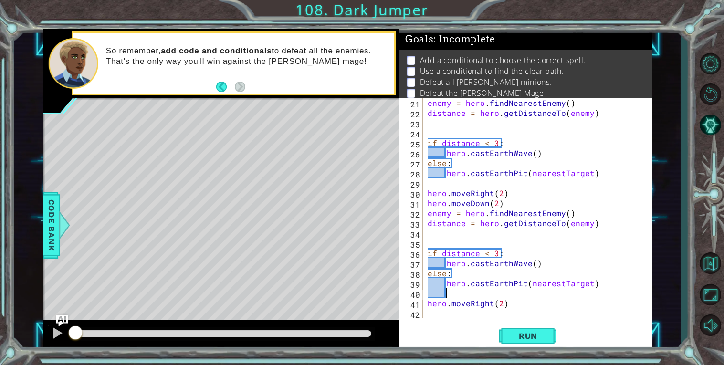
scroll to position [200, 0]
click at [515, 334] on span "Run" at bounding box center [528, 336] width 38 height 10
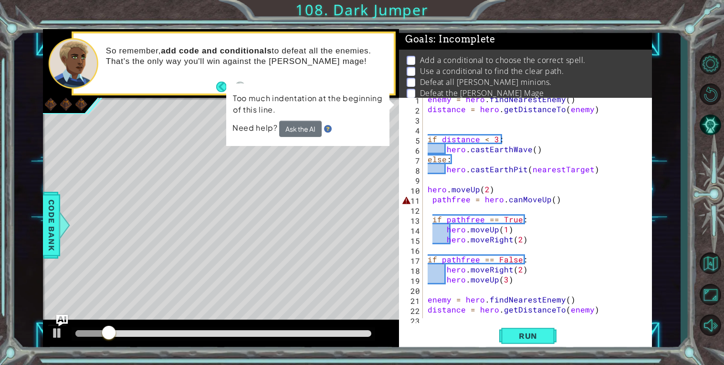
scroll to position [0, 0]
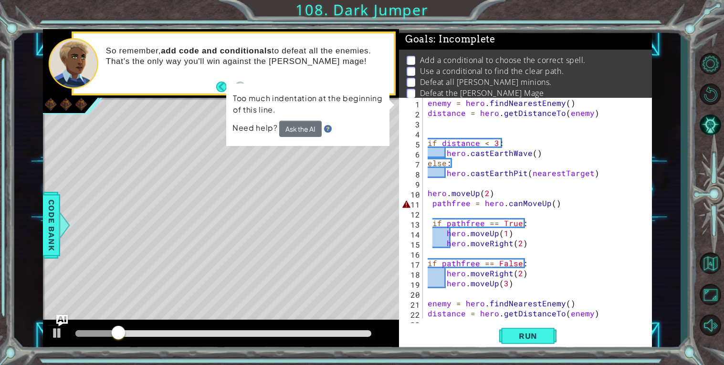
click at [436, 202] on div "enemy = hero . findNearestEnemy ( ) distance = hero . getDistanceTo ( enemy ) i…" at bounding box center [540, 218] width 229 height 241
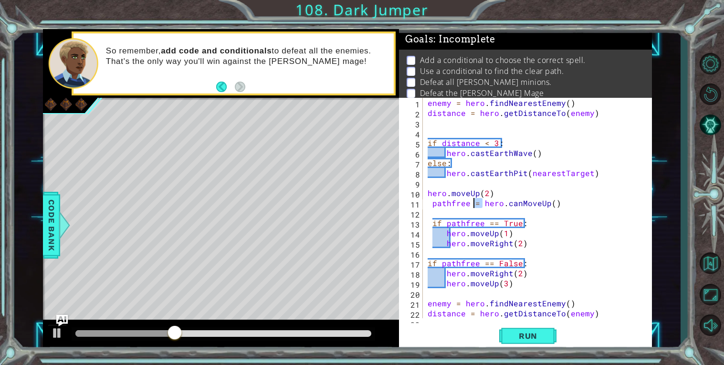
drag, startPoint x: 481, startPoint y: 203, endPoint x: 474, endPoint y: 203, distance: 6.7
click at [474, 203] on div "enemy = hero . findNearestEnemy ( ) distance = hero . getDistanceTo ( enemy ) i…" at bounding box center [540, 218] width 229 height 241
type textarea "pathfree = hero.canMoveUp()"
click at [531, 336] on span "Run" at bounding box center [528, 336] width 38 height 10
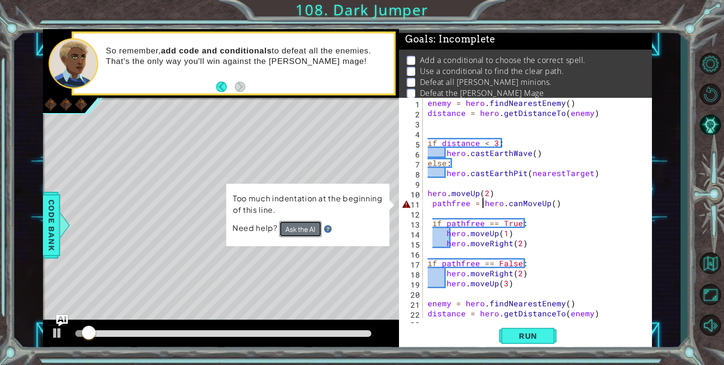
click at [315, 231] on button "Ask the AI" at bounding box center [300, 229] width 42 height 16
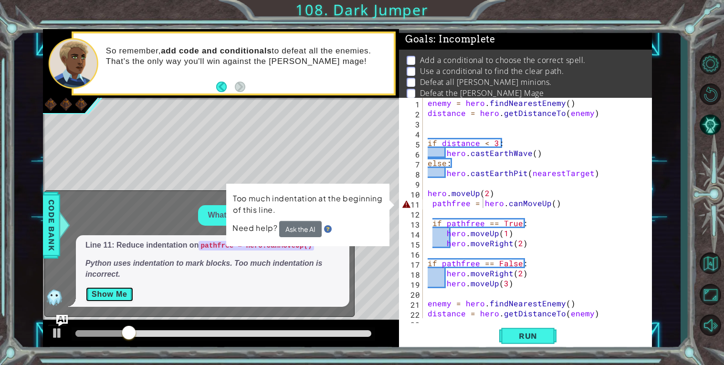
click at [119, 295] on button "Show Me" at bounding box center [109, 294] width 48 height 15
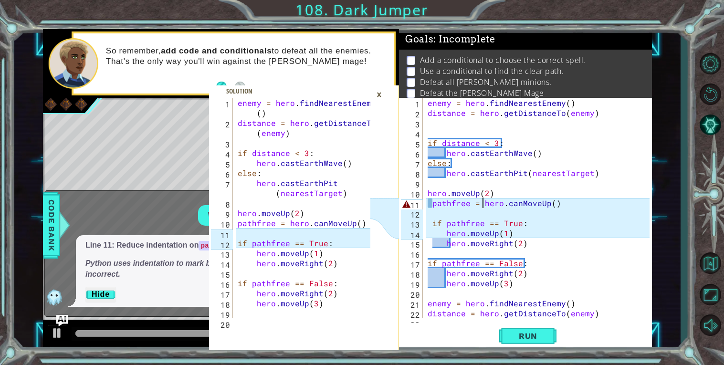
scroll to position [0, 3]
click at [435, 203] on div "enemy = hero . findNearestEnemy ( ) distance = hero . getDistanceTo ( enemy ) i…" at bounding box center [540, 218] width 229 height 241
click at [434, 207] on div "enemy = hero . findNearestEnemy ( ) distance = hero . getDistanceTo ( enemy ) i…" at bounding box center [540, 218] width 229 height 241
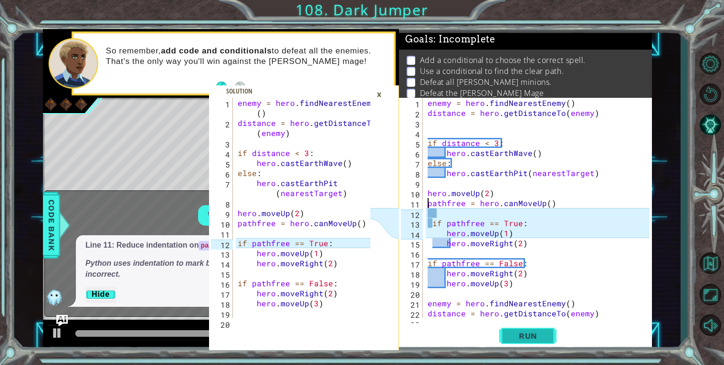
click at [537, 341] on button "Run" at bounding box center [527, 335] width 57 height 25
click at [434, 219] on div "enemy = hero . findNearestEnemy ( ) distance = hero . getDistanceTo ( enemy ) i…" at bounding box center [540, 218] width 229 height 241
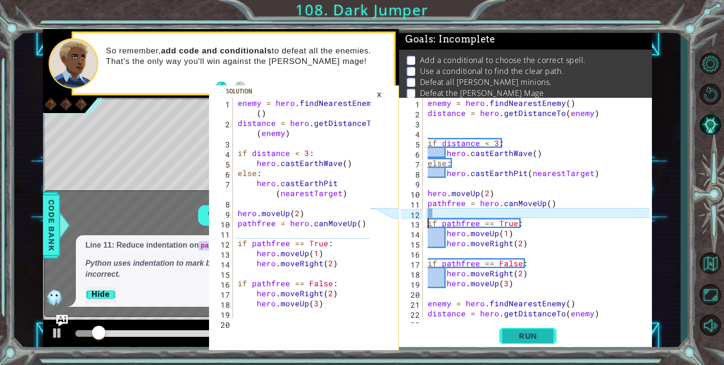
click at [530, 339] on span "Run" at bounding box center [528, 336] width 38 height 10
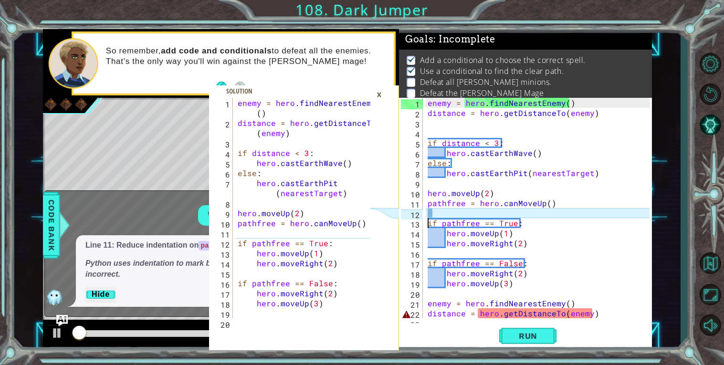
click at [382, 102] on div "×" at bounding box center [379, 94] width 15 height 16
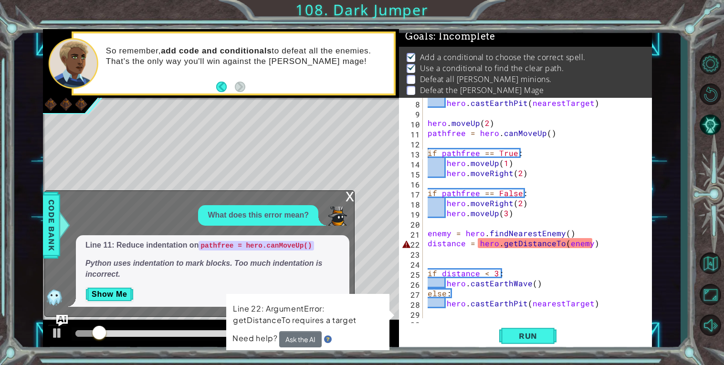
scroll to position [98, 0]
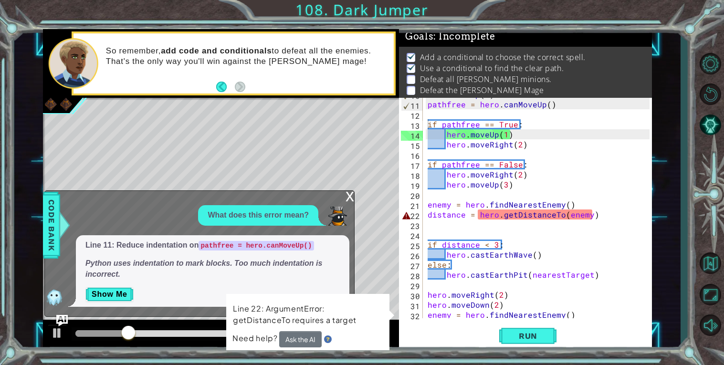
click at [351, 196] on div "x" at bounding box center [350, 196] width 9 height 10
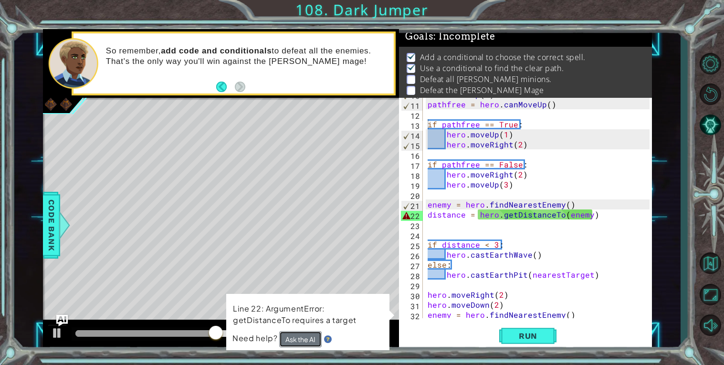
click at [304, 334] on button "Ask the AI" at bounding box center [300, 339] width 42 height 16
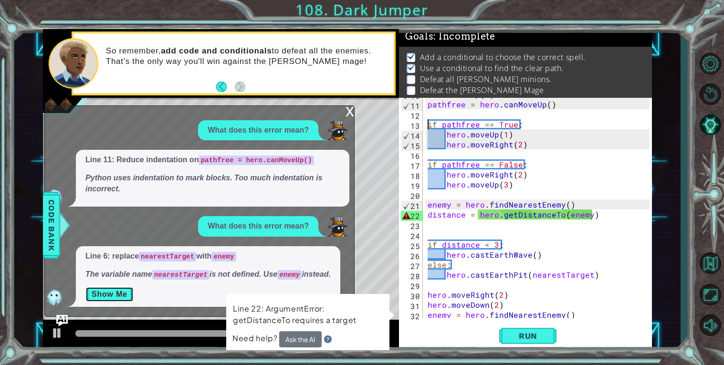
click at [103, 289] on button "Show Me" at bounding box center [109, 294] width 48 height 15
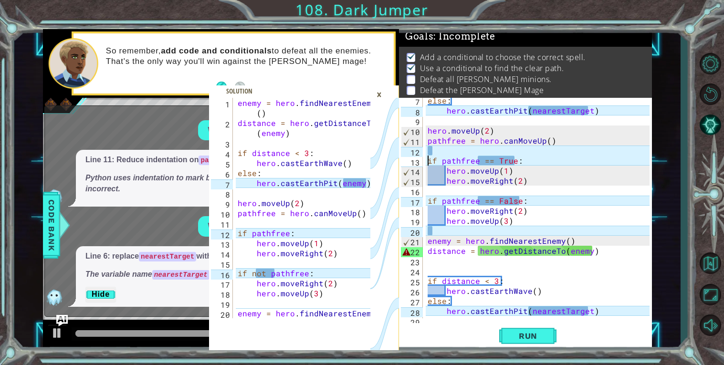
scroll to position [0, 0]
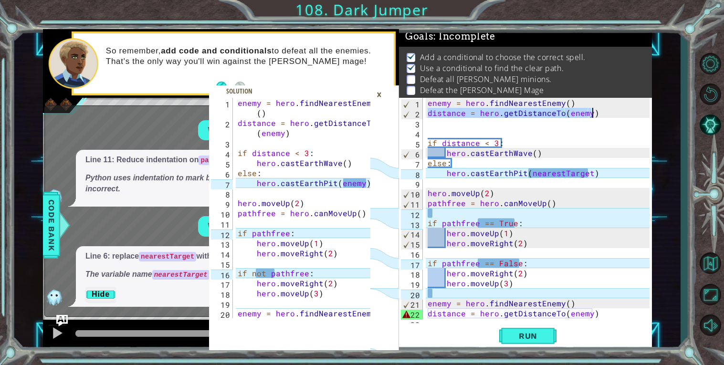
drag, startPoint x: 427, startPoint y: 113, endPoint x: 593, endPoint y: 116, distance: 166.6
click at [593, 116] on div "enemy = hero . findNearestEnemy ( ) distance = hero . getDistanceTo ( enemy ) i…" at bounding box center [540, 218] width 229 height 241
click at [444, 315] on div "enemy = hero . findNearestEnemy ( ) distance = hero . getDistanceTo ( enemy ) i…" at bounding box center [540, 218] width 229 height 241
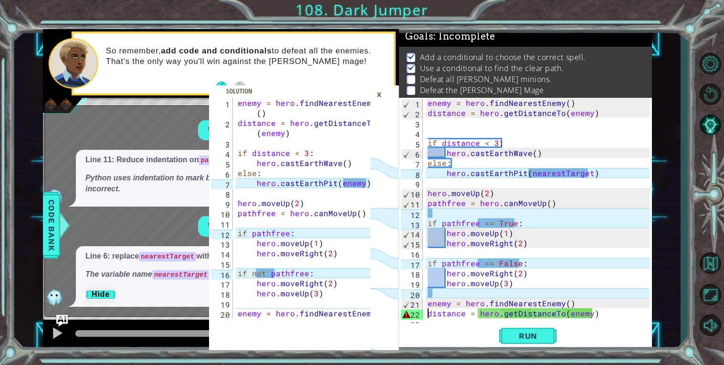
click at [427, 314] on div "enemy = hero . findNearestEnemy ( ) distance = hero . getDistanceTo ( enemy ) i…" at bounding box center [540, 218] width 229 height 241
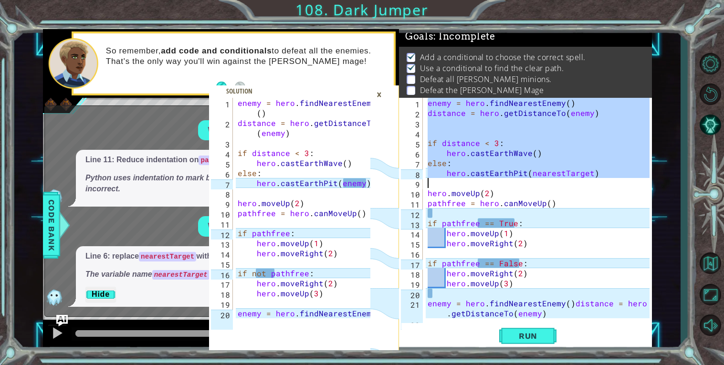
drag, startPoint x: 427, startPoint y: 103, endPoint x: 609, endPoint y: 179, distance: 196.8
click at [609, 179] on div "enemy = hero . findNearestEnemy ( ) distance = hero . getDistanceTo ( enemy ) i…" at bounding box center [540, 218] width 229 height 241
type textarea "hero.castEarthPit(nearestTarget)"
click at [514, 338] on span "Run" at bounding box center [528, 336] width 38 height 10
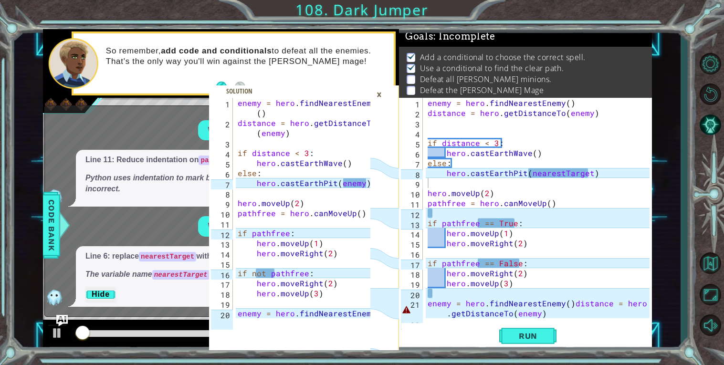
click at [383, 94] on div "×" at bounding box center [379, 94] width 15 height 16
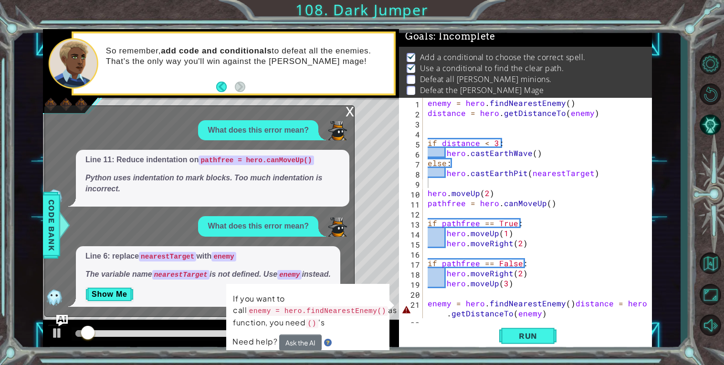
click at [350, 108] on div "x" at bounding box center [350, 111] width 9 height 10
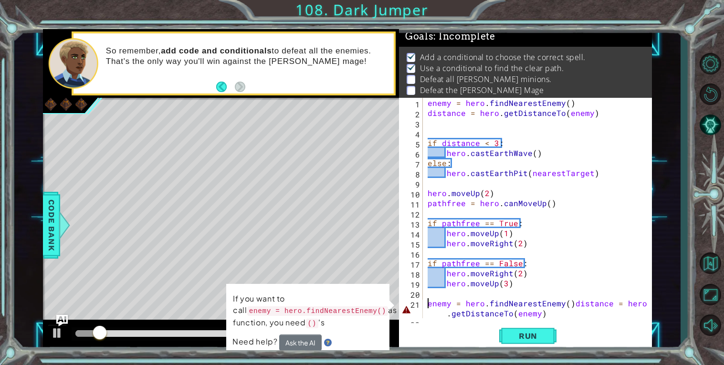
click at [429, 305] on div "enemy = hero . findNearestEnemy ( ) distance = hero . getDistanceTo ( enemy ) i…" at bounding box center [540, 218] width 229 height 241
type textarea "enemy = hero.findNearestEnemy()distance = hero.getDistanceTo(enemy)"
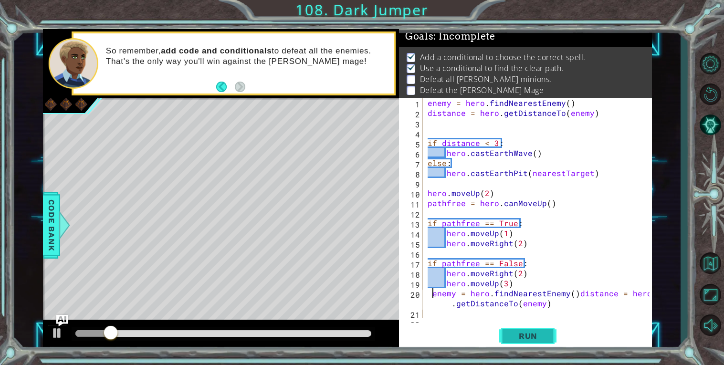
click at [529, 338] on span "Run" at bounding box center [528, 336] width 38 height 10
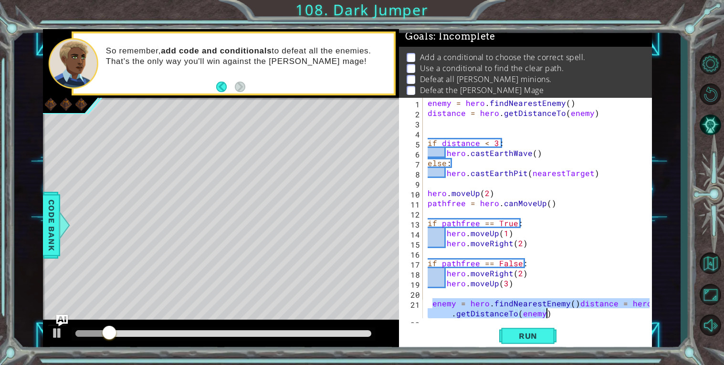
drag, startPoint x: 431, startPoint y: 304, endPoint x: 567, endPoint y: 310, distance: 136.2
click at [567, 310] on div "enemy = hero . findNearestEnemy ( ) distance = hero . getDistanceTo ( enemy ) i…" at bounding box center [540, 218] width 229 height 241
paste textarea "Code Area"
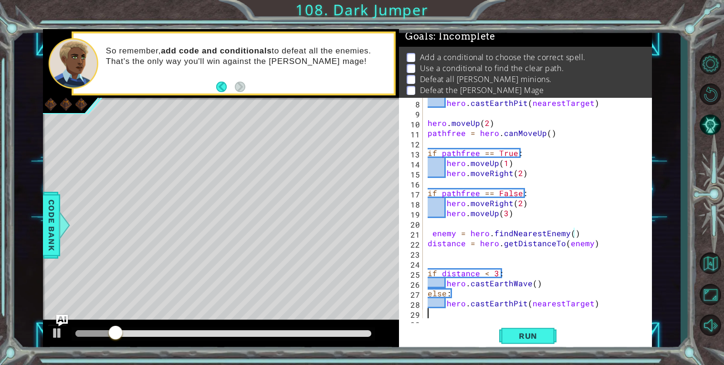
scroll to position [70, 0]
click at [536, 334] on span "Run" at bounding box center [528, 336] width 38 height 10
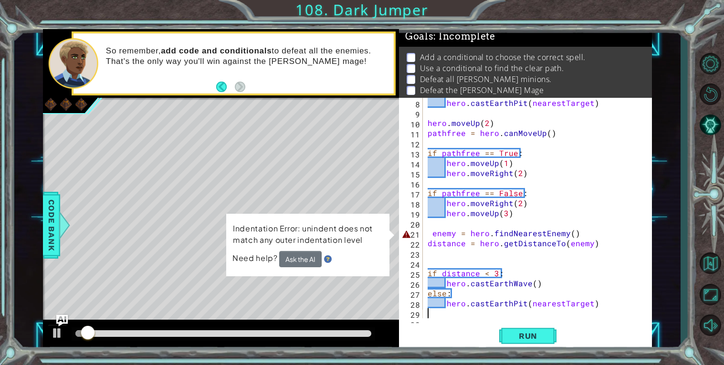
click at [432, 231] on div "hero . castEarthPit ( nearestTarget ) hero . moveUp ( 2 ) pathfree = hero . can…" at bounding box center [540, 218] width 229 height 241
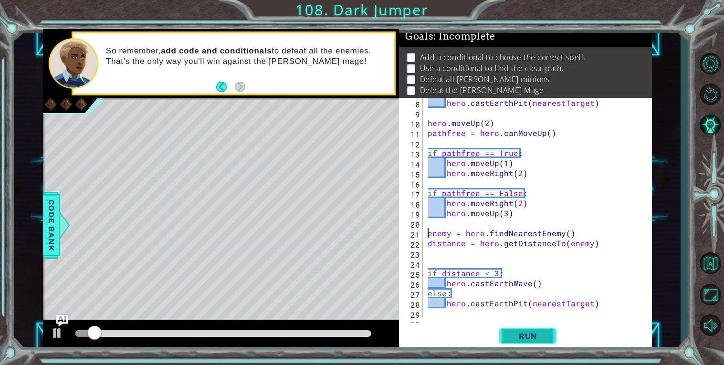
click at [538, 334] on span "Run" at bounding box center [528, 336] width 38 height 10
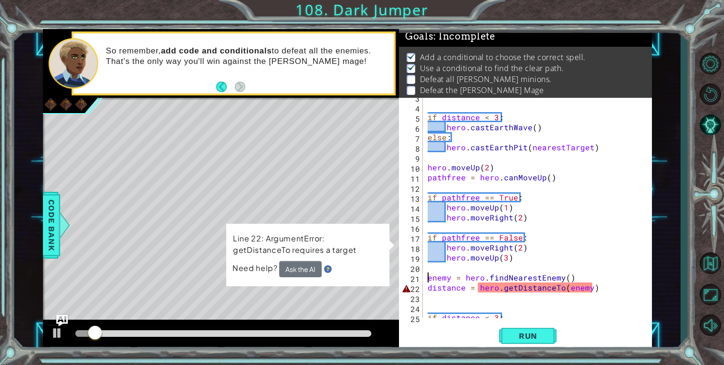
scroll to position [0, 0]
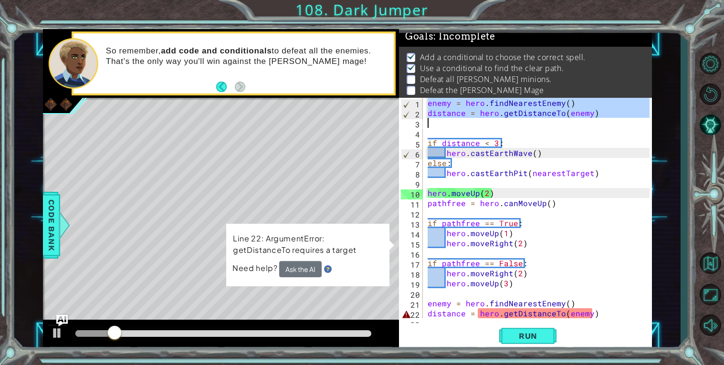
drag, startPoint x: 429, startPoint y: 102, endPoint x: 609, endPoint y: 119, distance: 181.2
click at [609, 119] on div "enemy = hero . findNearestEnemy ( ) distance = hero . getDistanceTo ( enemy ) i…" at bounding box center [540, 218] width 229 height 241
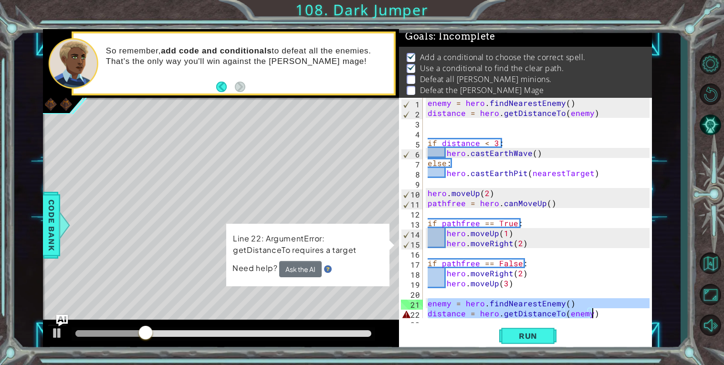
drag, startPoint x: 425, startPoint y: 303, endPoint x: 605, endPoint y: 310, distance: 179.6
click at [605, 310] on div "enemy = hero . findNearestEnemy ( ) distance = hero . getDistanceTo ( enemy ) i…" at bounding box center [540, 218] width 229 height 241
type textarea "enemy = hero.findNearestEnemy() distance = hero.getDistanceTo(enemy)"
paste textarea "Code Area"
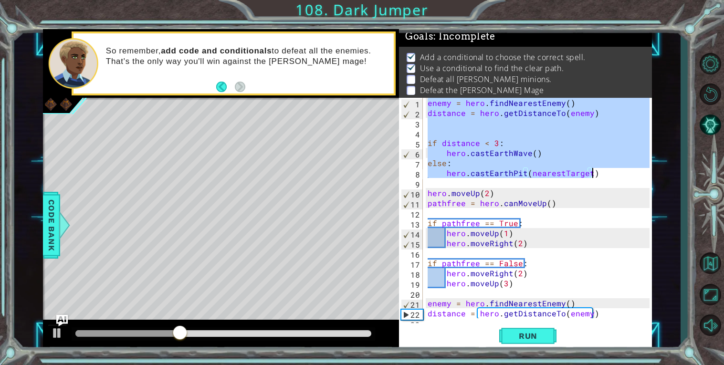
drag, startPoint x: 428, startPoint y: 102, endPoint x: 602, endPoint y: 172, distance: 187.8
click at [602, 172] on div "enemy = hero . findNearestEnemy ( ) distance = hero . getDistanceTo ( enemy ) i…" at bounding box center [540, 218] width 229 height 241
type textarea "else: hero.castEarthPit(nearestTarget)"
paste textarea "Code Area"
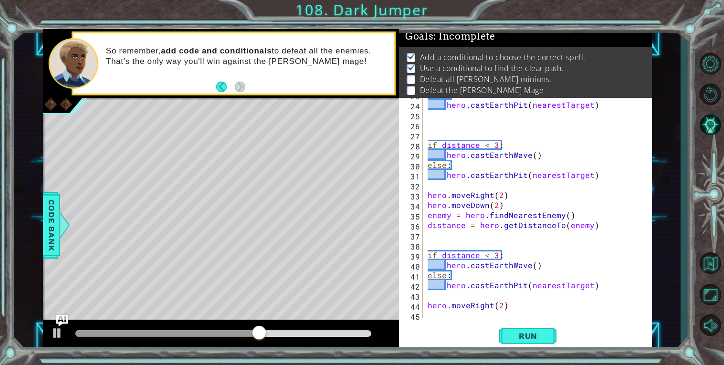
scroll to position [225, 0]
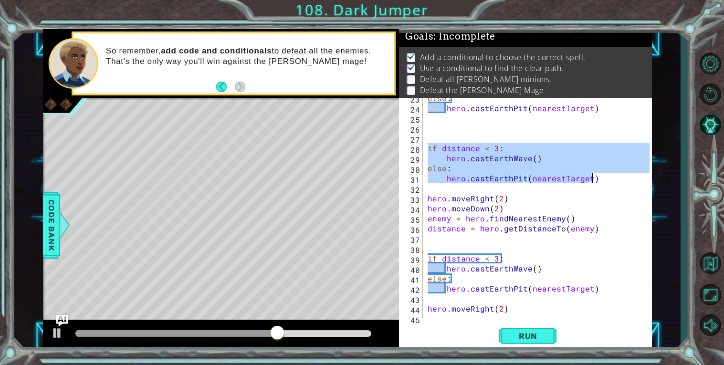
drag, startPoint x: 427, startPoint y: 146, endPoint x: 595, endPoint y: 181, distance: 171.2
click at [595, 181] on div "else : hero . castEarthPit ( nearestTarget ) if distance < 3 : hero . castEarth…" at bounding box center [540, 213] width 229 height 241
type textarea "else: hero.castEarthPit(nearestTarget)"
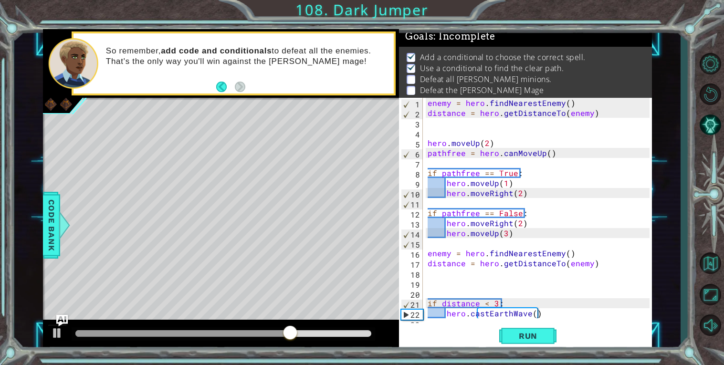
click at [486, 126] on div "enemy = hero . findNearestEnemy ( ) distance = hero . getDistanceTo ( enemy ) h…" at bounding box center [540, 218] width 229 height 241
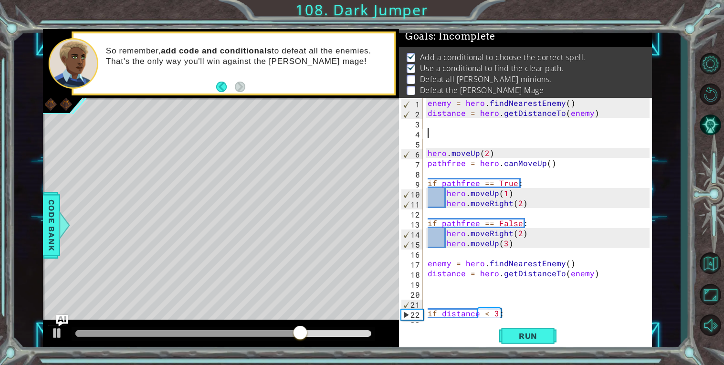
paste textarea "hero.castEarthPit(nearestTarget)"
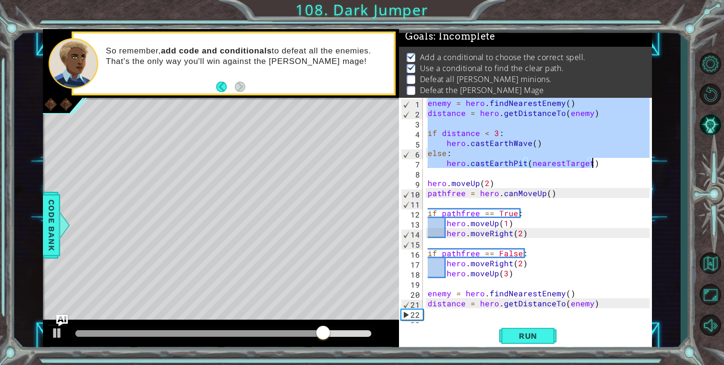
drag, startPoint x: 428, startPoint y: 102, endPoint x: 606, endPoint y: 163, distance: 188.5
click at [606, 163] on div "enemy = hero . findNearestEnemy ( ) distance = hero . getDistanceTo ( enemy ) i…" at bounding box center [540, 218] width 229 height 241
click at [542, 330] on button "Run" at bounding box center [527, 335] width 57 height 25
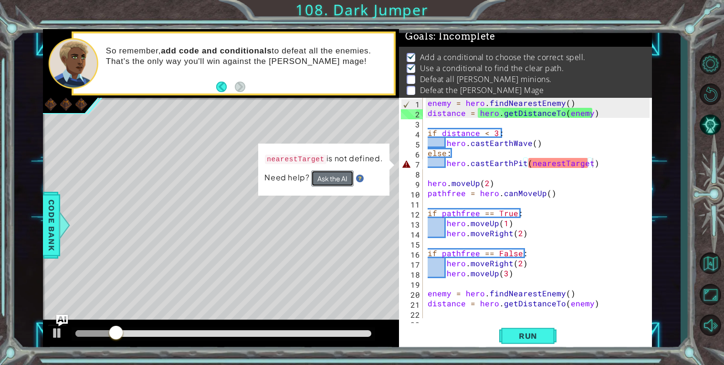
click at [334, 176] on button "Ask the AI" at bounding box center [332, 178] width 42 height 16
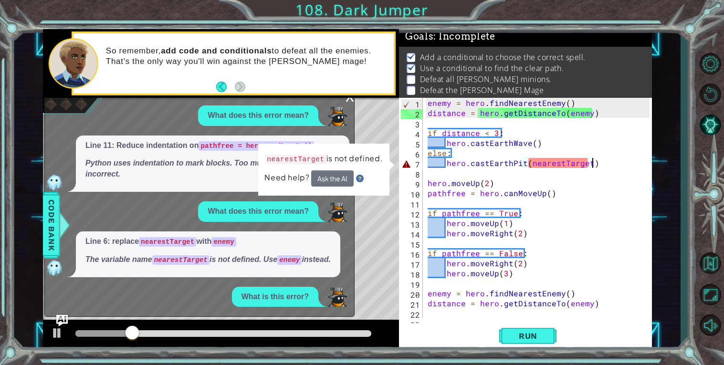
scroll to position [21, 0]
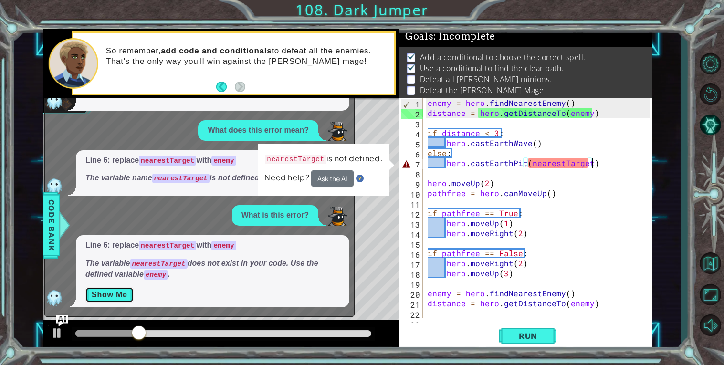
click at [103, 290] on button "Show Me" at bounding box center [109, 294] width 48 height 15
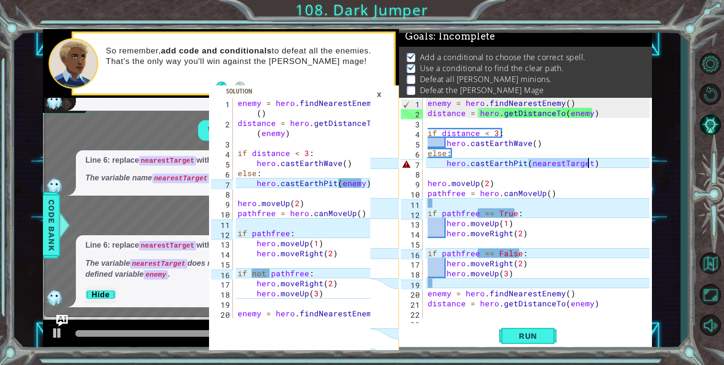
drag, startPoint x: 529, startPoint y: 164, endPoint x: 588, endPoint y: 167, distance: 58.3
click at [588, 167] on div "enemy = hero . findNearestEnemy ( ) distance = hero . getDistanceTo ( enemy ) i…" at bounding box center [540, 218] width 229 height 241
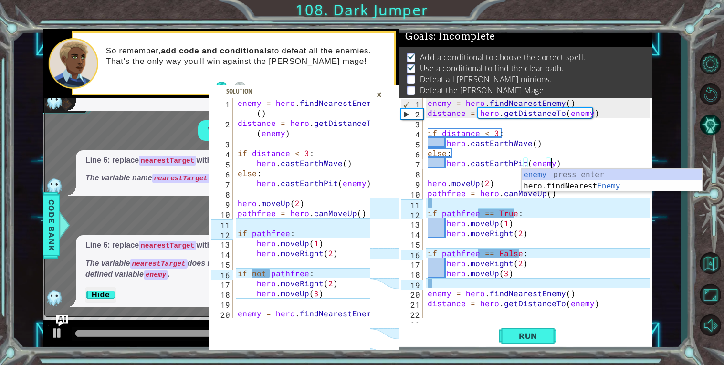
scroll to position [0, 7]
click at [514, 146] on div "enemy = hero . findNearestEnemy ( ) distance = hero . getDistanceTo ( enemy ) i…" at bounding box center [540, 218] width 229 height 241
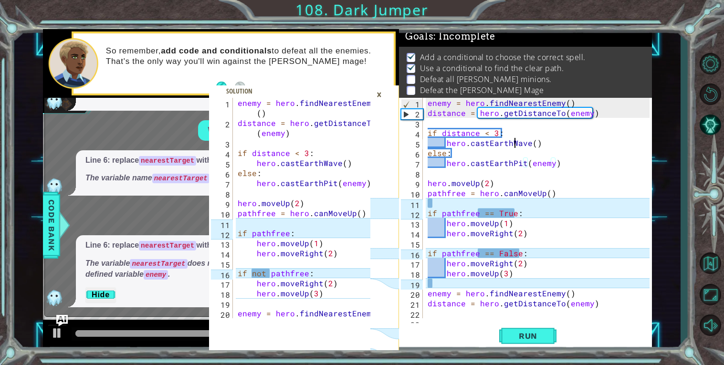
scroll to position [0, 6]
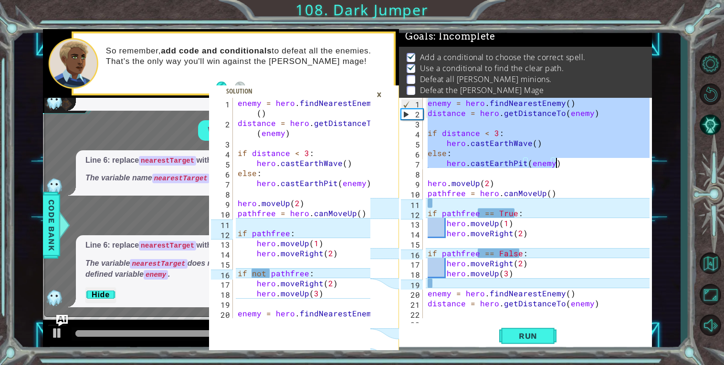
drag, startPoint x: 428, startPoint y: 104, endPoint x: 561, endPoint y: 164, distance: 145.7
click at [561, 164] on div "enemy = hero . findNearestEnemy ( ) distance = hero . getDistanceTo ( enemy ) i…" at bounding box center [540, 218] width 229 height 241
click at [374, 96] on div "×" at bounding box center [379, 94] width 15 height 16
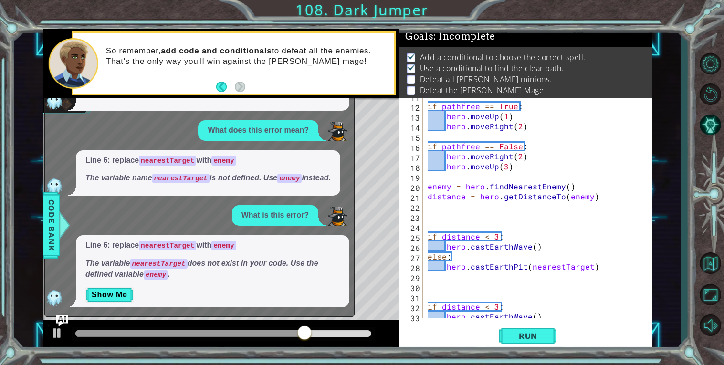
scroll to position [119, 0]
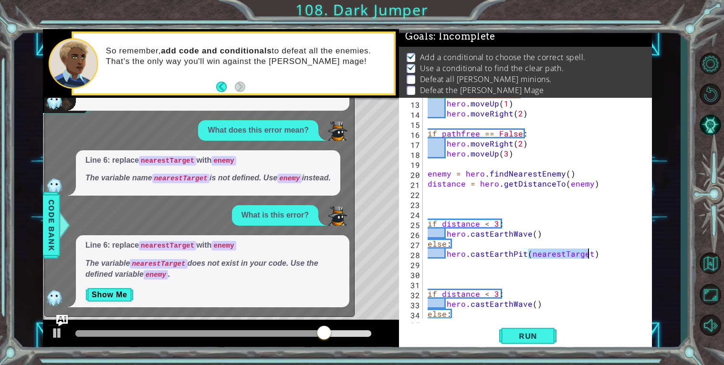
drag, startPoint x: 529, startPoint y: 254, endPoint x: 590, endPoint y: 253, distance: 61.1
click at [590, 253] on div "if pathfree == True : hero . moveUp ( 1 ) hero . moveRight ( 2 ) if pathfree ==…" at bounding box center [540, 208] width 229 height 241
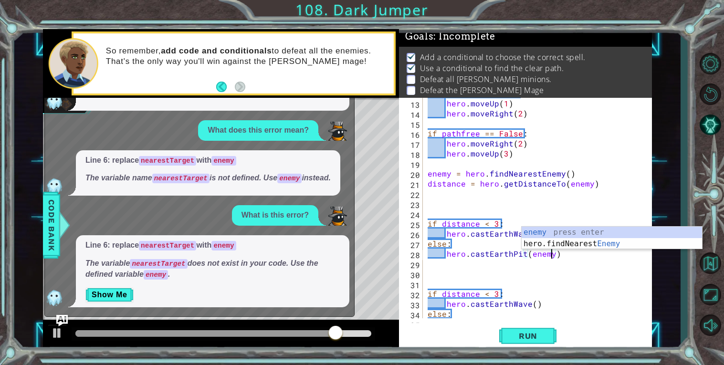
scroll to position [0, 7]
click at [540, 333] on span "Run" at bounding box center [528, 336] width 38 height 10
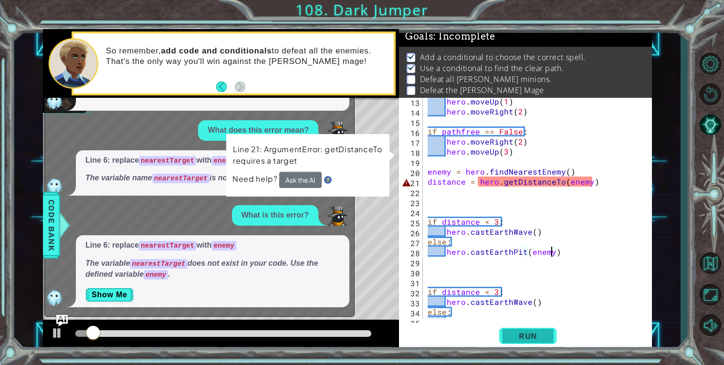
scroll to position [122, 0]
click at [278, 13] on div "1 2 3 4 5 6 7 8 9 10 11 12 13 14 15 16 17 18 19 20 enemy = hero . findNearestEn…" at bounding box center [362, 182] width 724 height 365
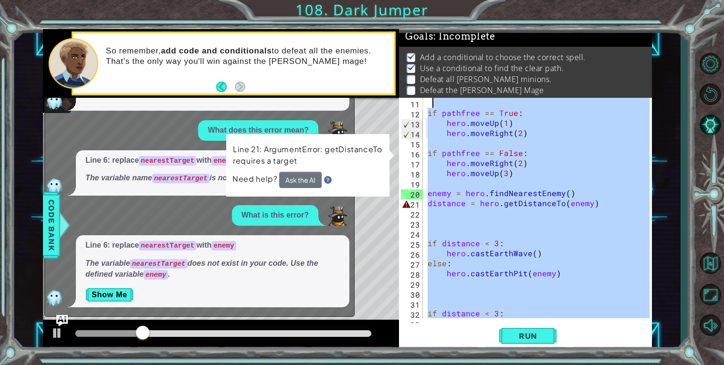
scroll to position [0, 0]
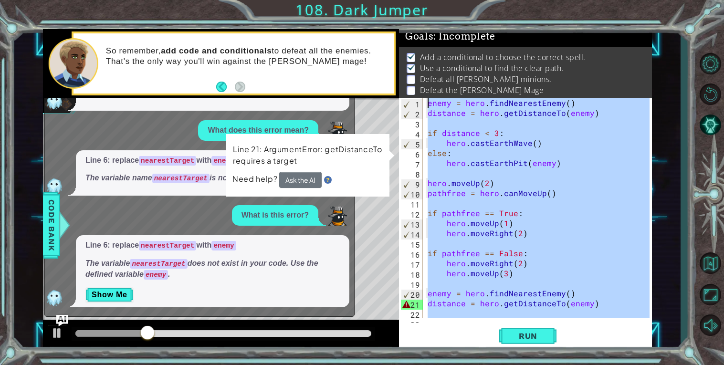
drag, startPoint x: 532, startPoint y: 304, endPoint x: 457, endPoint y: 61, distance: 254.6
click at [457, 61] on div "Goals : Incomplete Add a conditional to choose the correct spell. Use a conditi…" at bounding box center [525, 189] width 253 height 321
type textarea "enemy = hero.findNearestEnemy() distance = hero.getDistanceTo(enemy)"
